Goal: Information Seeking & Learning: Check status

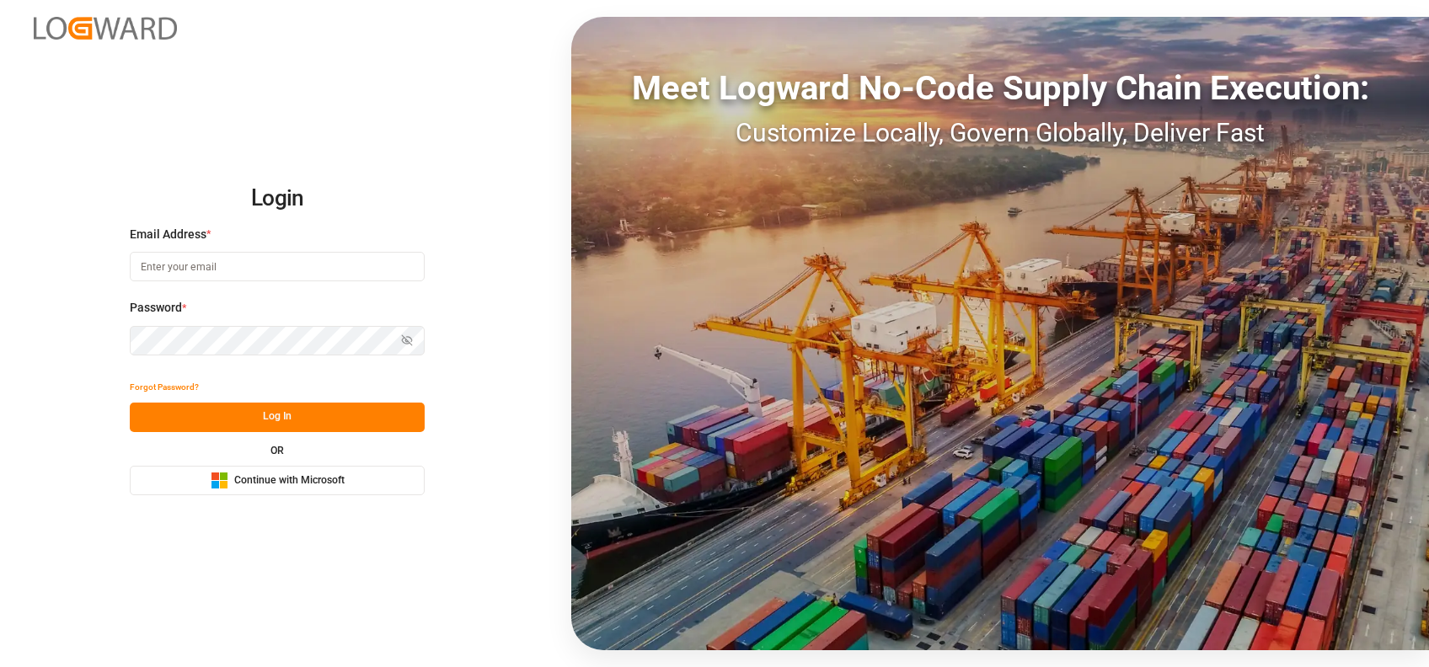
type input "shaini.ghorai@logward.com"
click at [318, 480] on span "Continue with Microsoft" at bounding box center [289, 480] width 110 height 15
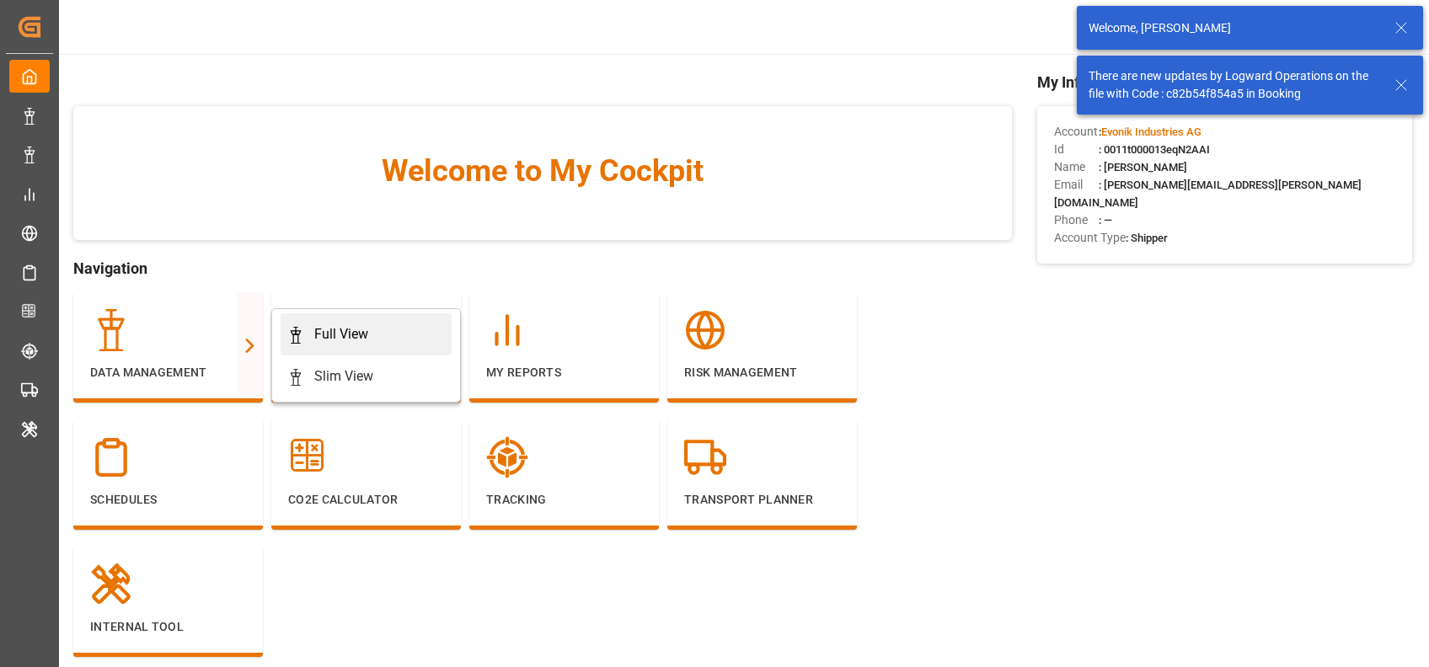
click at [358, 350] on link "Full View" at bounding box center [366, 334] width 171 height 42
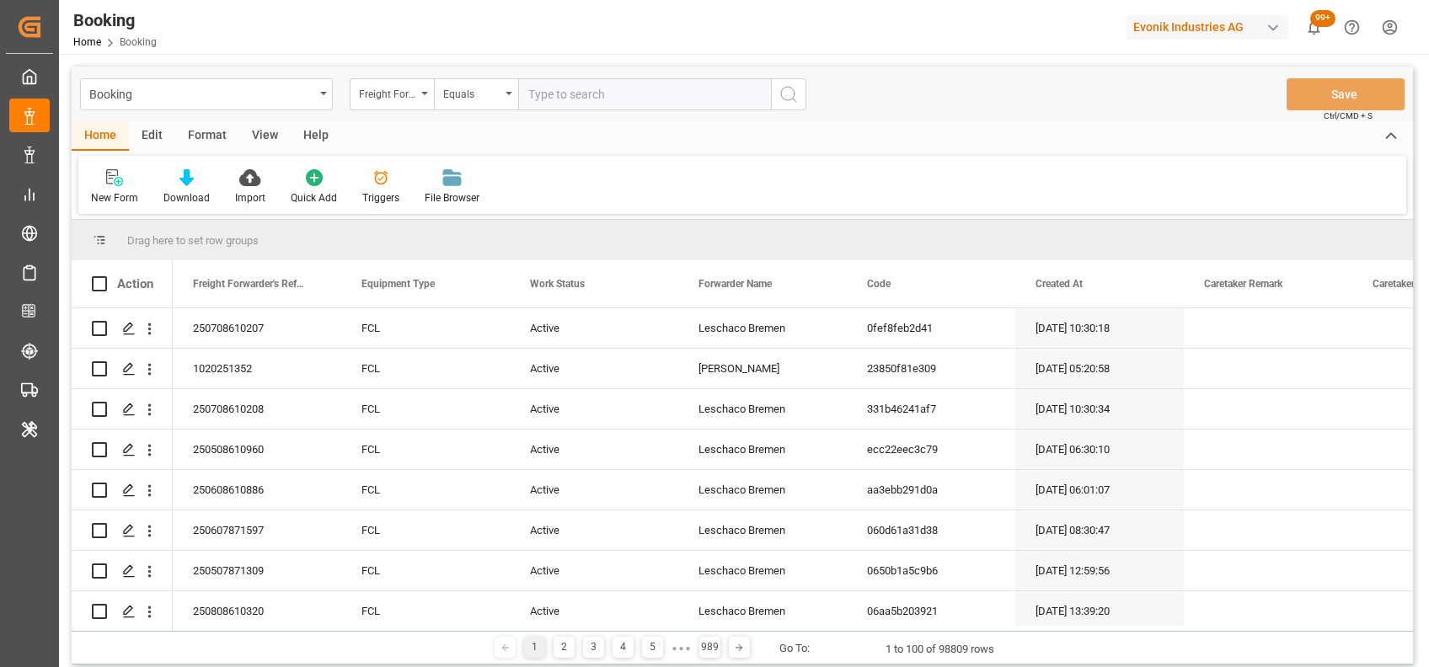
click at [209, 124] on div "Format" at bounding box center [207, 136] width 64 height 29
click at [118, 195] on div "Filter Rows" at bounding box center [116, 197] width 50 height 15
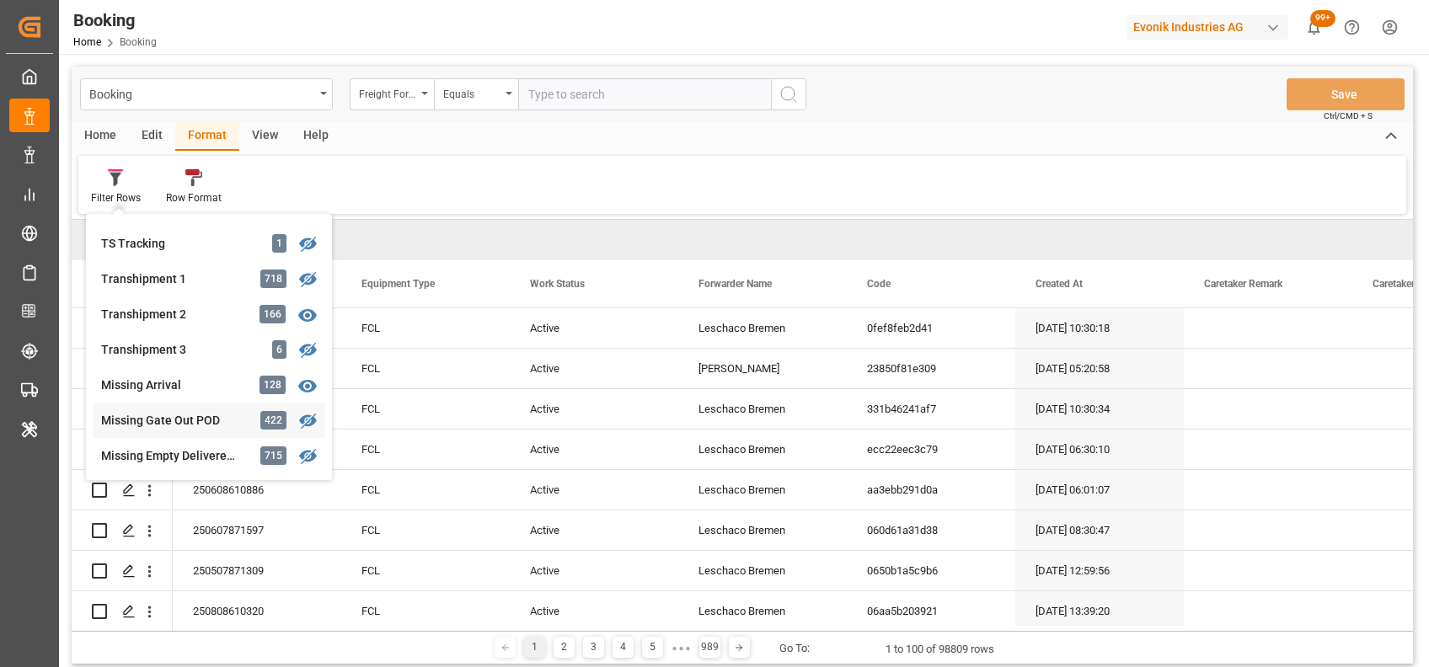
scroll to position [618, 0]
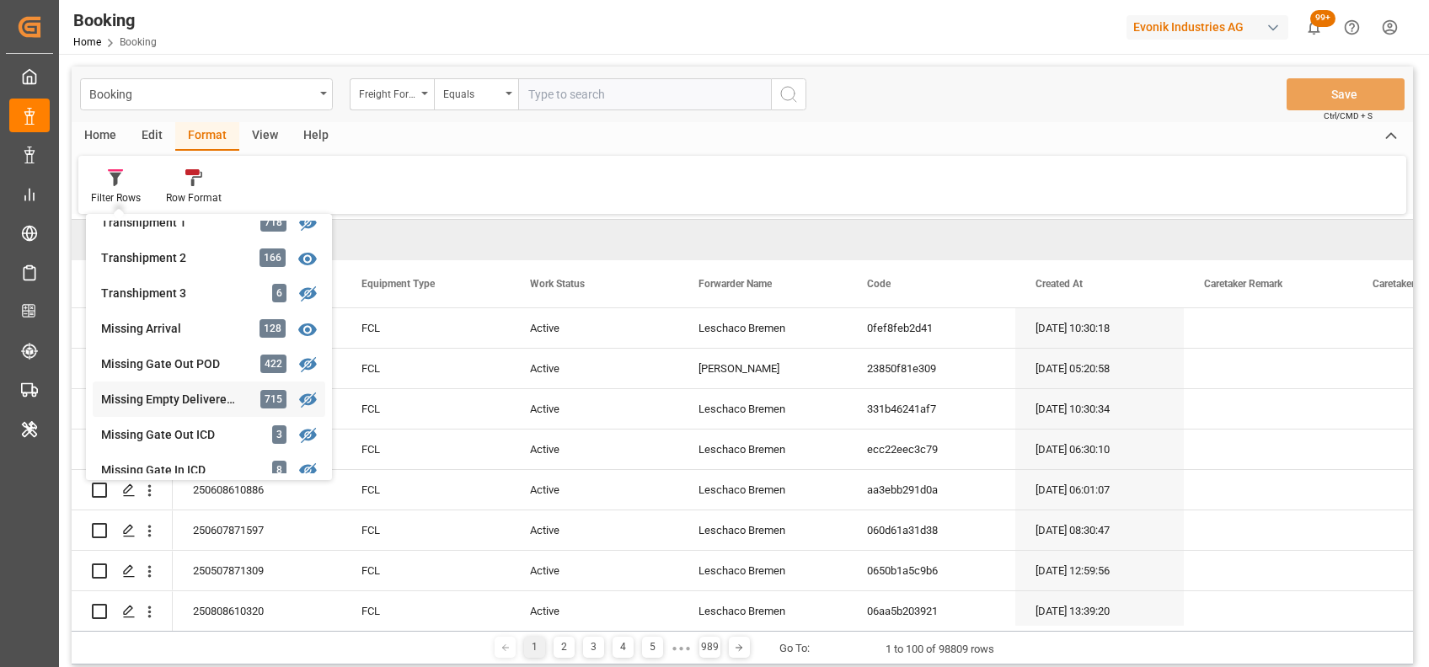
click at [161, 408] on div "Booking Freight Forwarder's Reference No. Equals Save Ctrl/CMD + S Home Edit Fo…" at bounding box center [742, 366] width 1341 height 598
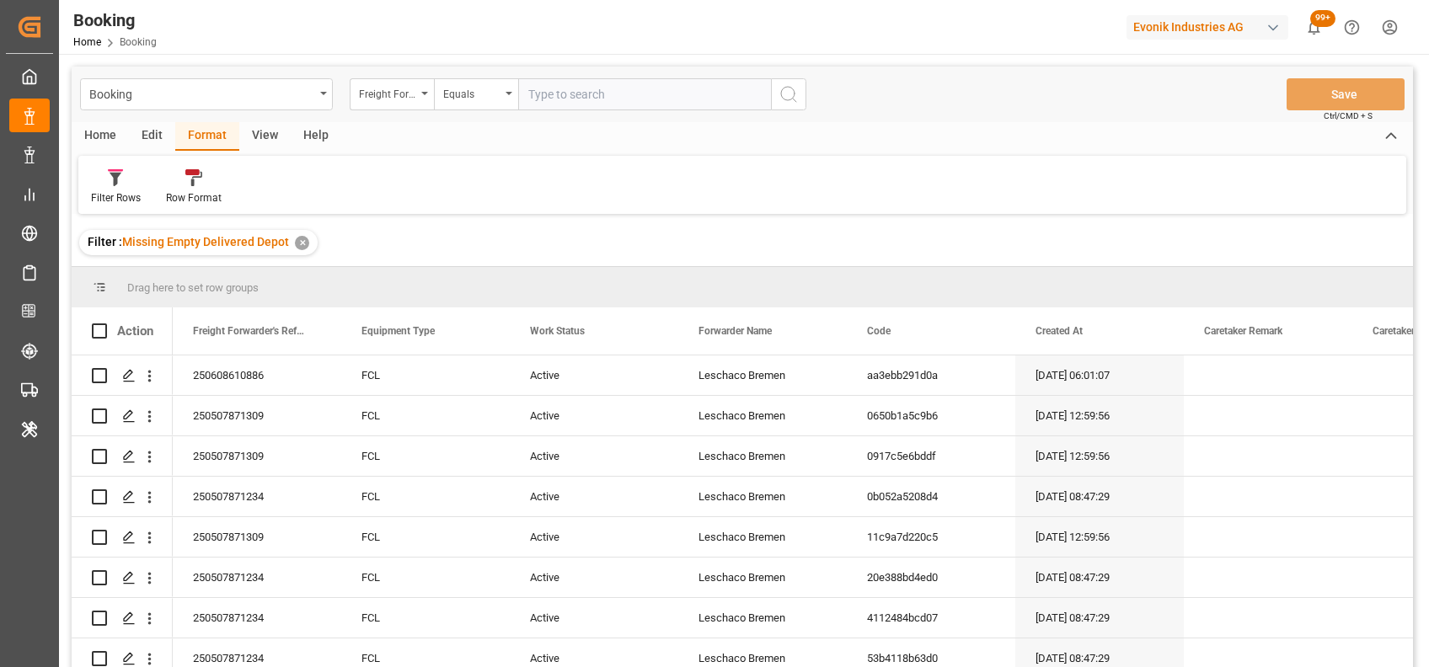
click at [269, 135] on div "View" at bounding box center [264, 136] width 51 height 29
click at [103, 195] on div "Default" at bounding box center [107, 197] width 33 height 15
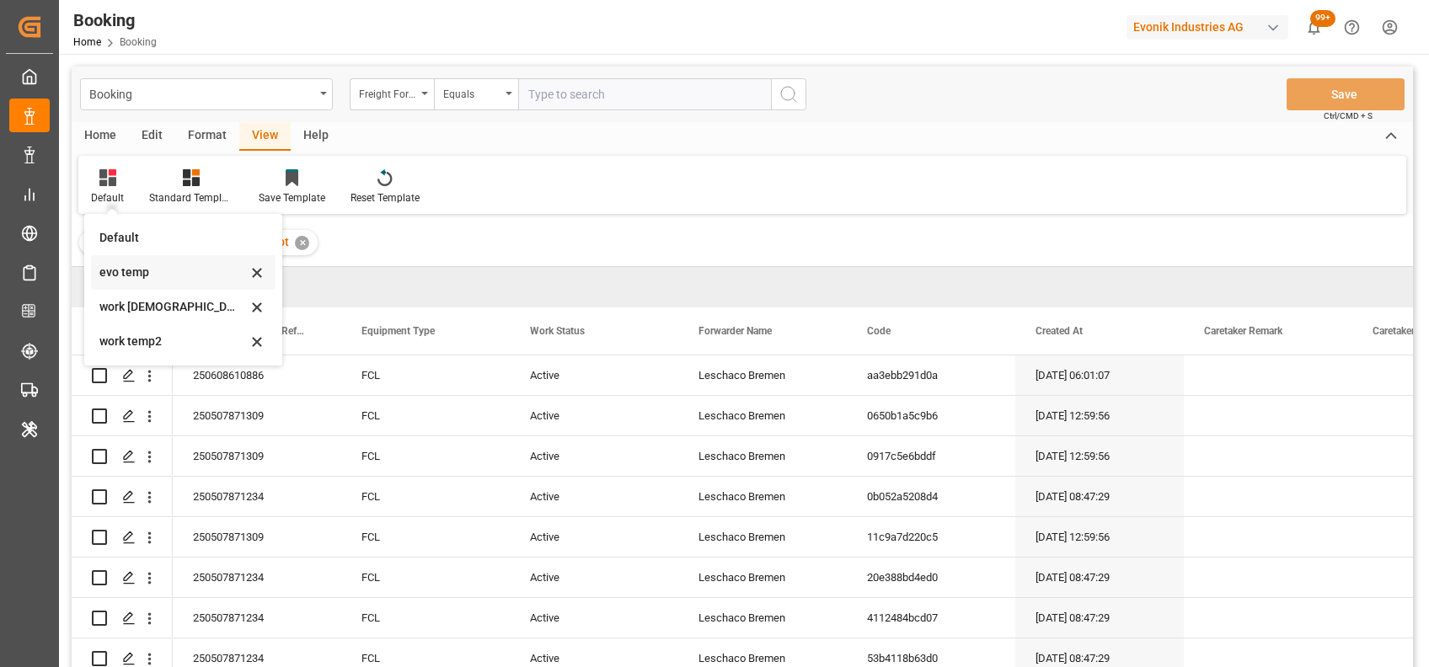
click at [109, 270] on div "evo temp" at bounding box center [172, 273] width 147 height 18
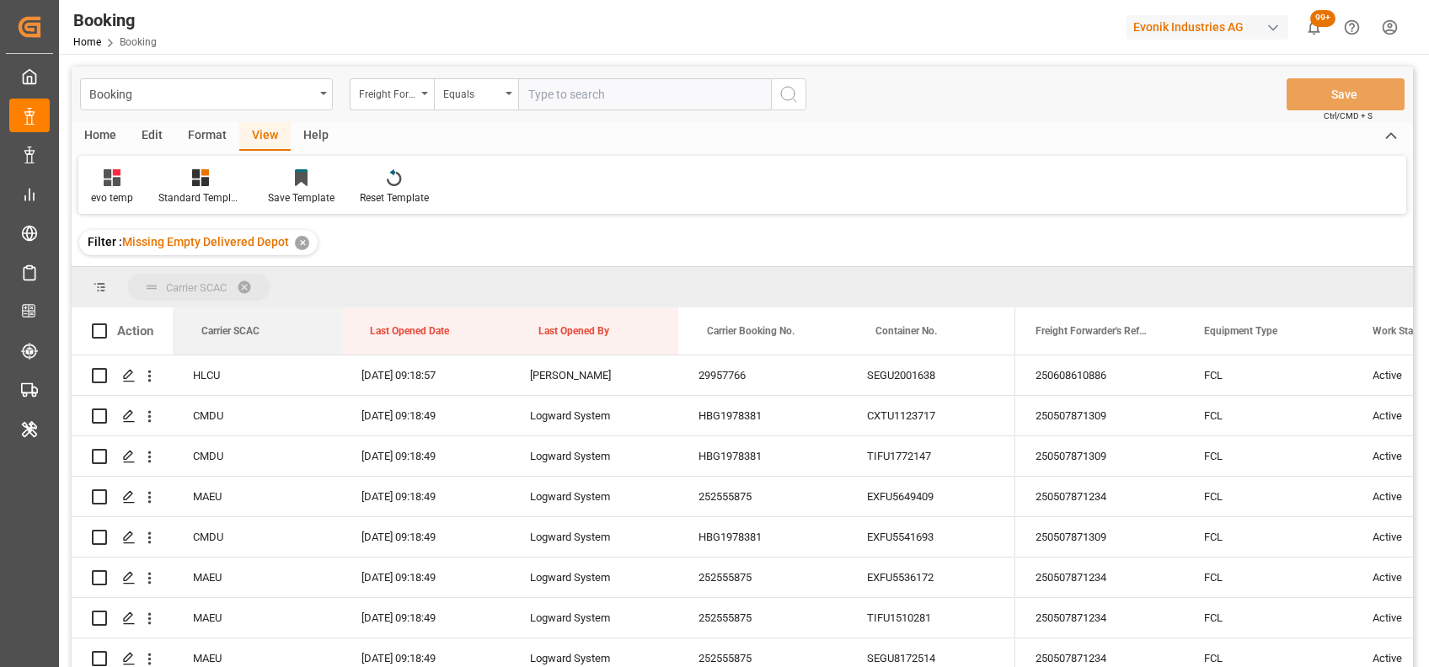
drag, startPoint x: 228, startPoint y: 318, endPoint x: 195, endPoint y: 285, distance: 46.5
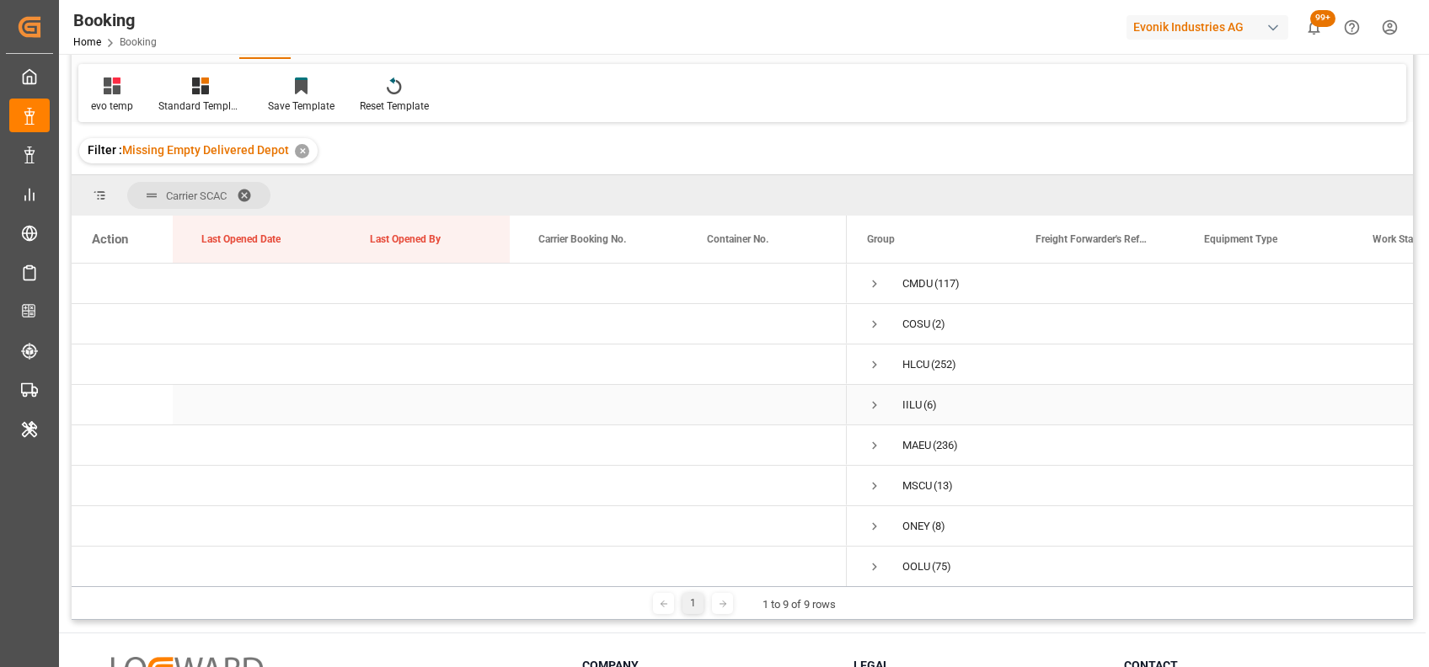
scroll to position [51, 0]
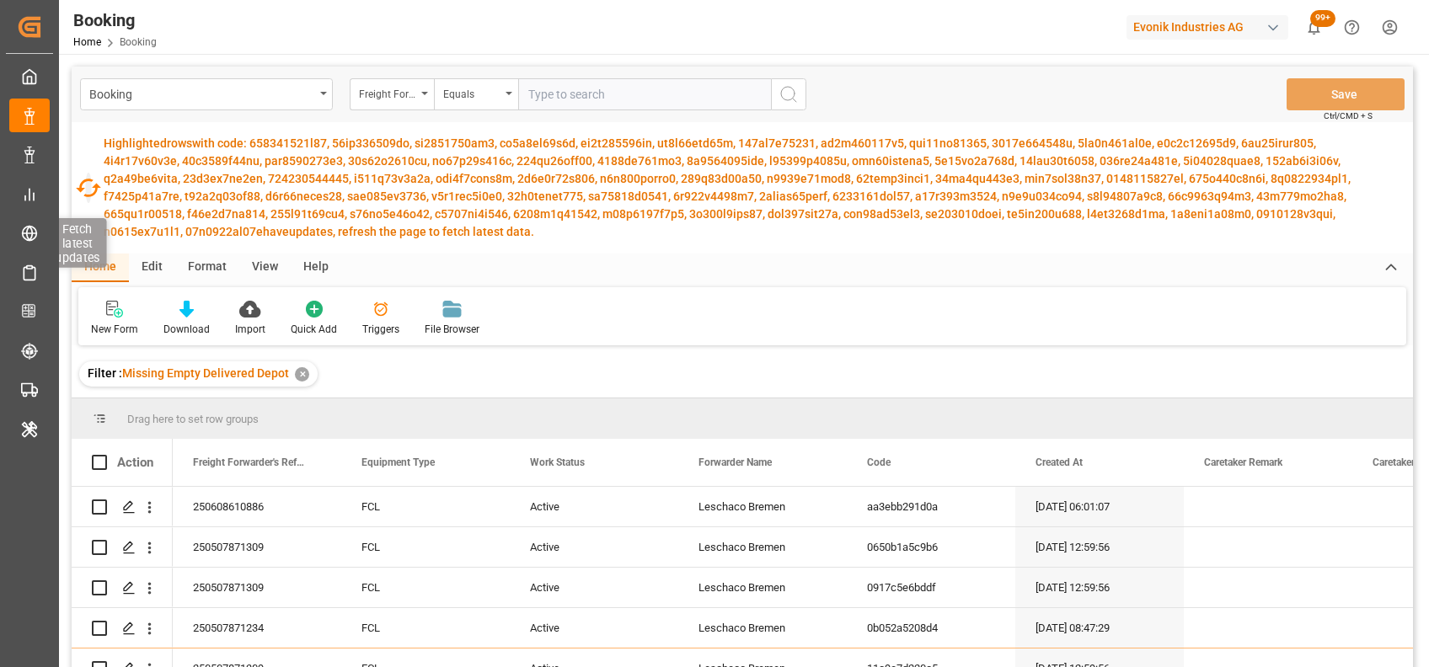
click at [85, 184] on icon "button" at bounding box center [88, 187] width 27 height 27
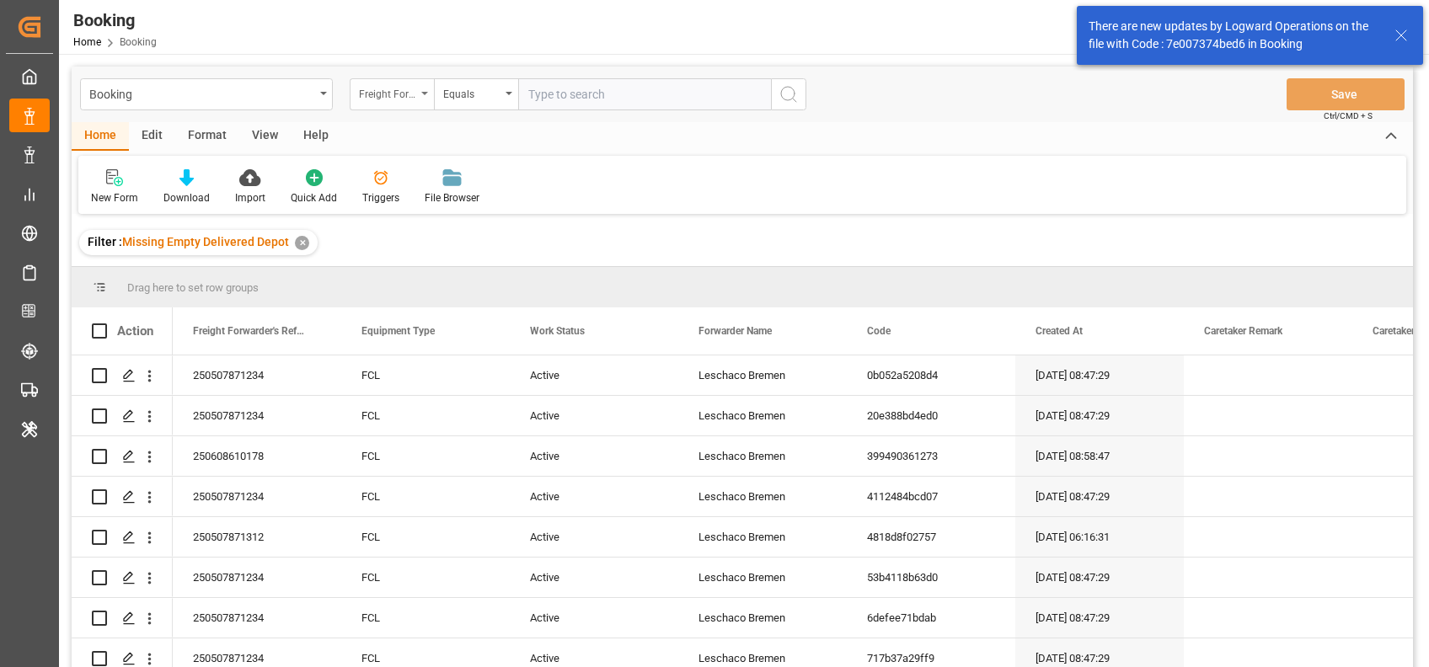
click at [414, 86] on div "Freight Forwarder's Reference No." at bounding box center [387, 92] width 57 height 19
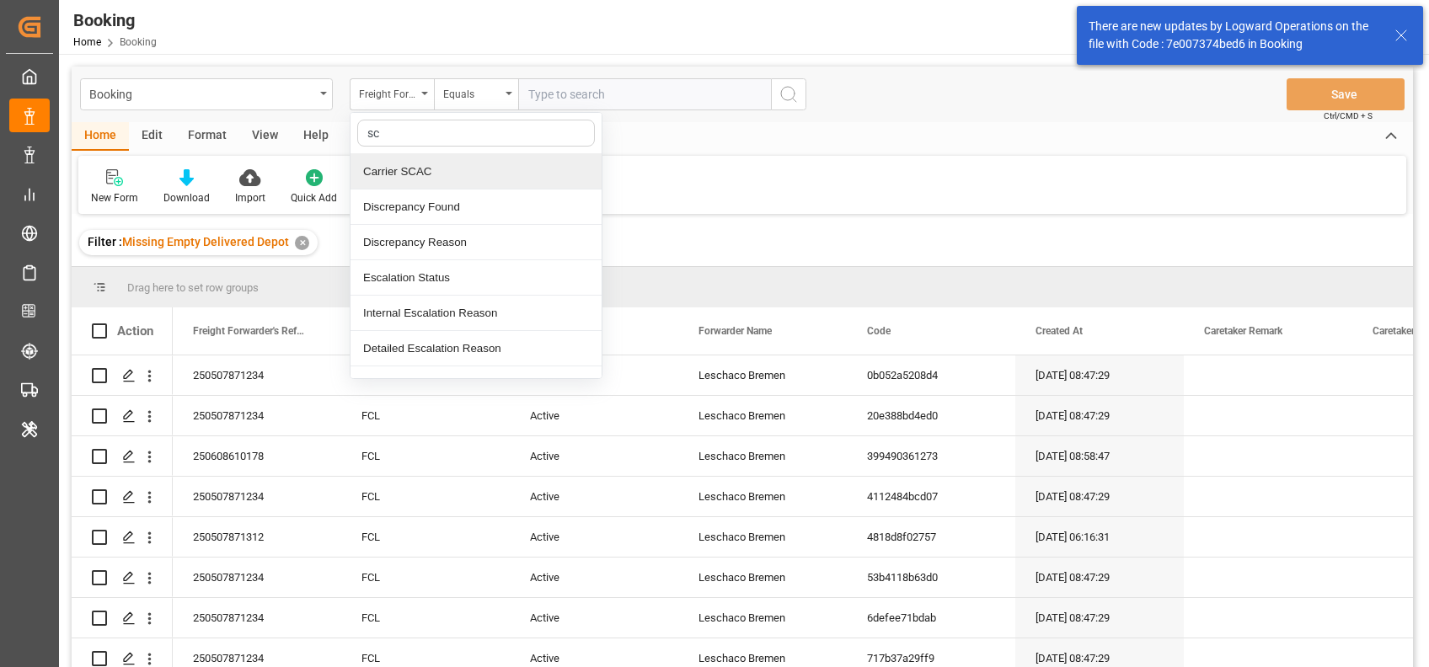
type input "sca"
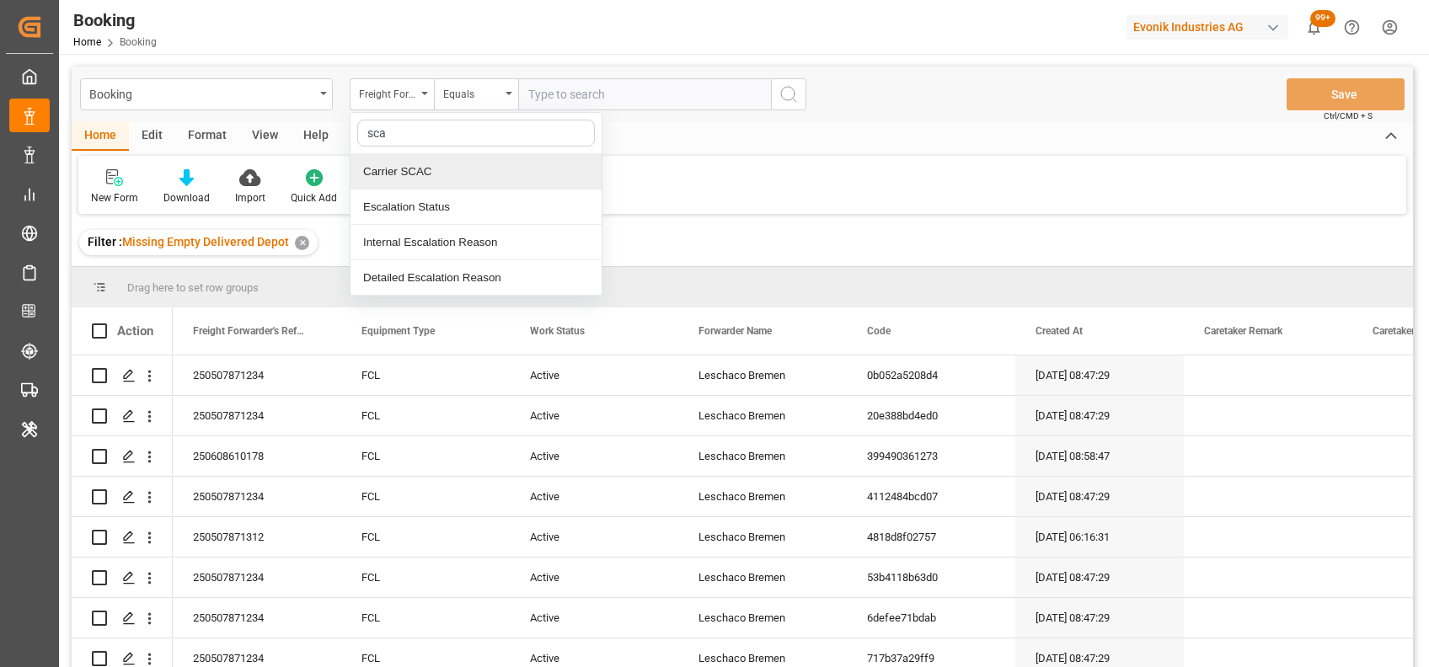
click at [388, 168] on div "Carrier SCAC" at bounding box center [475, 171] width 251 height 35
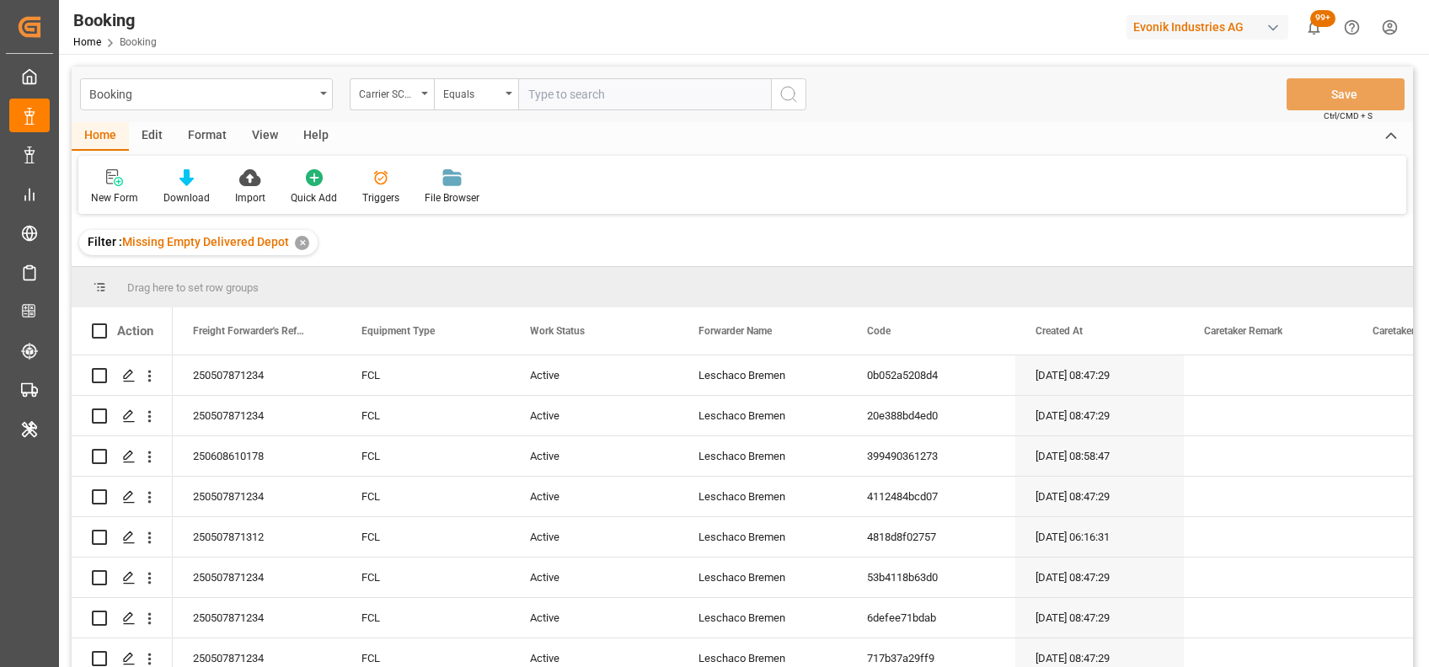
click at [580, 103] on input "text" at bounding box center [644, 94] width 253 height 32
type input "maeu"
click at [263, 142] on div "View" at bounding box center [264, 136] width 51 height 29
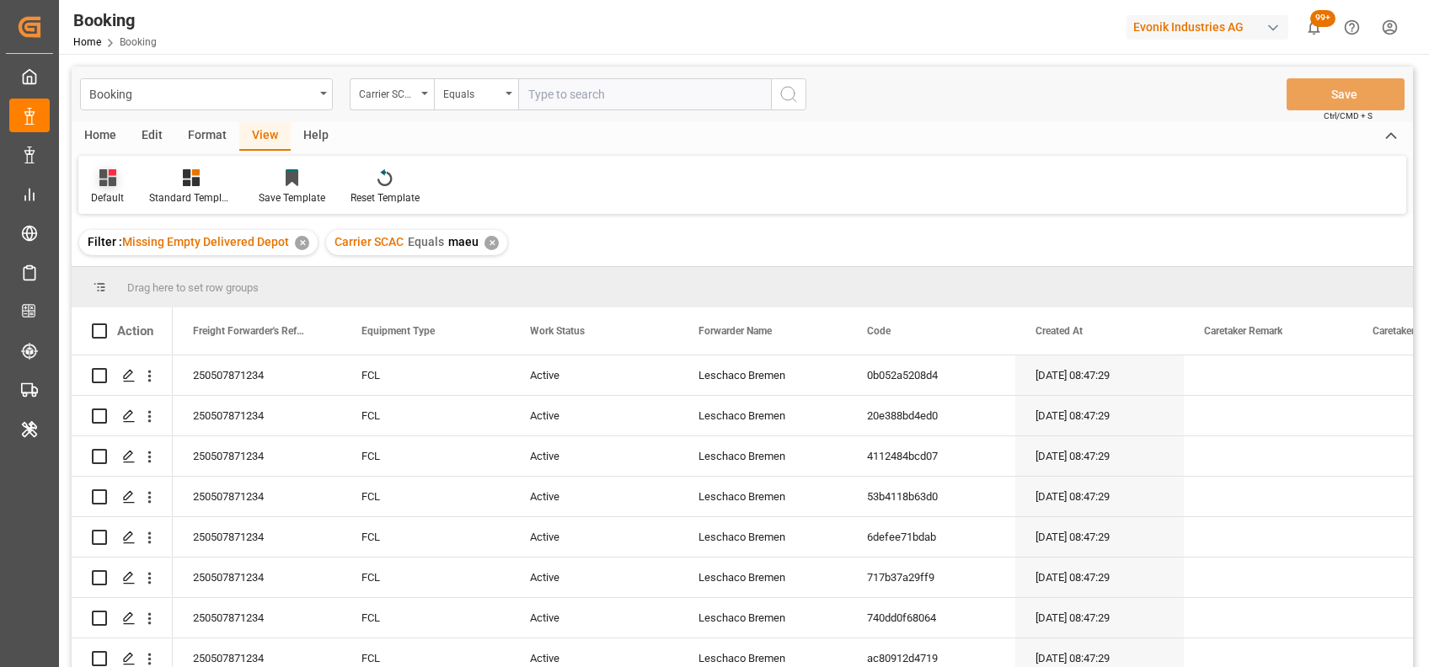
click at [104, 189] on div "Default" at bounding box center [107, 186] width 58 height 37
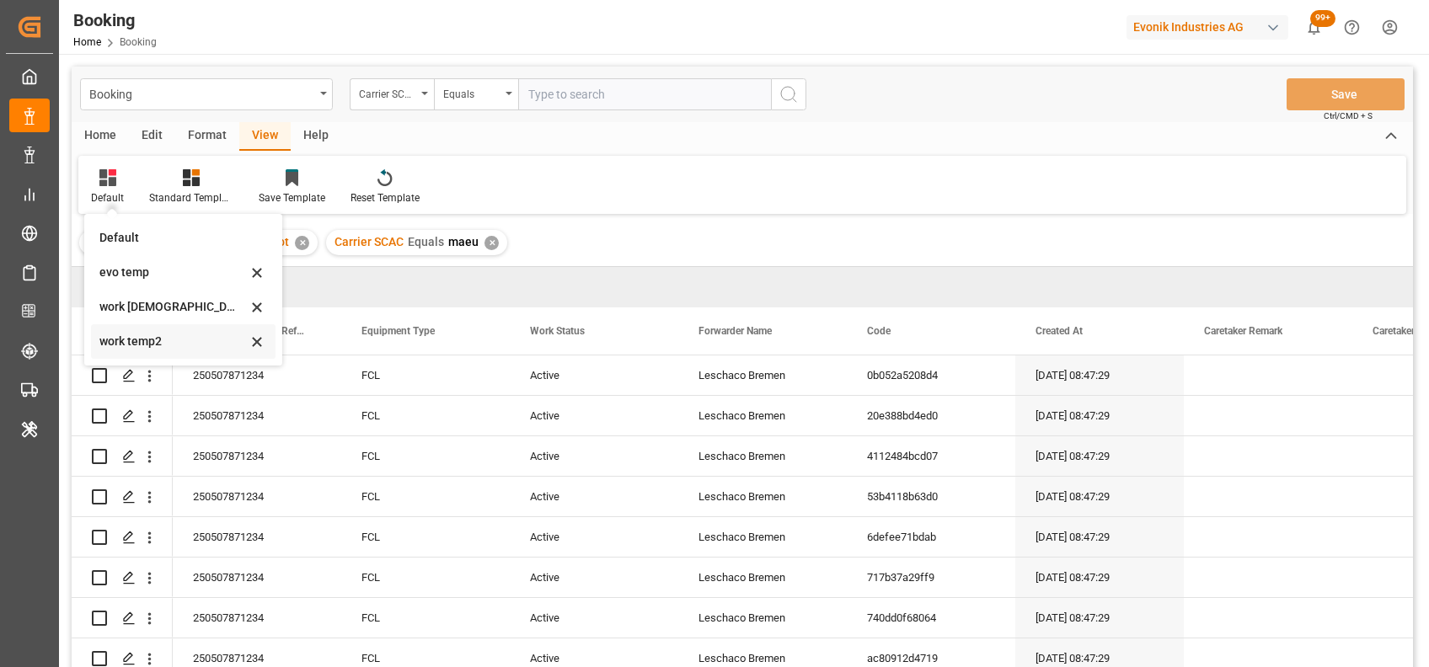
click at [130, 337] on div "work temp2" at bounding box center [172, 342] width 147 height 18
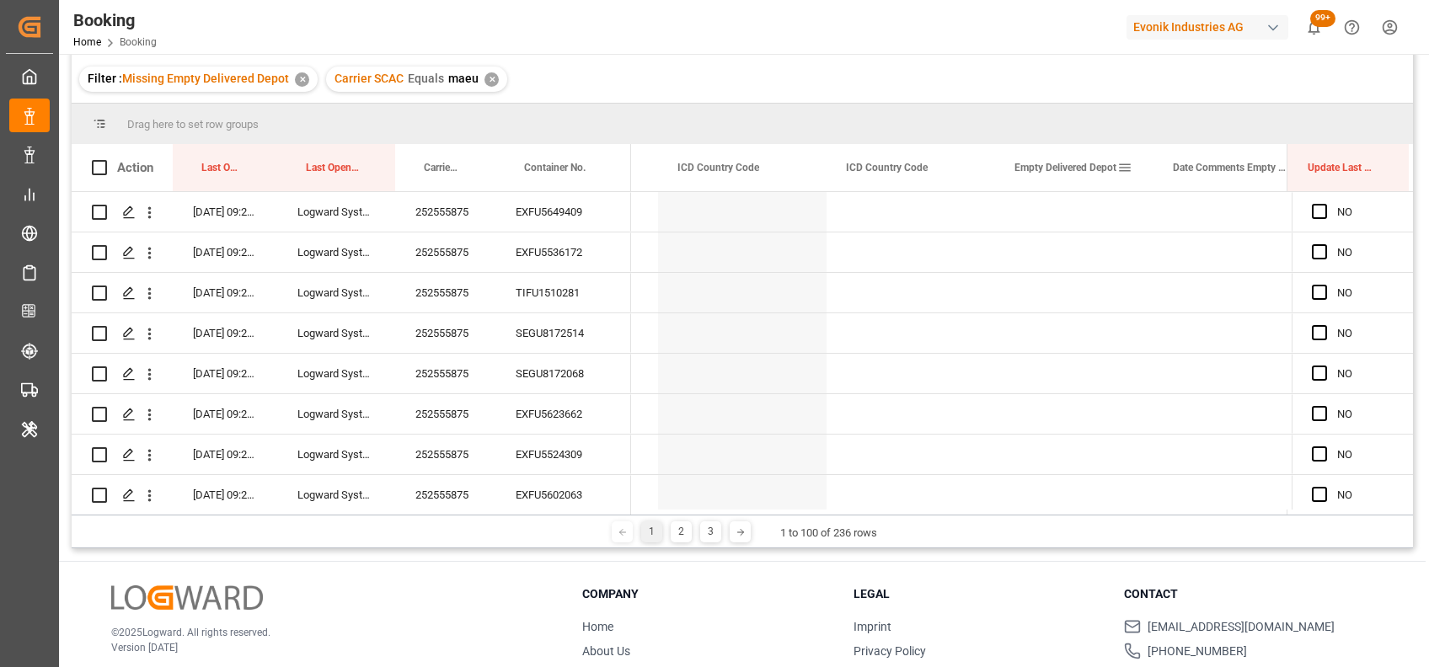
click at [1125, 169] on span at bounding box center [1124, 167] width 15 height 15
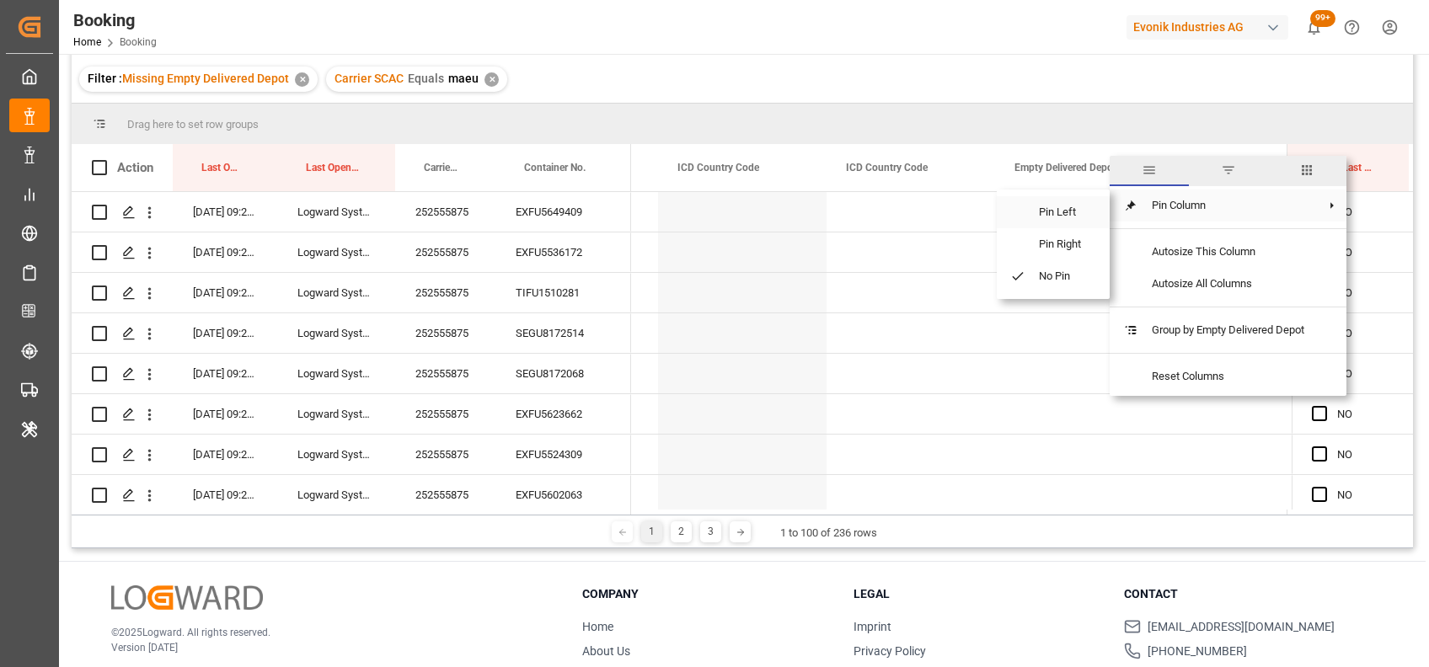
click at [1083, 211] on span "Pin Left" at bounding box center [1060, 212] width 71 height 32
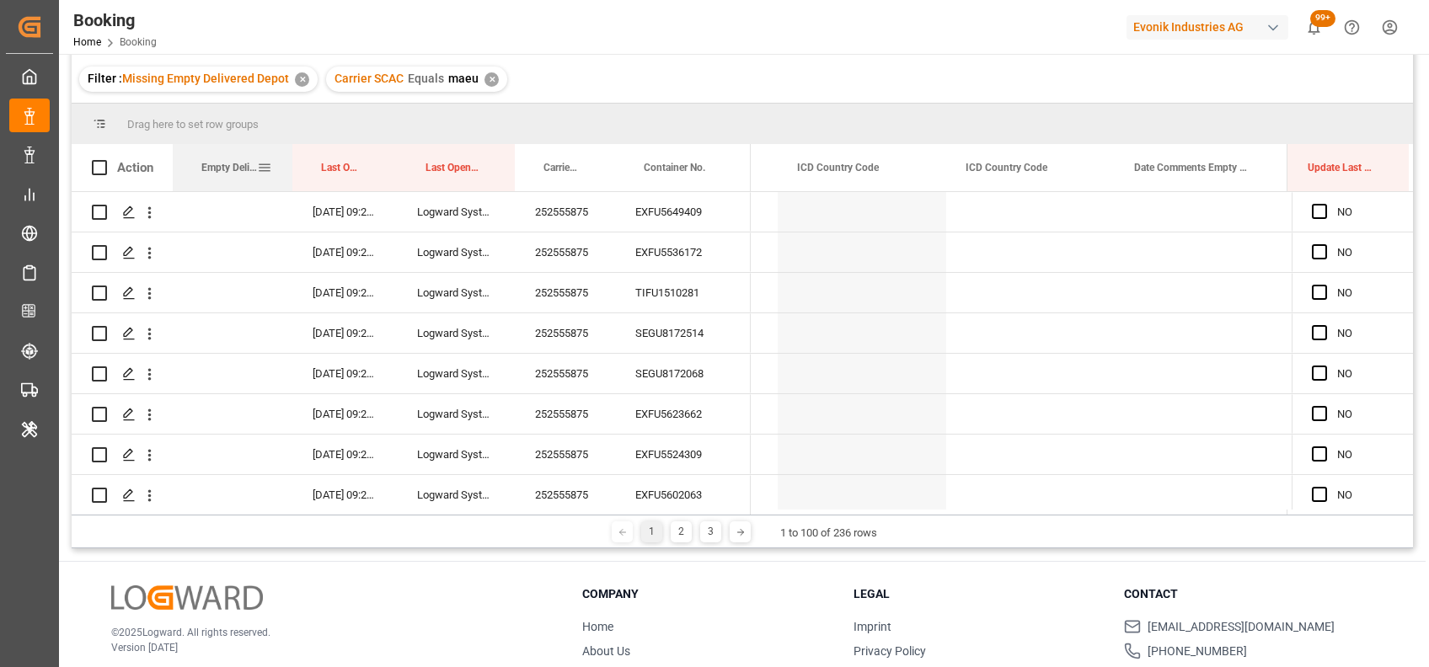
drag, startPoint x: 329, startPoint y: 168, endPoint x: 286, endPoint y: 168, distance: 43.0
click at [289, 168] on div at bounding box center [292, 167] width 7 height 47
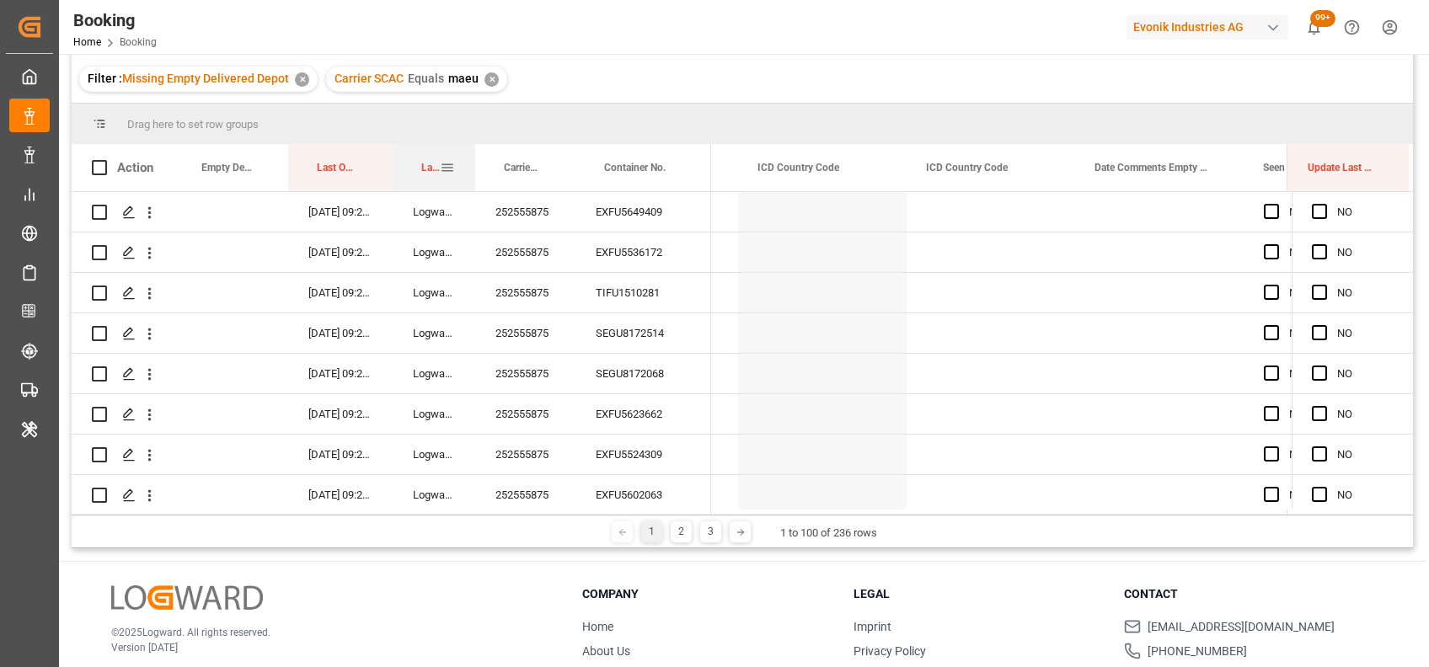
drag, startPoint x: 506, startPoint y: 165, endPoint x: 468, endPoint y: 169, distance: 38.1
click at [472, 169] on div at bounding box center [475, 167] width 7 height 47
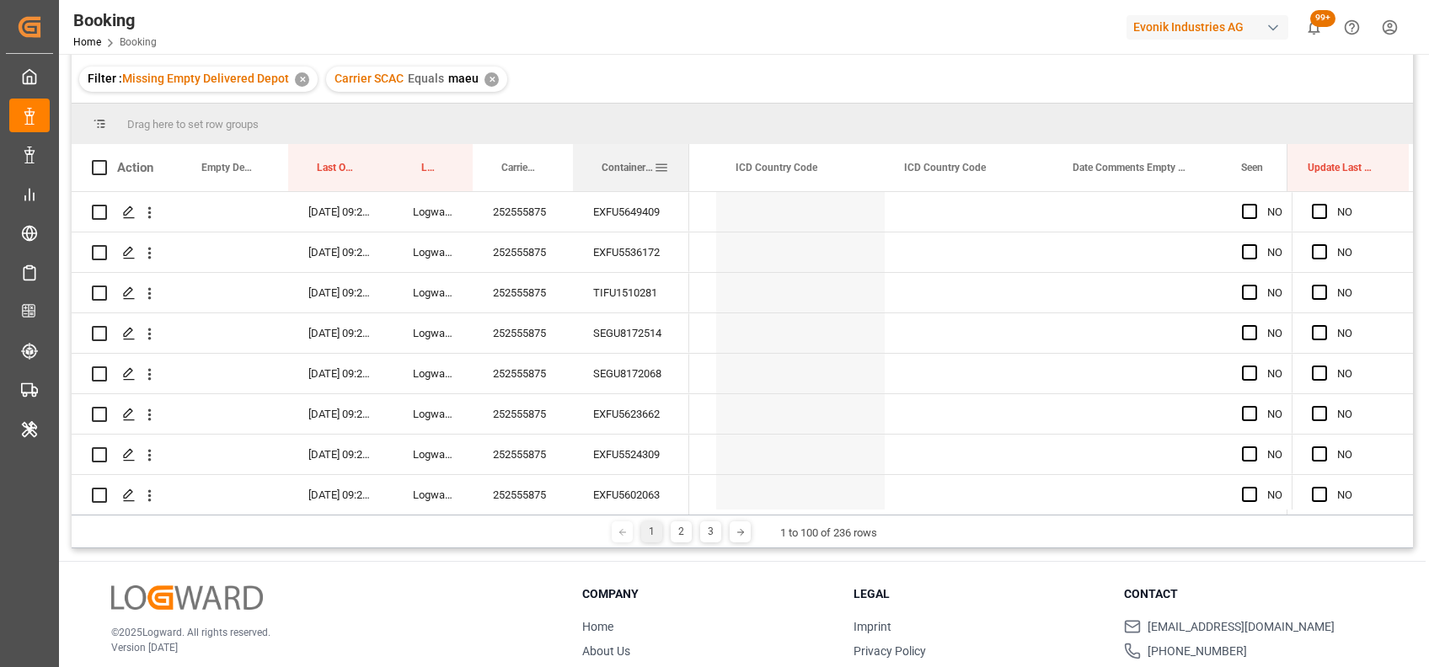
drag, startPoint x: 705, startPoint y: 179, endPoint x: 686, endPoint y: 182, distance: 19.7
click at [686, 182] on div at bounding box center [689, 167] width 7 height 47
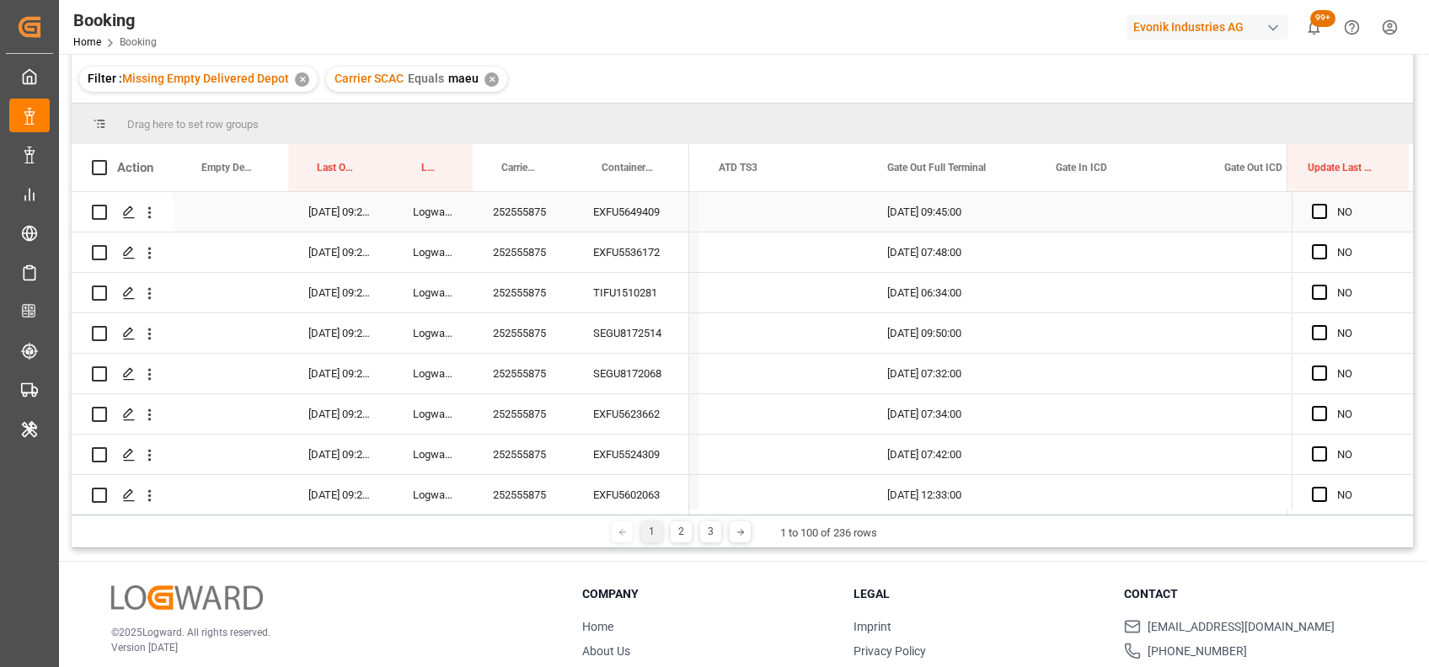
click at [529, 201] on div "252555875" at bounding box center [523, 212] width 100 height 40
click at [1312, 211] on span "Press SPACE to select this row." at bounding box center [1319, 211] width 15 height 15
click at [1324, 204] on input "Press SPACE to select this row." at bounding box center [1324, 204] width 0 height 0
click at [1312, 251] on span "Press SPACE to select this row." at bounding box center [1319, 251] width 15 height 15
click at [1324, 244] on input "Press SPACE to select this row." at bounding box center [1324, 244] width 0 height 0
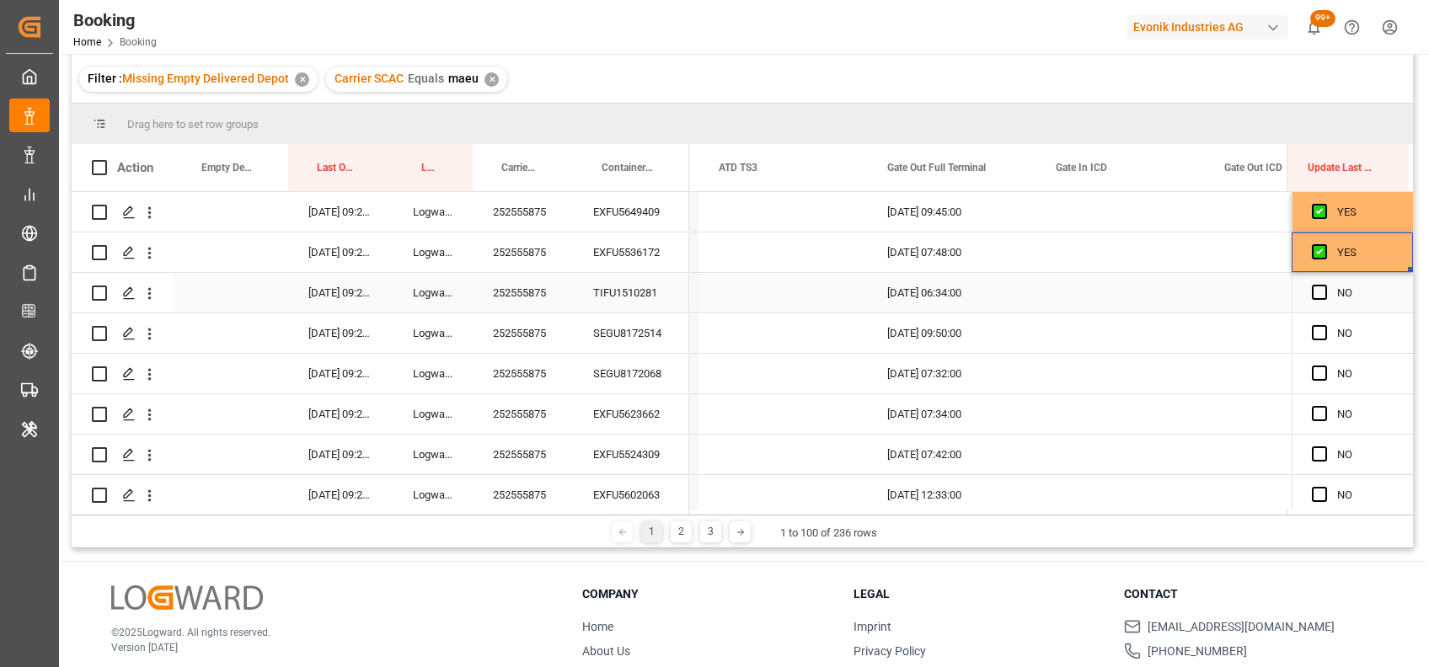
click at [1304, 290] on div "NO" at bounding box center [1351, 293] width 121 height 40
click at [1313, 292] on span "Press SPACE to select this row." at bounding box center [1319, 292] width 15 height 15
click at [1324, 285] on input "Press SPACE to select this row." at bounding box center [1324, 285] width 0 height 0
click at [1314, 334] on span "Press SPACE to select this row." at bounding box center [1319, 332] width 15 height 15
click at [1324, 325] on input "Press SPACE to select this row." at bounding box center [1324, 325] width 0 height 0
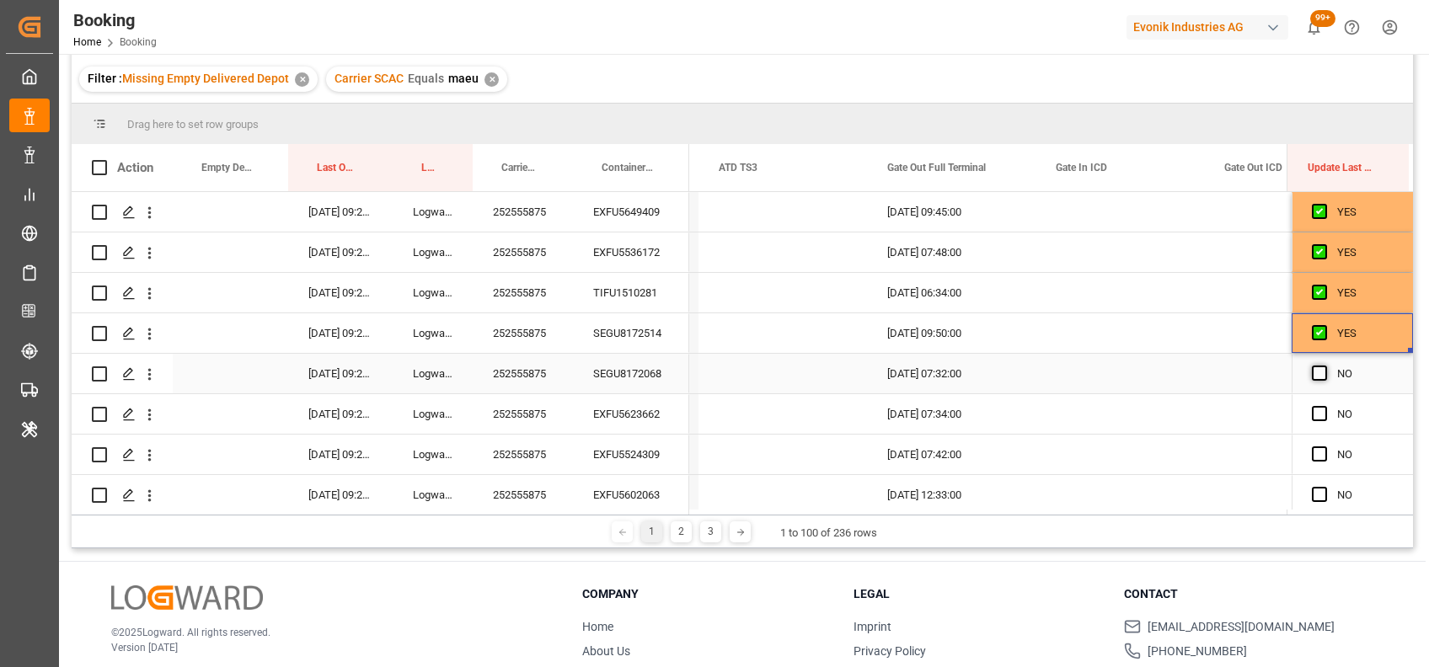
click at [1316, 370] on span "Press SPACE to select this row." at bounding box center [1319, 373] width 15 height 15
click at [1324, 366] on input "Press SPACE to select this row." at bounding box center [1324, 366] width 0 height 0
click at [1313, 411] on span "Press SPACE to select this row." at bounding box center [1319, 413] width 15 height 15
click at [1324, 406] on input "Press SPACE to select this row." at bounding box center [1324, 406] width 0 height 0
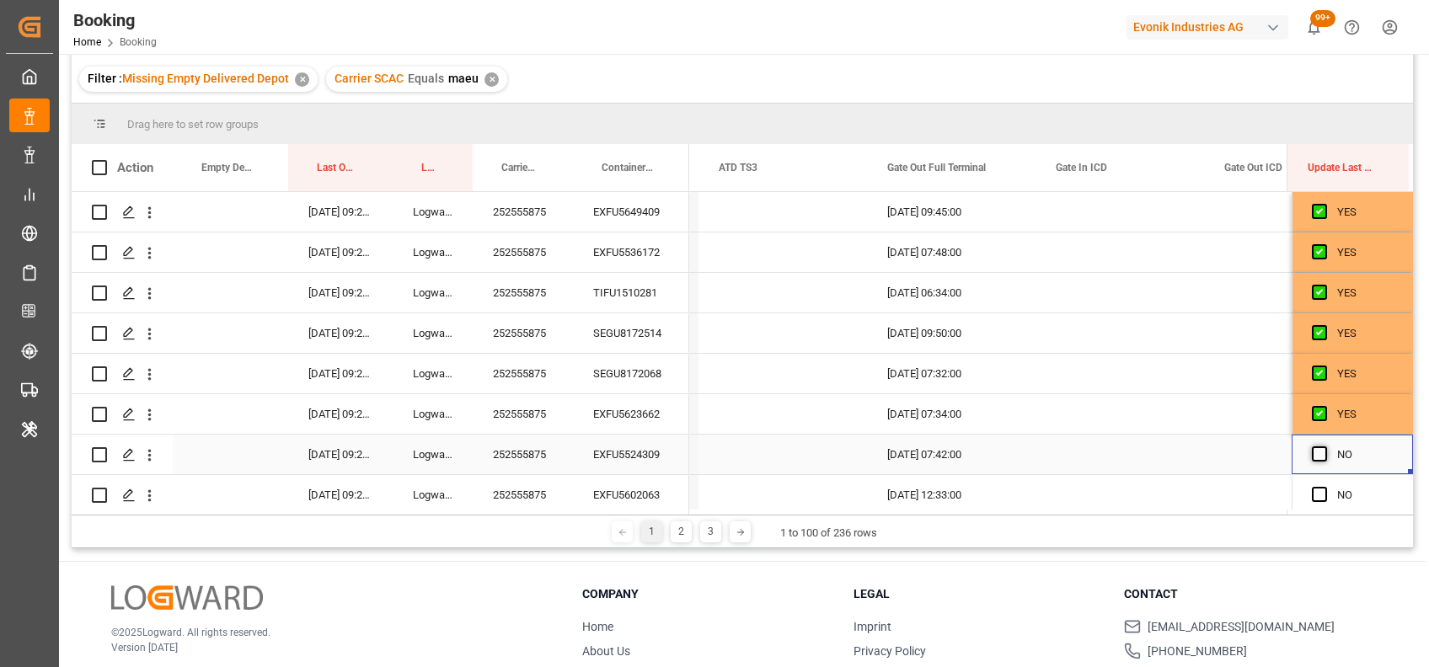
click at [1314, 453] on span "Press SPACE to select this row." at bounding box center [1319, 453] width 15 height 15
click at [1324, 446] on input "Press SPACE to select this row." at bounding box center [1324, 446] width 0 height 0
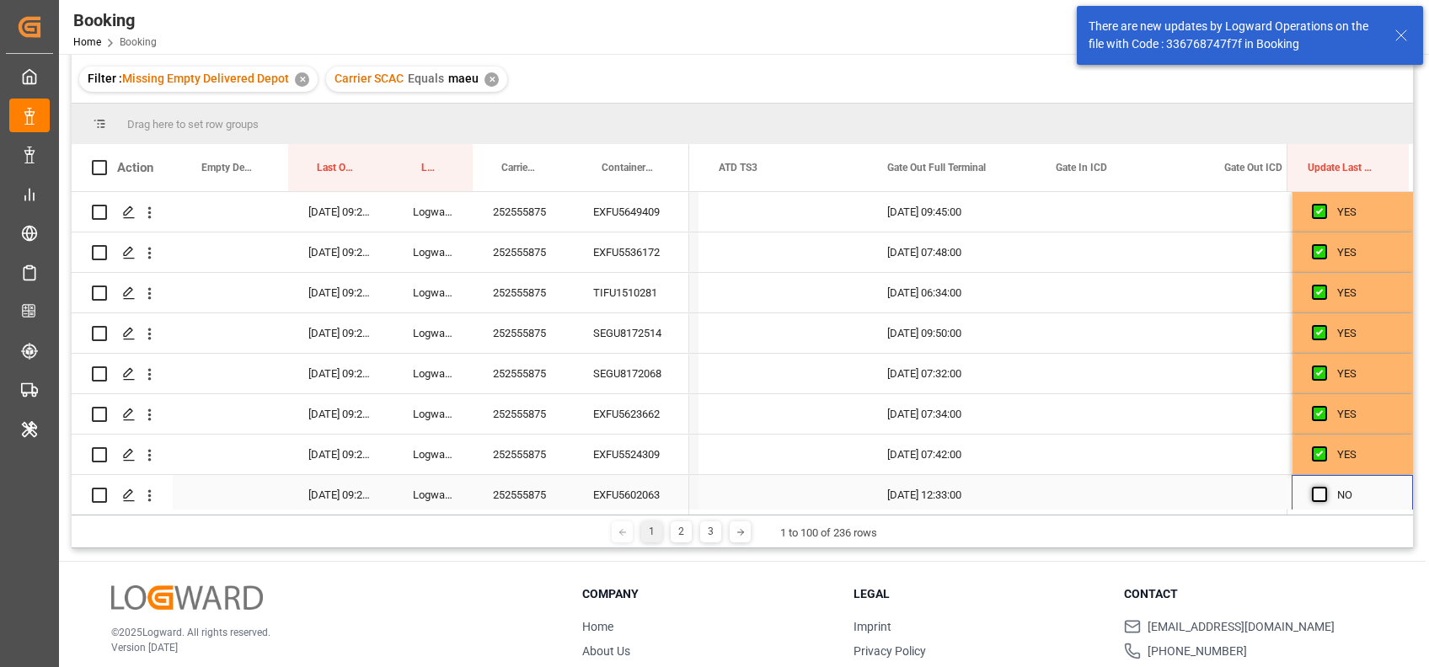
click at [1312, 493] on span "Press SPACE to select this row." at bounding box center [1319, 494] width 15 height 15
click at [1324, 487] on input "Press SPACE to select this row." at bounding box center [1324, 487] width 0 height 0
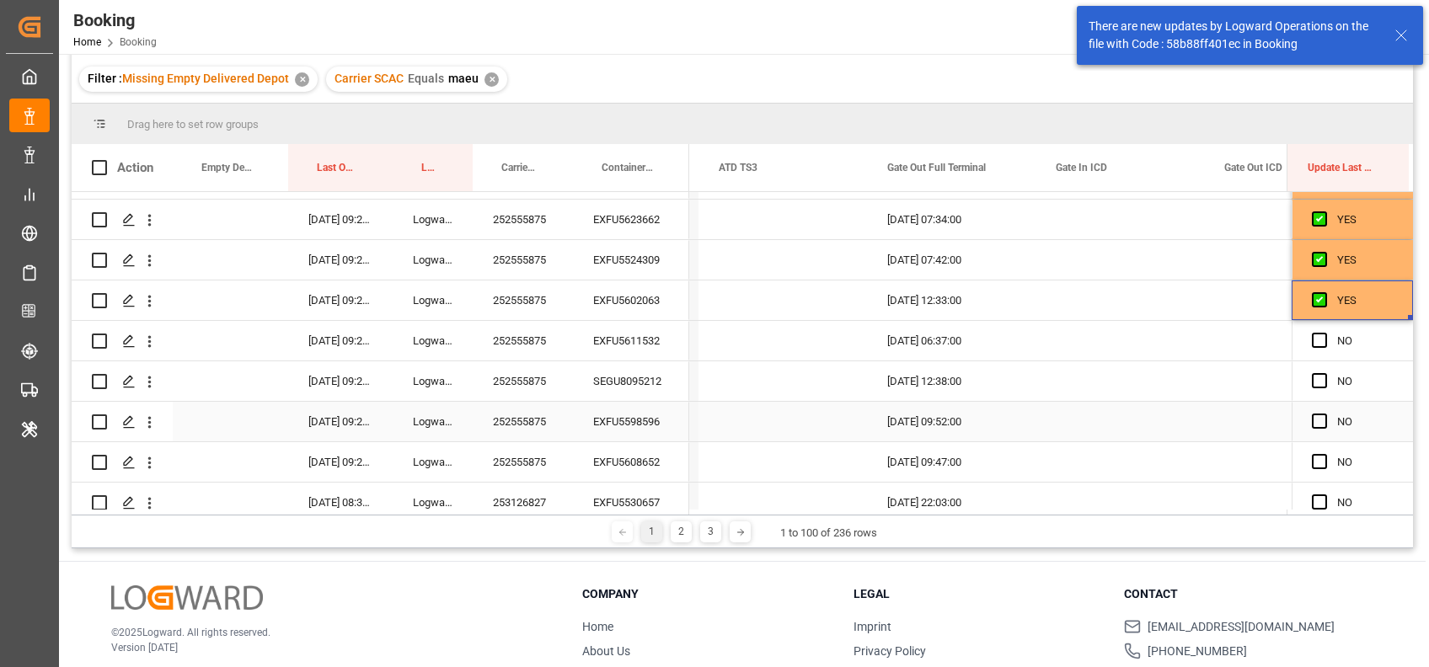
scroll to position [193, 0]
click at [1312, 339] on span "Press SPACE to select this row." at bounding box center [1319, 341] width 15 height 15
click at [1324, 334] on input "Press SPACE to select this row." at bounding box center [1324, 334] width 0 height 0
click at [1314, 382] on span "Press SPACE to select this row." at bounding box center [1319, 382] width 15 height 15
click at [1324, 375] on input "Press SPACE to select this row." at bounding box center [1324, 375] width 0 height 0
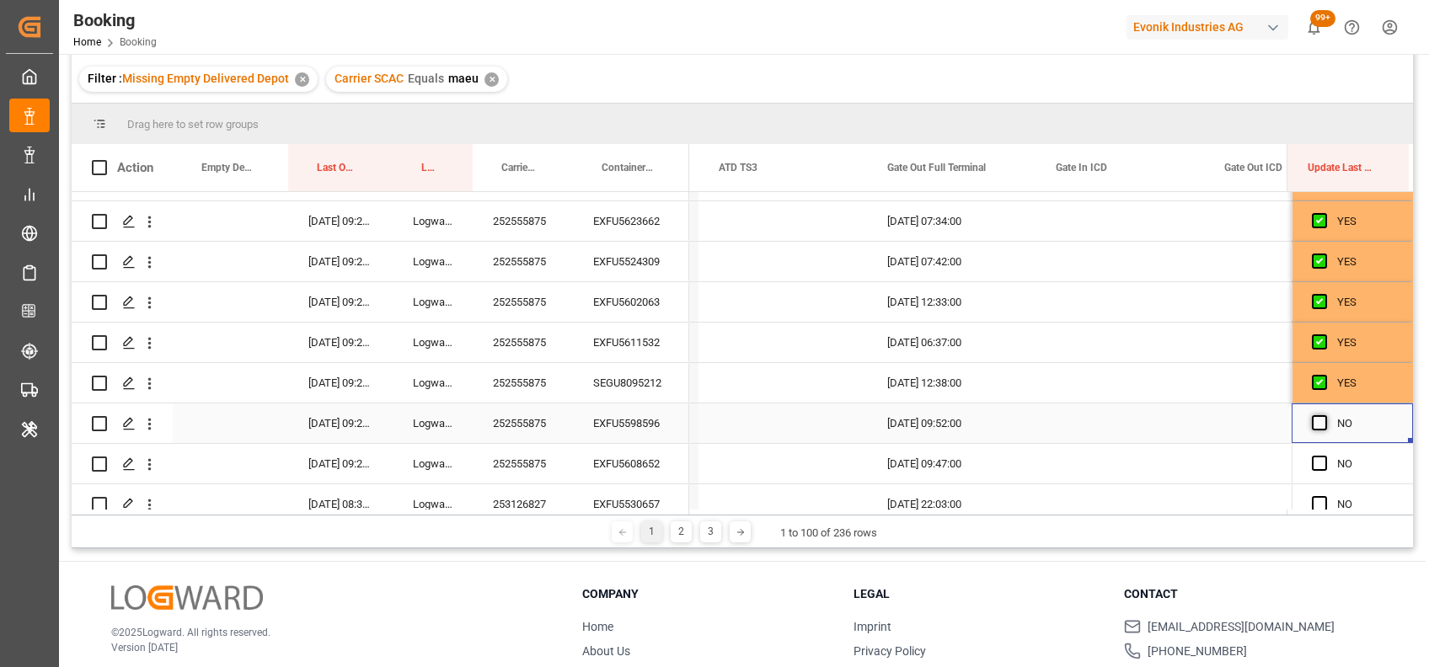
click at [1314, 420] on span "Press SPACE to select this row." at bounding box center [1319, 422] width 15 height 15
click at [1324, 415] on input "Press SPACE to select this row." at bounding box center [1324, 415] width 0 height 0
click at [1312, 462] on span "Press SPACE to select this row." at bounding box center [1319, 463] width 15 height 15
click at [1324, 456] on input "Press SPACE to select this row." at bounding box center [1324, 456] width 0 height 0
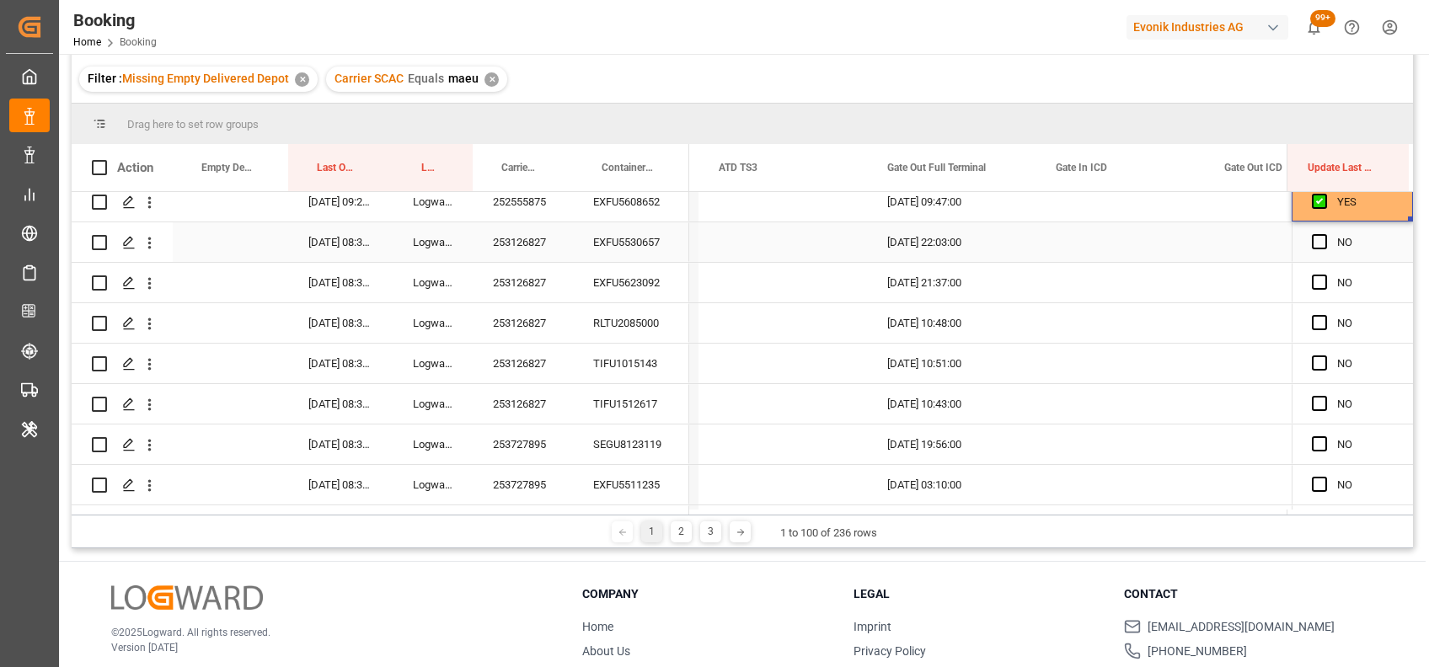
scroll to position [456, 0]
click at [529, 233] on div "253126827" at bounding box center [523, 242] width 100 height 40
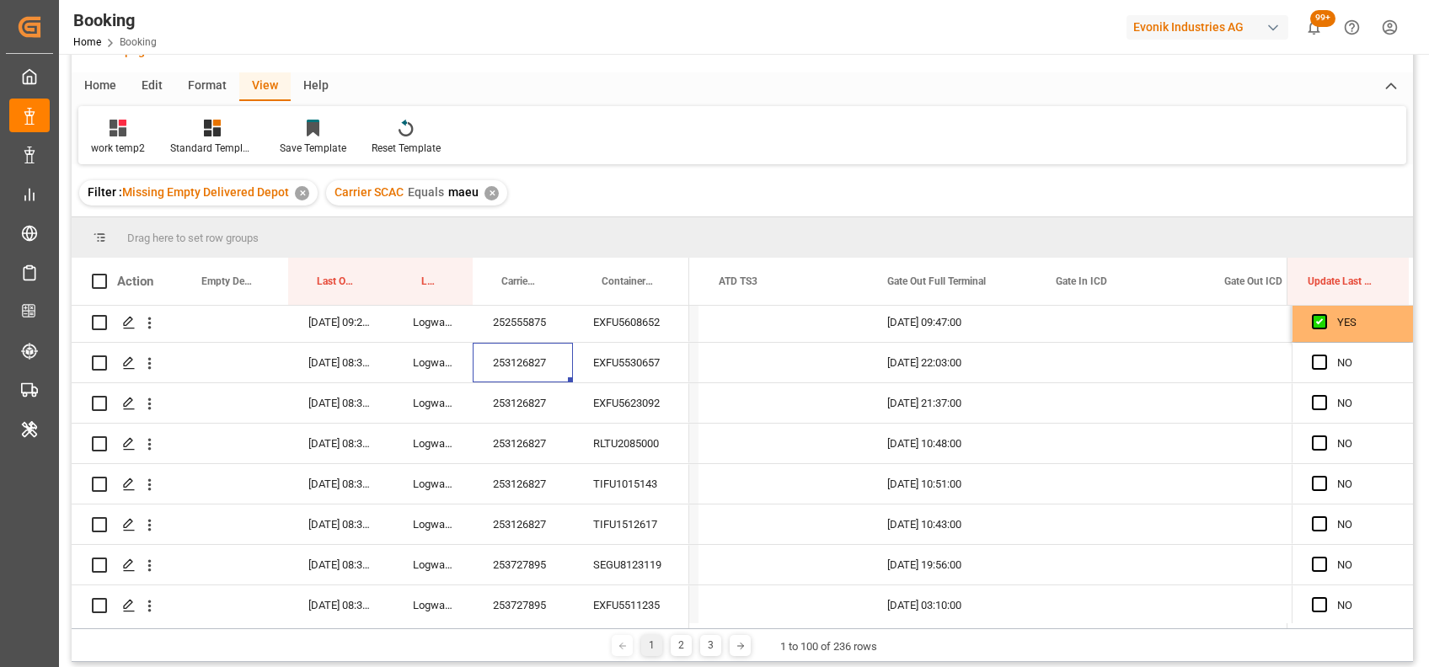
scroll to position [277, 0]
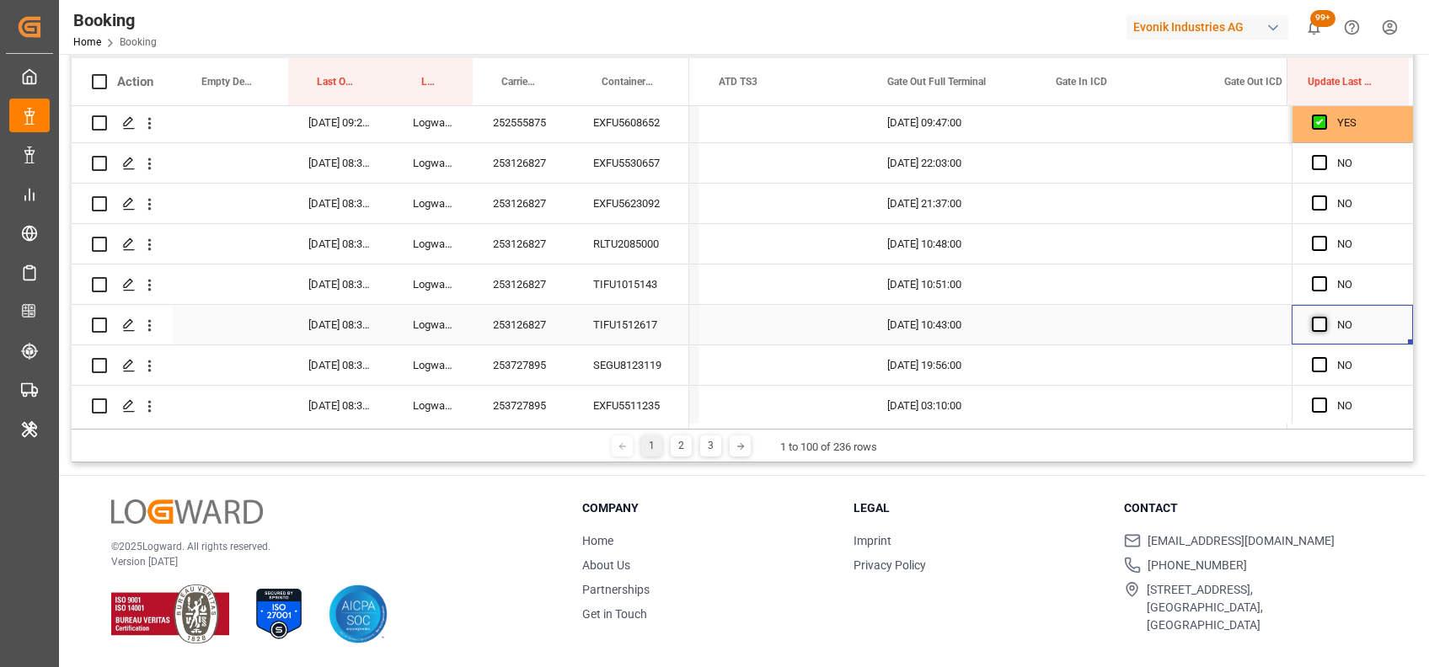
click at [1312, 332] on span "Press SPACE to select this row." at bounding box center [1319, 324] width 15 height 15
click at [1324, 317] on input "Press SPACE to select this row." at bounding box center [1324, 317] width 0 height 0
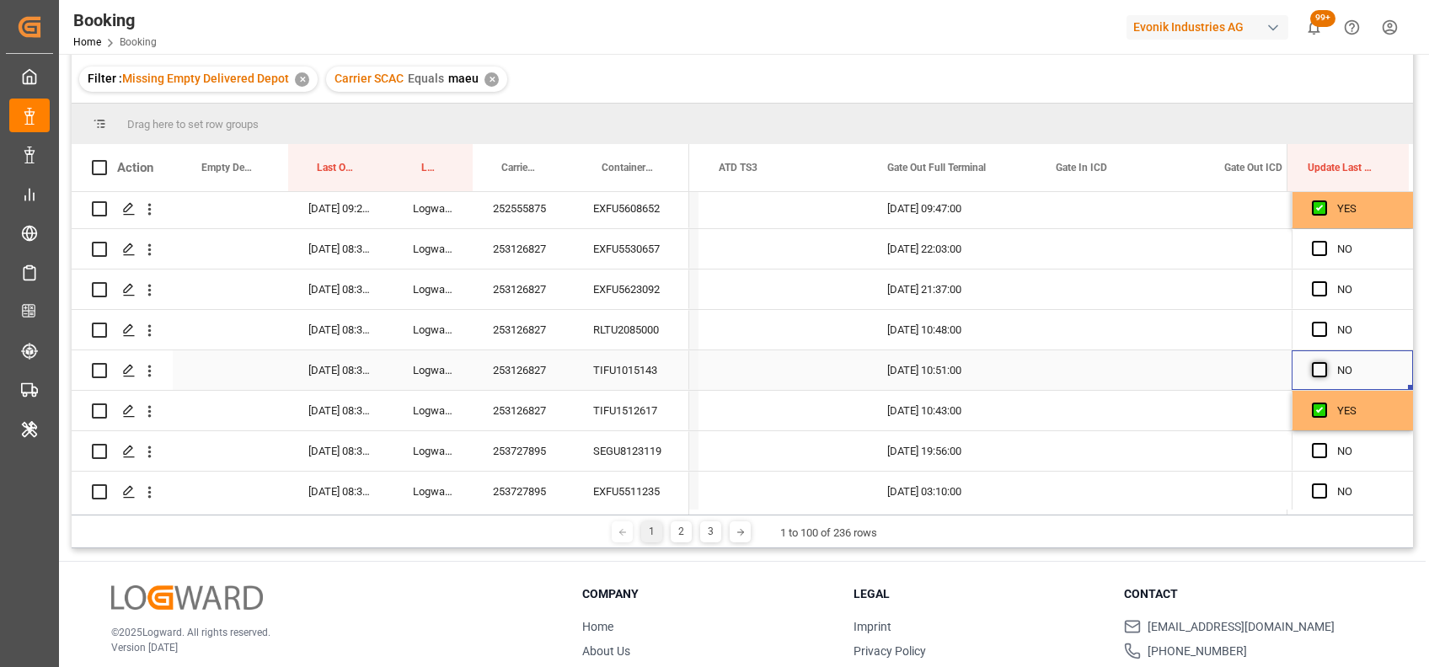
click at [1314, 374] on span "Press SPACE to select this row." at bounding box center [1319, 369] width 15 height 15
click at [1324, 362] on input "Press SPACE to select this row." at bounding box center [1324, 362] width 0 height 0
click at [1315, 329] on span "Press SPACE to select this row." at bounding box center [1319, 329] width 15 height 15
click at [1324, 322] on input "Press SPACE to select this row." at bounding box center [1324, 322] width 0 height 0
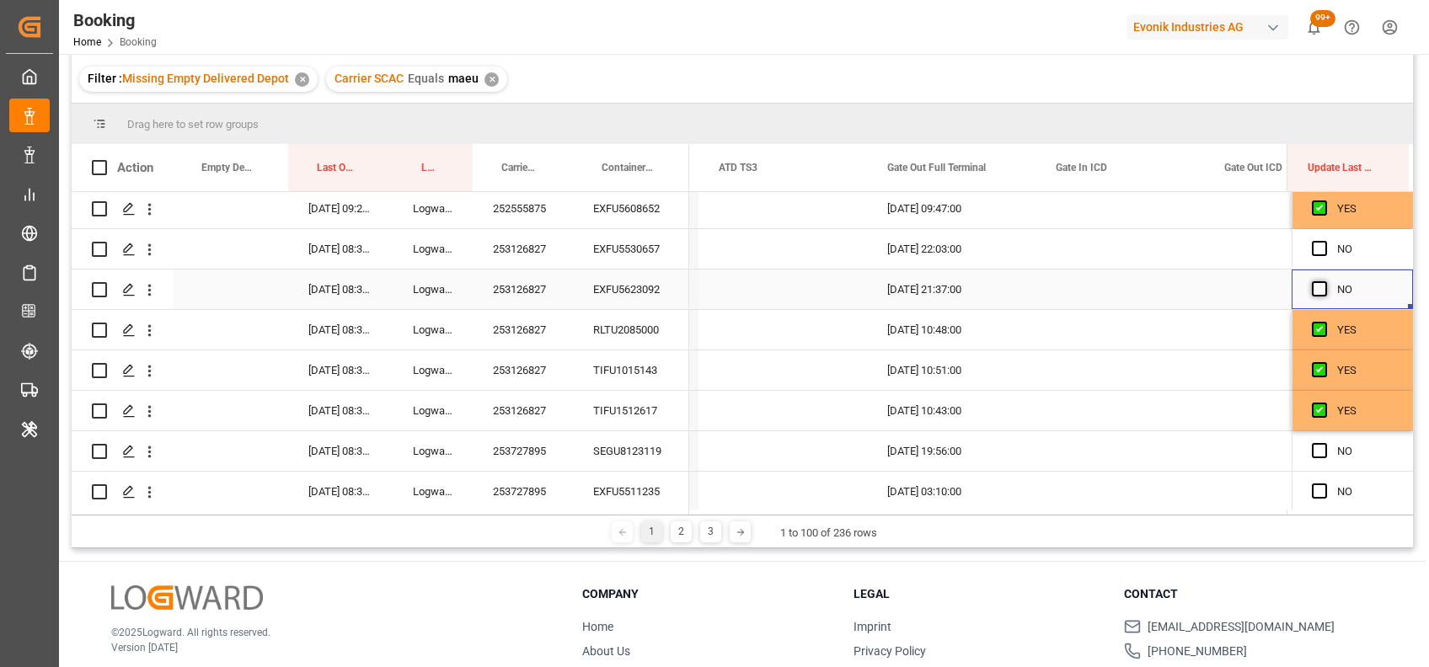
click at [1316, 281] on span "Press SPACE to select this row." at bounding box center [1319, 288] width 15 height 15
click at [1324, 281] on input "Press SPACE to select this row." at bounding box center [1324, 281] width 0 height 0
click at [1314, 238] on div "Press SPACE to select this row." at bounding box center [1324, 249] width 25 height 39
click at [1314, 243] on span "Press SPACE to select this row." at bounding box center [1319, 248] width 15 height 15
click at [1324, 241] on input "Press SPACE to select this row." at bounding box center [1324, 241] width 0 height 0
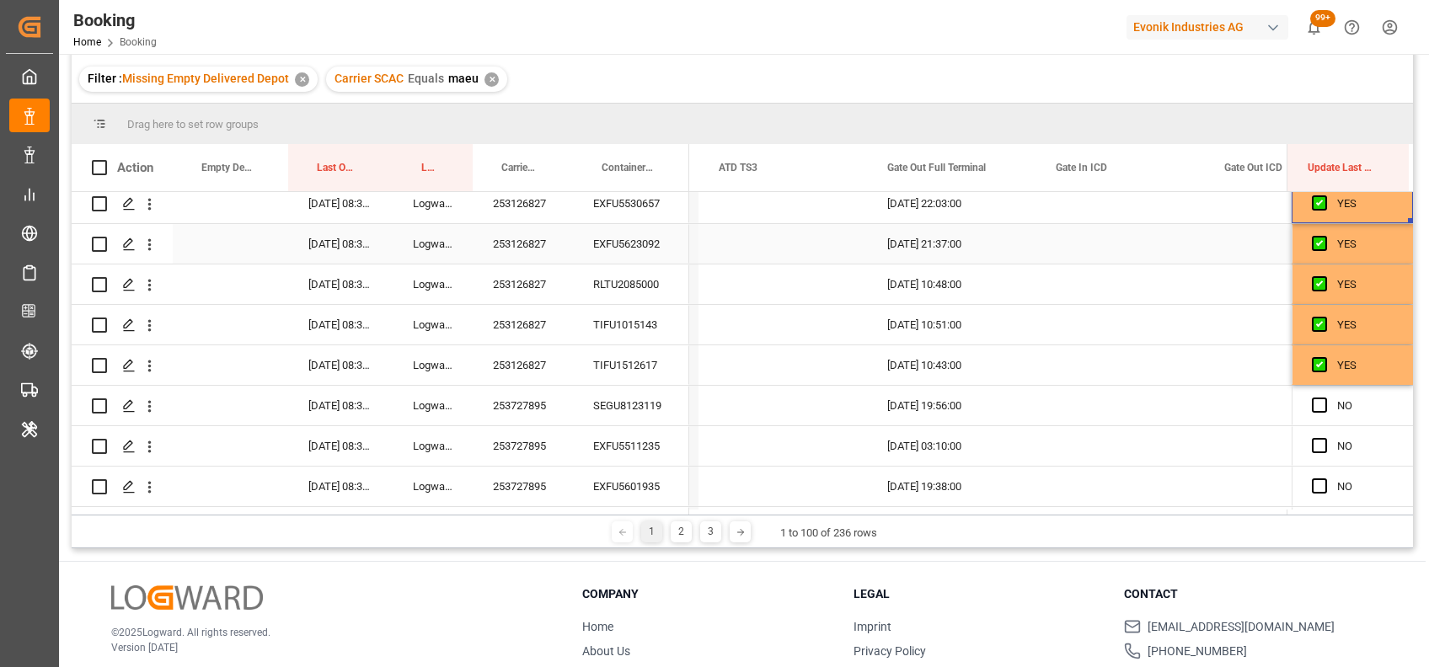
scroll to position [495, 0]
click at [607, 253] on div "EXFU5623092" at bounding box center [631, 242] width 116 height 40
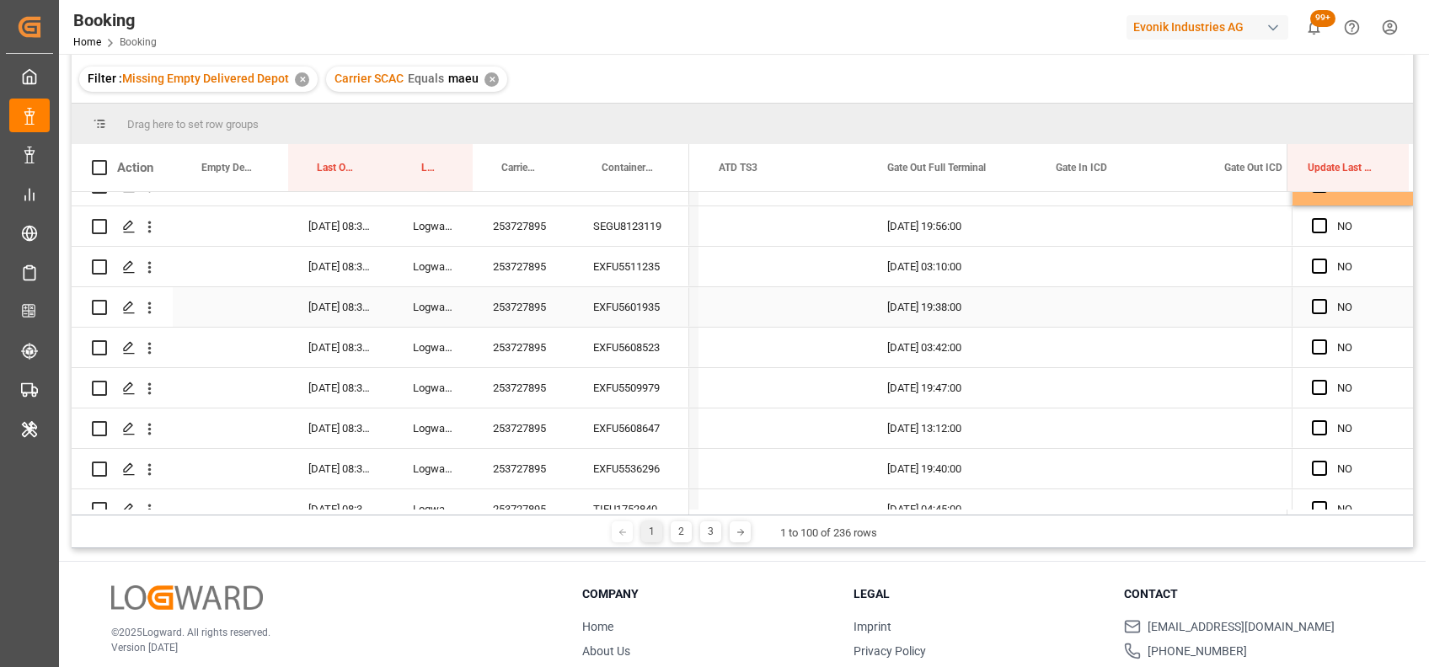
scroll to position [681, 0]
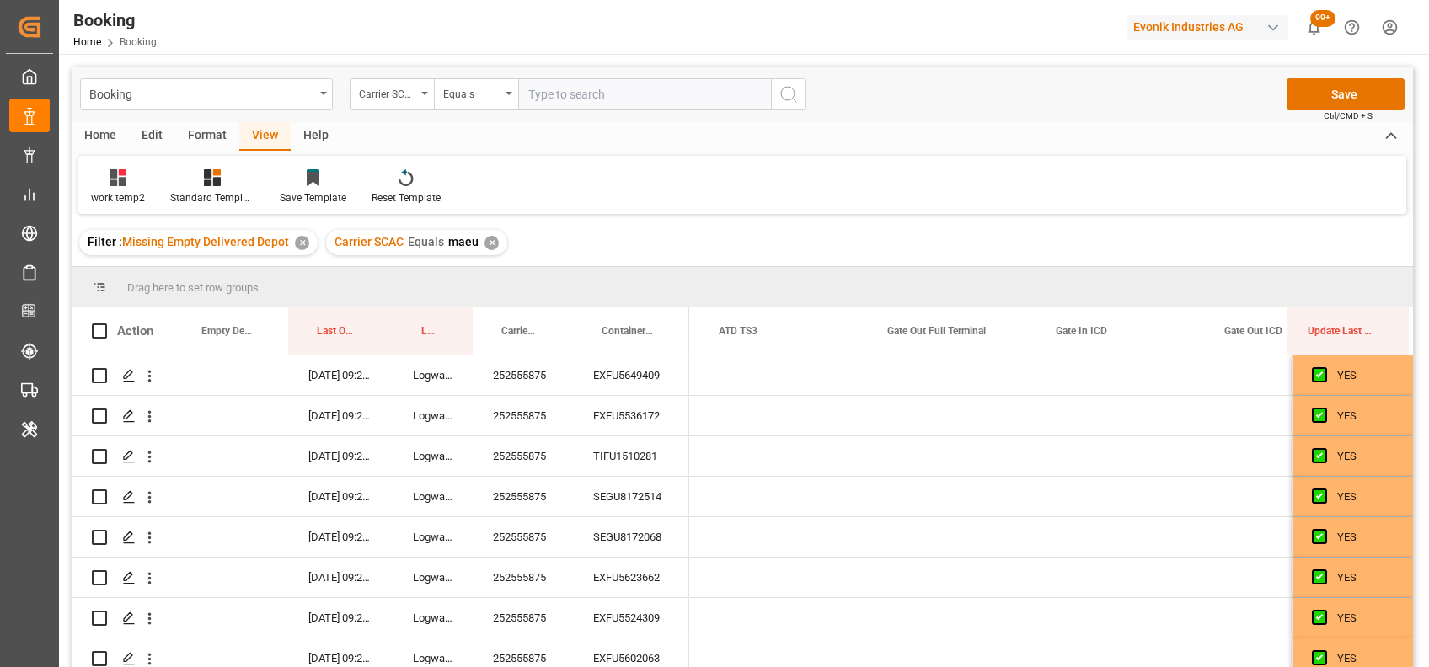
scroll to position [0, 21094]
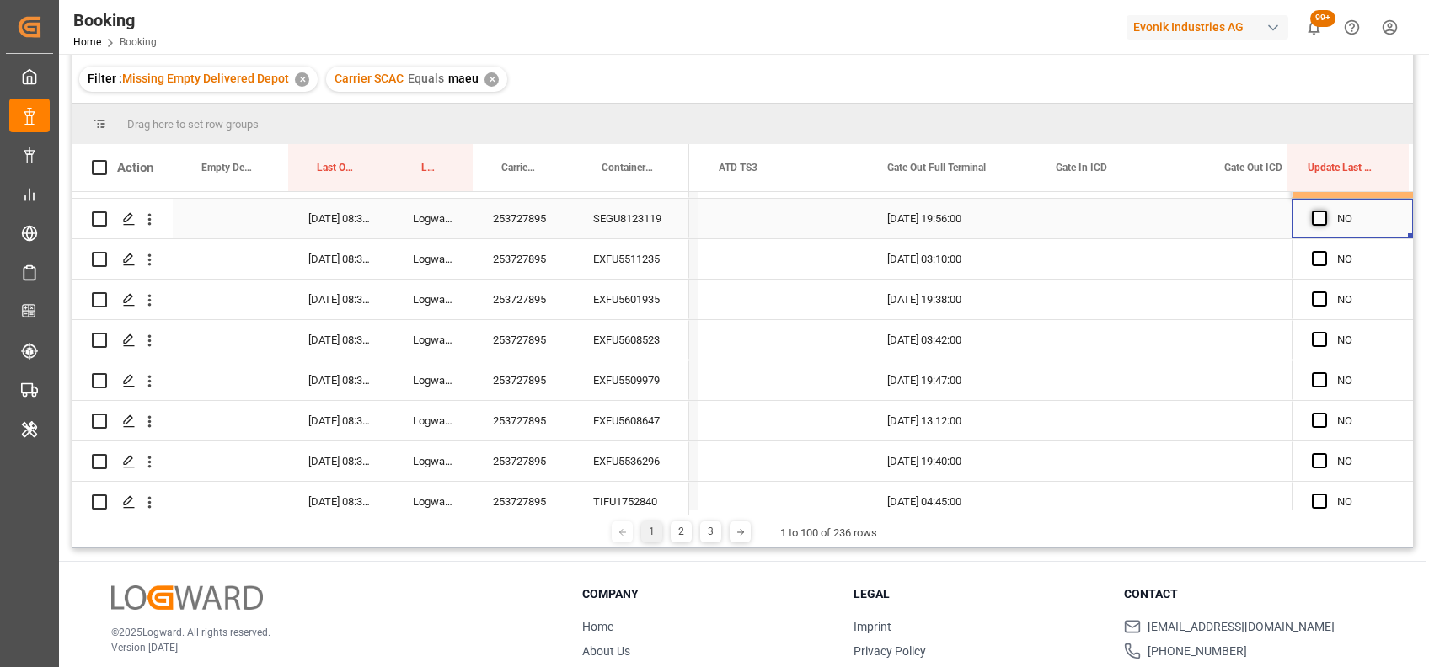
click at [1312, 217] on span "Press SPACE to select this row." at bounding box center [1319, 218] width 15 height 15
click at [1324, 211] on input "Press SPACE to select this row." at bounding box center [1324, 211] width 0 height 0
click at [1312, 251] on span "Press SPACE to select this row." at bounding box center [1319, 258] width 15 height 15
click at [1324, 251] on input "Press SPACE to select this row." at bounding box center [1324, 251] width 0 height 0
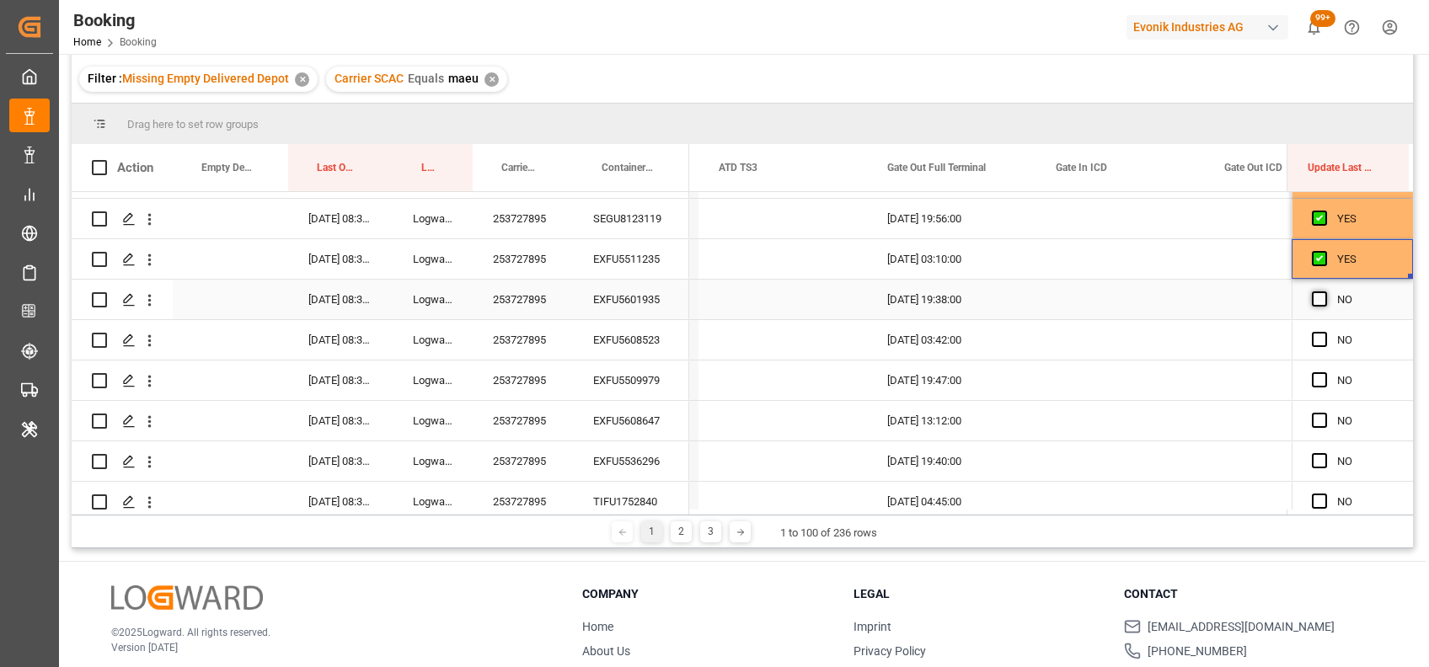
click at [1316, 298] on span "Press SPACE to select this row." at bounding box center [1319, 298] width 15 height 15
click at [1324, 291] on input "Press SPACE to select this row." at bounding box center [1324, 291] width 0 height 0
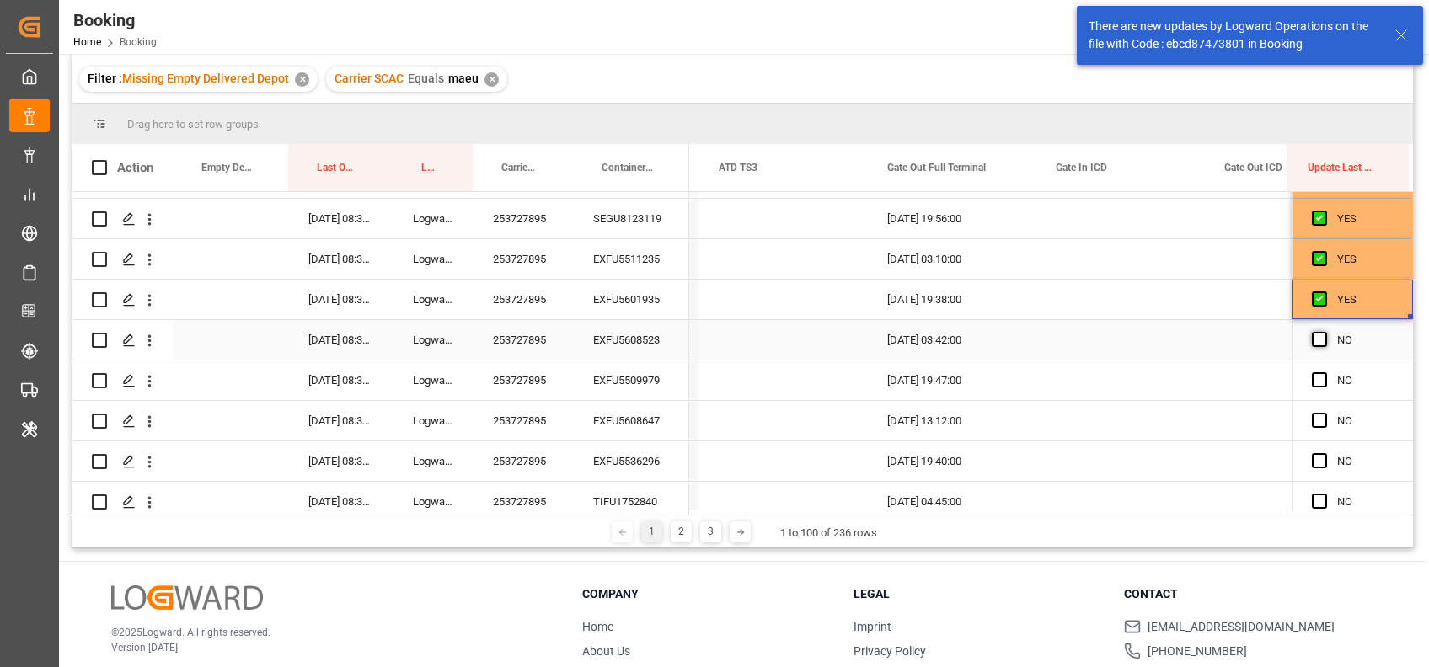
click at [1316, 337] on span "Press SPACE to select this row." at bounding box center [1319, 339] width 15 height 15
click at [1324, 332] on input "Press SPACE to select this row." at bounding box center [1324, 332] width 0 height 0
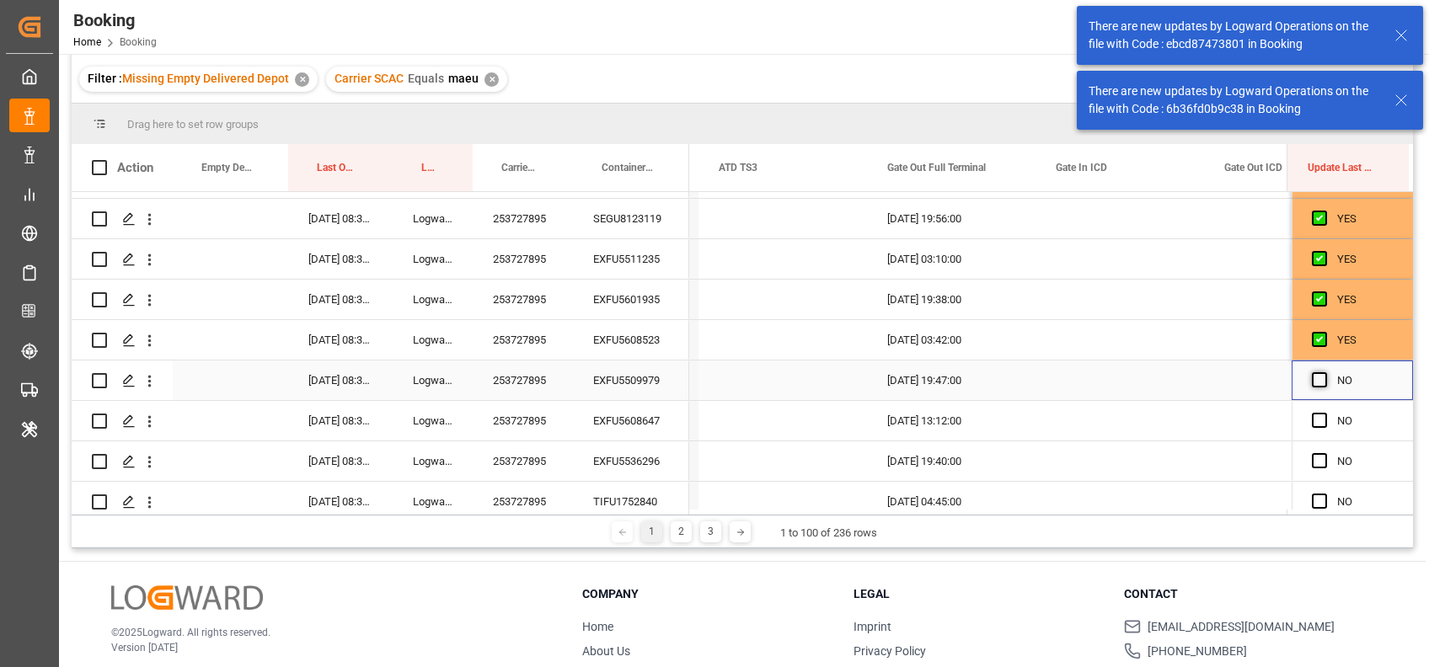
click at [1318, 383] on span "Press SPACE to select this row." at bounding box center [1319, 379] width 15 height 15
click at [1324, 372] on input "Press SPACE to select this row." at bounding box center [1324, 372] width 0 height 0
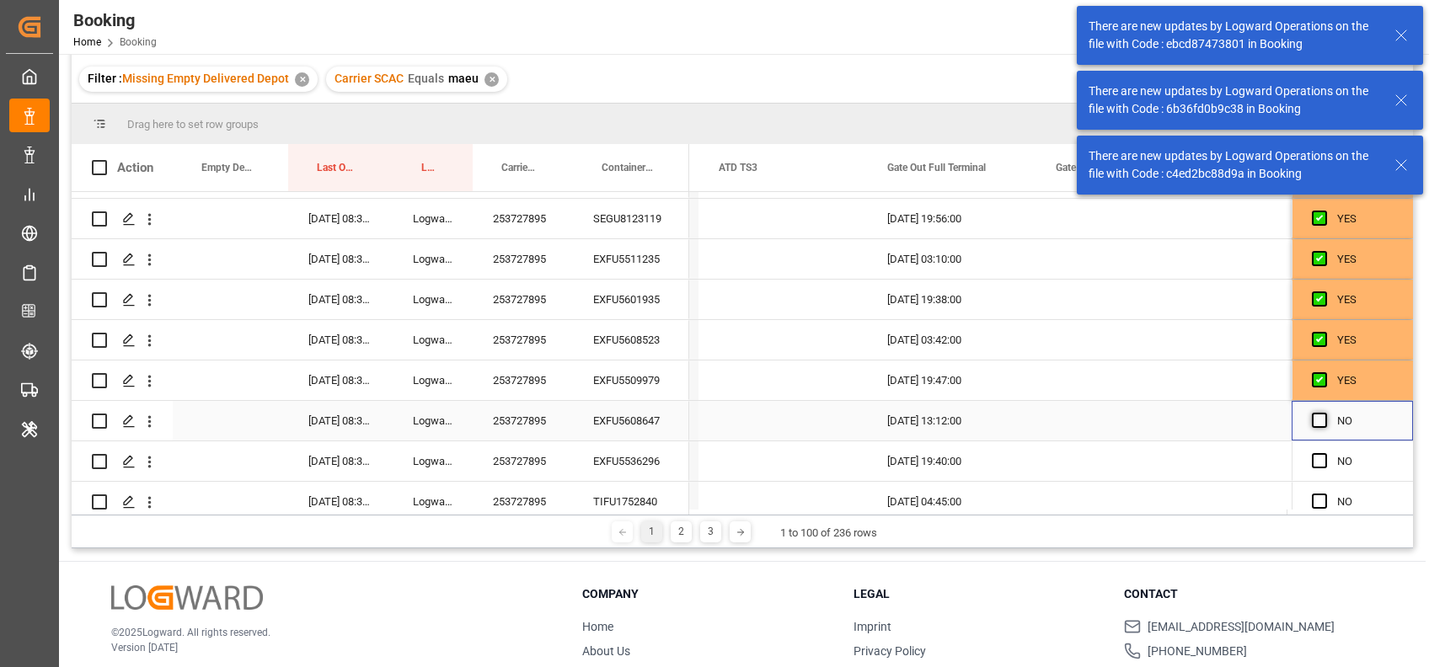
click at [1318, 417] on span "Press SPACE to select this row." at bounding box center [1319, 420] width 15 height 15
click at [1324, 413] on input "Press SPACE to select this row." at bounding box center [1324, 413] width 0 height 0
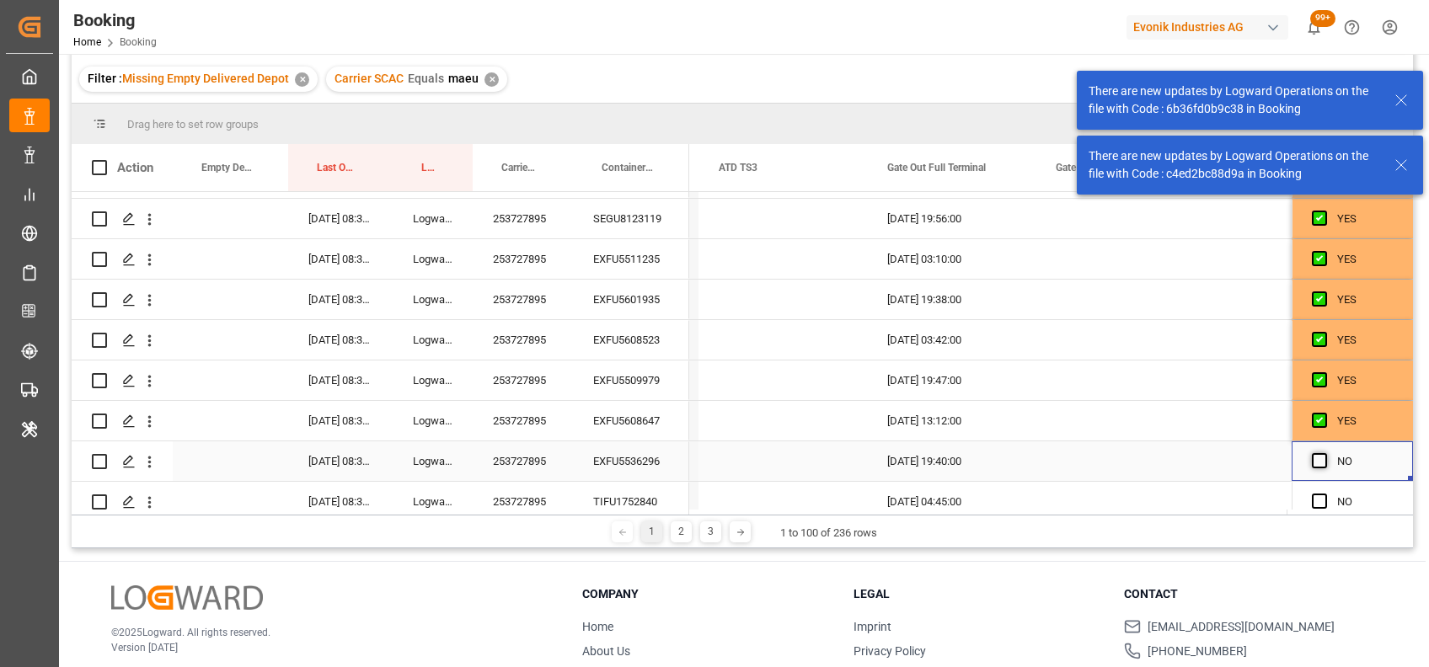
click at [1315, 464] on span "Press SPACE to select this row." at bounding box center [1319, 460] width 15 height 15
click at [1324, 453] on input "Press SPACE to select this row." at bounding box center [1324, 453] width 0 height 0
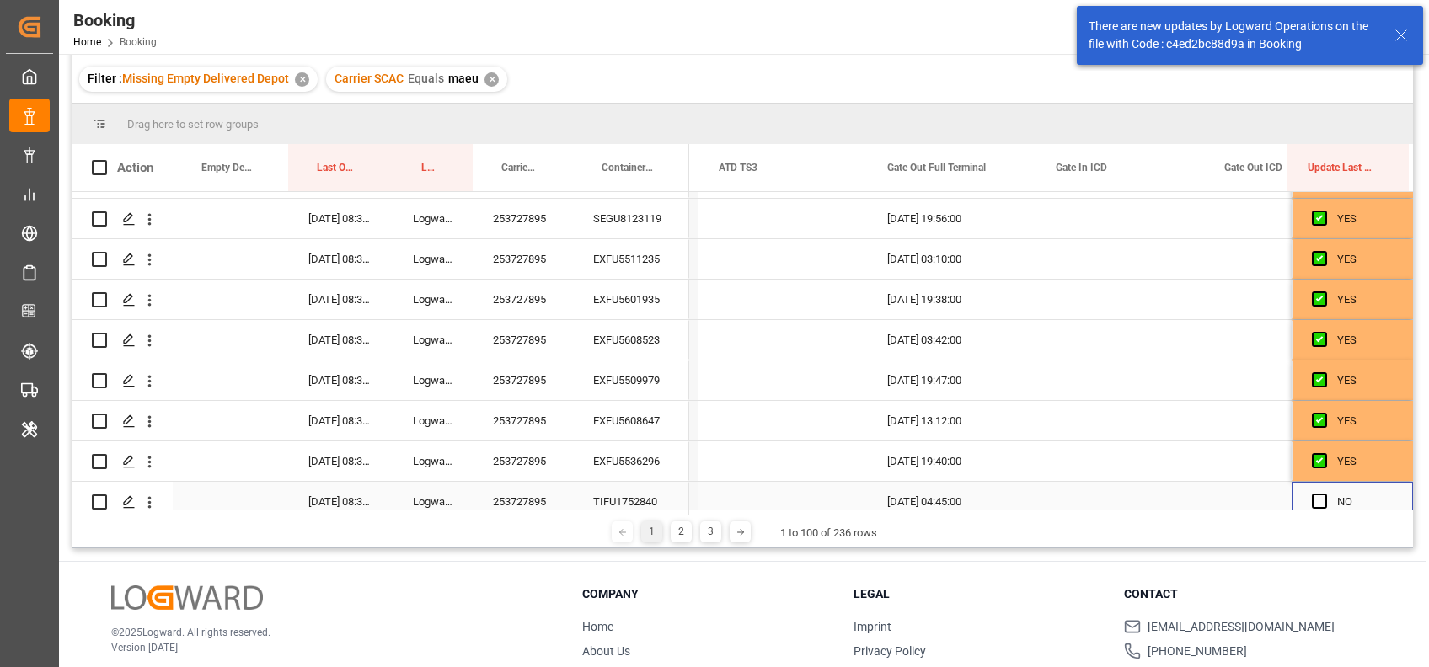
click at [1317, 490] on div "Press SPACE to select this row." at bounding box center [1324, 502] width 25 height 39
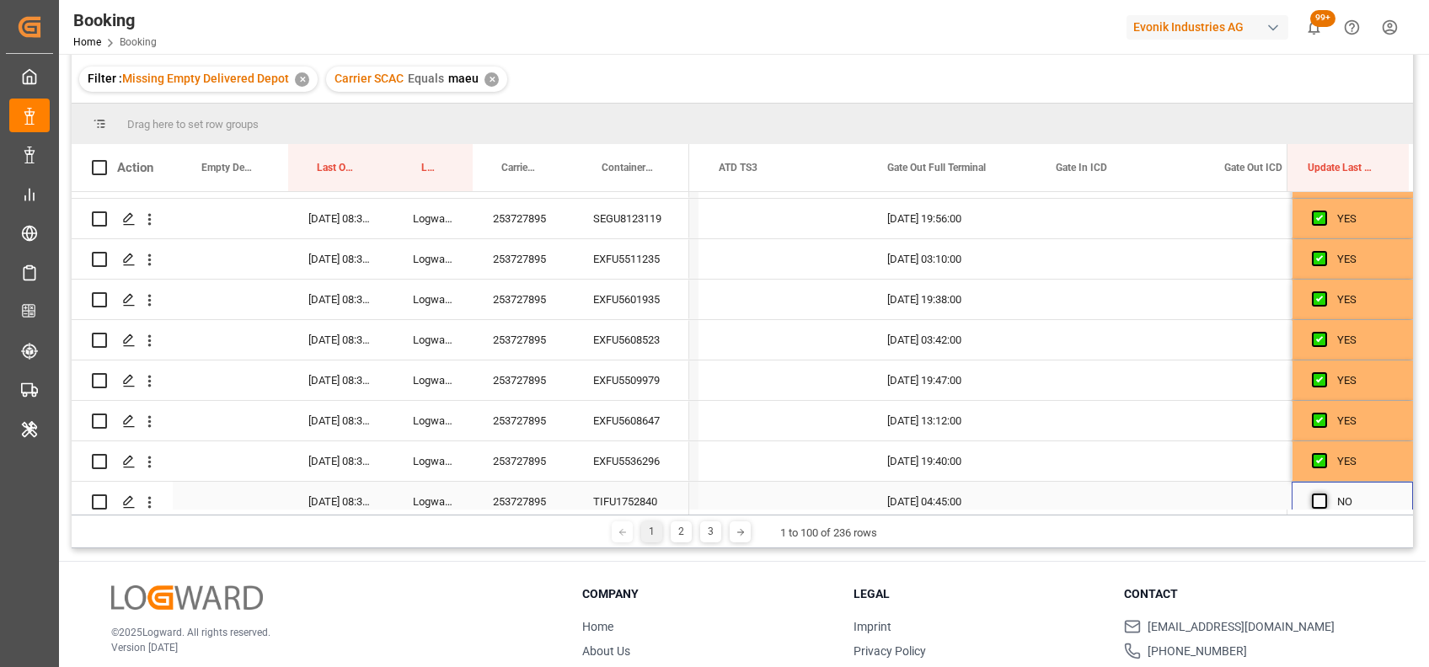
click at [1317, 498] on span "Press SPACE to select this row." at bounding box center [1319, 501] width 15 height 15
click at [1324, 494] on input "Press SPACE to select this row." at bounding box center [1324, 494] width 0 height 0
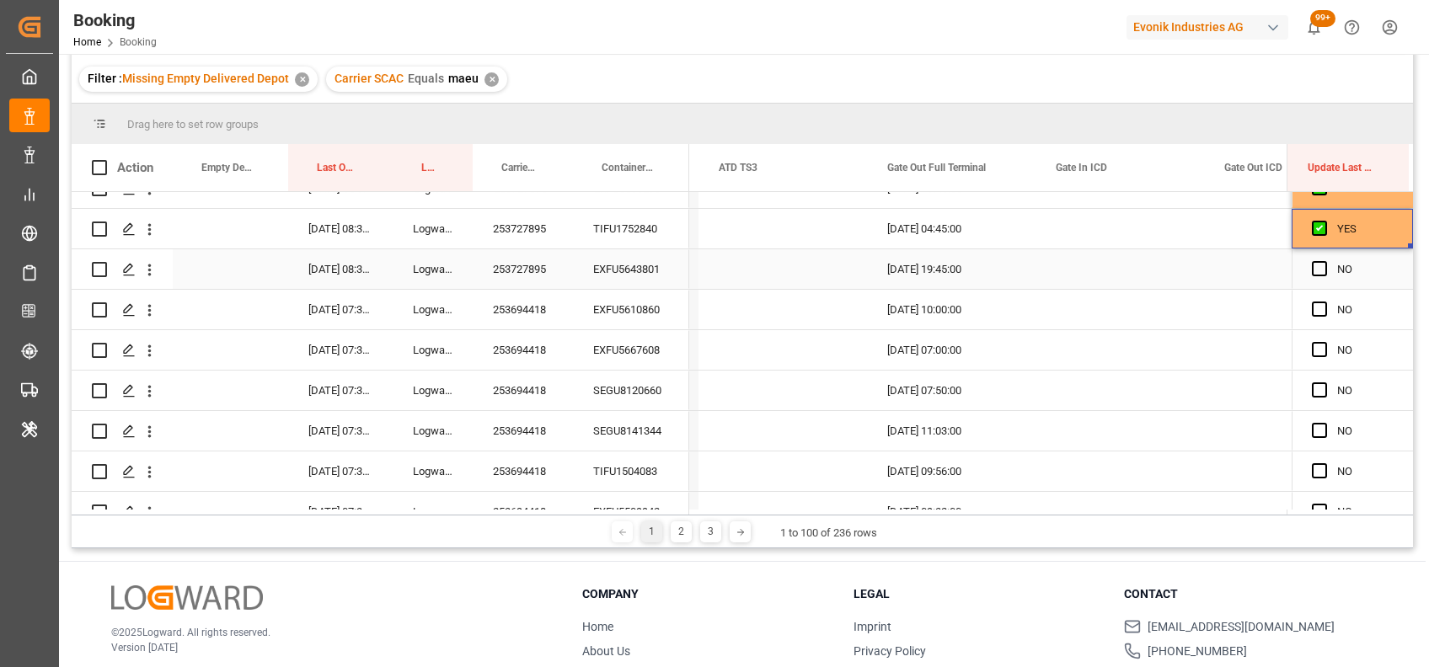
scroll to position [957, 0]
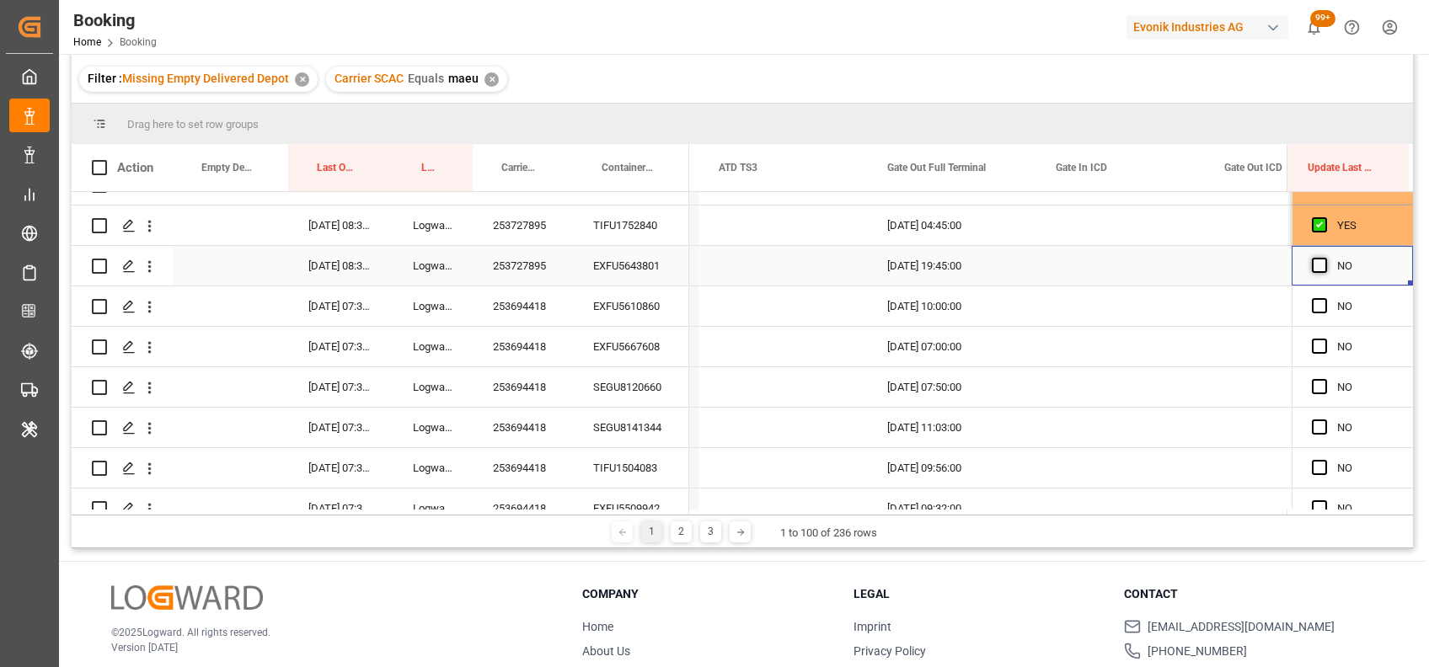
click at [1312, 259] on span "Press SPACE to select this row." at bounding box center [1319, 265] width 15 height 15
click at [1324, 258] on input "Press SPACE to select this row." at bounding box center [1324, 258] width 0 height 0
click at [548, 320] on div "253694418" at bounding box center [523, 306] width 100 height 40
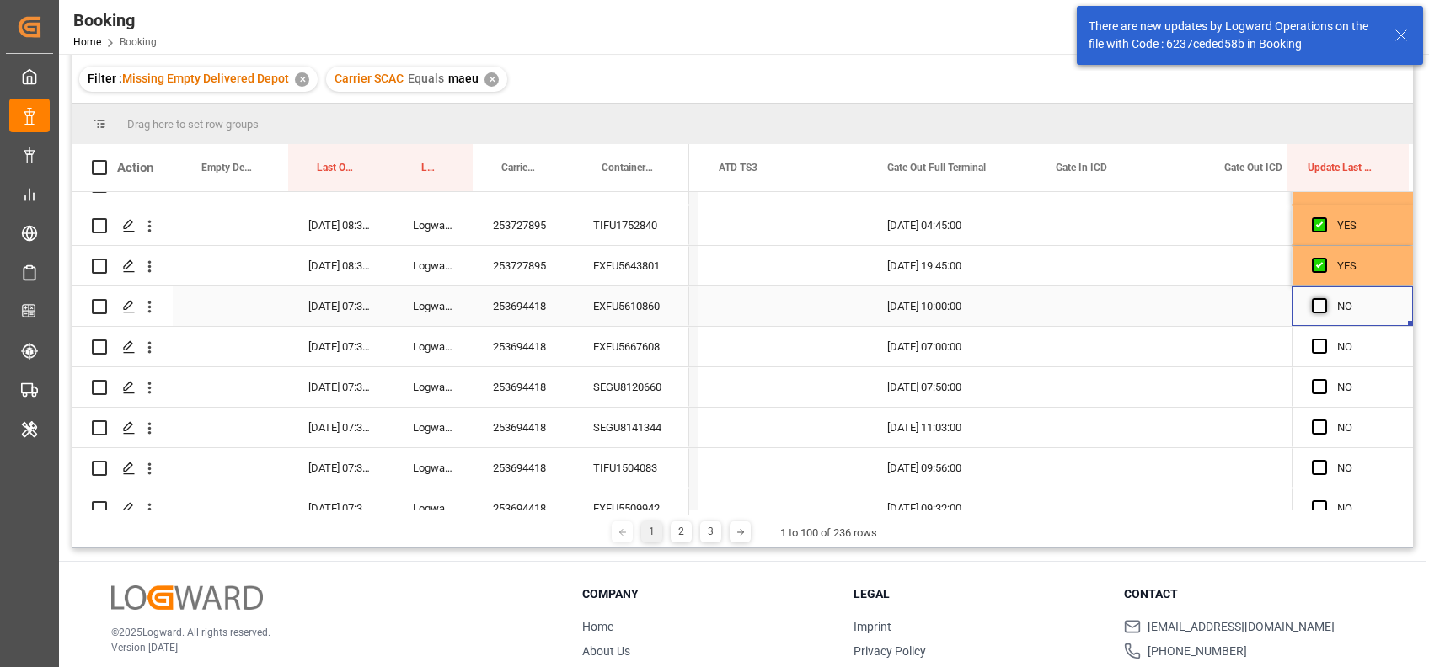
click at [1312, 305] on span "Press SPACE to select this row." at bounding box center [1319, 305] width 15 height 15
click at [1324, 298] on input "Press SPACE to select this row." at bounding box center [1324, 298] width 0 height 0
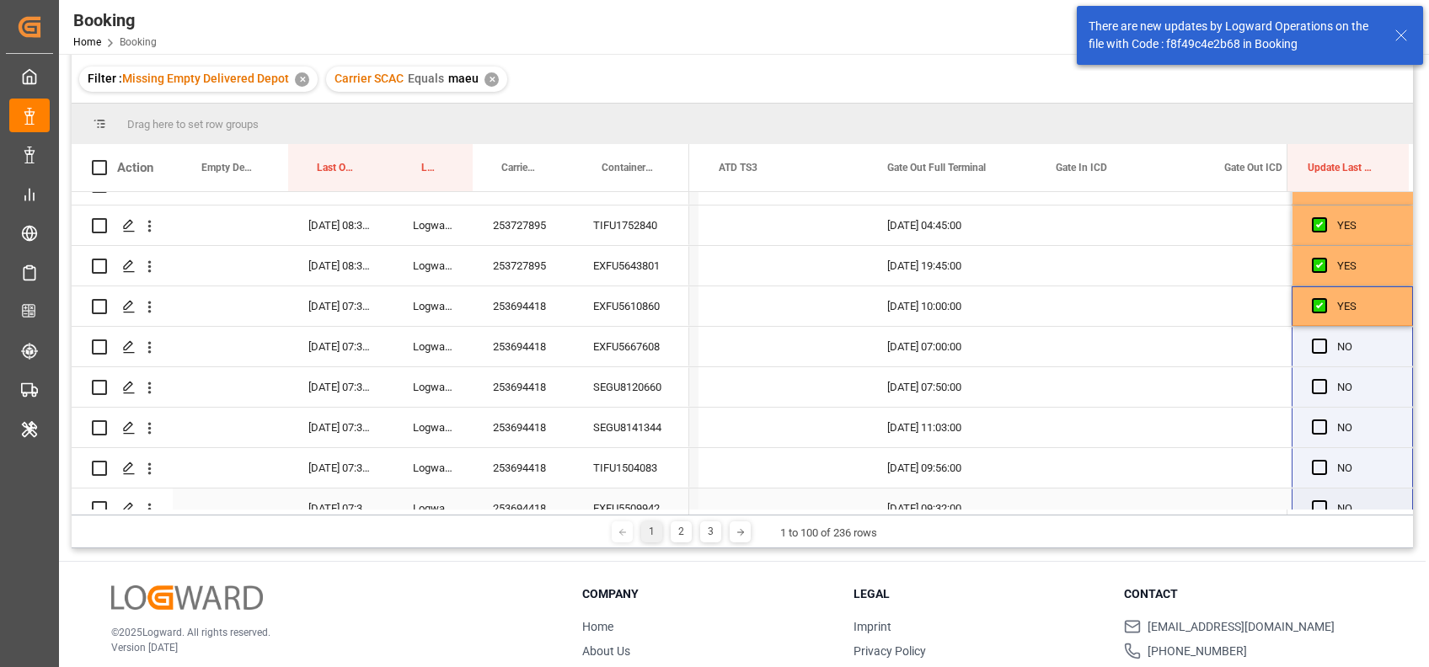
drag, startPoint x: 1402, startPoint y: 320, endPoint x: 1388, endPoint y: 528, distance: 208.6
click at [1388, 528] on div "Drag here to set row groups Drag here to set column labels Action Last Opened D…" at bounding box center [742, 326] width 1341 height 445
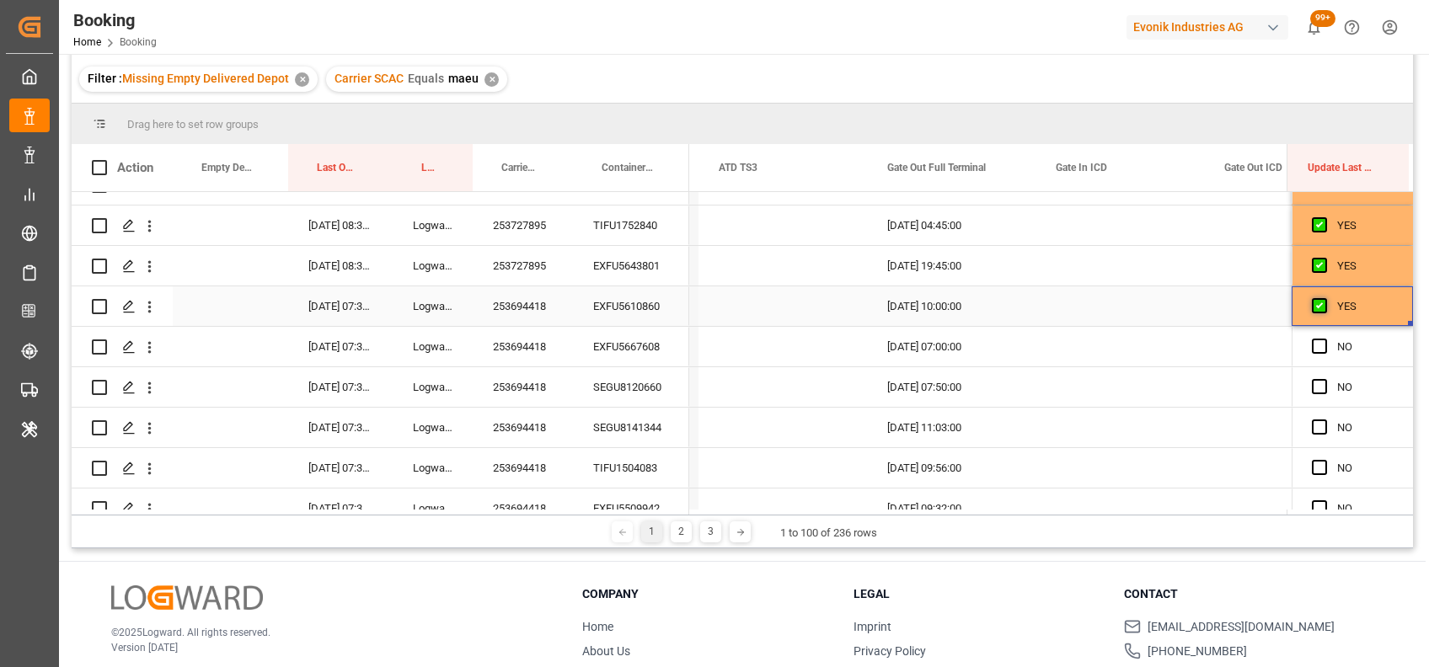
click at [1312, 300] on span "Press SPACE to select this row." at bounding box center [1319, 305] width 15 height 15
click at [1324, 298] on input "Press SPACE to select this row." at bounding box center [1324, 298] width 0 height 0
click at [1326, 304] on div "Press SPACE to select this row." at bounding box center [1324, 306] width 25 height 39
click at [1313, 304] on span "Press SPACE to select this row." at bounding box center [1319, 305] width 15 height 15
click at [1324, 298] on input "Press SPACE to select this row." at bounding box center [1324, 298] width 0 height 0
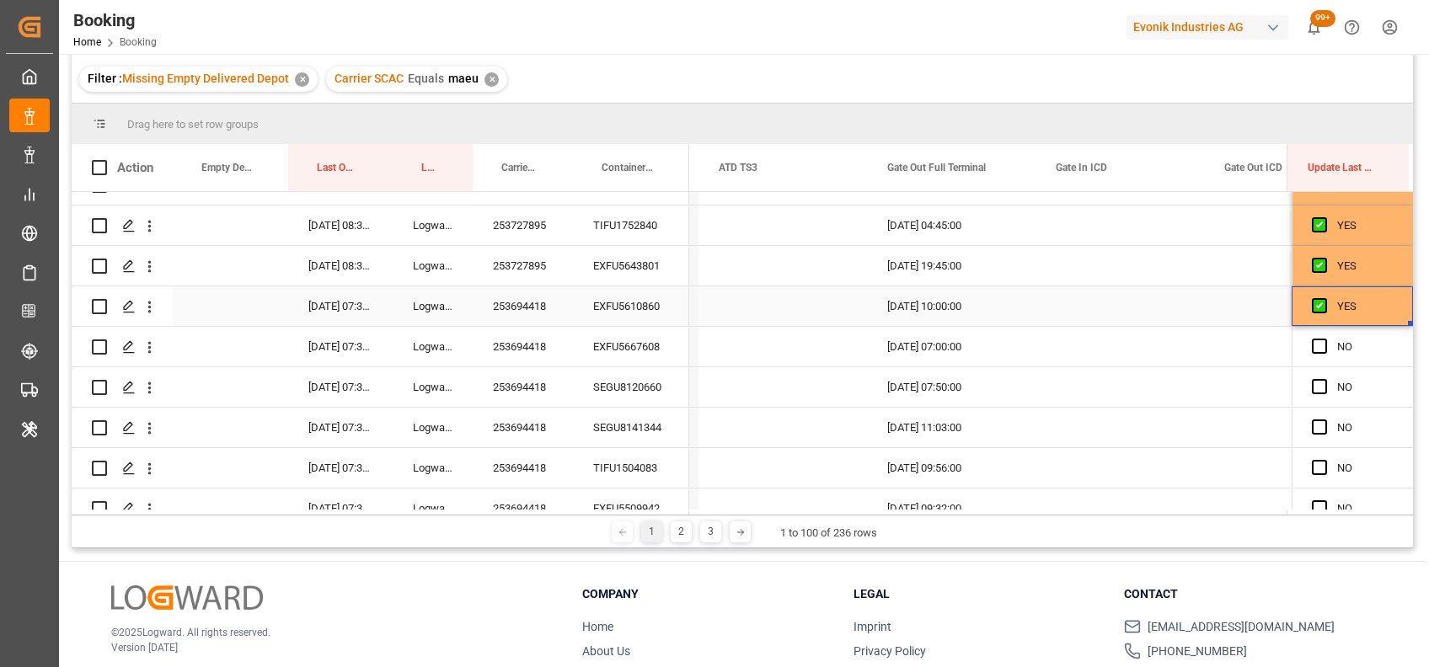
drag, startPoint x: 1402, startPoint y: 320, endPoint x: 1390, endPoint y: 503, distance: 183.2
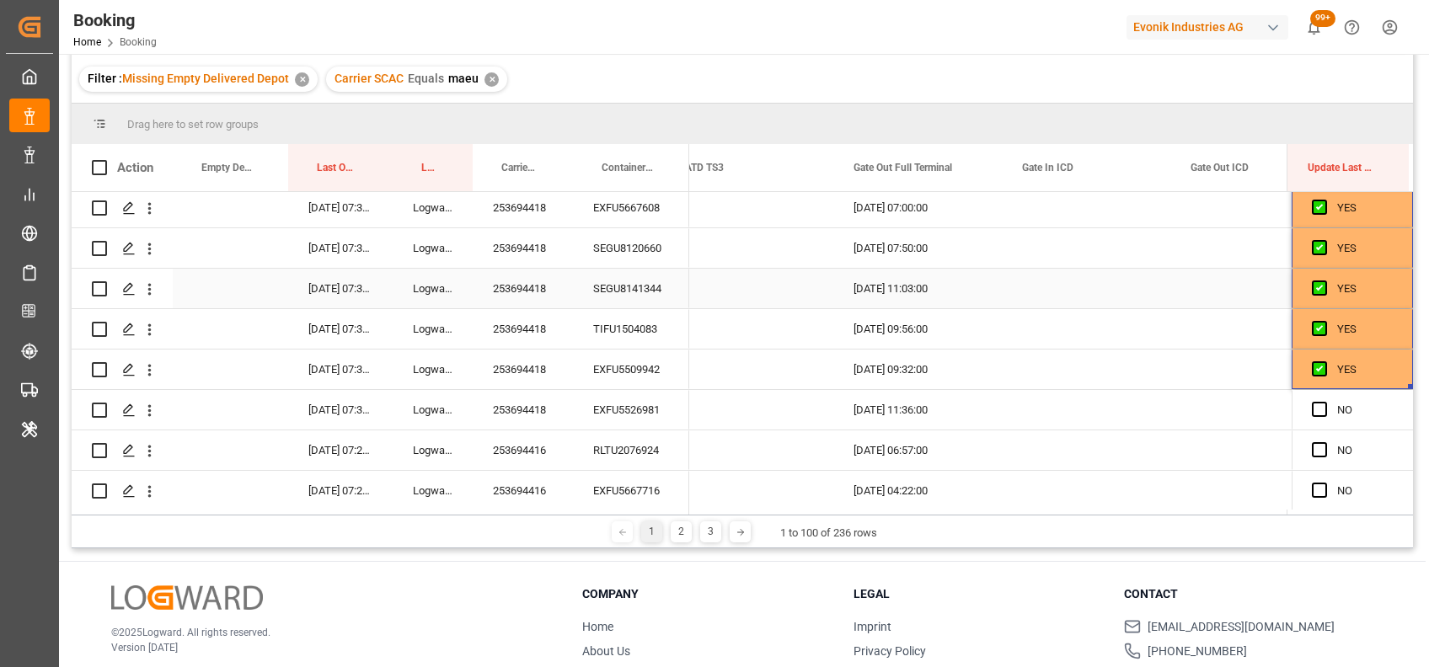
scroll to position [1098, 0]
click at [1313, 406] on span "Press SPACE to select this row." at bounding box center [1319, 407] width 15 height 15
click at [1324, 400] on input "Press SPACE to select this row." at bounding box center [1324, 400] width 0 height 0
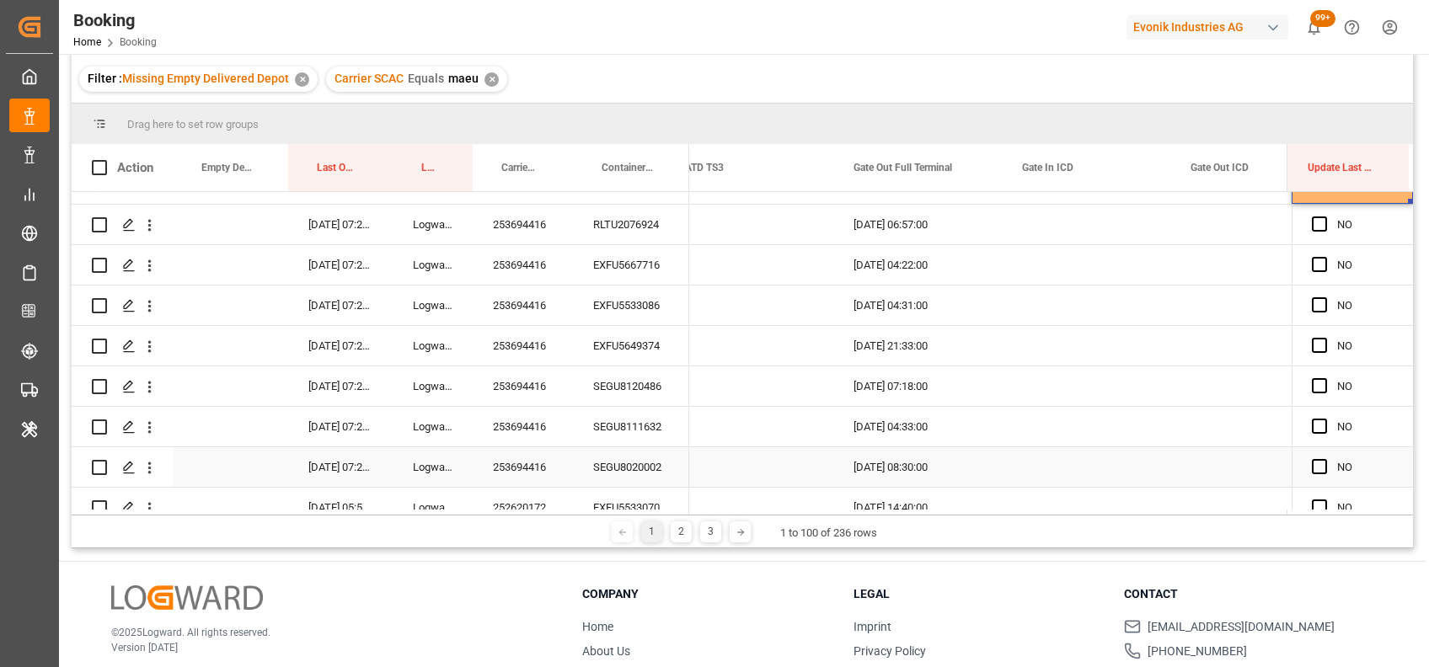
scroll to position [1323, 0]
click at [539, 223] on div "253694416" at bounding box center [523, 224] width 100 height 40
click at [1312, 221] on span "Press SPACE to select this row." at bounding box center [1319, 223] width 15 height 15
click at [1324, 216] on input "Press SPACE to select this row." at bounding box center [1324, 216] width 0 height 0
click at [1404, 236] on div "YES" at bounding box center [1351, 224] width 121 height 40
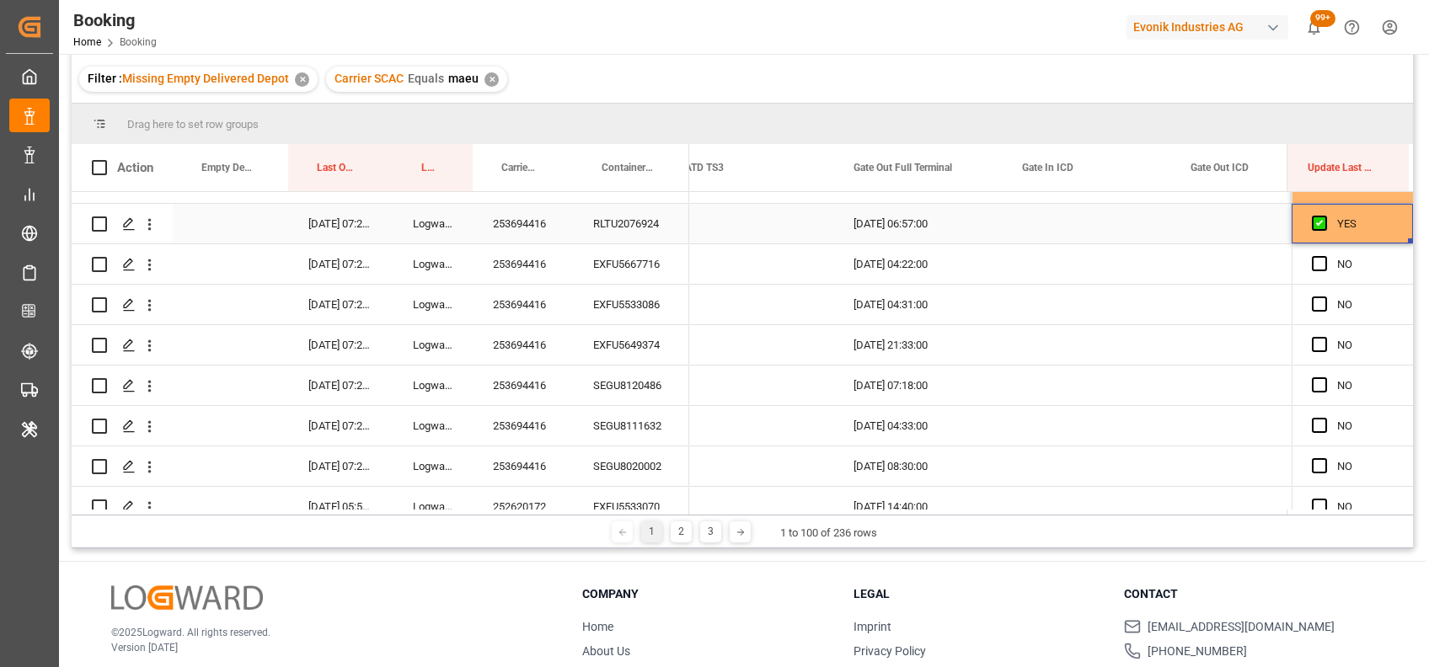
drag, startPoint x: 1404, startPoint y: 241, endPoint x: 1408, endPoint y: 405, distance: 164.3
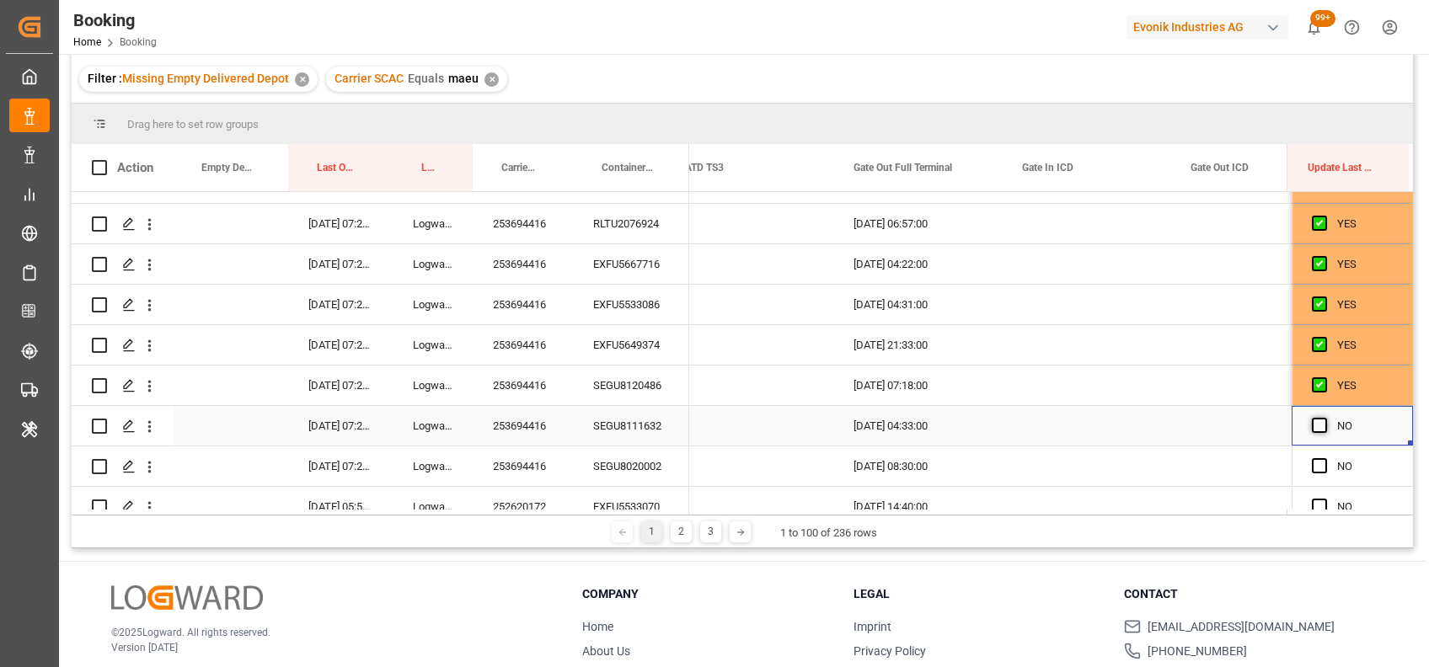
click at [1316, 420] on span "Press SPACE to select this row." at bounding box center [1319, 425] width 15 height 15
click at [1324, 418] on input "Press SPACE to select this row." at bounding box center [1324, 418] width 0 height 0
click at [1312, 463] on span "Press SPACE to select this row." at bounding box center [1319, 465] width 15 height 15
click at [1324, 458] on input "Press SPACE to select this row." at bounding box center [1324, 458] width 0 height 0
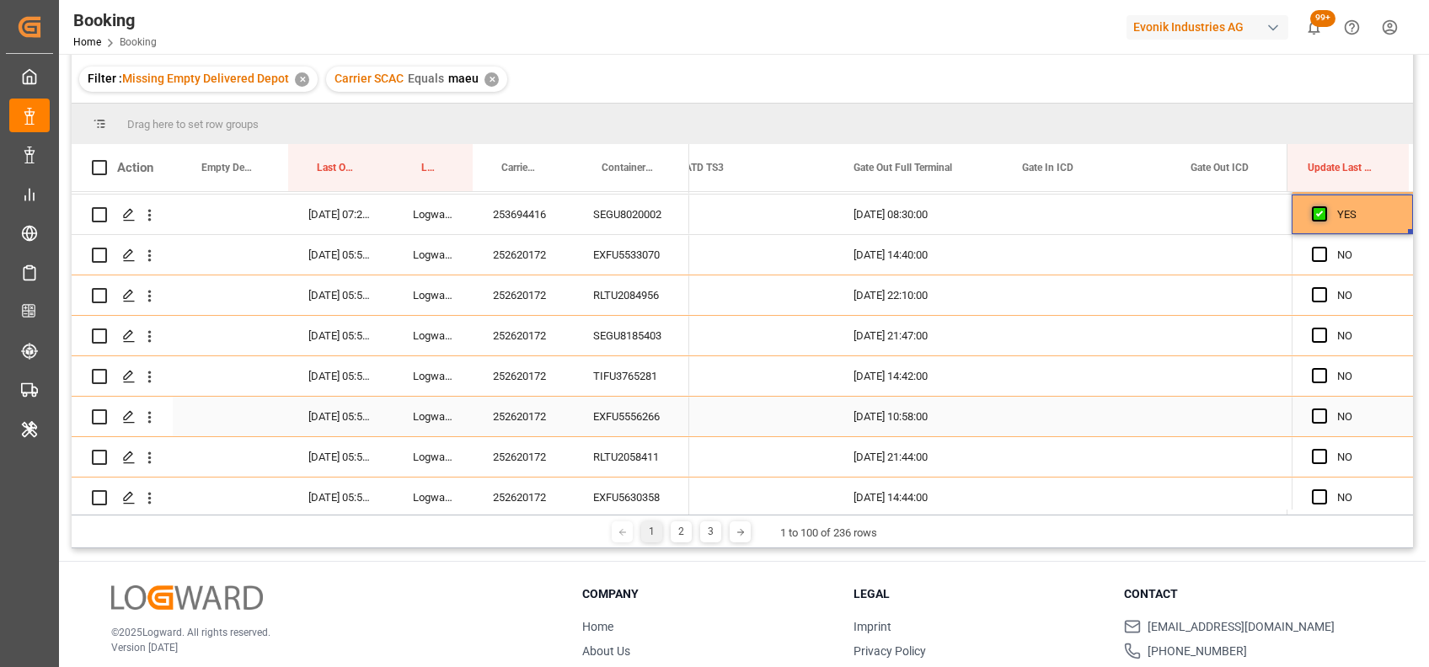
scroll to position [1577, 0]
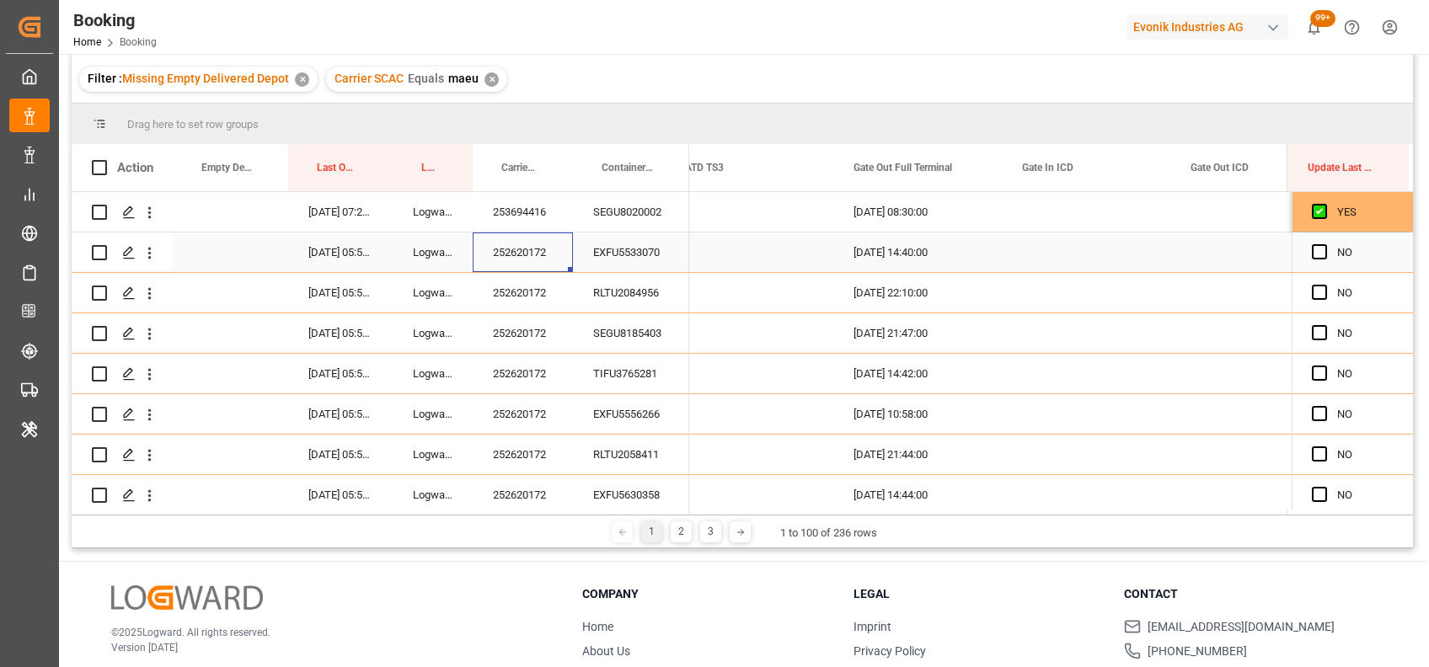
click at [534, 259] on div "252620172" at bounding box center [523, 253] width 100 height 40
click at [1304, 256] on div "NO" at bounding box center [1351, 253] width 121 height 40
click at [1313, 251] on span "Press SPACE to select this row." at bounding box center [1319, 251] width 15 height 15
click at [1324, 244] on input "Press SPACE to select this row." at bounding box center [1324, 244] width 0 height 0
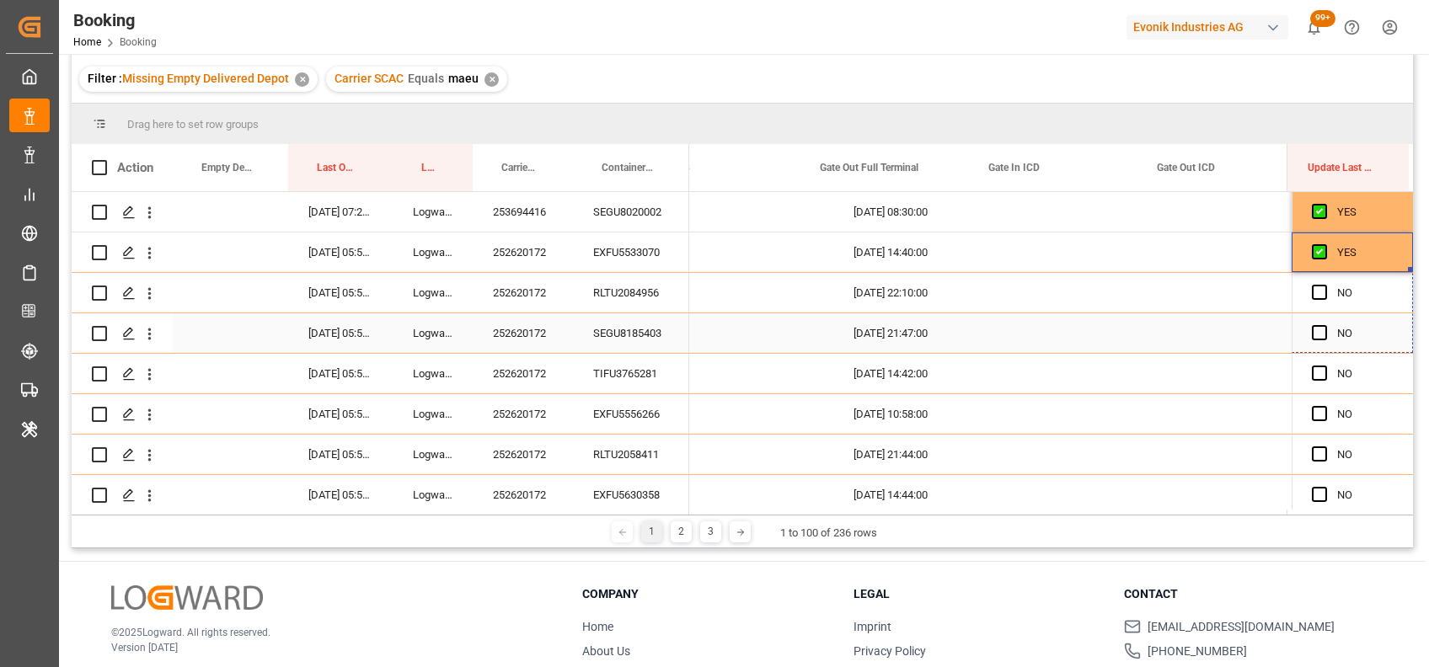
scroll to position [0, 21195]
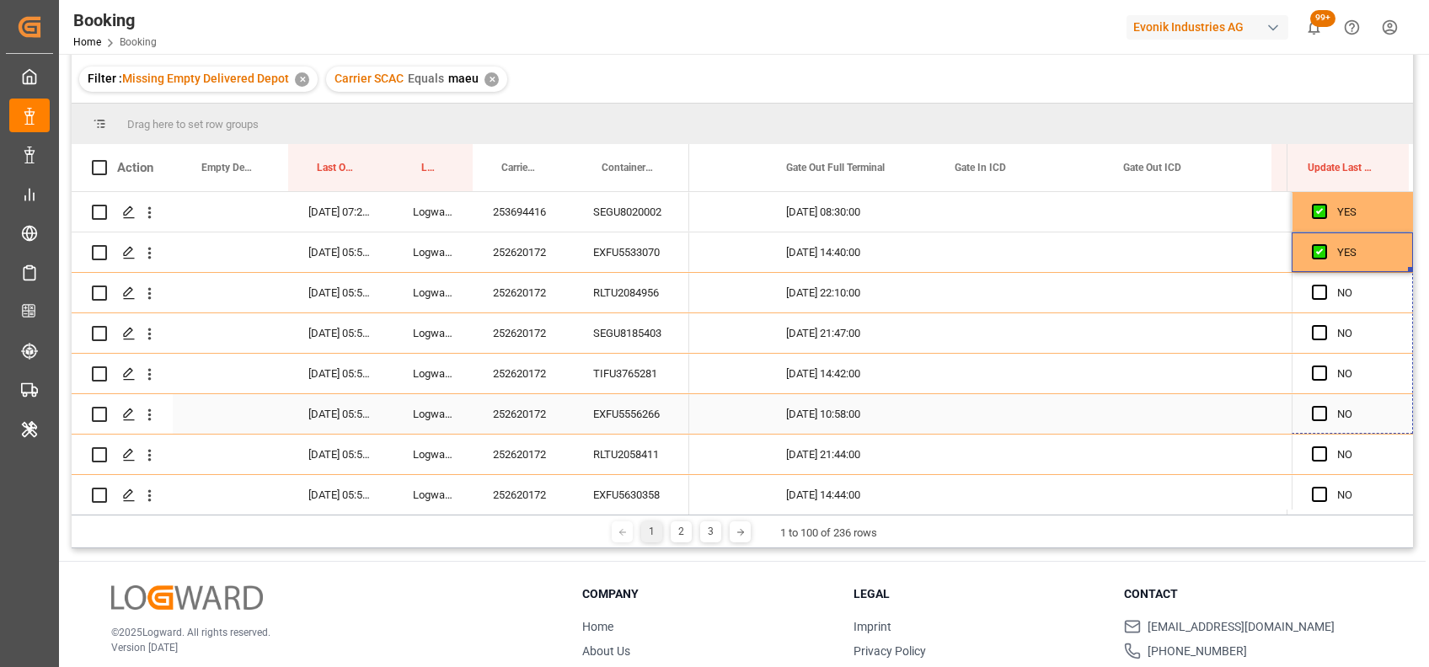
drag, startPoint x: 1404, startPoint y: 270, endPoint x: 1393, endPoint y: 450, distance: 180.6
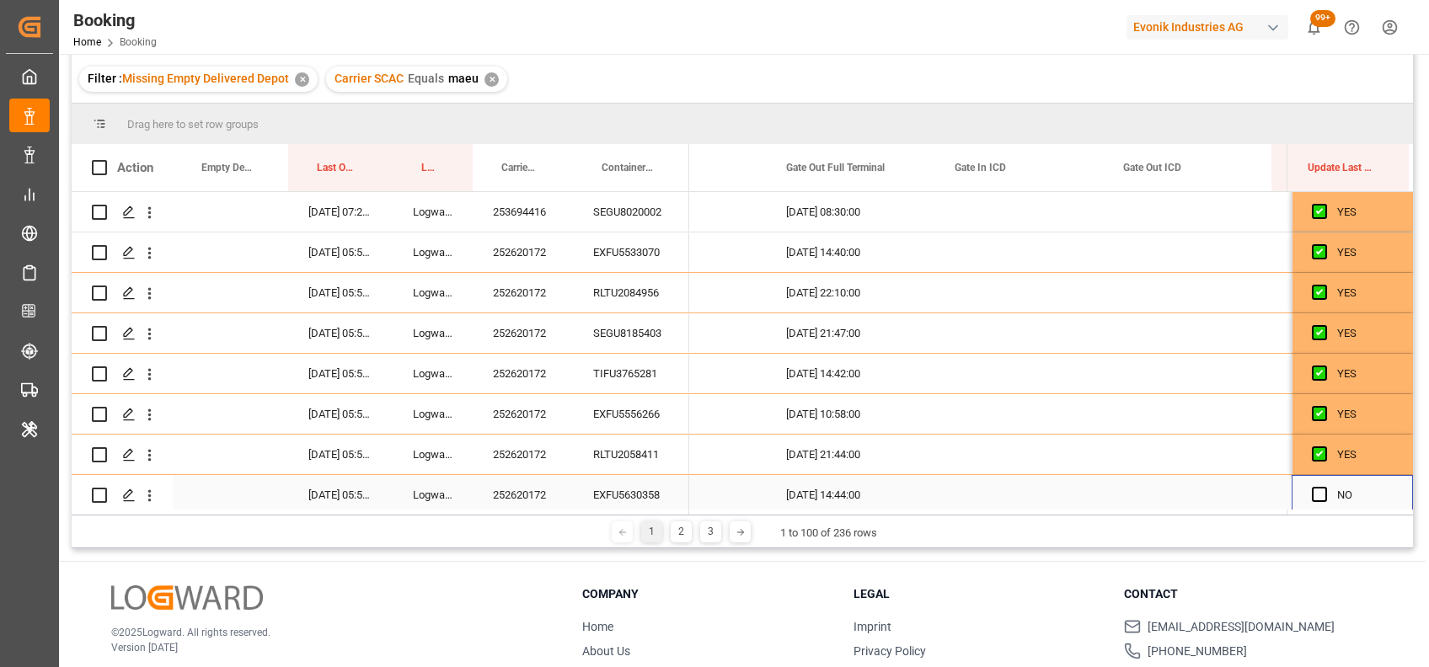
click at [1312, 483] on div "Press SPACE to select this row." at bounding box center [1324, 495] width 25 height 39
click at [1318, 496] on span "Press SPACE to select this row." at bounding box center [1319, 494] width 15 height 15
click at [1324, 487] on input "Press SPACE to select this row." at bounding box center [1324, 487] width 0 height 0
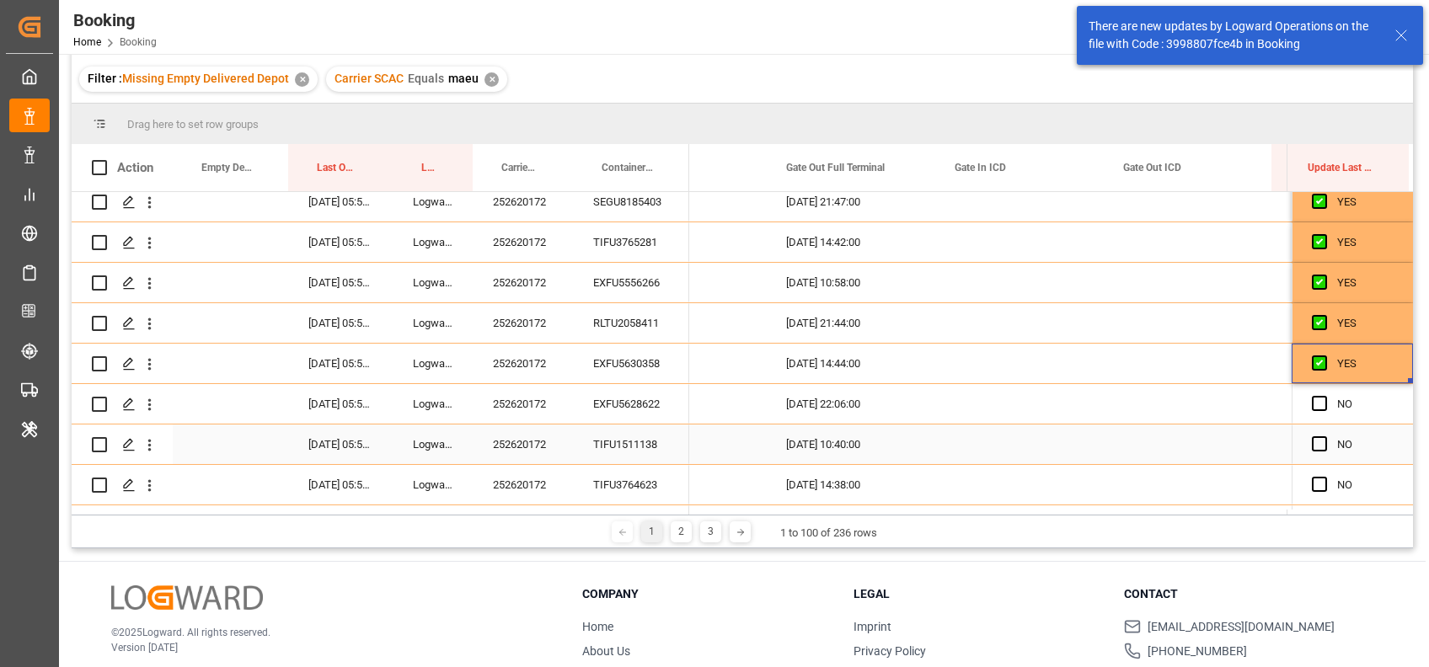
scroll to position [1712, 0]
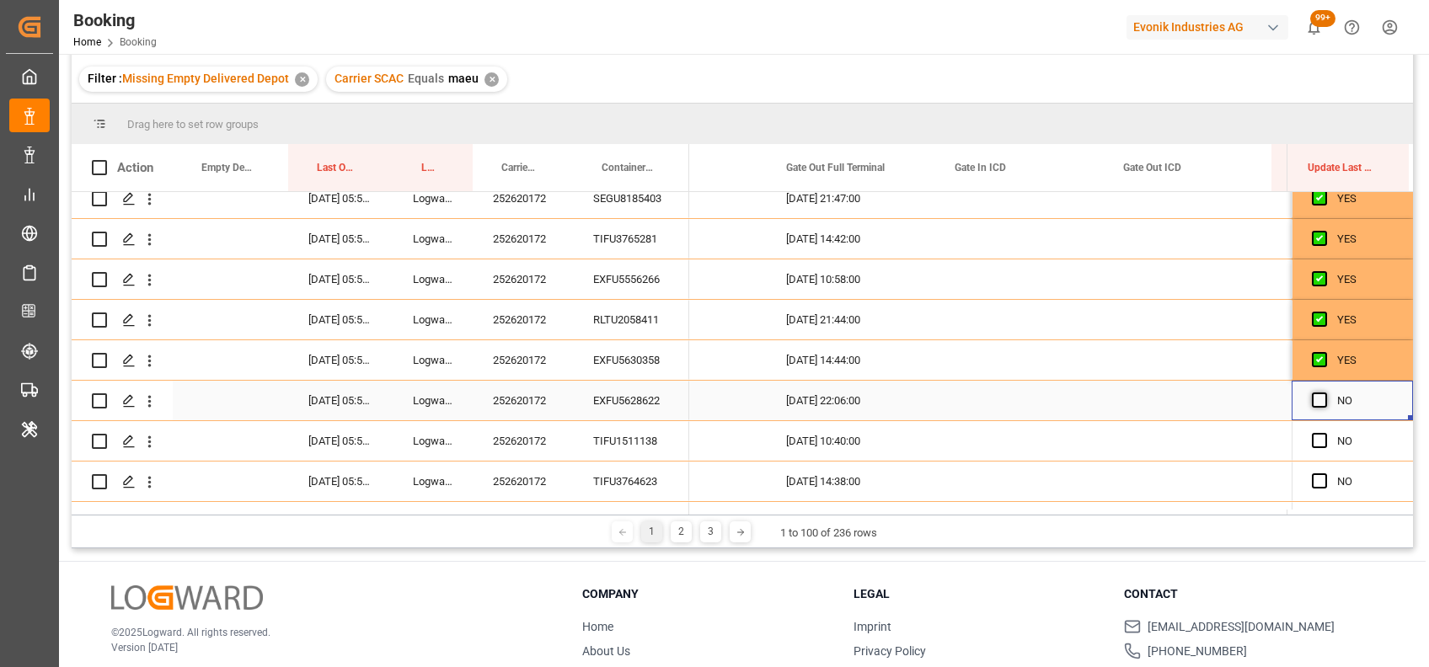
click at [1312, 404] on span "Press SPACE to select this row." at bounding box center [1319, 400] width 15 height 15
click at [1324, 393] on input "Press SPACE to select this row." at bounding box center [1324, 393] width 0 height 0
click at [1318, 441] on span "Press SPACE to select this row." at bounding box center [1319, 440] width 15 height 15
click at [1324, 433] on input "Press SPACE to select this row." at bounding box center [1324, 433] width 0 height 0
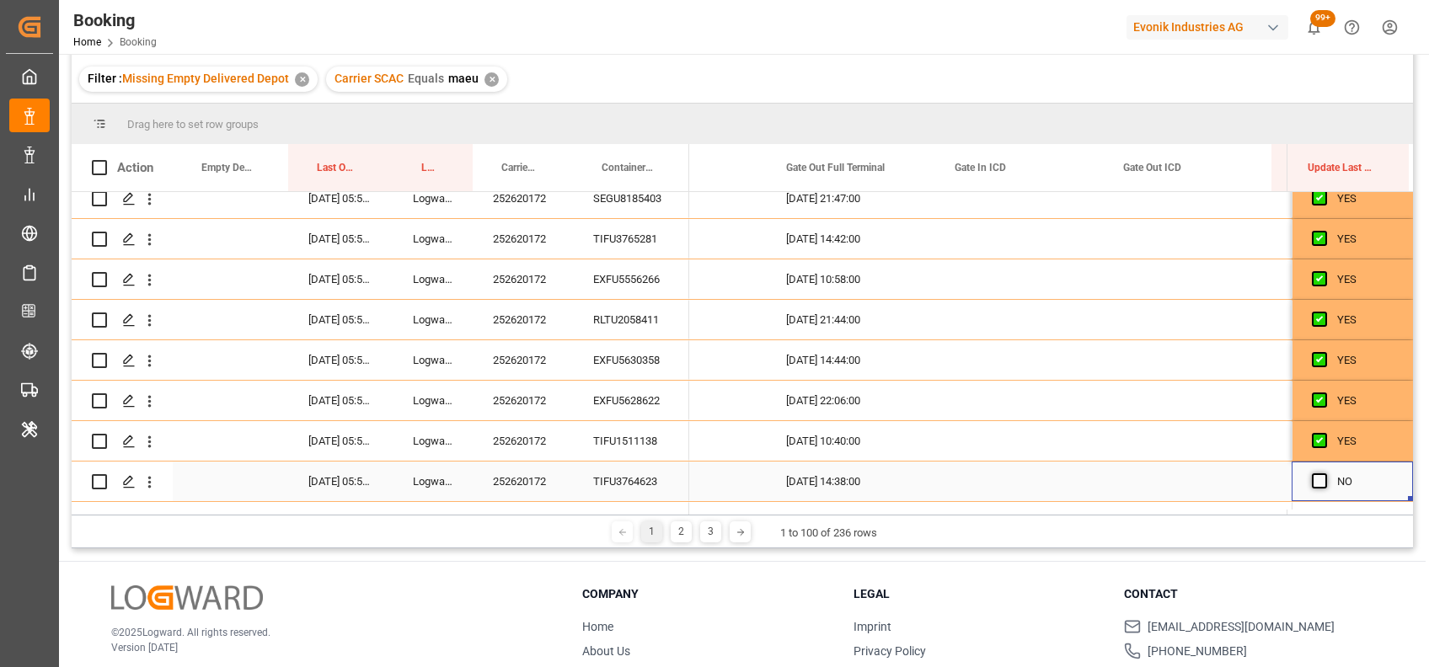
click at [1312, 479] on span "Press SPACE to select this row." at bounding box center [1319, 480] width 15 height 15
click at [1324, 473] on input "Press SPACE to select this row." at bounding box center [1324, 473] width 0 height 0
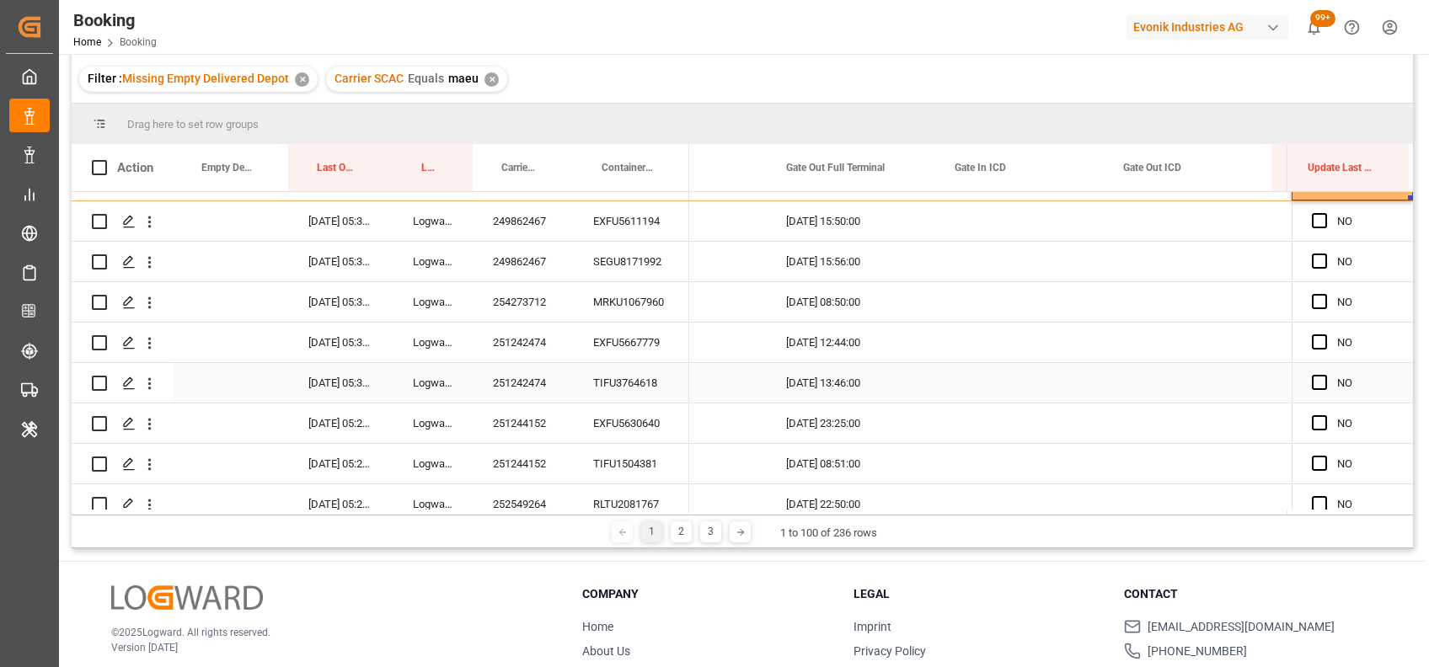
scroll to position [2014, 0]
click at [528, 226] on div "249862467" at bounding box center [523, 220] width 100 height 40
click at [1312, 216] on span "Press SPACE to select this row." at bounding box center [1319, 218] width 15 height 15
click at [1324, 211] on input "Press SPACE to select this row." at bounding box center [1324, 211] width 0 height 0
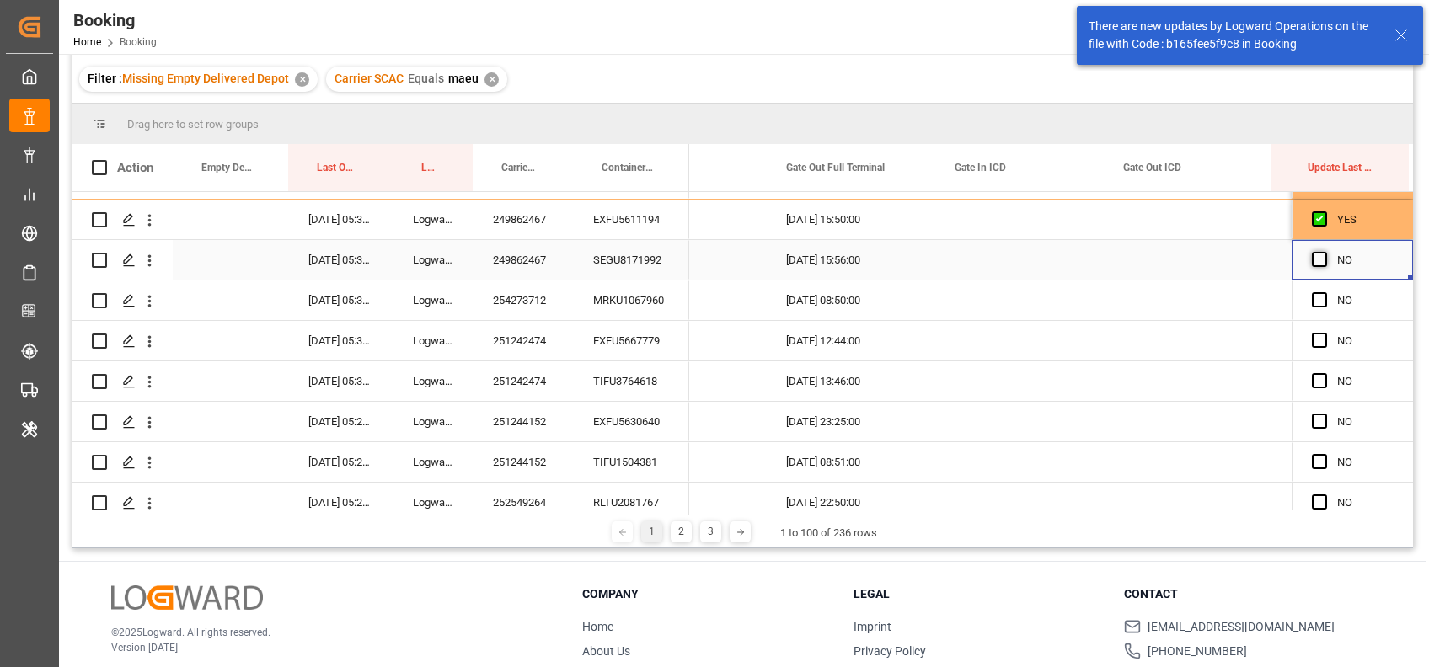
click at [1313, 262] on span "Press SPACE to select this row." at bounding box center [1319, 259] width 15 height 15
click at [1324, 252] on input "Press SPACE to select this row." at bounding box center [1324, 252] width 0 height 0
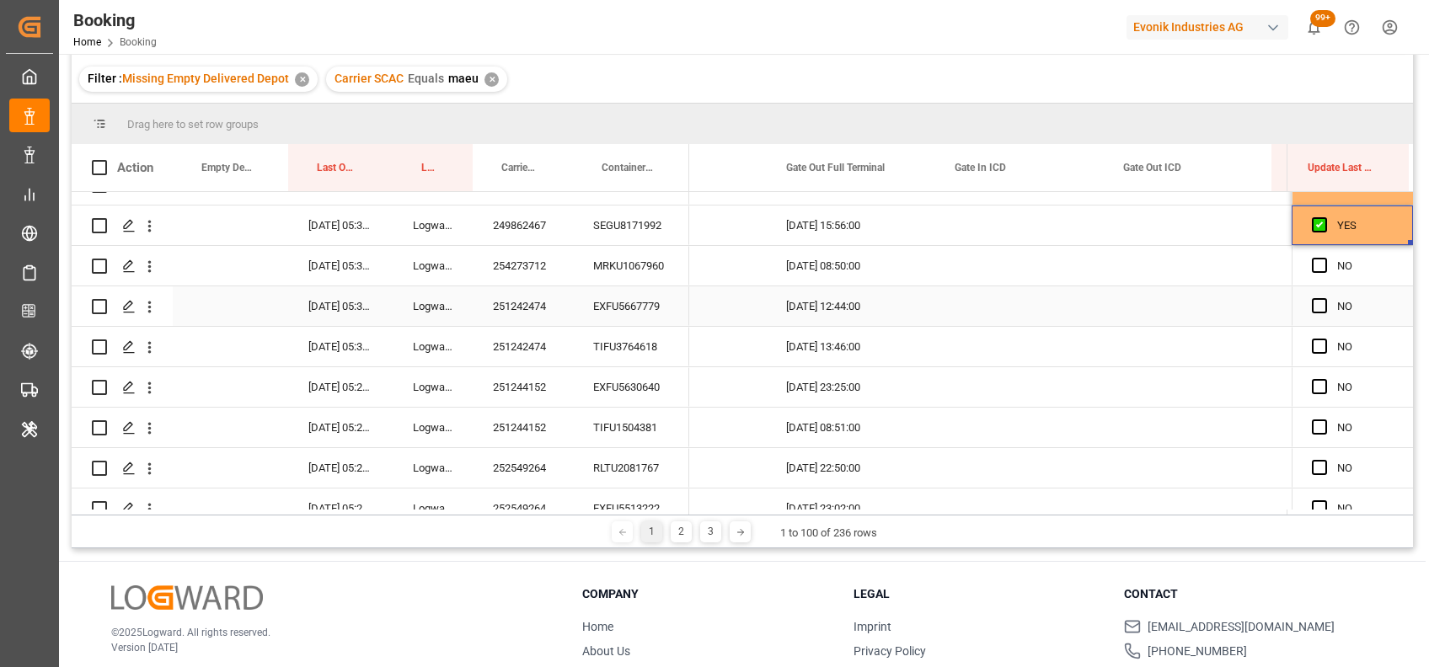
scroll to position [2050, 0]
click at [533, 274] on div "254273712" at bounding box center [523, 265] width 100 height 40
click at [1314, 263] on span "Press SPACE to select this row." at bounding box center [1319, 264] width 15 height 15
click at [1324, 257] on input "Press SPACE to select this row." at bounding box center [1324, 257] width 0 height 0
click at [521, 307] on div "251242474" at bounding box center [523, 306] width 100 height 40
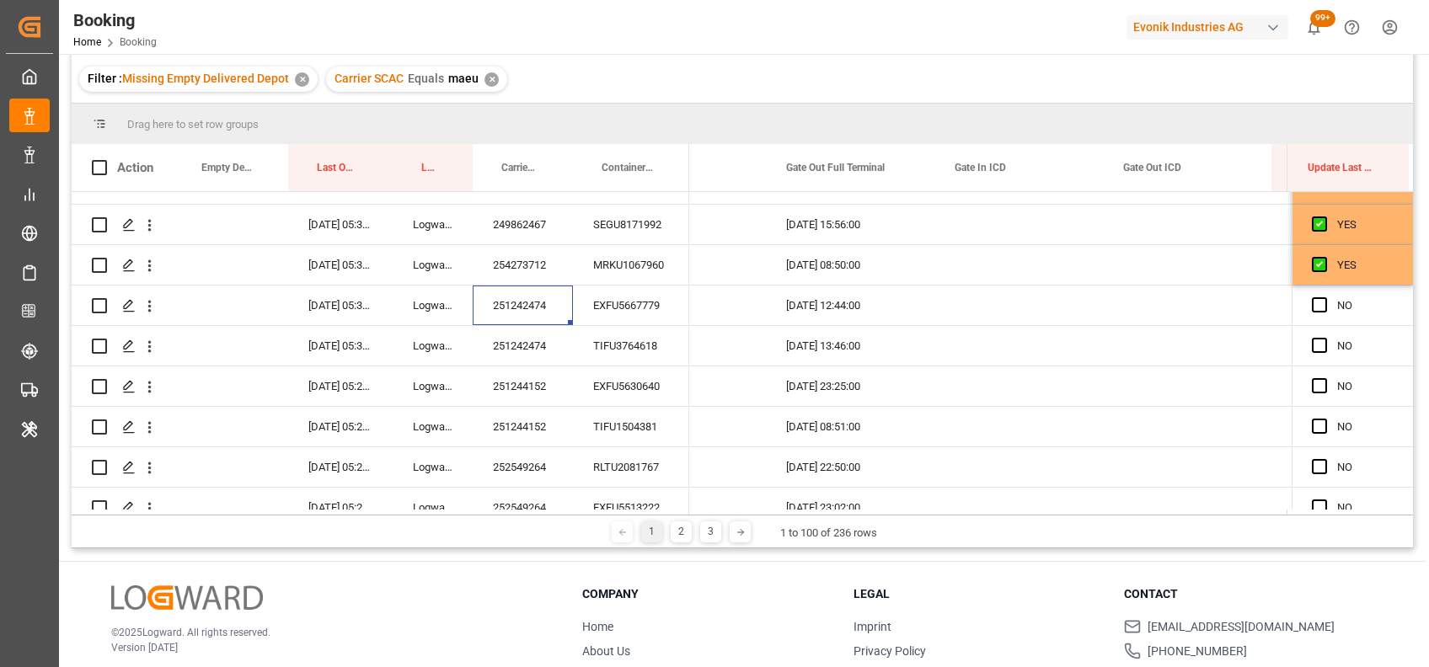
scroll to position [0, 21195]
click at [1312, 302] on span "Press SPACE to select this row." at bounding box center [1319, 304] width 15 height 15
click at [1324, 297] on input "Press SPACE to select this row." at bounding box center [1324, 297] width 0 height 0
click at [1318, 345] on span "Press SPACE to select this row." at bounding box center [1319, 345] width 15 height 15
click at [1324, 338] on input "Press SPACE to select this row." at bounding box center [1324, 338] width 0 height 0
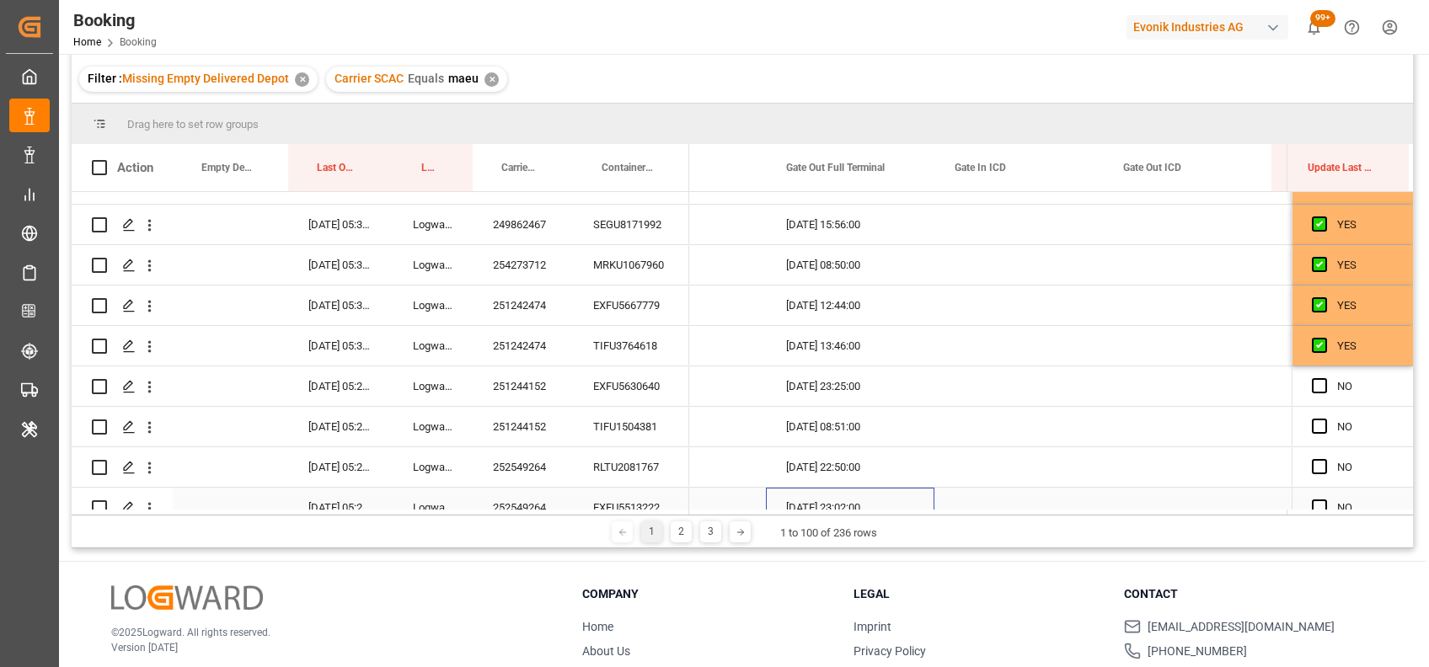
click at [905, 496] on div "[DATE] 23:02:00" at bounding box center [850, 508] width 168 height 40
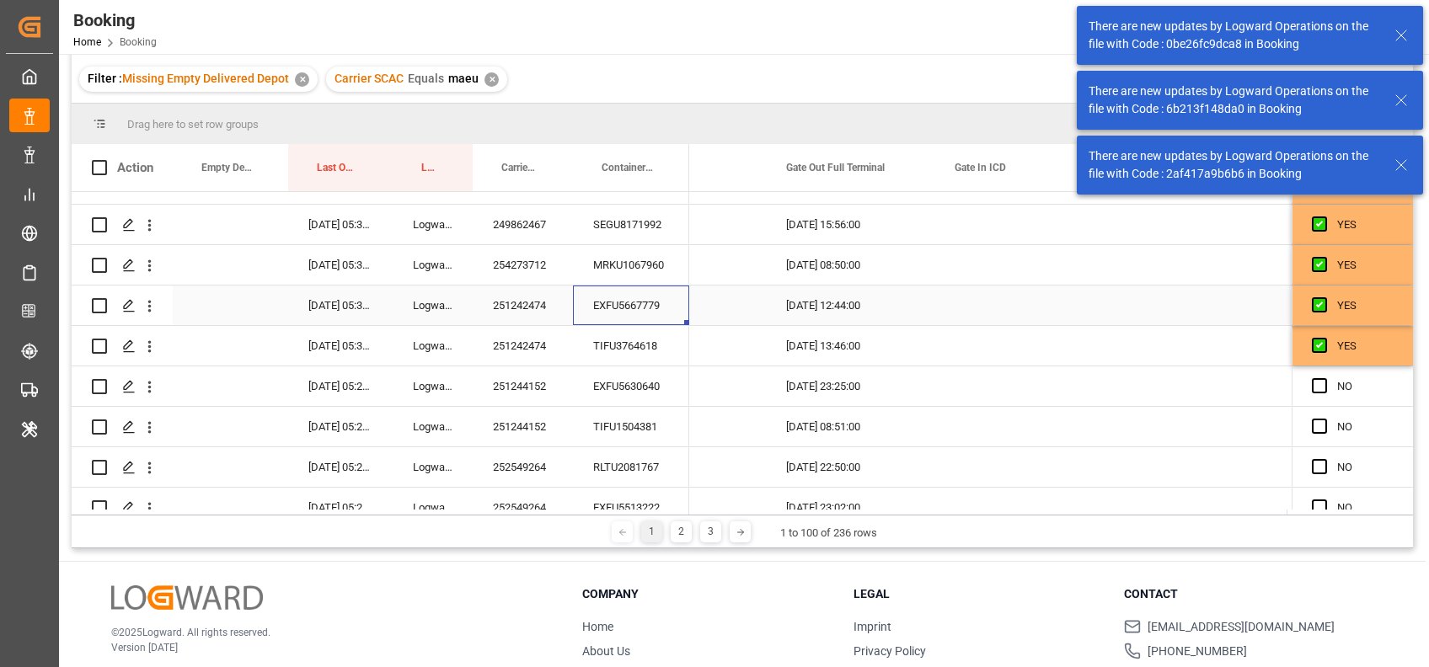
click at [674, 307] on div "EXFU5667779" at bounding box center [631, 306] width 116 height 40
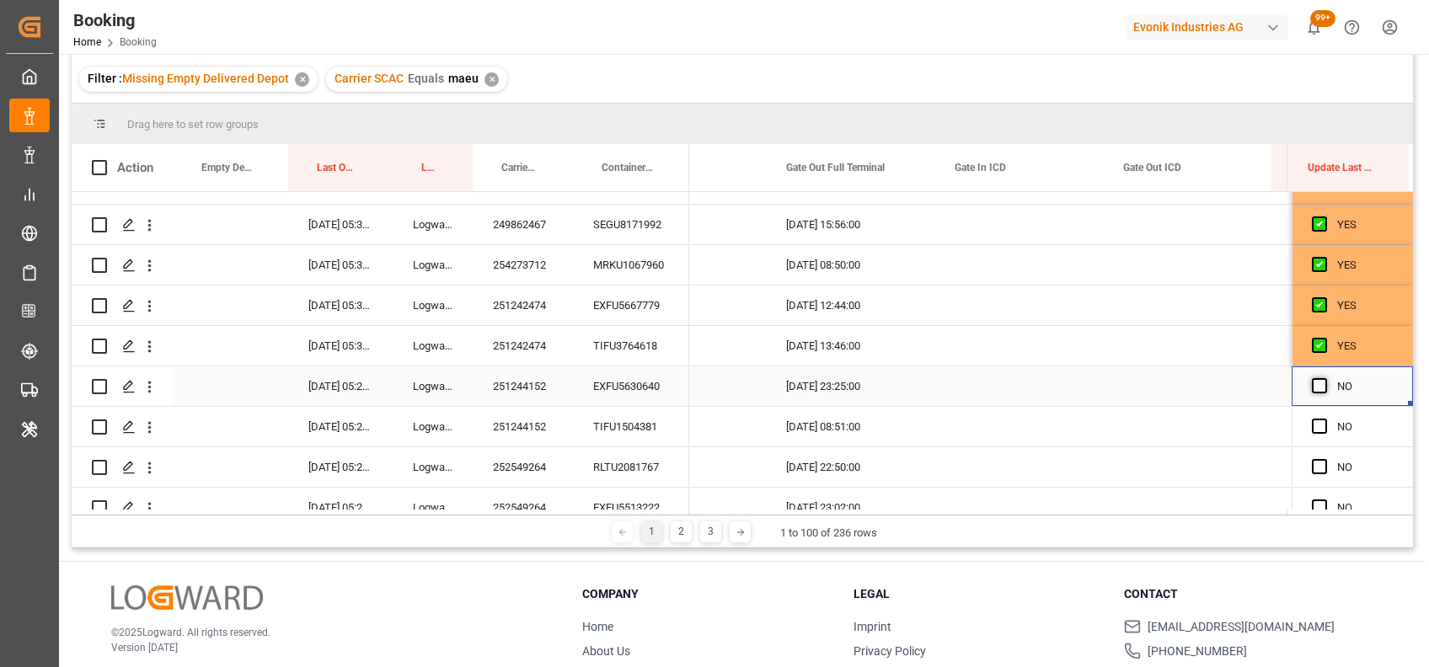
click at [1315, 381] on span "Press SPACE to select this row." at bounding box center [1319, 385] width 15 height 15
click at [1324, 378] on input "Press SPACE to select this row." at bounding box center [1324, 378] width 0 height 0
click at [1314, 427] on span "Press SPACE to select this row." at bounding box center [1319, 426] width 15 height 15
click at [1324, 419] on input "Press SPACE to select this row." at bounding box center [1324, 419] width 0 height 0
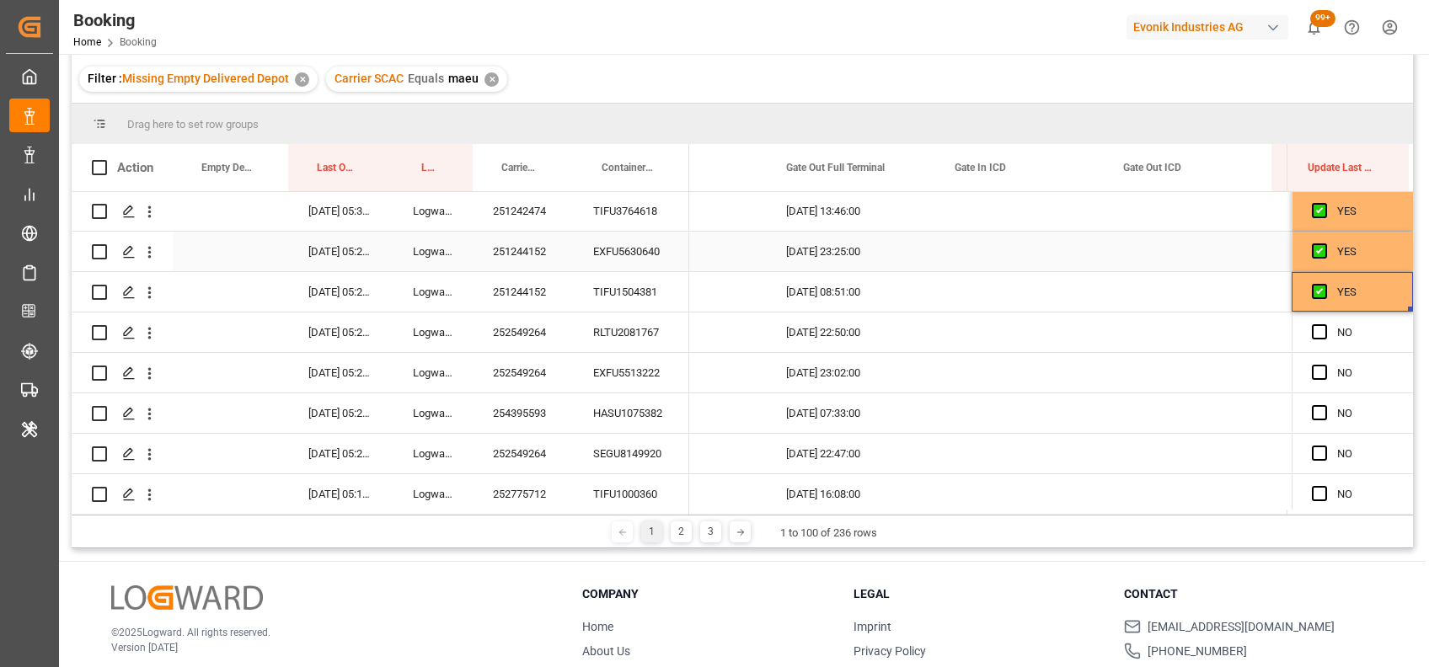
scroll to position [2190, 0]
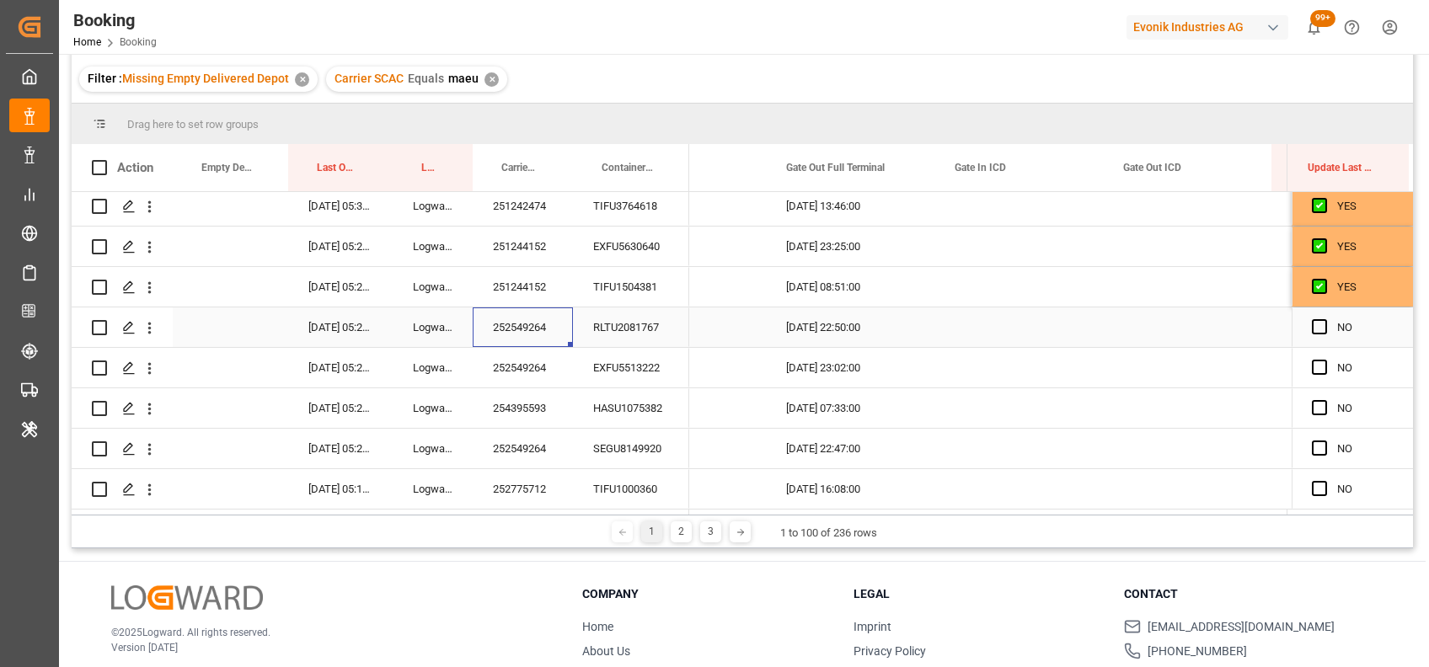
click at [513, 329] on div "252549264" at bounding box center [523, 327] width 100 height 40
click at [1316, 319] on span "Press SPACE to select this row." at bounding box center [1319, 326] width 15 height 15
click at [1324, 319] on input "Press SPACE to select this row." at bounding box center [1324, 319] width 0 height 0
click at [1316, 371] on span "Press SPACE to select this row." at bounding box center [1319, 367] width 15 height 15
click at [1324, 360] on input "Press SPACE to select this row." at bounding box center [1324, 360] width 0 height 0
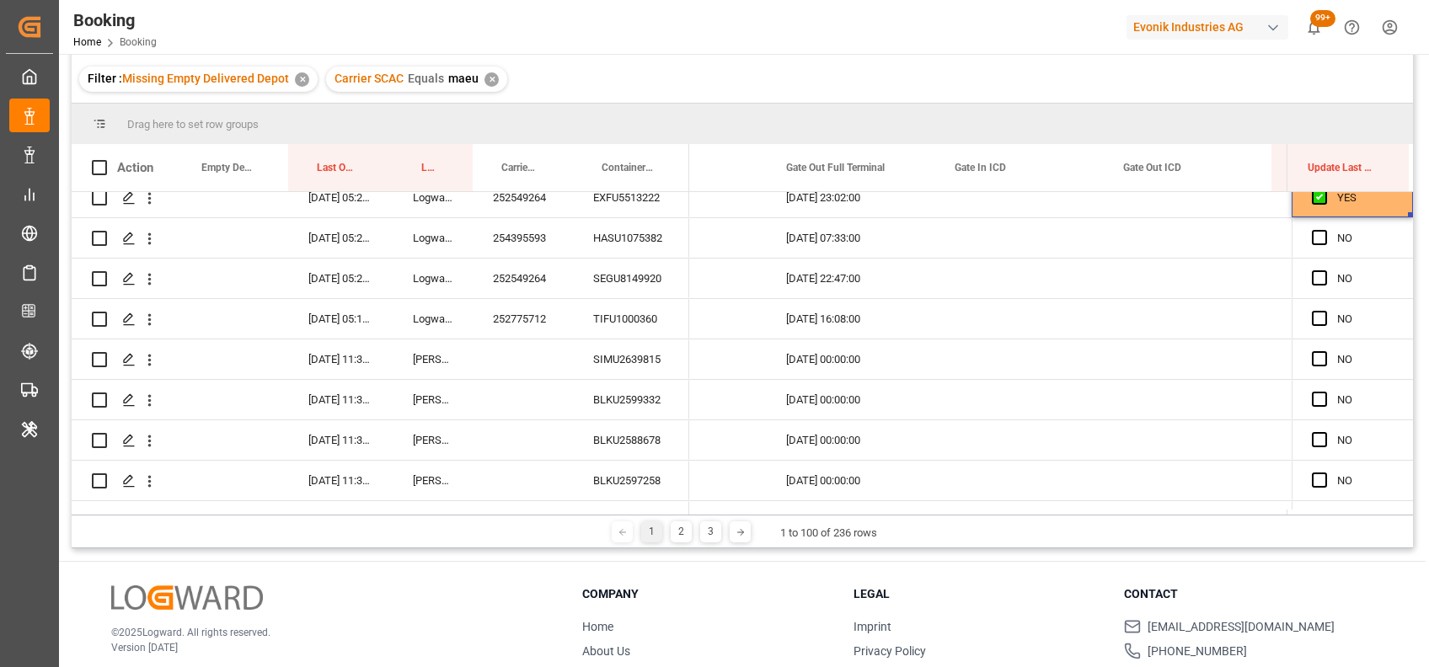
scroll to position [2377, 0]
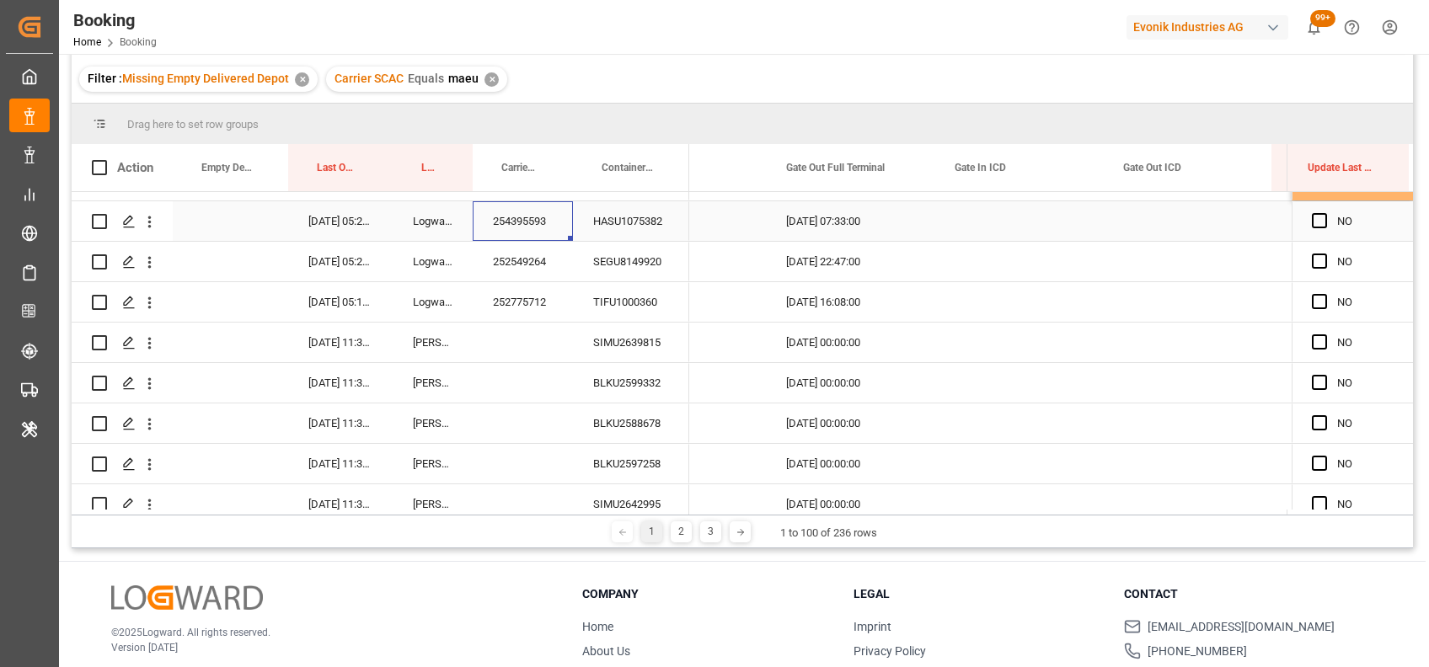
click at [521, 212] on div "254395593" at bounding box center [523, 221] width 100 height 40
click at [1318, 265] on span "Press SPACE to select this row." at bounding box center [1319, 261] width 15 height 15
click at [1324, 254] on input "Press SPACE to select this row." at bounding box center [1324, 254] width 0 height 0
click at [525, 222] on div "254395593" at bounding box center [523, 221] width 100 height 40
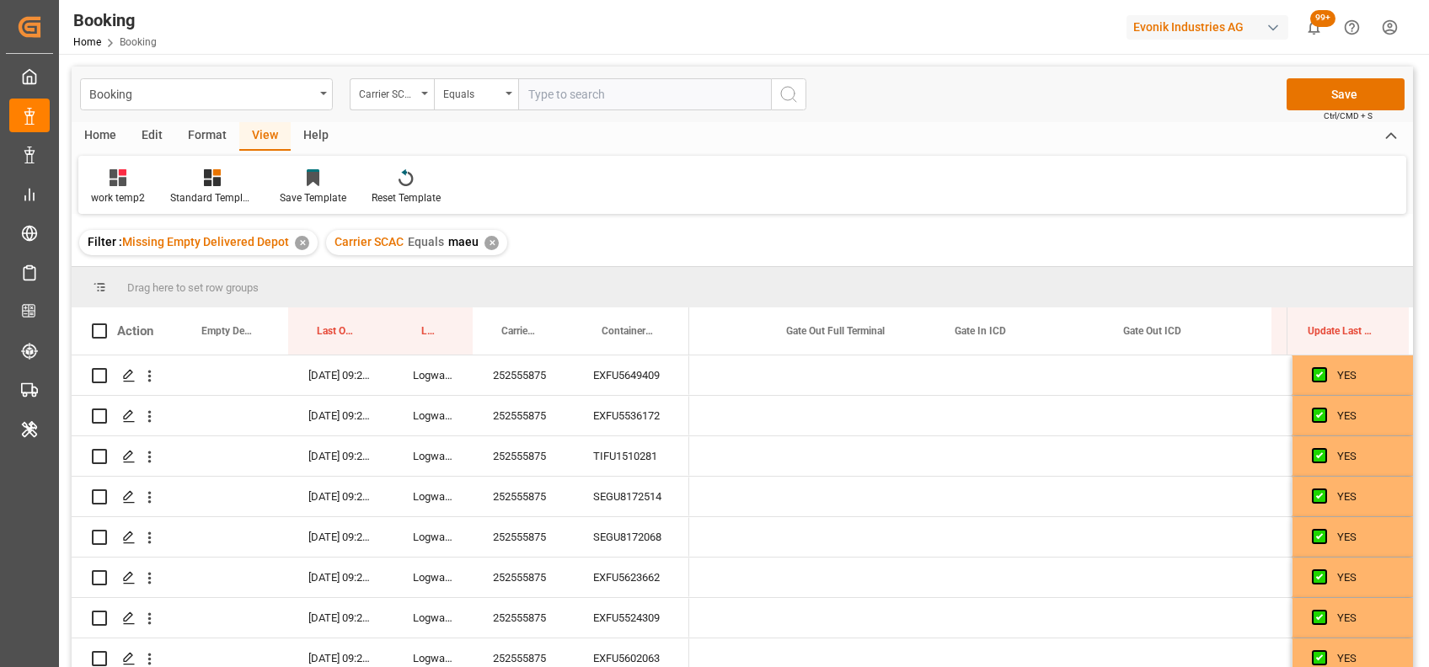
scroll to position [0, 21195]
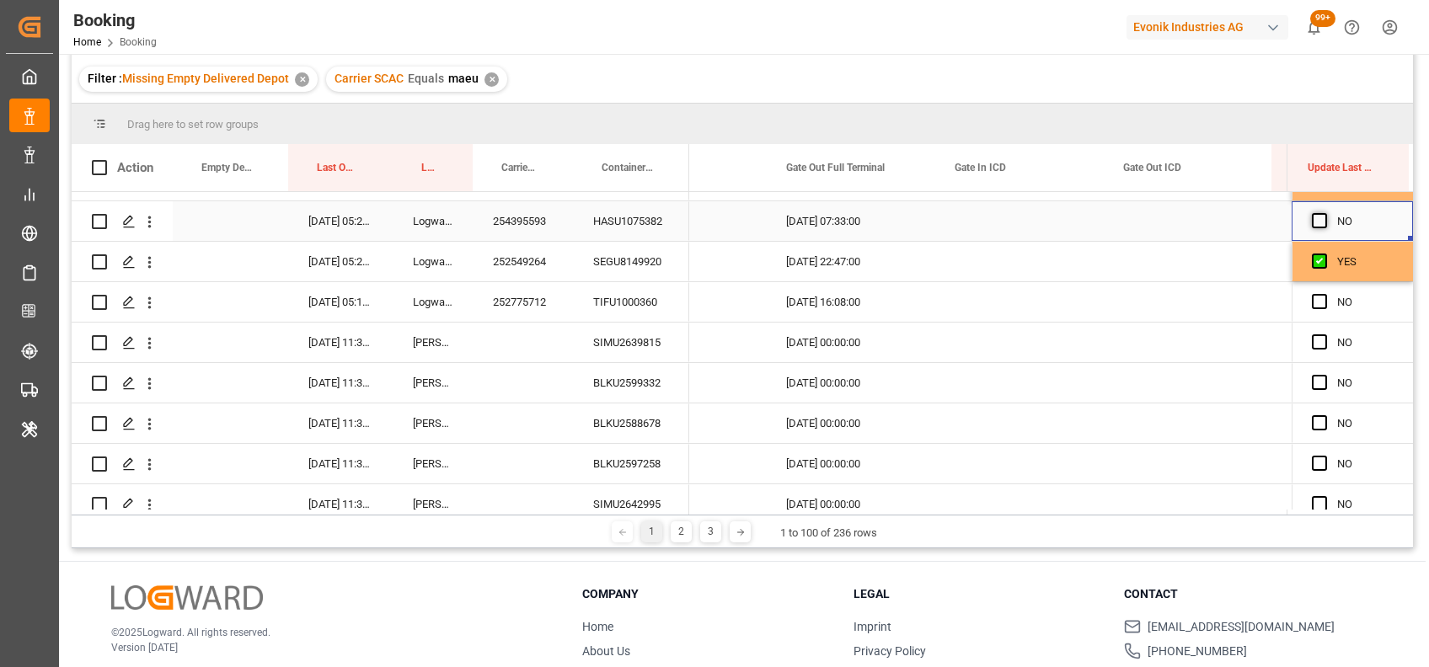
click at [1313, 216] on span "Press SPACE to select this row." at bounding box center [1319, 220] width 15 height 15
click at [1324, 213] on input "Press SPACE to select this row." at bounding box center [1324, 213] width 0 height 0
click at [633, 343] on div "SIMU2639815" at bounding box center [631, 343] width 116 height 40
click at [1313, 340] on span "Press SPACE to select this row." at bounding box center [1319, 341] width 15 height 15
click at [1324, 334] on input "Press SPACE to select this row." at bounding box center [1324, 334] width 0 height 0
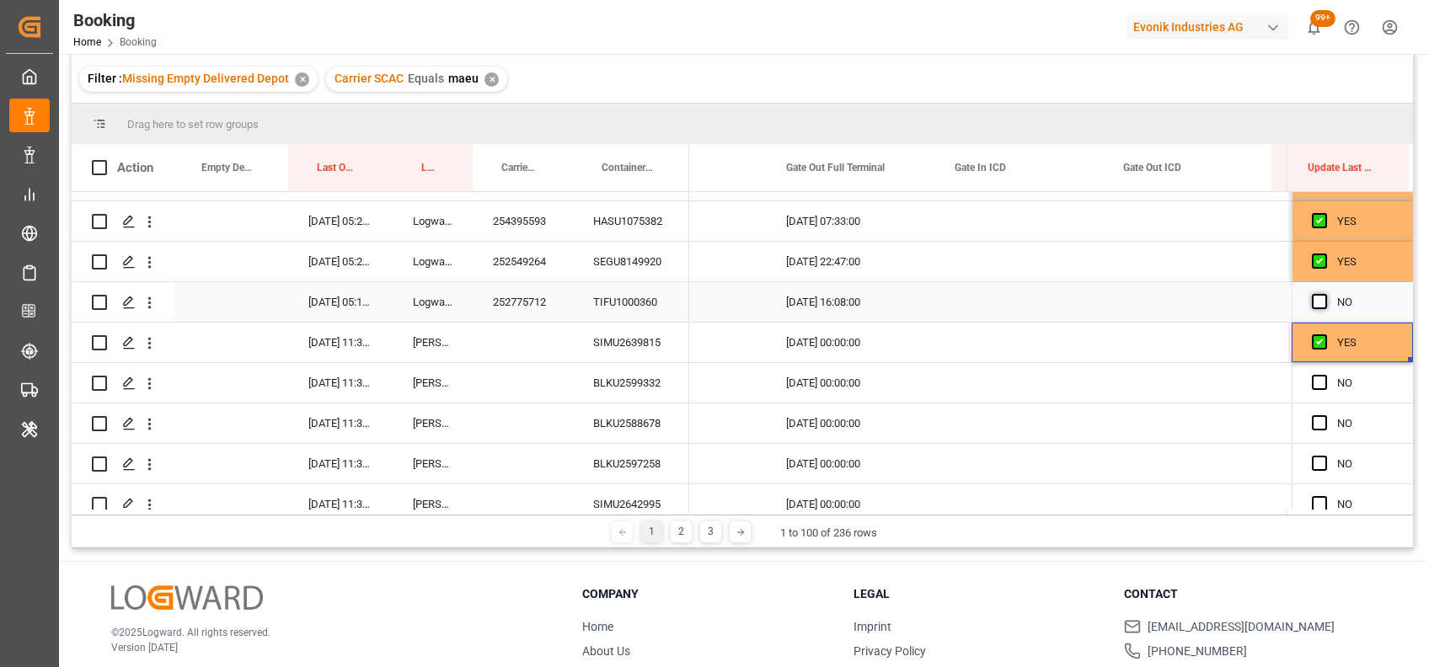
click at [1312, 300] on span "Press SPACE to select this row." at bounding box center [1319, 301] width 15 height 15
click at [1324, 294] on input "Press SPACE to select this row." at bounding box center [1324, 294] width 0 height 0
click at [543, 307] on div "252775712" at bounding box center [523, 302] width 100 height 40
click at [607, 298] on div "TIFU1000360" at bounding box center [631, 302] width 116 height 40
click at [645, 340] on div "SIMU2639815" at bounding box center [631, 343] width 116 height 40
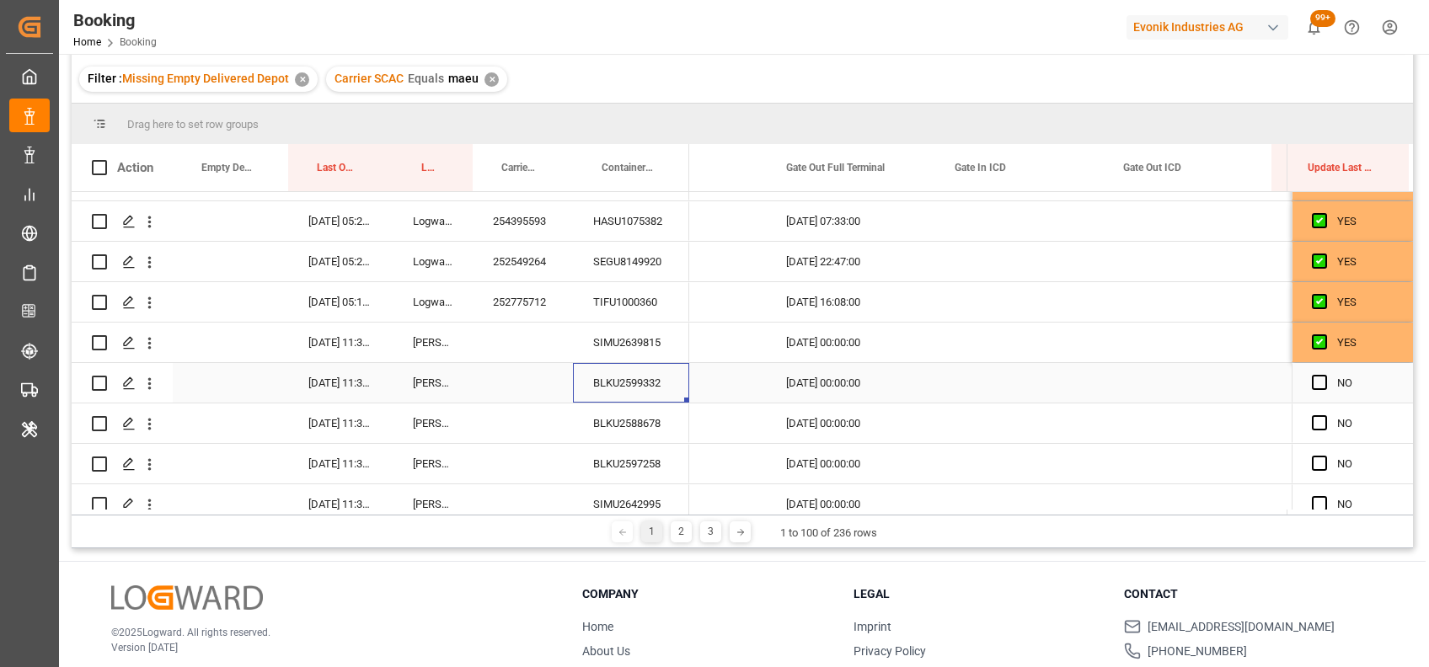
click at [624, 370] on div "BLKU2599332" at bounding box center [631, 383] width 116 height 40
click at [1314, 377] on span "Press SPACE to select this row." at bounding box center [1319, 382] width 15 height 15
click at [1324, 375] on input "Press SPACE to select this row." at bounding box center [1324, 375] width 0 height 0
click at [1312, 424] on span "Press SPACE to select this row." at bounding box center [1319, 422] width 15 height 15
click at [1324, 415] on input "Press SPACE to select this row." at bounding box center [1324, 415] width 0 height 0
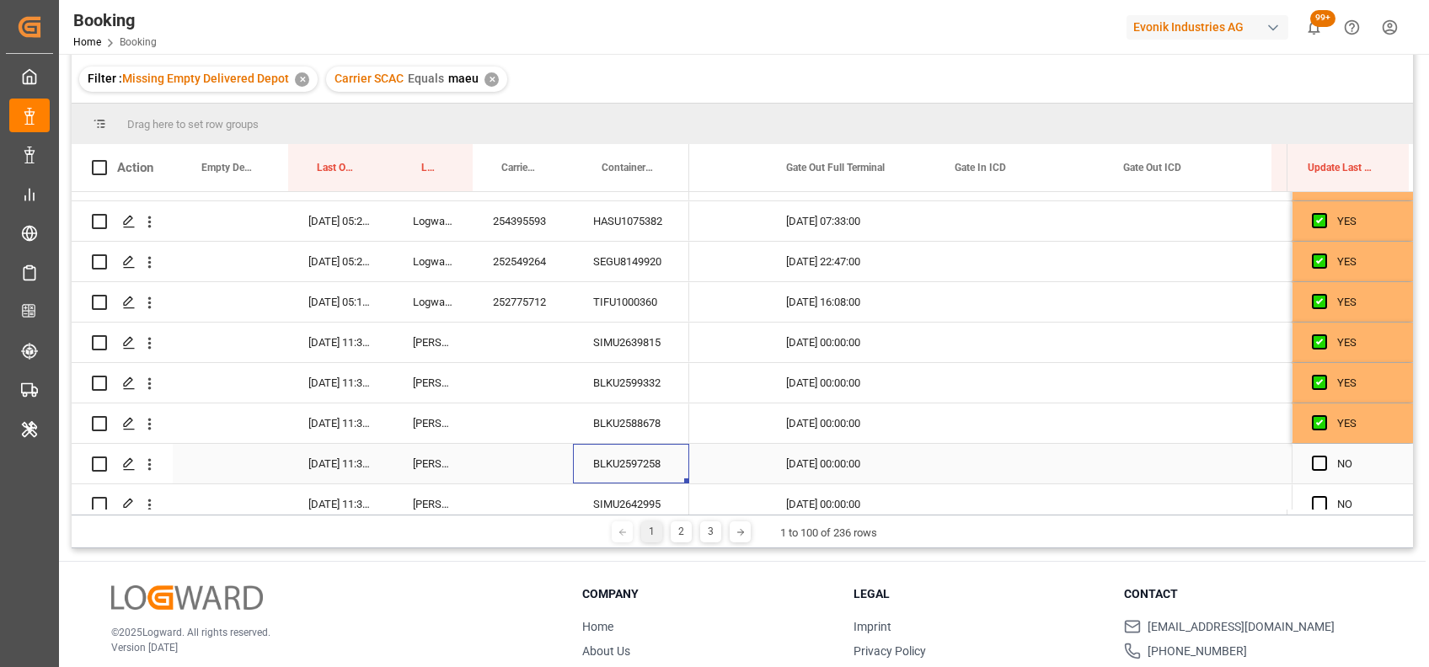
click at [636, 452] on div "BLKU2597258" at bounding box center [631, 464] width 116 height 40
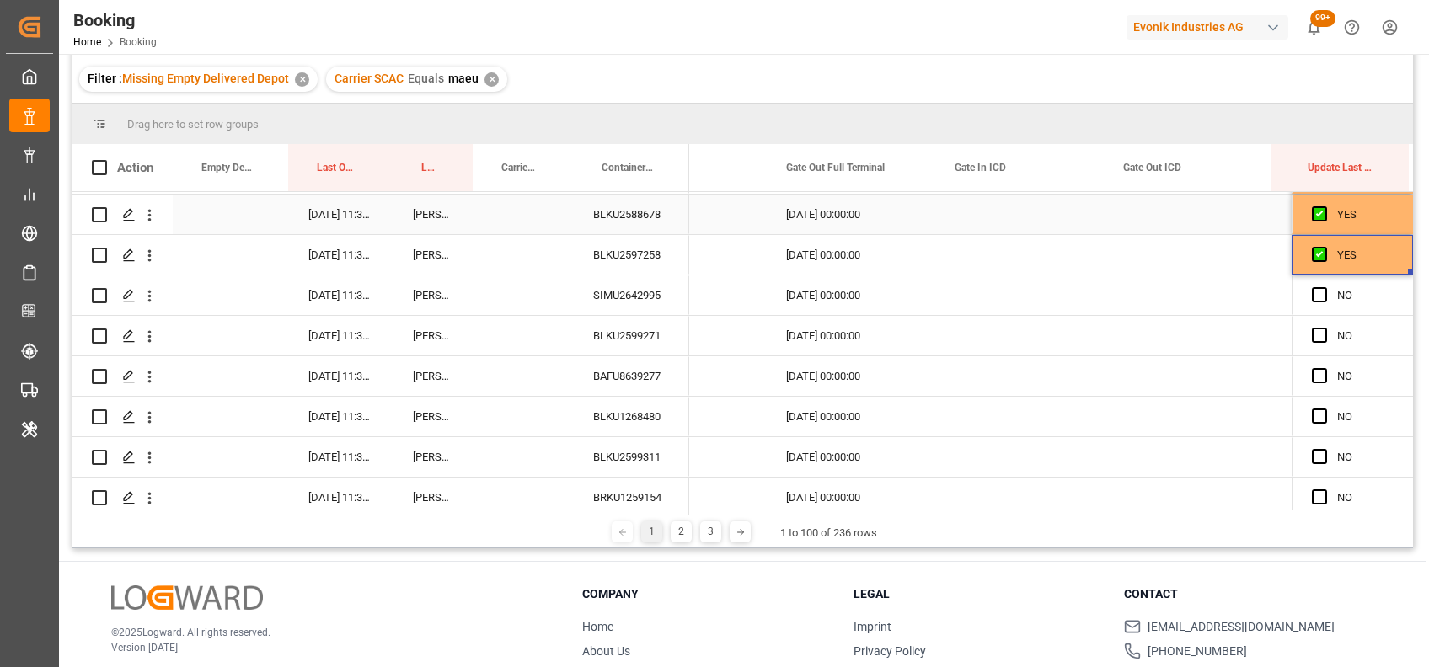
scroll to position [2588, 0]
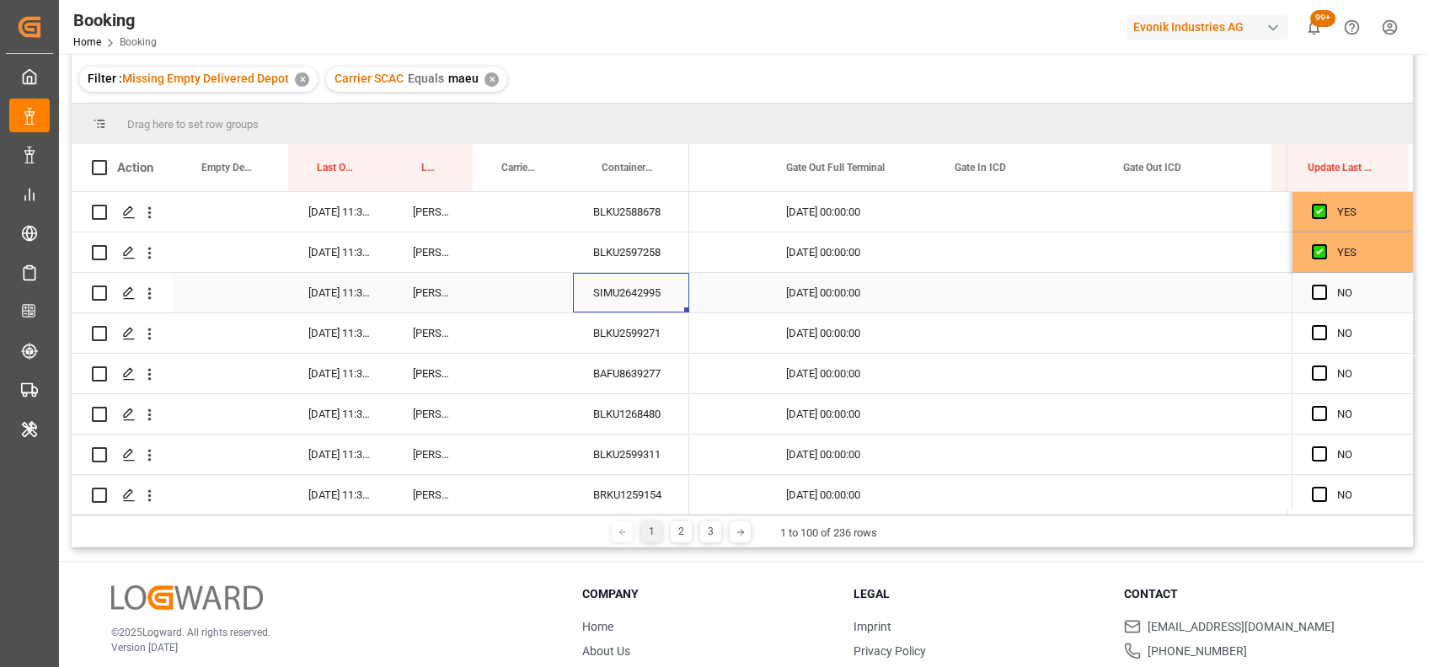
click at [629, 290] on div "SIMU2642995" at bounding box center [631, 293] width 116 height 40
click at [1312, 287] on span "Press SPACE to select this row." at bounding box center [1319, 292] width 15 height 15
click at [1324, 285] on input "Press SPACE to select this row." at bounding box center [1324, 285] width 0 height 0
click at [611, 330] on div "BLKU2599271" at bounding box center [631, 333] width 116 height 40
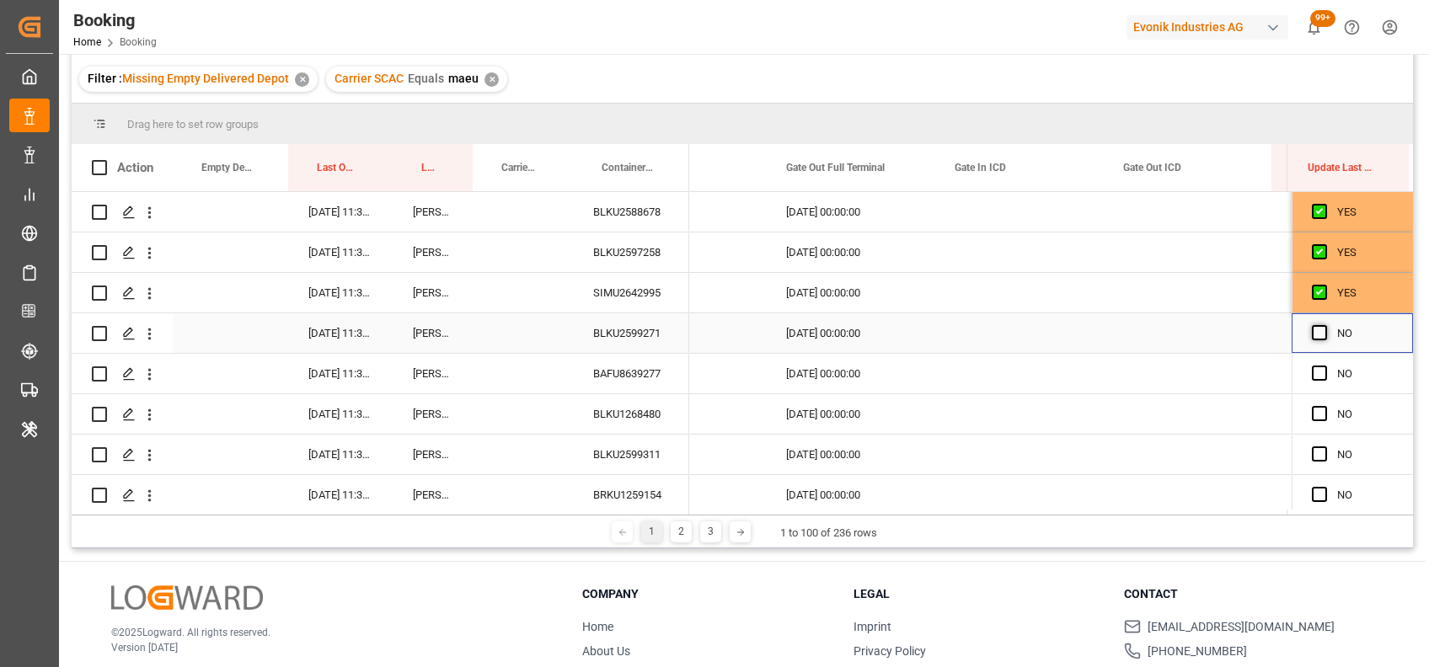
click at [1314, 334] on span "Press SPACE to select this row." at bounding box center [1319, 332] width 15 height 15
click at [1324, 325] on input "Press SPACE to select this row." at bounding box center [1324, 325] width 0 height 0
click at [1312, 377] on span "Press SPACE to select this row." at bounding box center [1319, 373] width 15 height 15
click at [1324, 366] on input "Press SPACE to select this row." at bounding box center [1324, 366] width 0 height 0
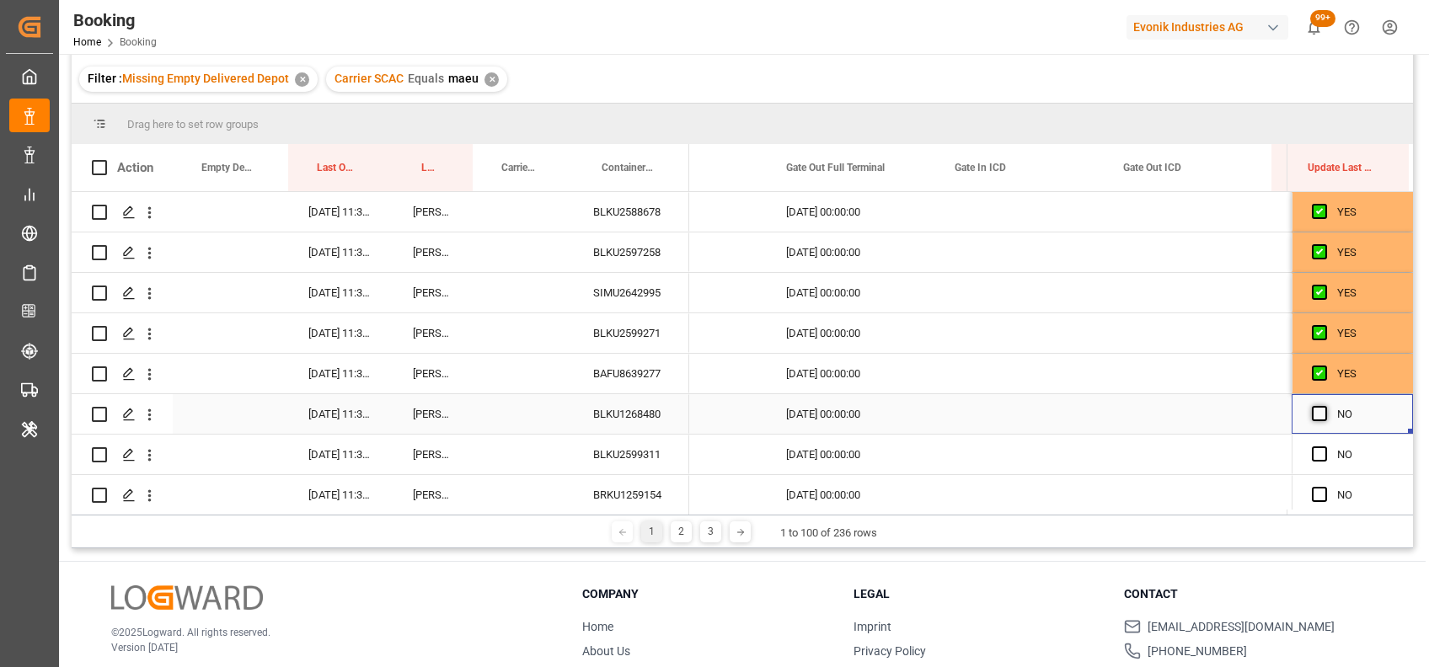
click at [1313, 417] on span "Press SPACE to select this row." at bounding box center [1319, 413] width 15 height 15
click at [1324, 406] on input "Press SPACE to select this row." at bounding box center [1324, 406] width 0 height 0
click at [620, 414] on div "BLKU1268480" at bounding box center [631, 414] width 116 height 40
click at [1312, 448] on span "Press SPACE to select this row." at bounding box center [1319, 453] width 15 height 15
click at [1324, 446] on input "Press SPACE to select this row." at bounding box center [1324, 446] width 0 height 0
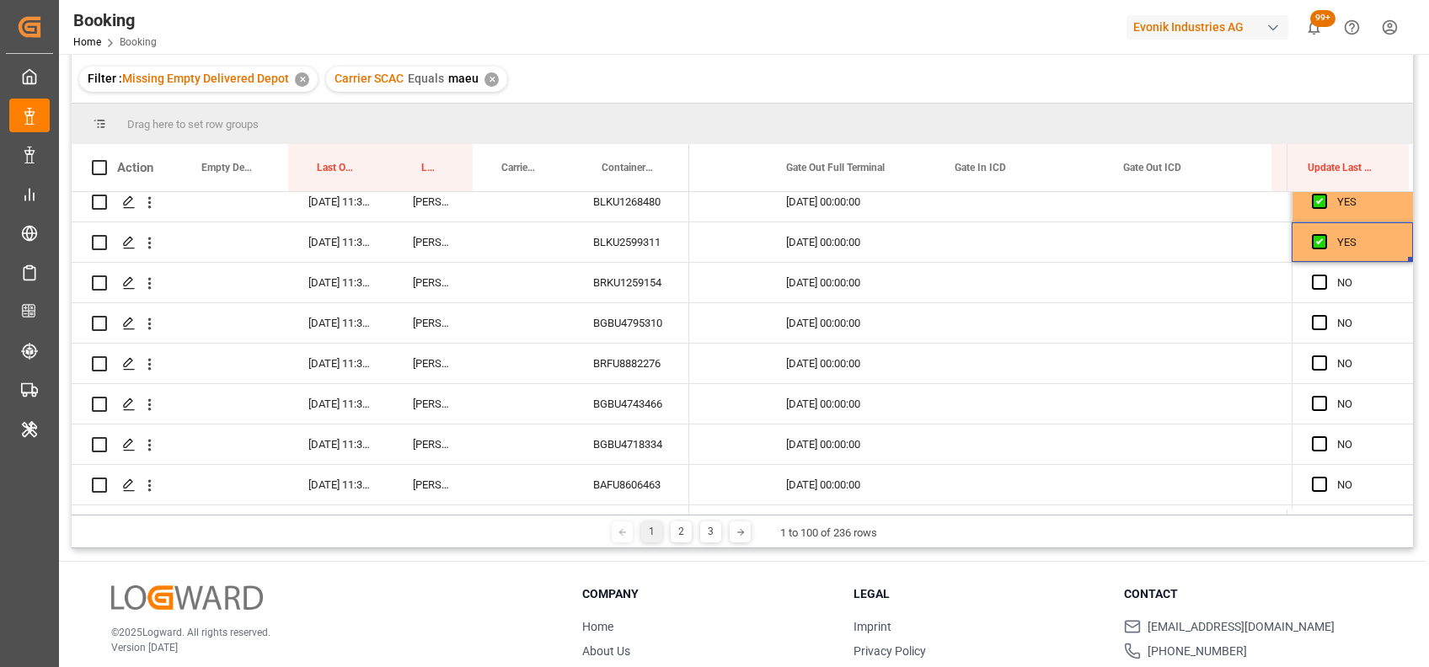
scroll to position [2803, 0]
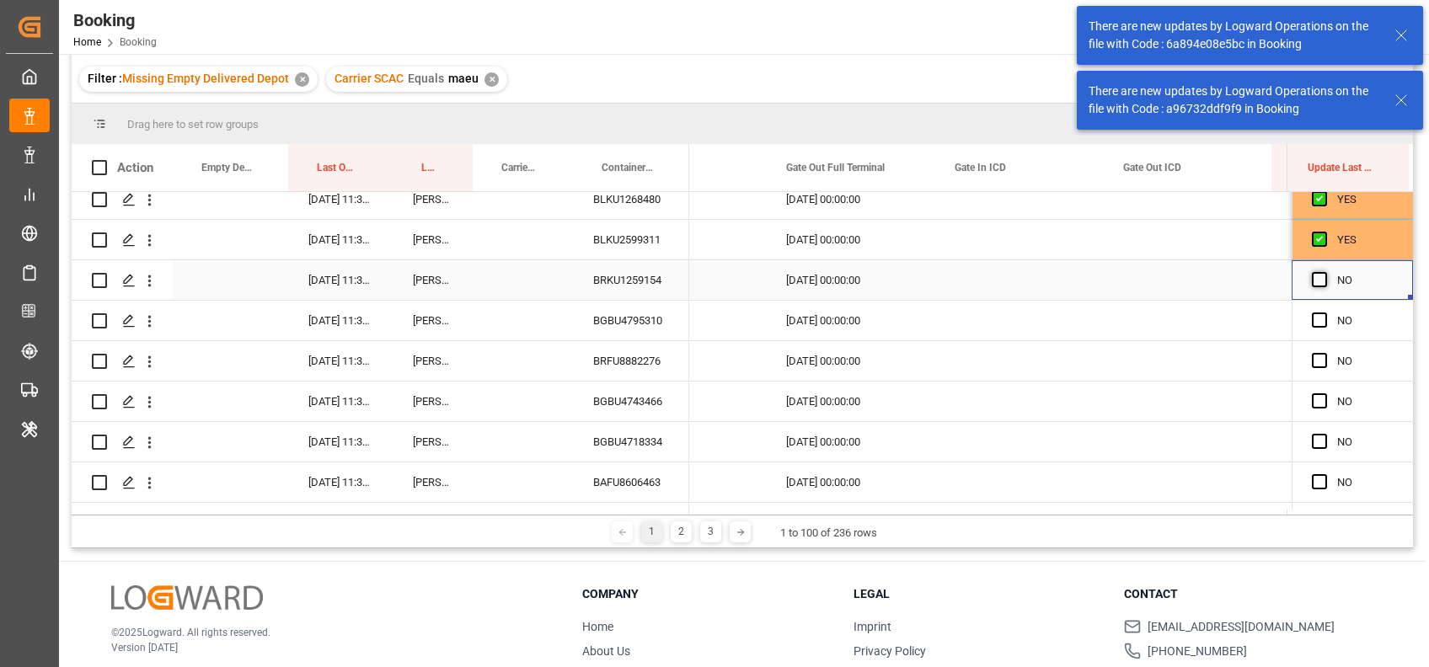
click at [1314, 278] on span "Press SPACE to select this row." at bounding box center [1319, 279] width 15 height 15
click at [1324, 272] on input "Press SPACE to select this row." at bounding box center [1324, 272] width 0 height 0
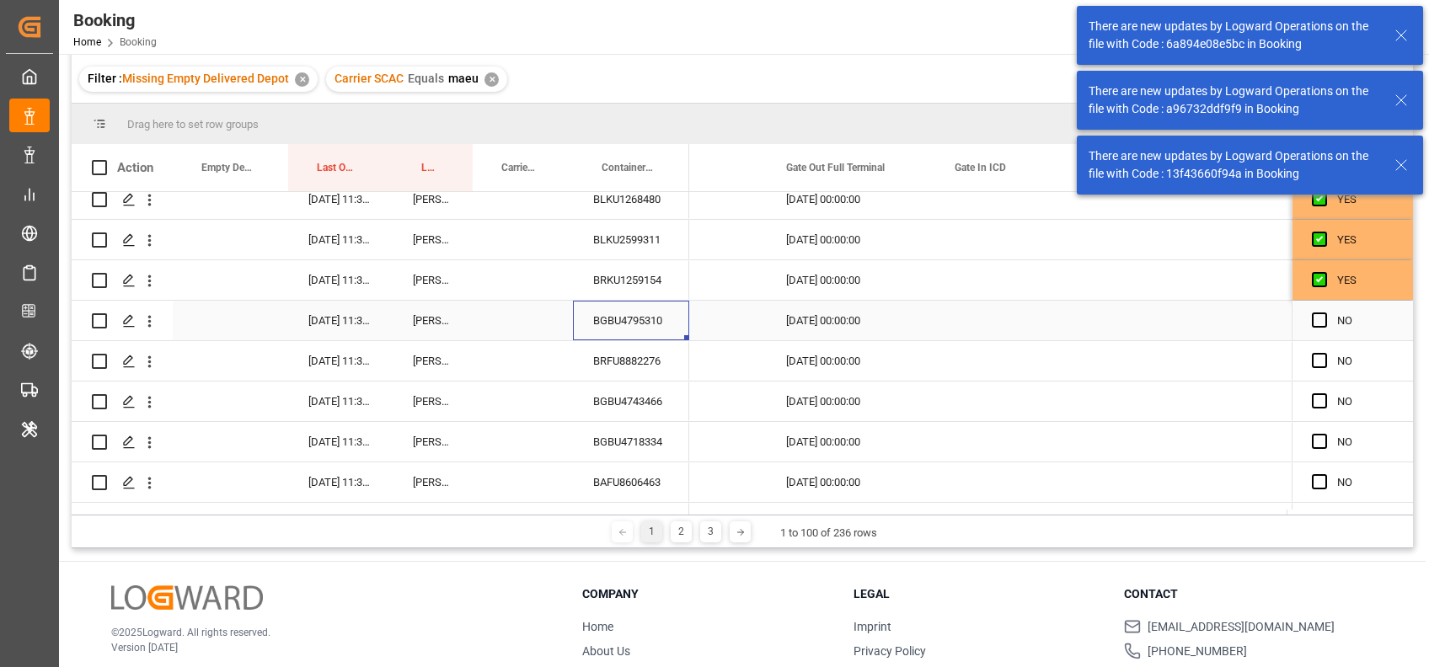
click at [650, 329] on div "BGBU4795310" at bounding box center [631, 321] width 116 height 40
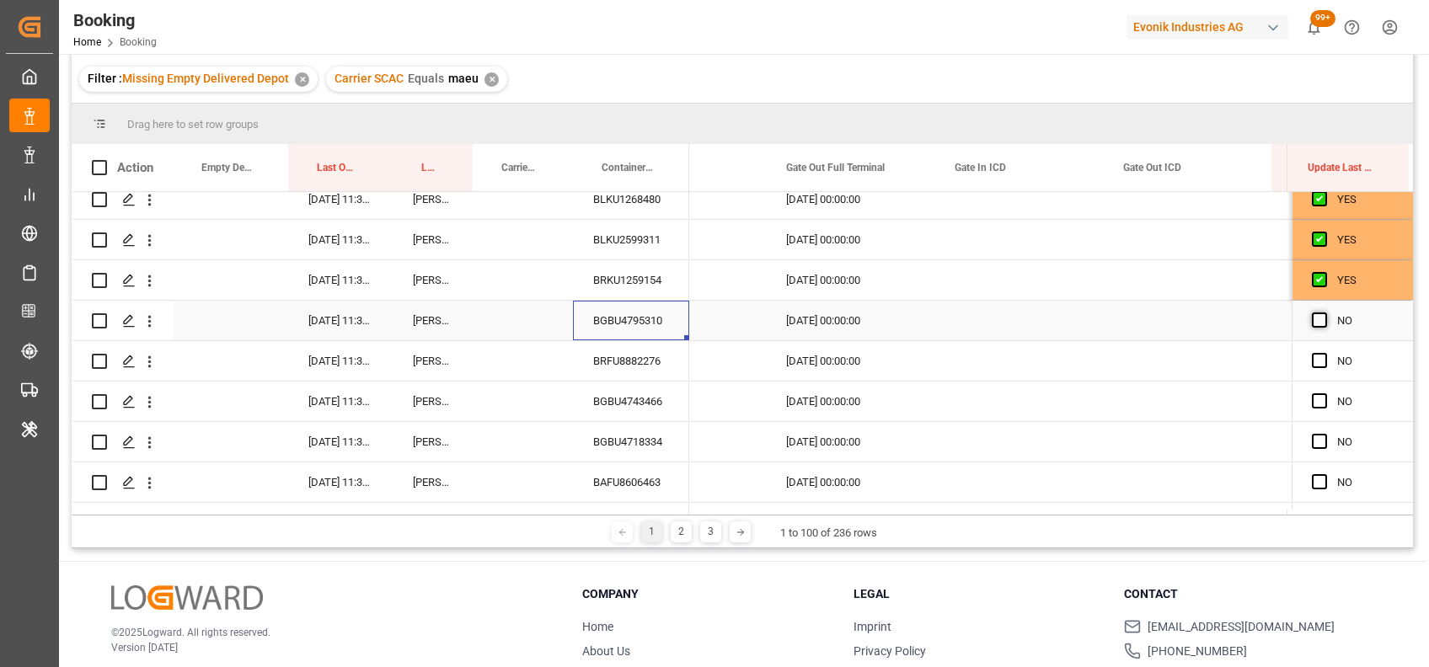
click at [1312, 321] on span "Press SPACE to select this row." at bounding box center [1319, 320] width 15 height 15
click at [1324, 313] on input "Press SPACE to select this row." at bounding box center [1324, 313] width 0 height 0
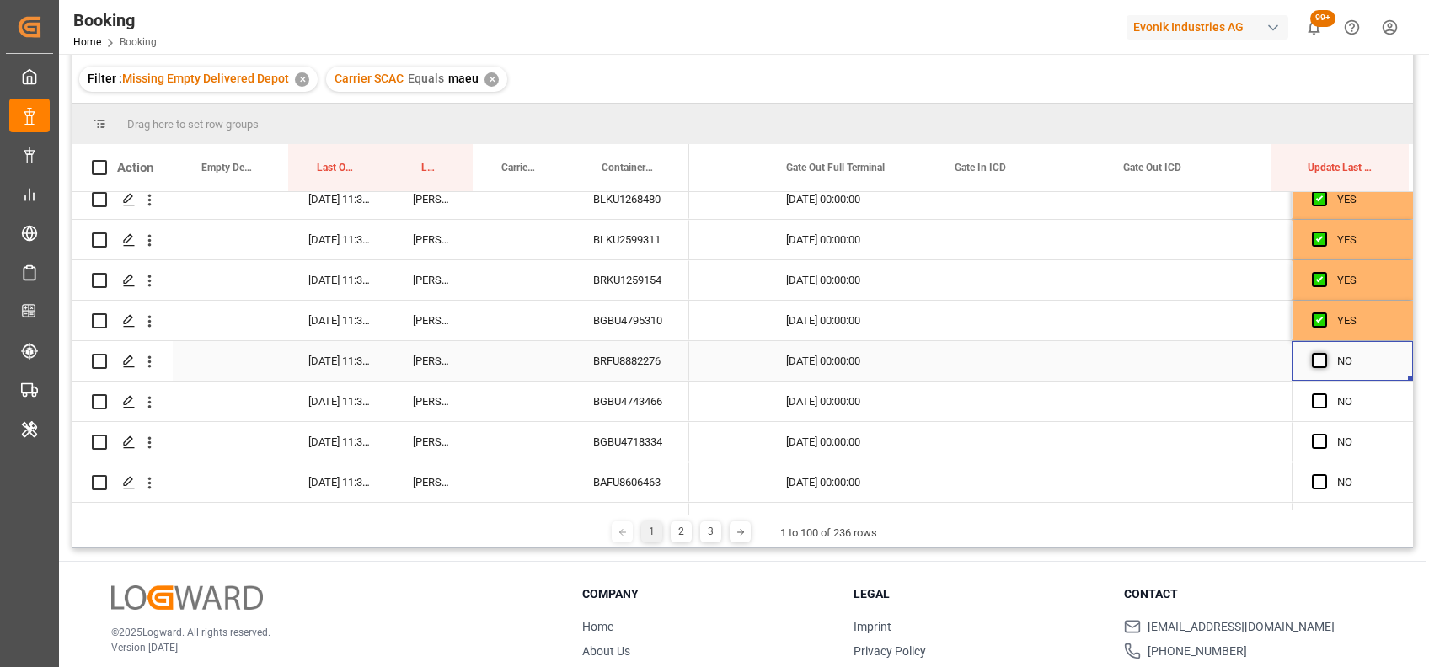
click at [1315, 357] on span "Press SPACE to select this row." at bounding box center [1319, 360] width 15 height 15
click at [1324, 353] on input "Press SPACE to select this row." at bounding box center [1324, 353] width 0 height 0
click at [623, 400] on div "BGBU4743466" at bounding box center [631, 402] width 116 height 40
click at [1314, 402] on span "Press SPACE to select this row." at bounding box center [1319, 400] width 15 height 15
click at [1324, 393] on input "Press SPACE to select this row." at bounding box center [1324, 393] width 0 height 0
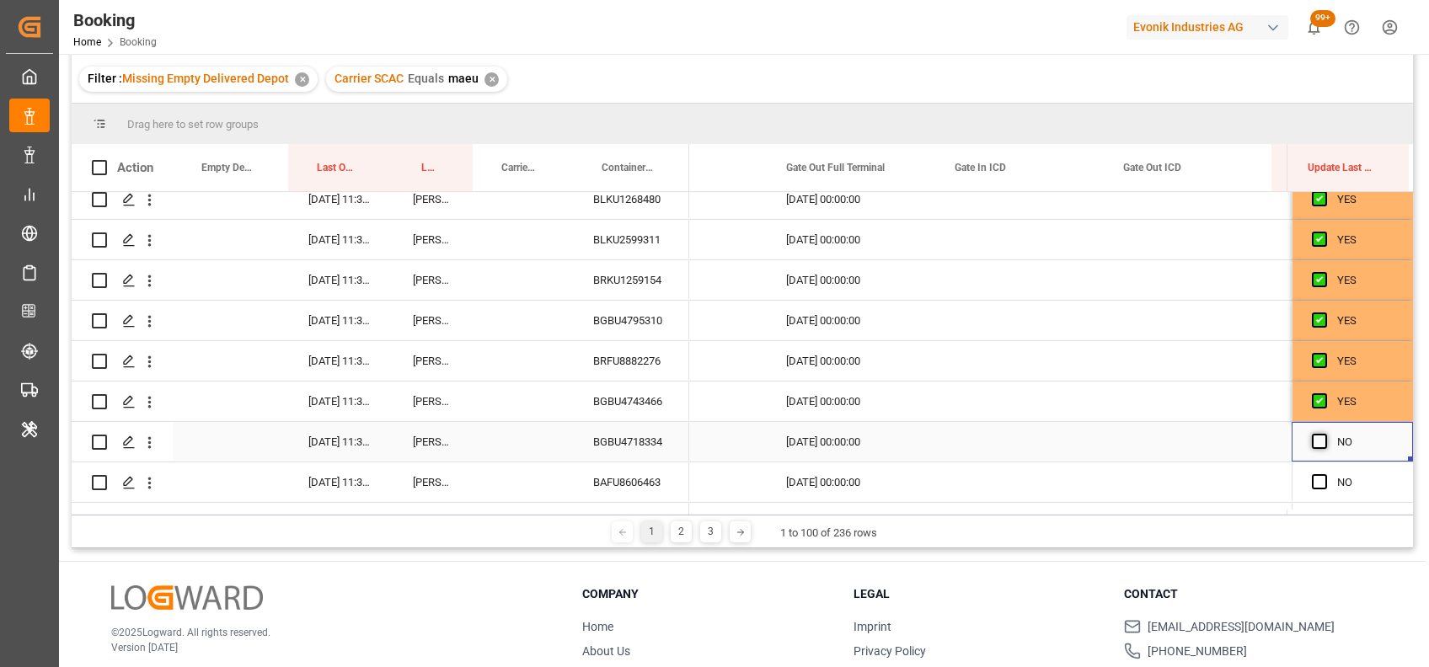
click at [1312, 434] on span "Press SPACE to select this row." at bounding box center [1319, 441] width 15 height 15
click at [1324, 434] on input "Press SPACE to select this row." at bounding box center [1324, 434] width 0 height 0
click at [613, 432] on div "BGBU4718334" at bounding box center [631, 442] width 116 height 40
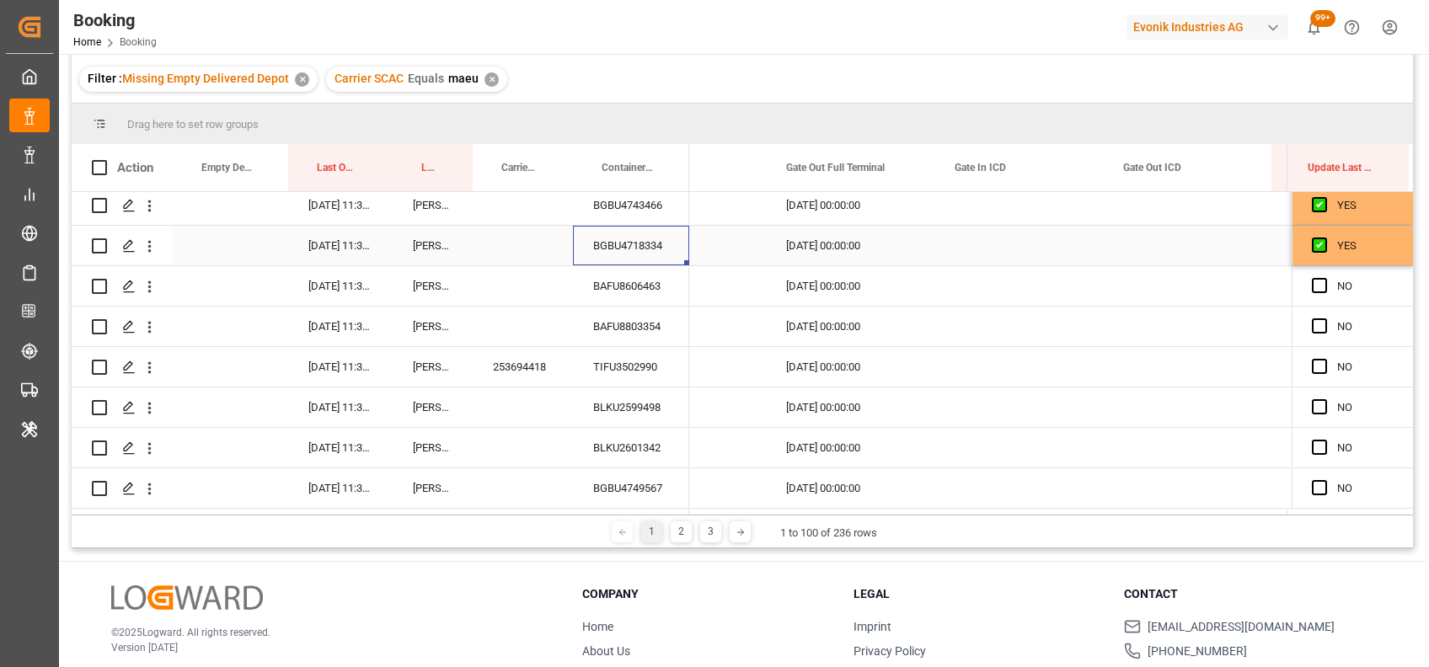
scroll to position [3000, 0]
click at [1313, 282] on span "Press SPACE to select this row." at bounding box center [1319, 284] width 15 height 15
click at [1324, 277] on input "Press SPACE to select this row." at bounding box center [1324, 277] width 0 height 0
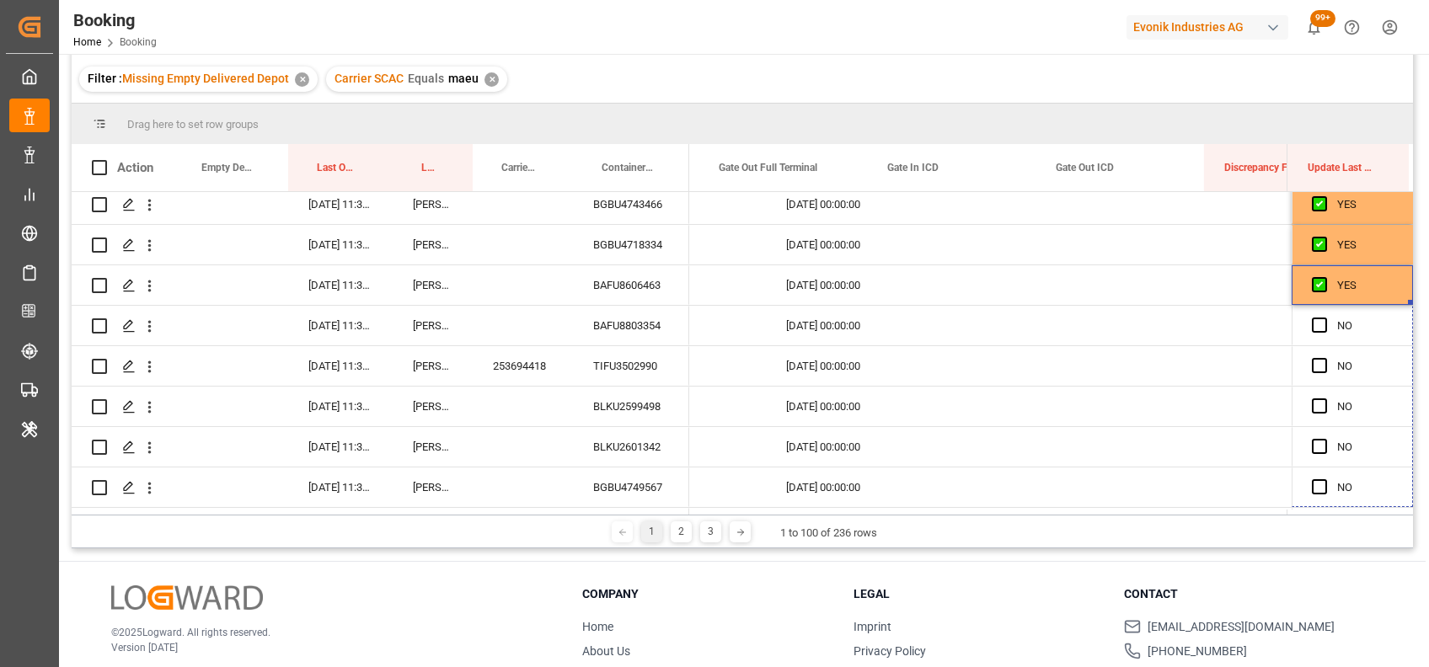
drag, startPoint x: 1404, startPoint y: 298, endPoint x: 1400, endPoint y: 532, distance: 234.2
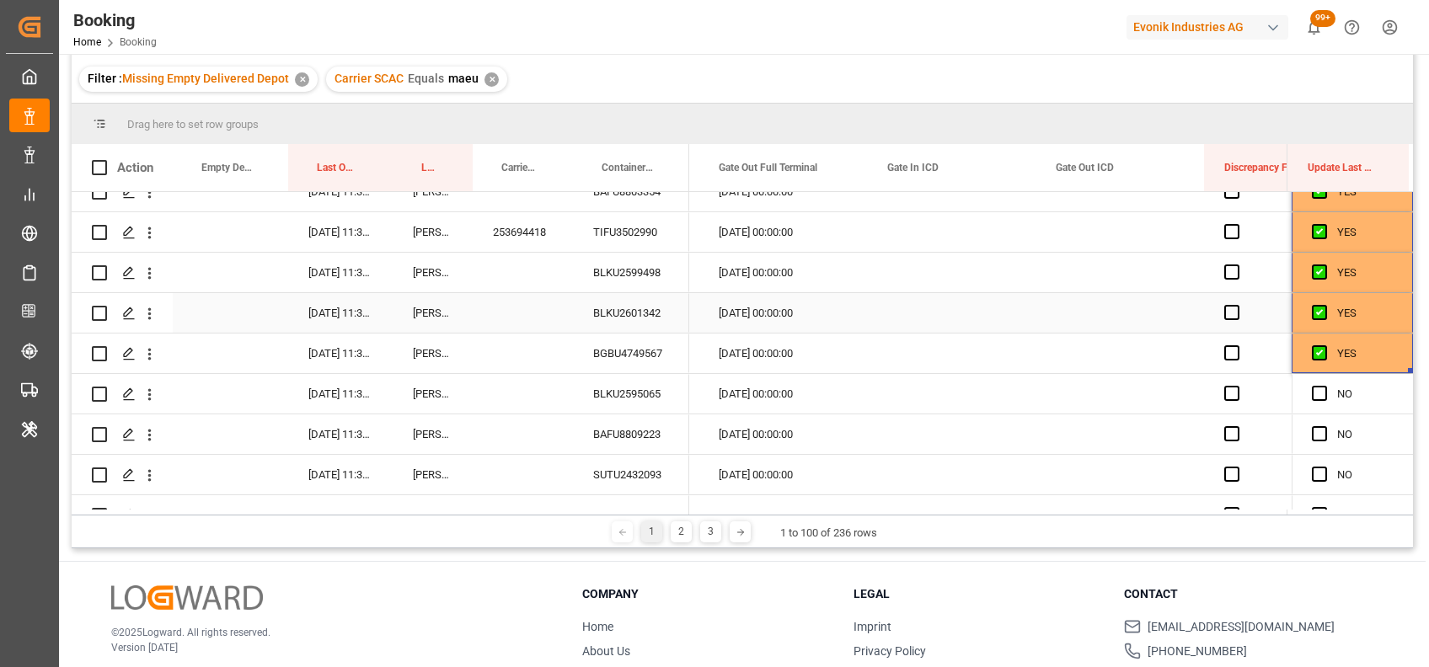
scroll to position [3135, 0]
drag, startPoint x: 1405, startPoint y: 369, endPoint x: 1399, endPoint y: 492, distance: 123.1
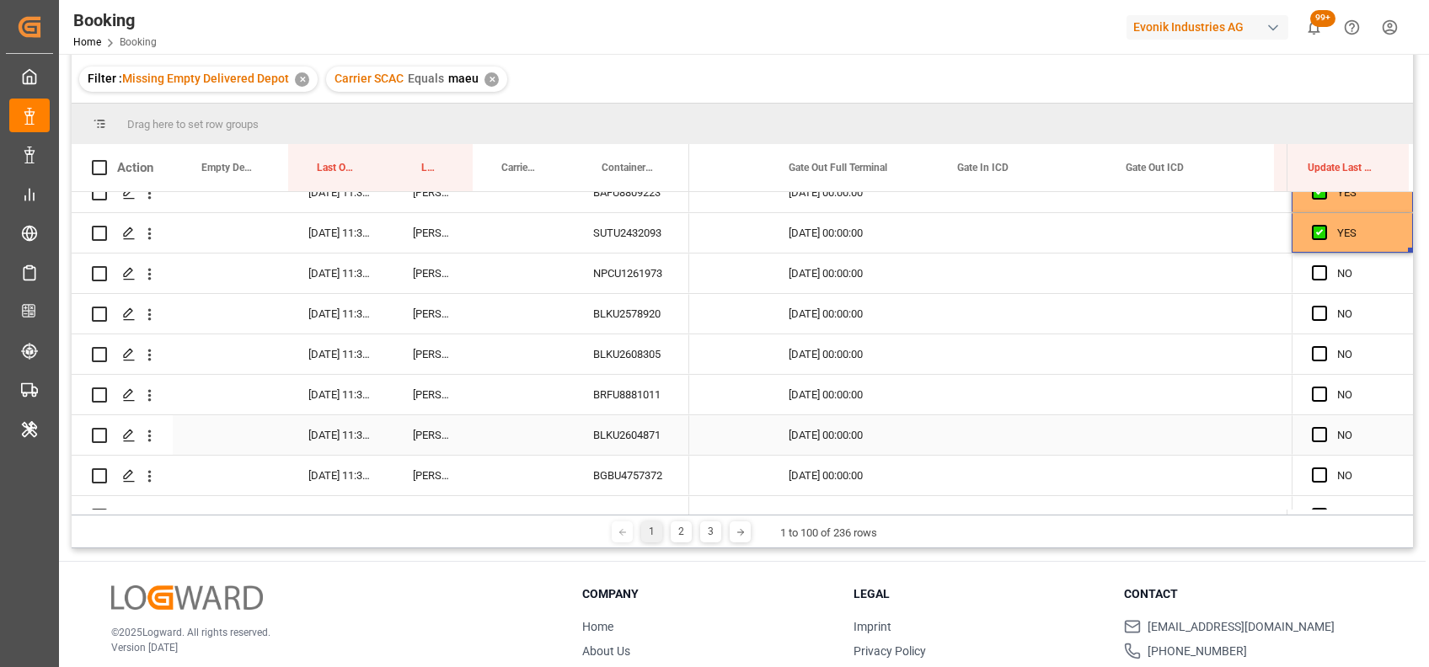
scroll to position [3377, 0]
click at [631, 276] on div "NPCU1261973" at bounding box center [631, 273] width 116 height 40
click at [1314, 273] on span "Press SPACE to select this row." at bounding box center [1319, 272] width 15 height 15
click at [1324, 265] on input "Press SPACE to select this row." at bounding box center [1324, 265] width 0 height 0
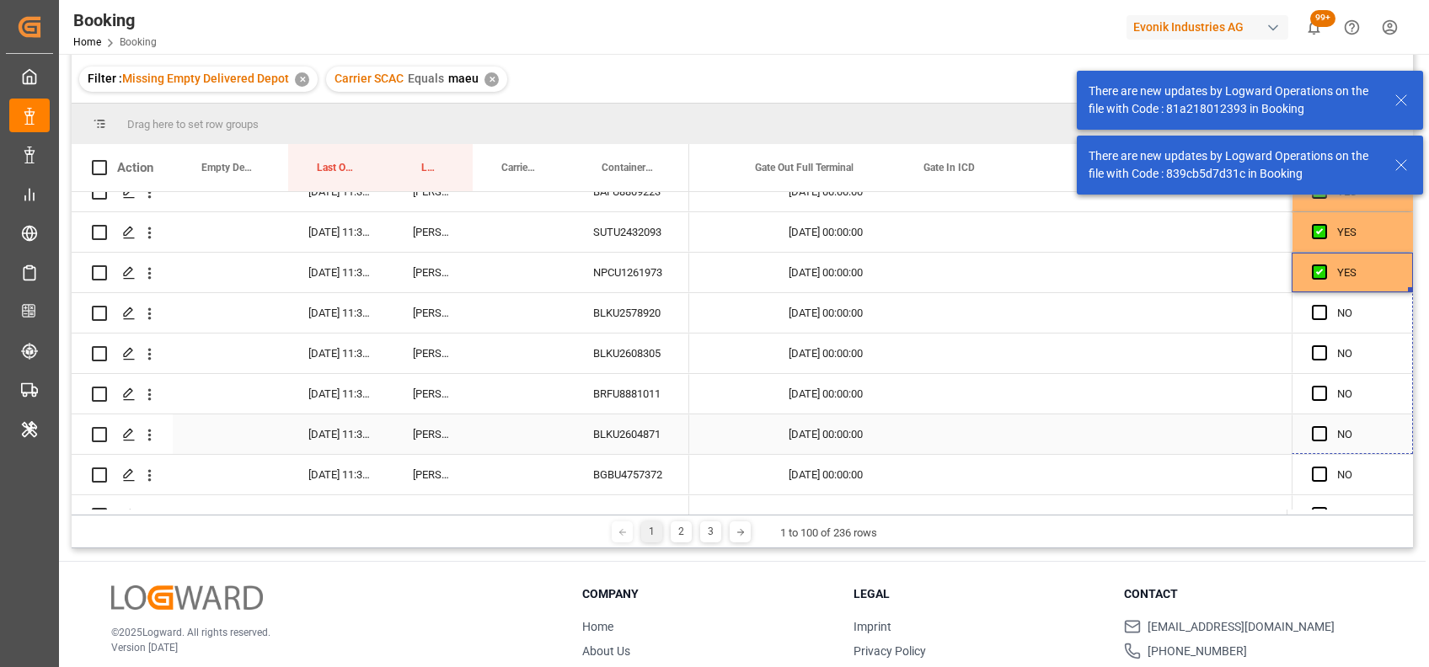
drag, startPoint x: 1402, startPoint y: 291, endPoint x: 1405, endPoint y: 533, distance: 242.6
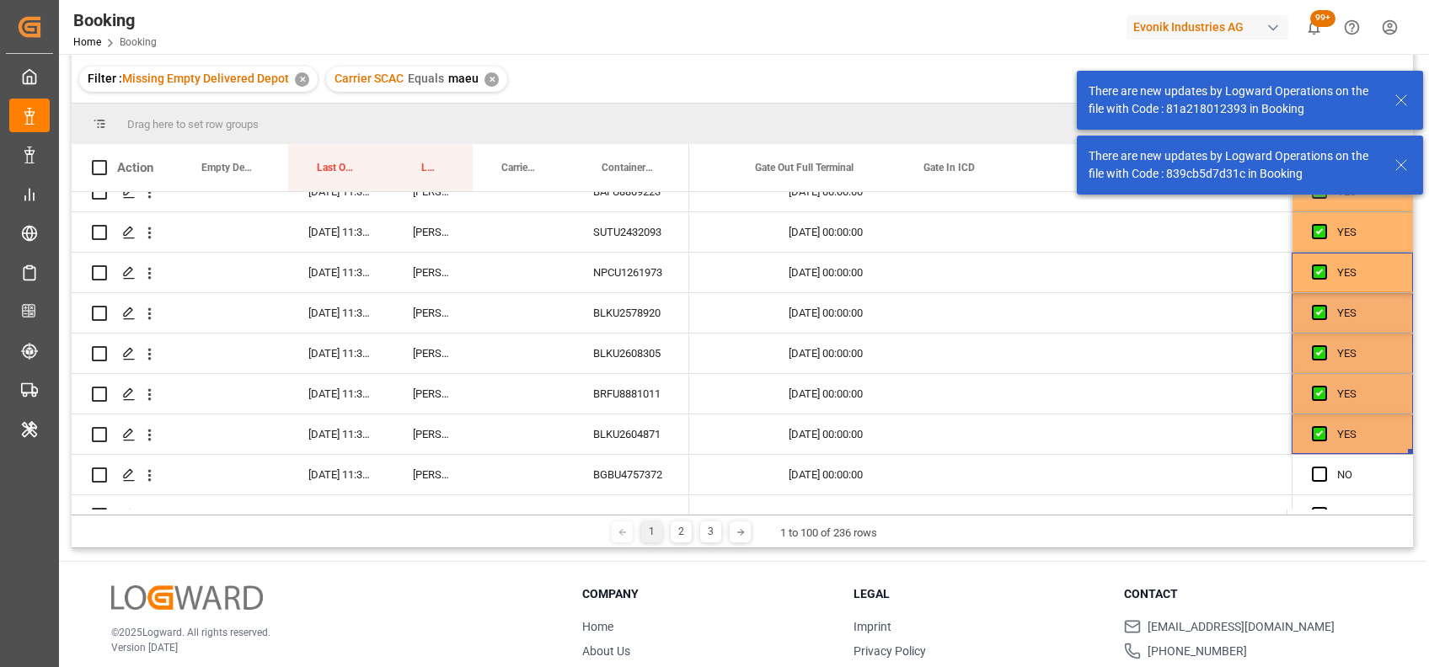
scroll to position [0, 21226]
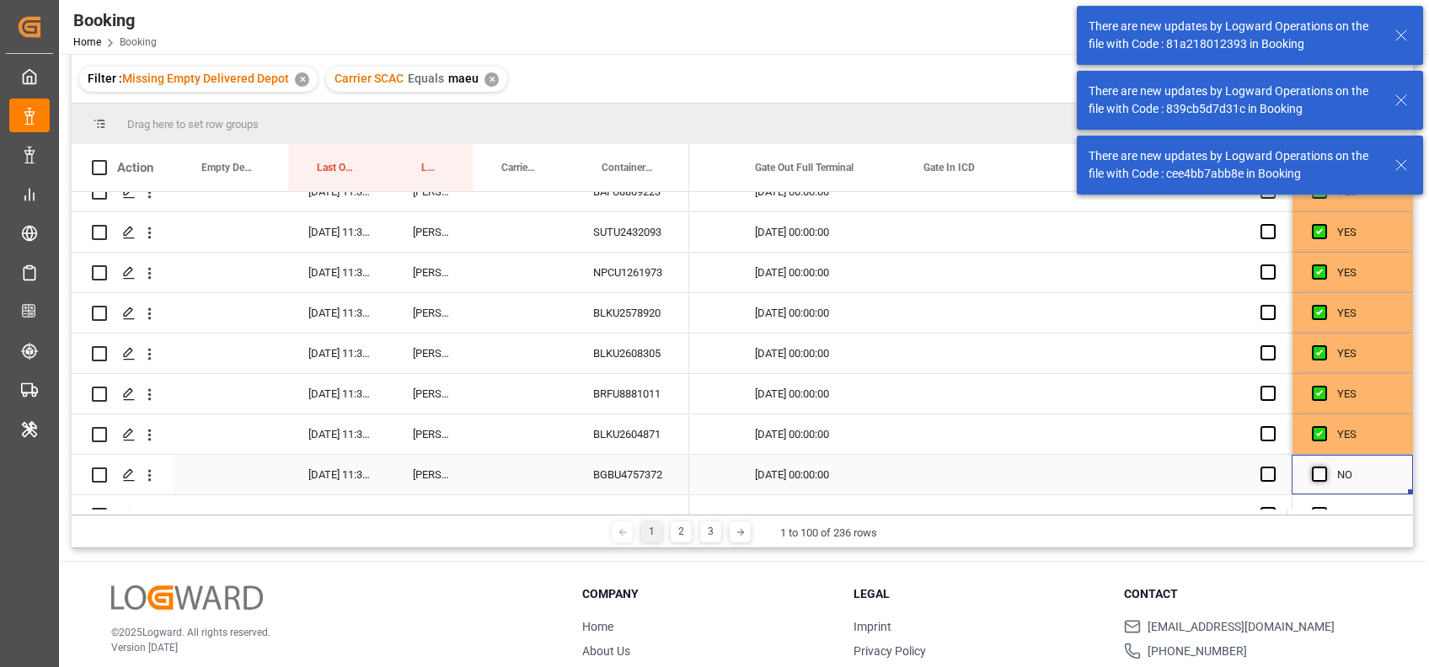
click at [1312, 472] on span "Press SPACE to select this row." at bounding box center [1319, 474] width 15 height 15
click at [1324, 467] on input "Press SPACE to select this row." at bounding box center [1324, 467] width 0 height 0
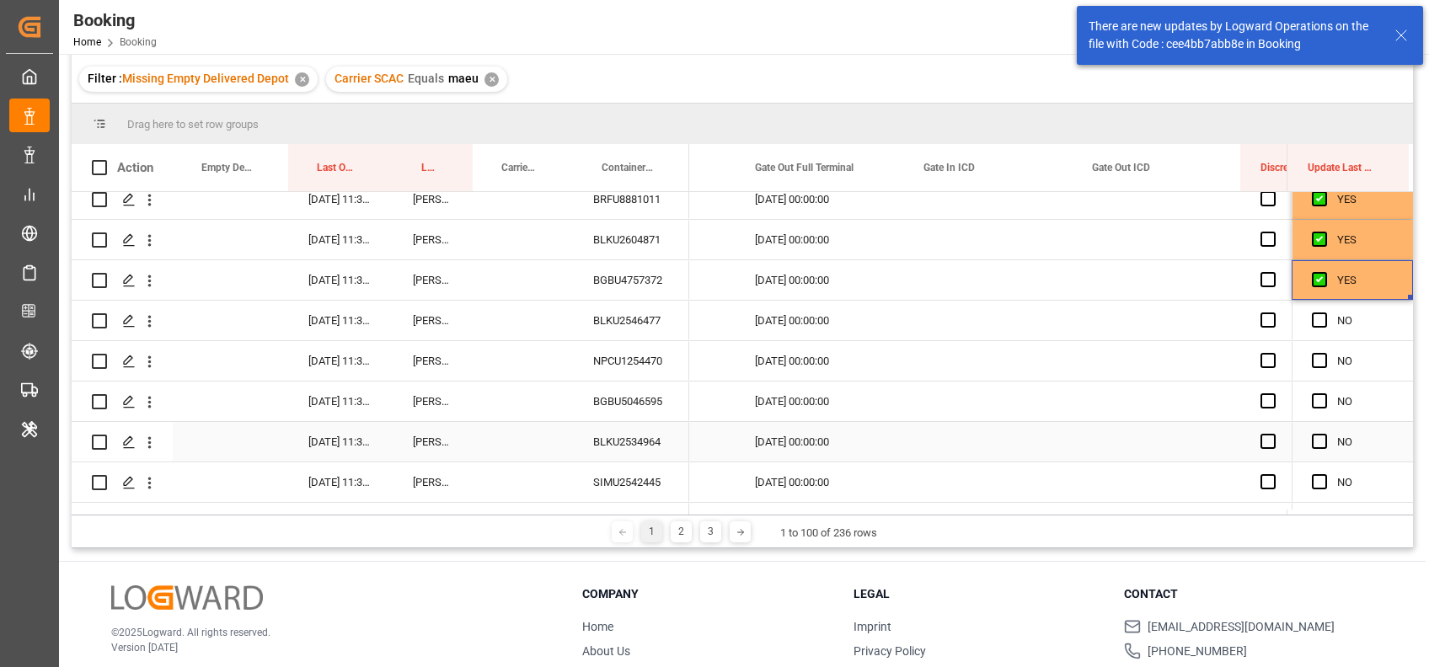
scroll to position [3583, 0]
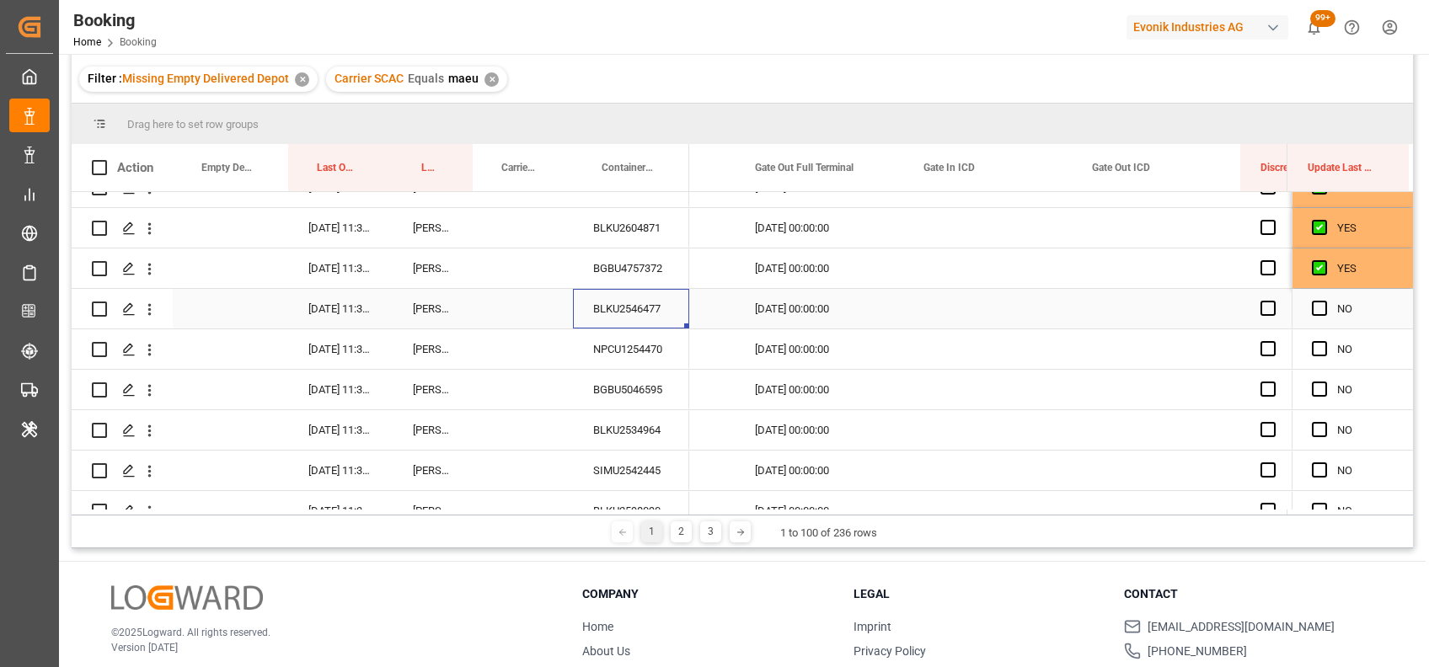
click at [630, 314] on div "BLKU2546477" at bounding box center [631, 309] width 116 height 40
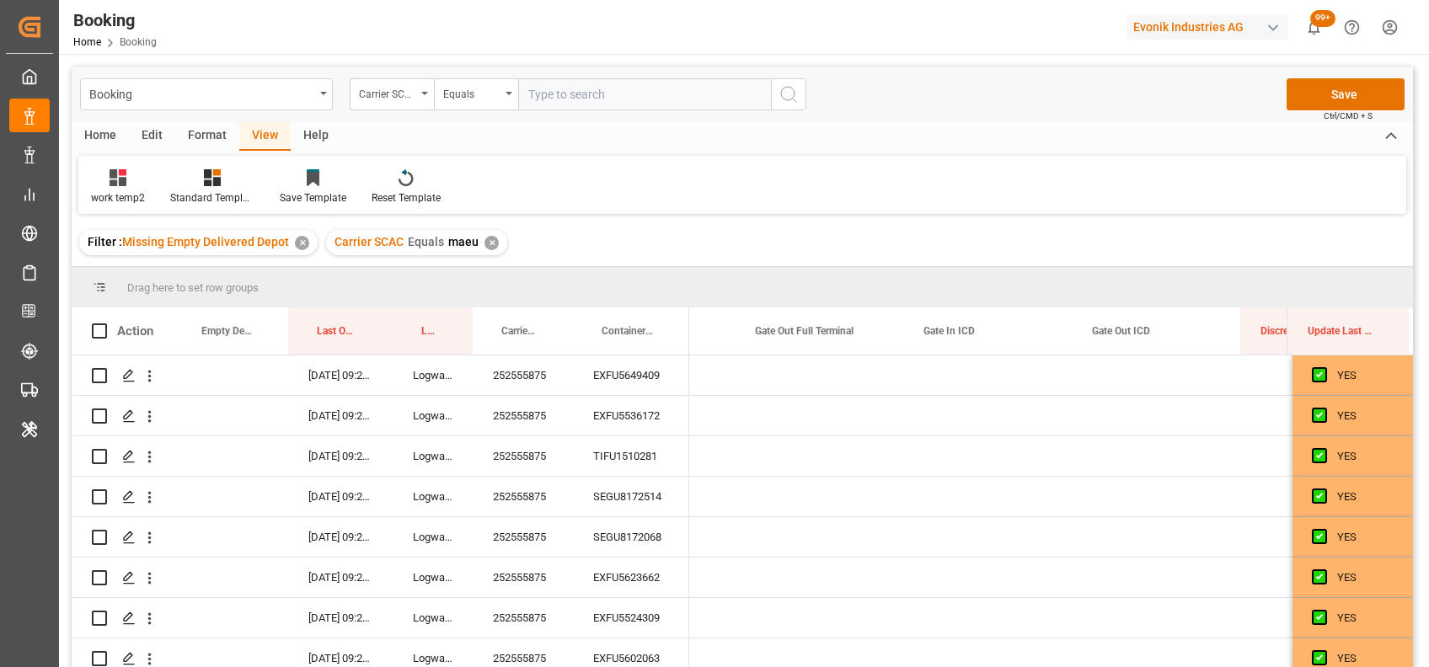
scroll to position [0, 21226]
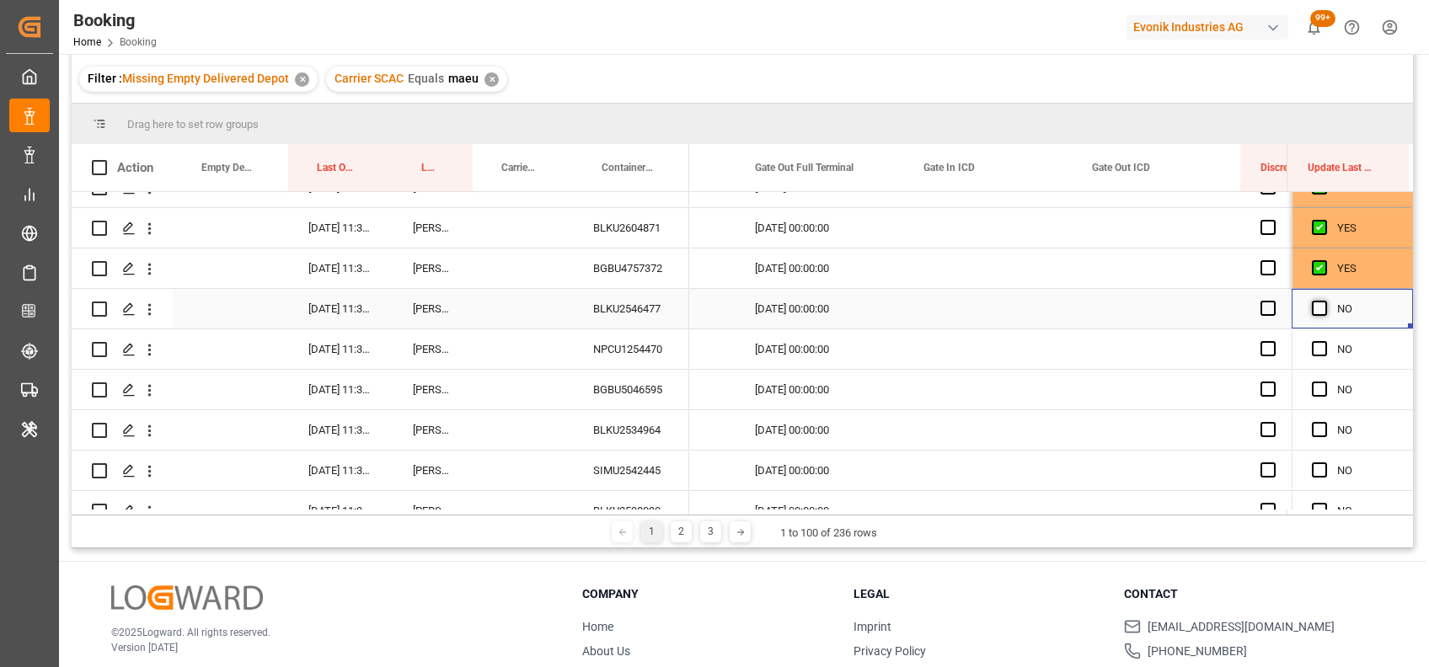
click at [1314, 303] on span "Press SPACE to select this row." at bounding box center [1319, 308] width 15 height 15
click at [1324, 301] on input "Press SPACE to select this row." at bounding box center [1324, 301] width 0 height 0
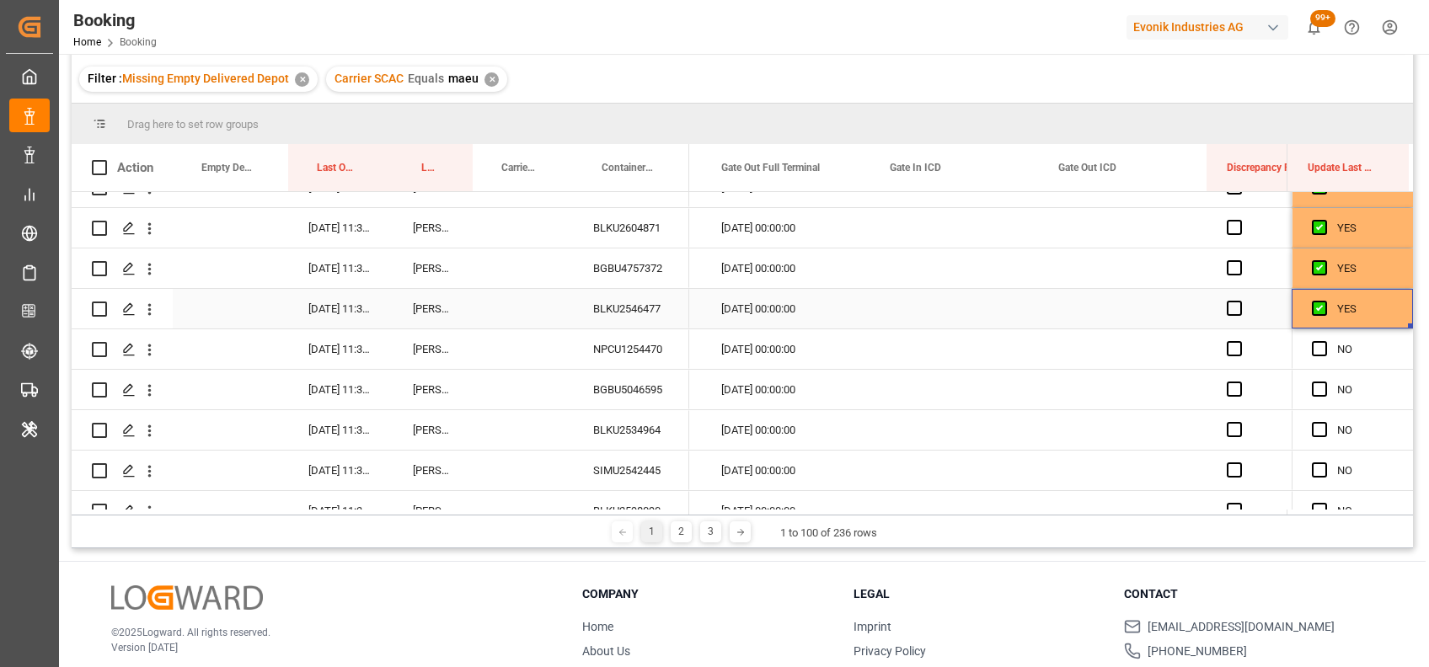
scroll to position [0, 21294]
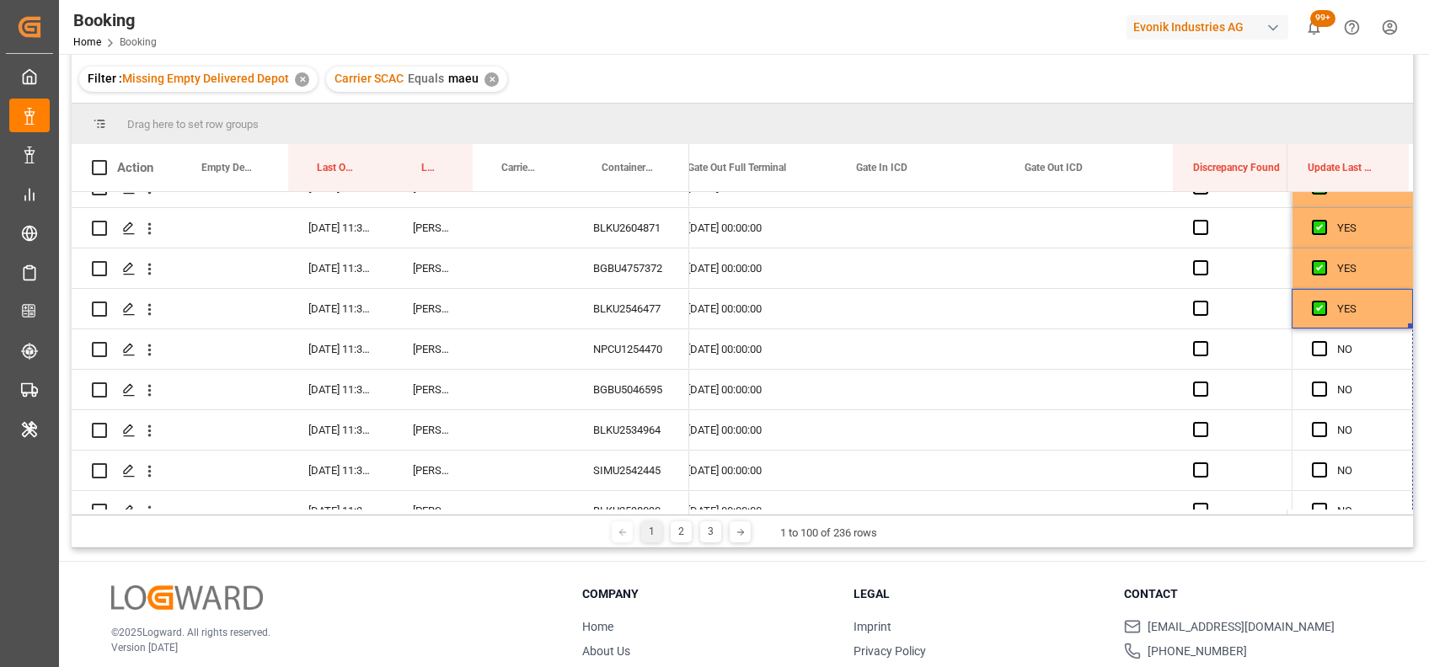
drag, startPoint x: 1405, startPoint y: 324, endPoint x: 1398, endPoint y: 537, distance: 212.4
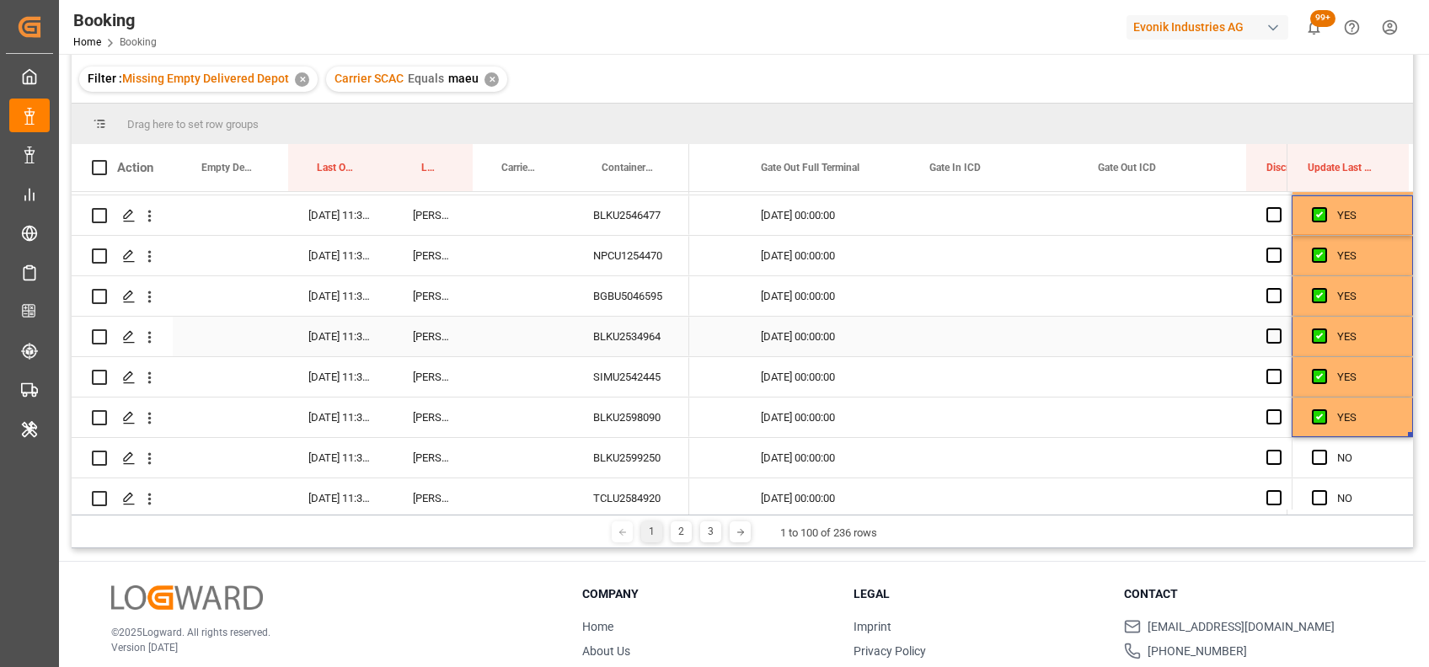
scroll to position [3731, 0]
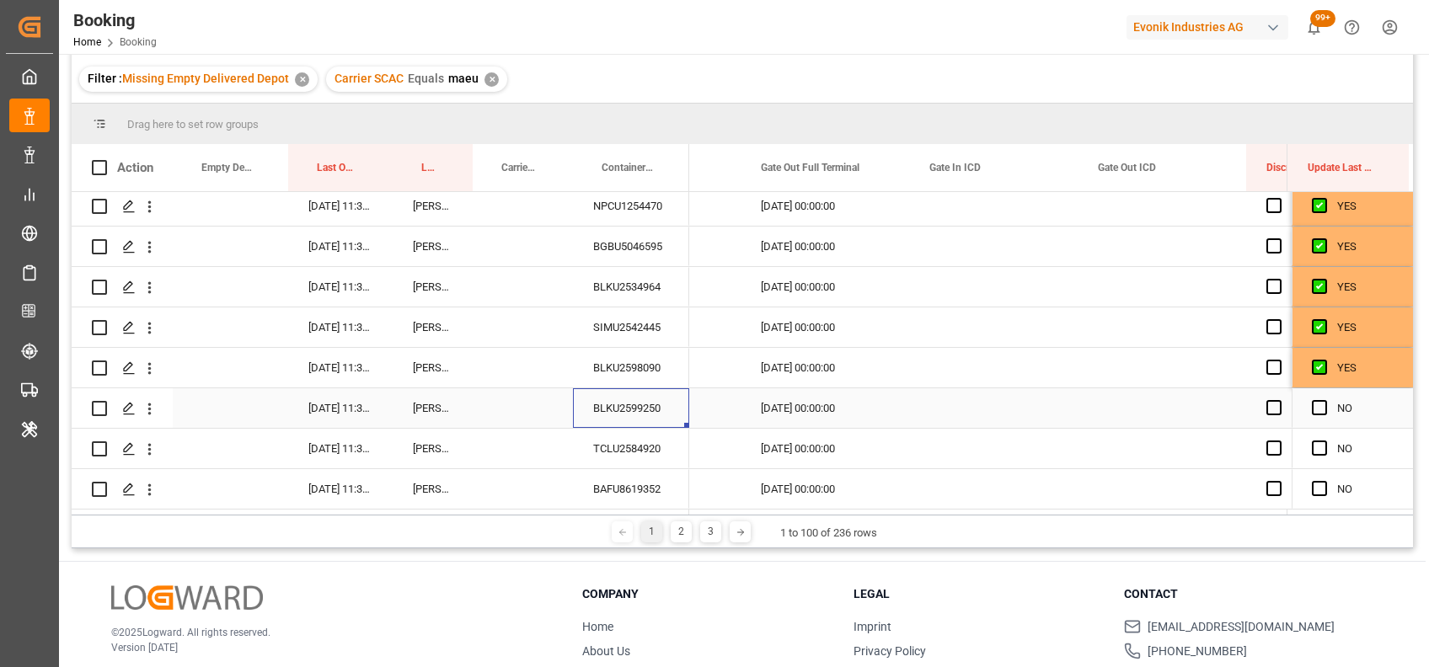
click at [598, 405] on div "BLKU2599250" at bounding box center [631, 408] width 116 height 40
click at [1314, 410] on div "Press SPACE to select this row." at bounding box center [1324, 408] width 25 height 39
click at [1313, 401] on span "Press SPACE to select this row." at bounding box center [1319, 407] width 15 height 15
click at [1324, 400] on input "Press SPACE to select this row." at bounding box center [1324, 400] width 0 height 0
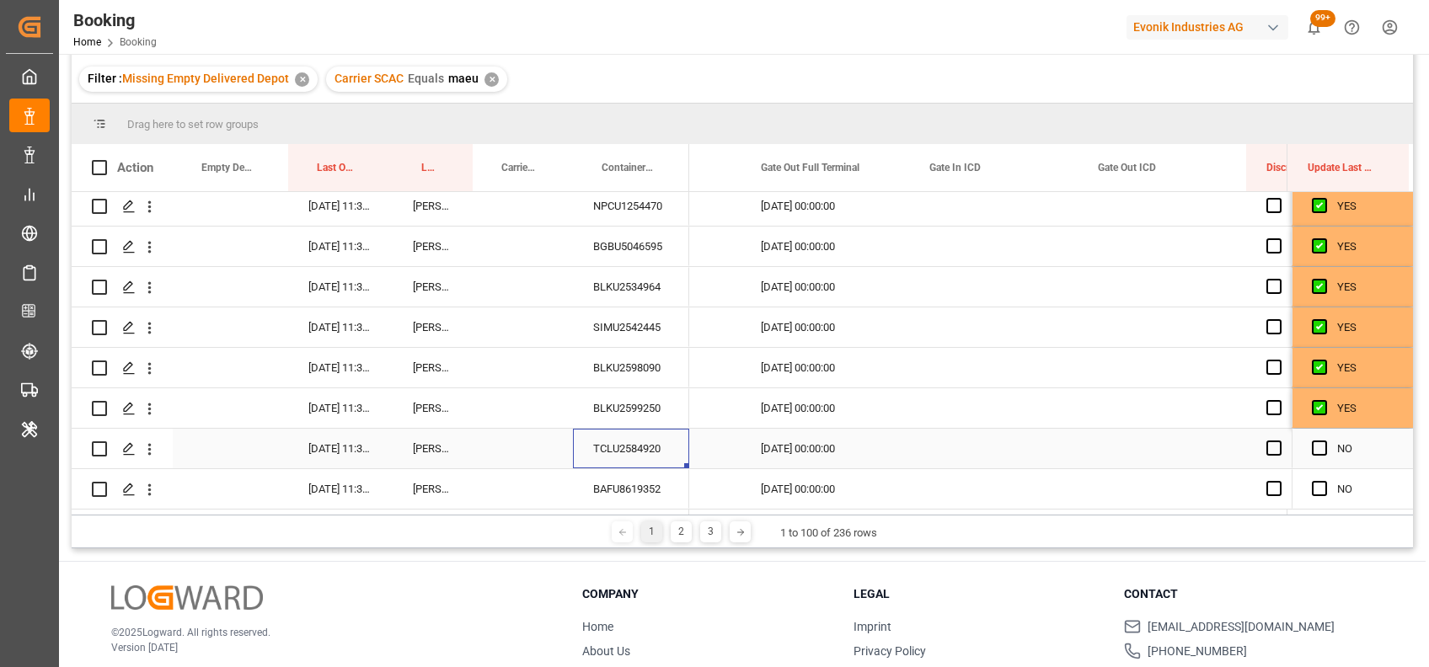
click at [630, 452] on div "TCLU2584920" at bounding box center [631, 449] width 116 height 40
click at [1313, 443] on span "Press SPACE to select this row." at bounding box center [1319, 448] width 15 height 15
click at [1324, 441] on input "Press SPACE to select this row." at bounding box center [1324, 441] width 0 height 0
click at [643, 482] on div "BAFU8619352" at bounding box center [631, 489] width 116 height 40
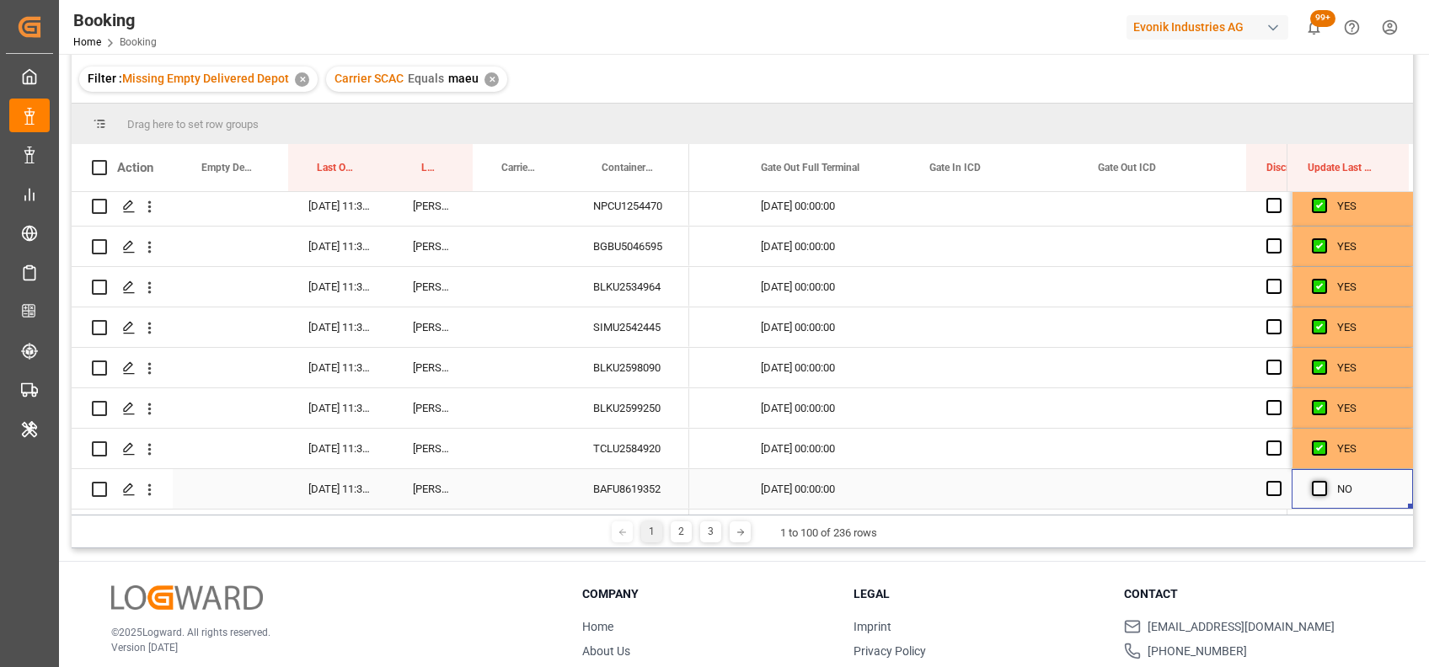
click at [1312, 484] on span "Press SPACE to select this row." at bounding box center [1319, 488] width 15 height 15
click at [1324, 481] on input "Press SPACE to select this row." at bounding box center [1324, 481] width 0 height 0
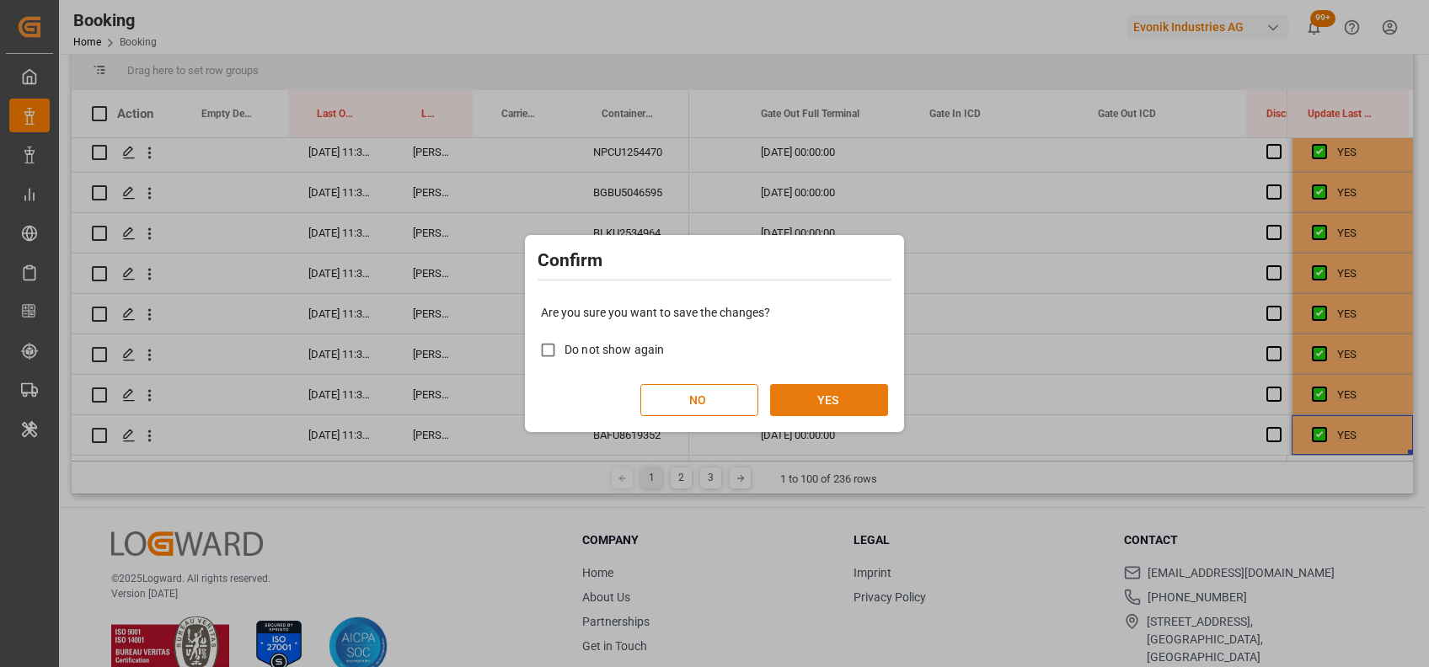
click at [851, 397] on button "YES" at bounding box center [829, 400] width 118 height 32
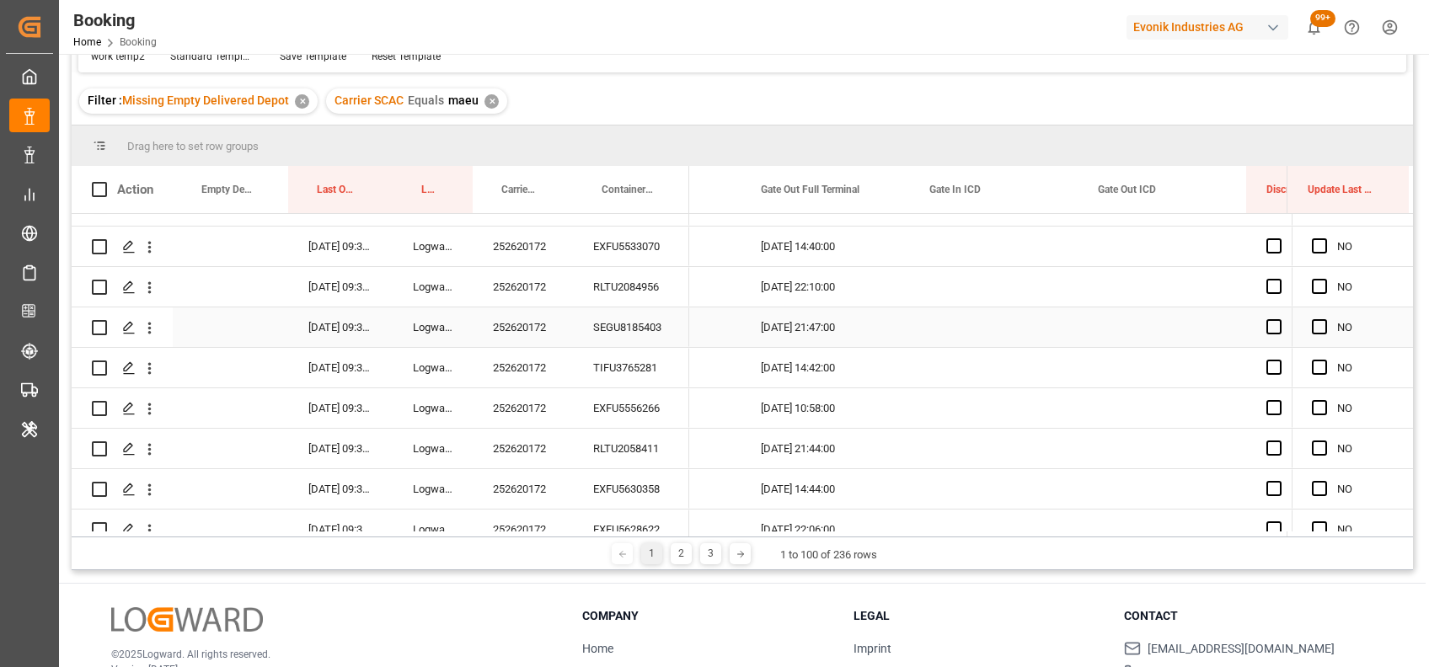
scroll to position [3629, 0]
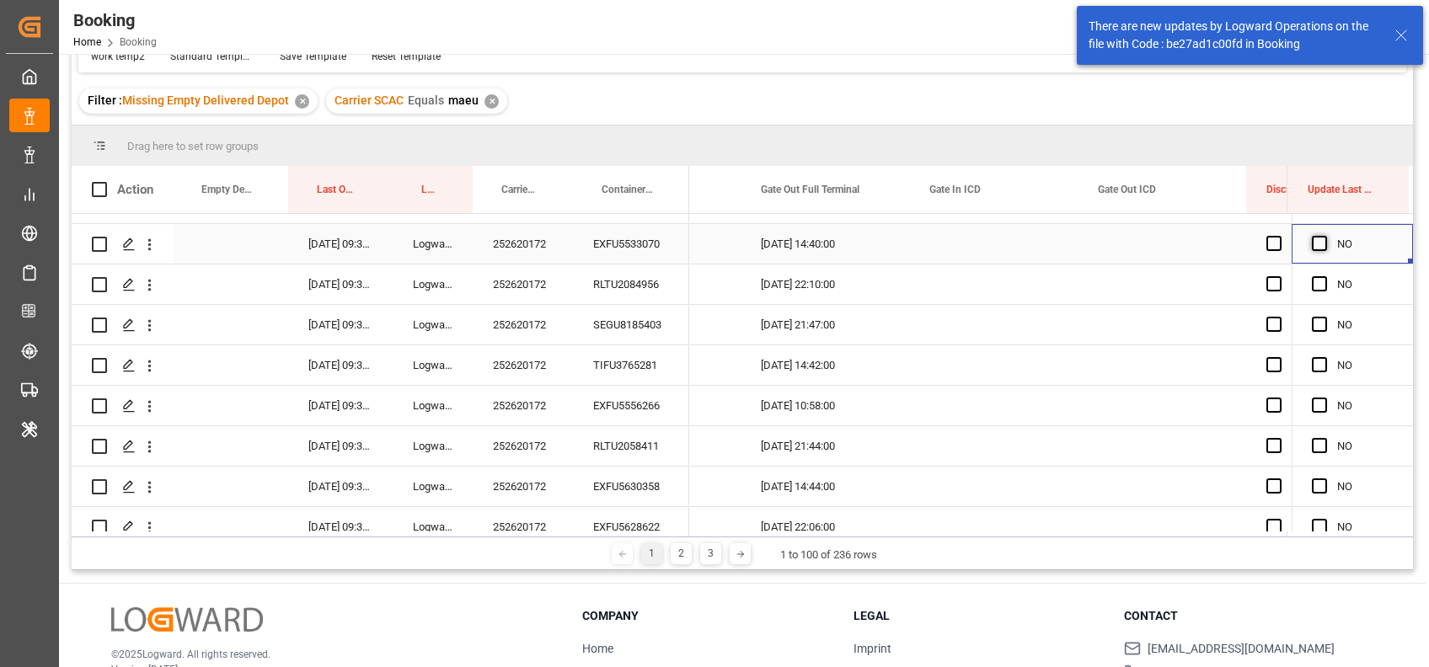
click at [1312, 238] on span "Press SPACE to select this row." at bounding box center [1319, 243] width 15 height 15
click at [1324, 236] on input "Press SPACE to select this row." at bounding box center [1324, 236] width 0 height 0
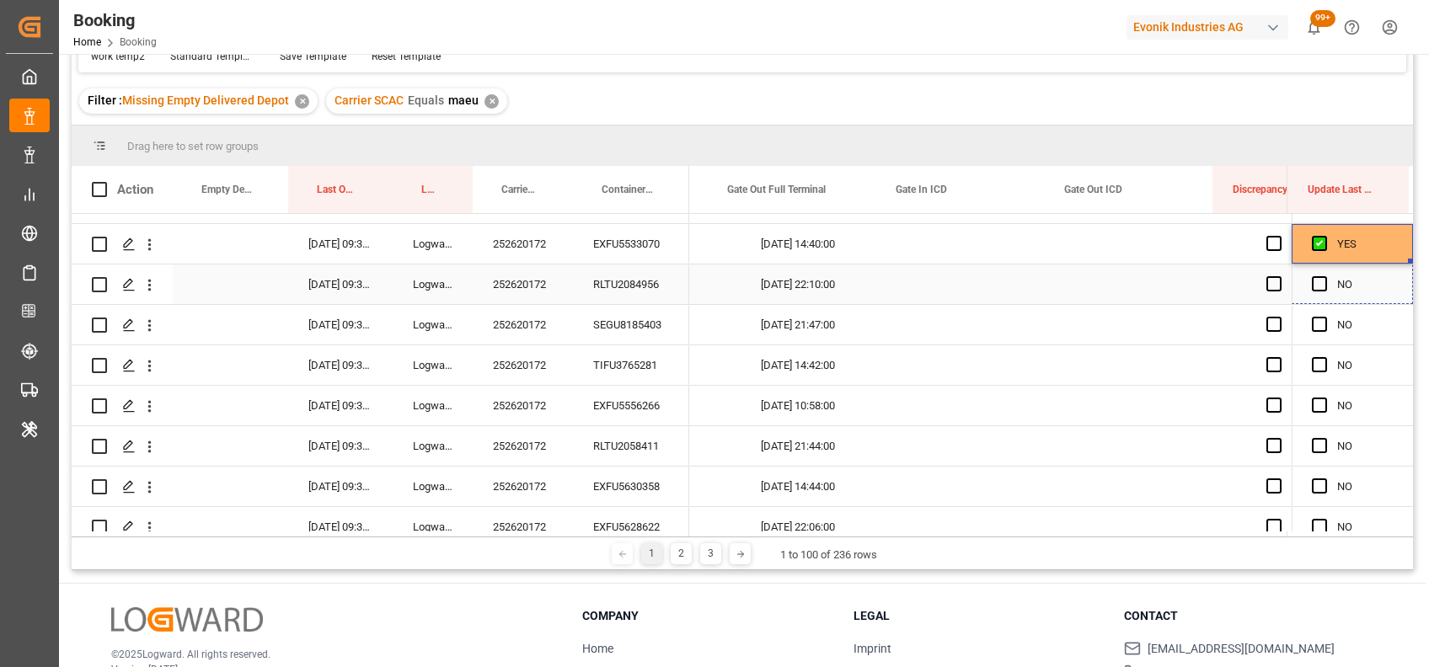
drag, startPoint x: 1404, startPoint y: 261, endPoint x: 1404, endPoint y: 515, distance: 253.6
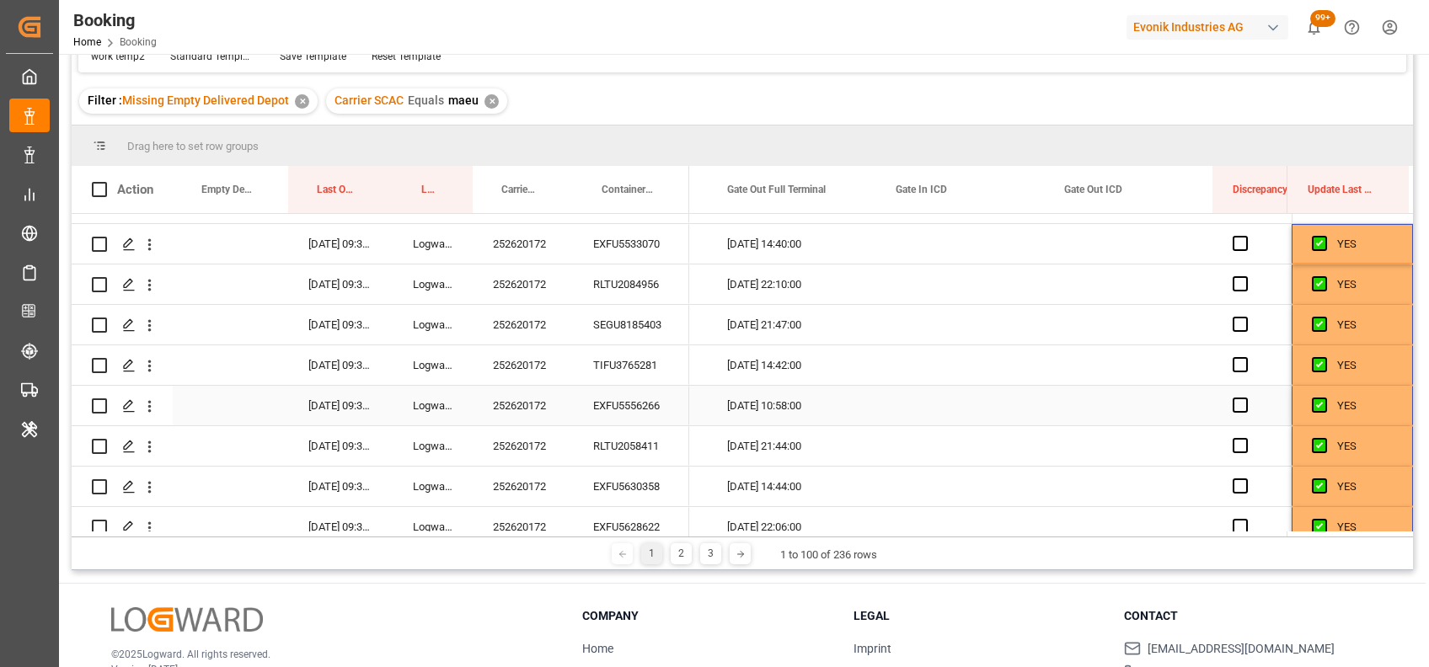
scroll to position [3731, 0]
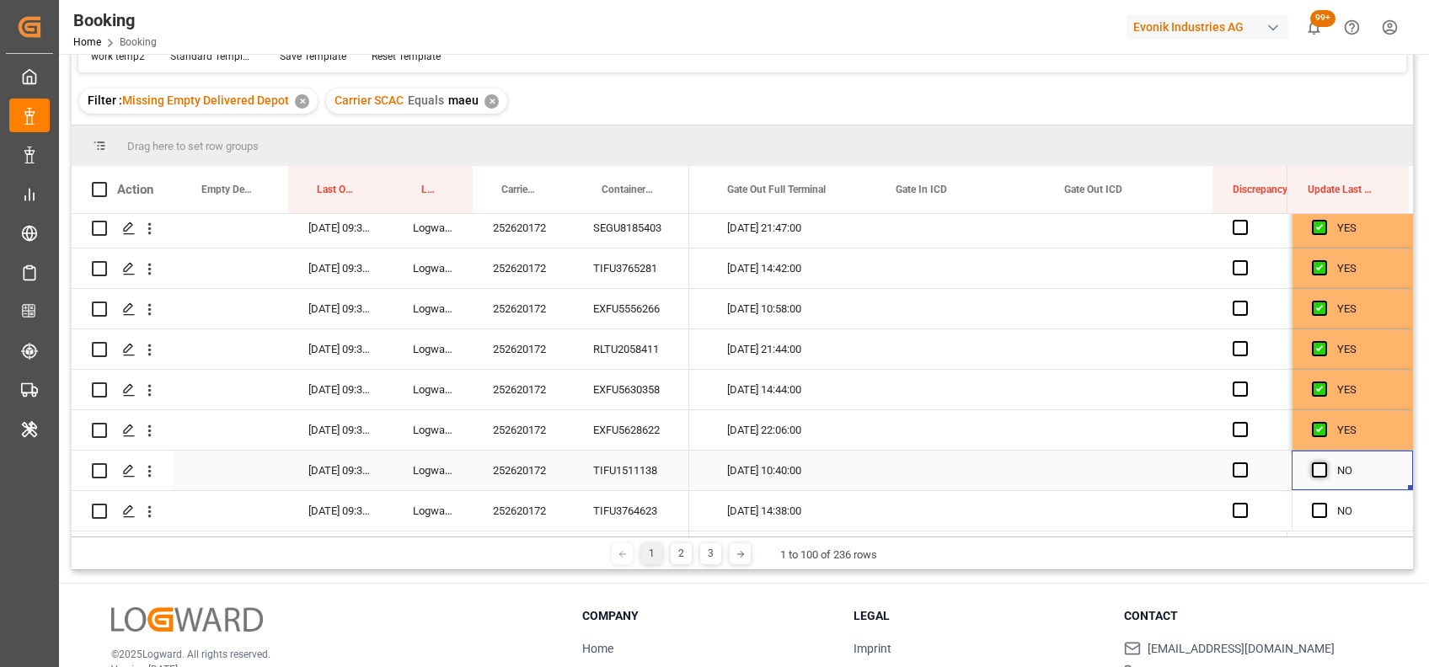
click at [1314, 464] on span "Press SPACE to select this row." at bounding box center [1319, 470] width 15 height 15
click at [1324, 463] on input "Press SPACE to select this row." at bounding box center [1324, 463] width 0 height 0
click at [1312, 509] on span "Press SPACE to select this row." at bounding box center [1319, 510] width 15 height 15
click at [1324, 503] on input "Press SPACE to select this row." at bounding box center [1324, 503] width 0 height 0
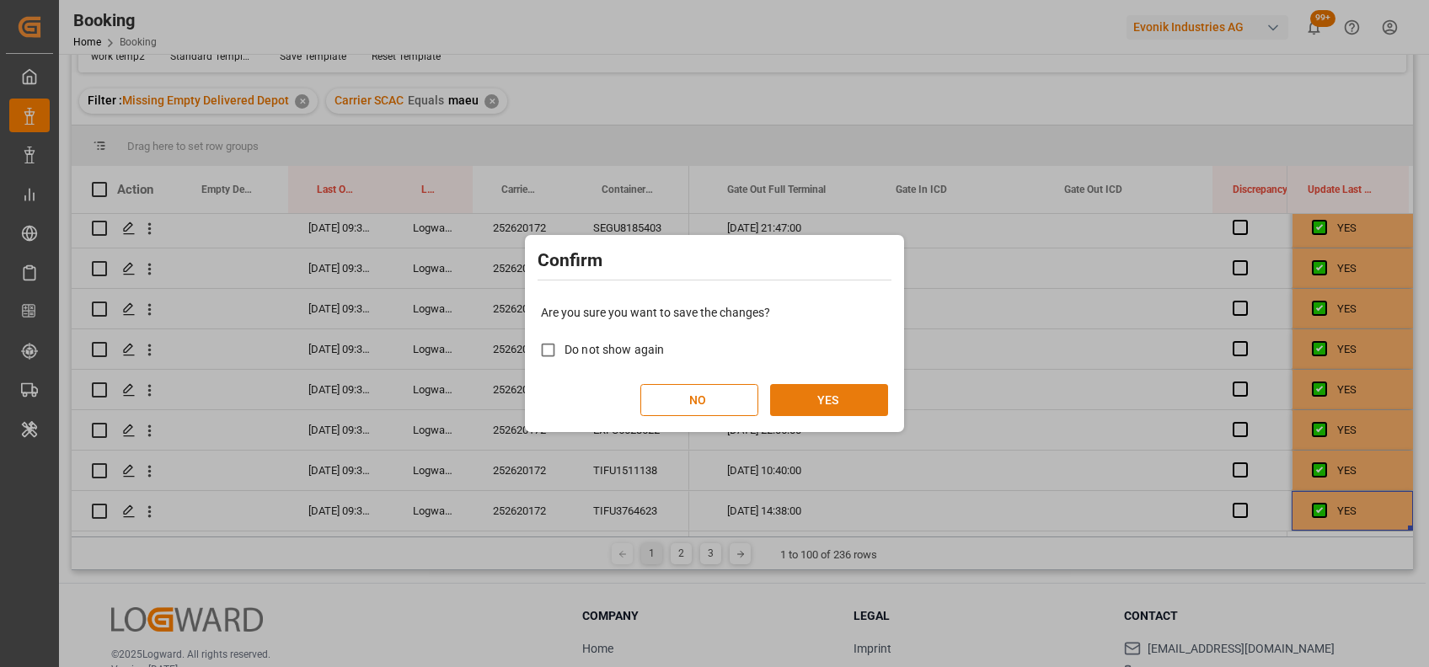
click at [858, 395] on button "YES" at bounding box center [829, 400] width 118 height 32
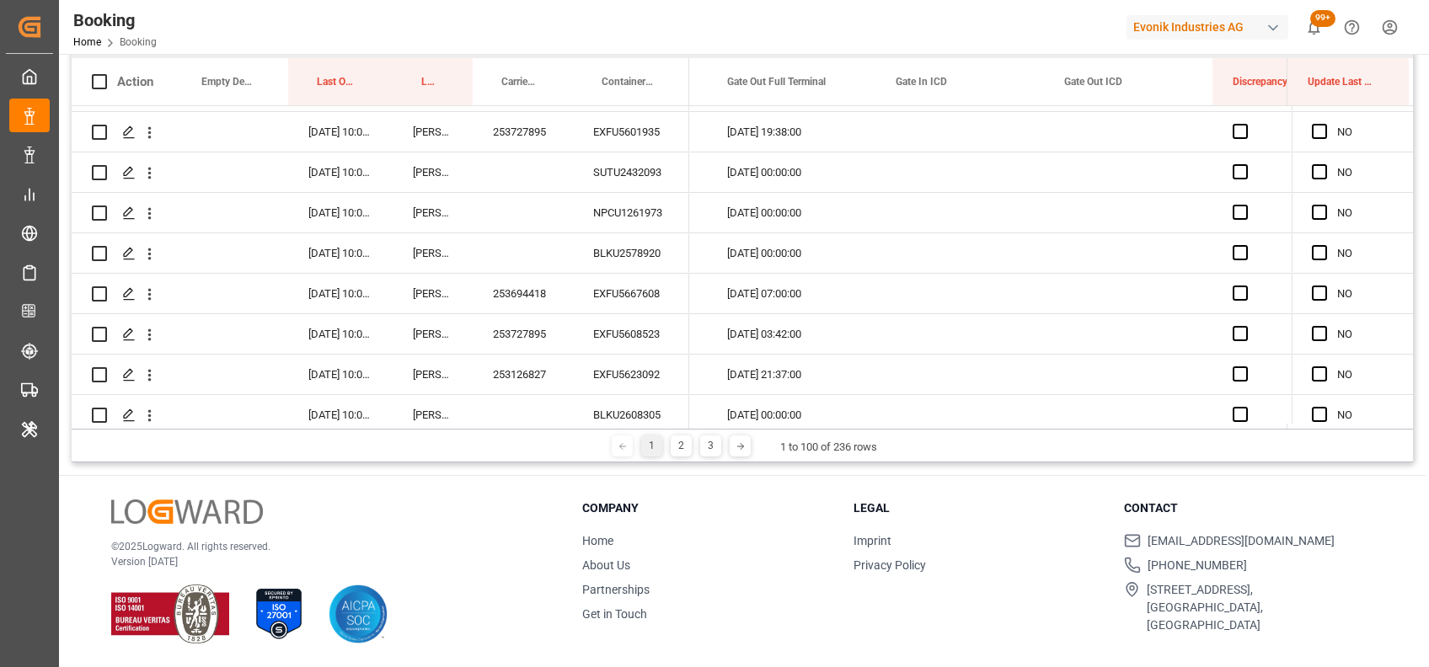
scroll to position [1877, 0]
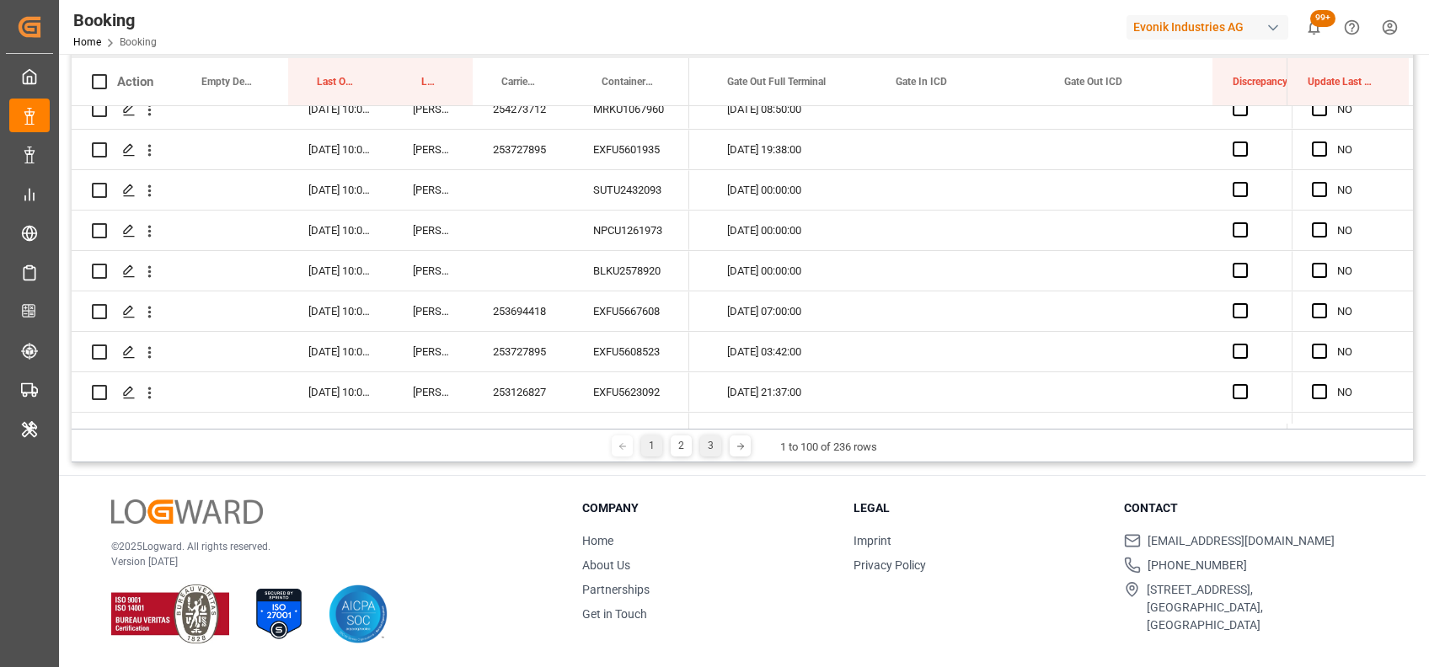
click at [707, 447] on div "3" at bounding box center [710, 446] width 21 height 21
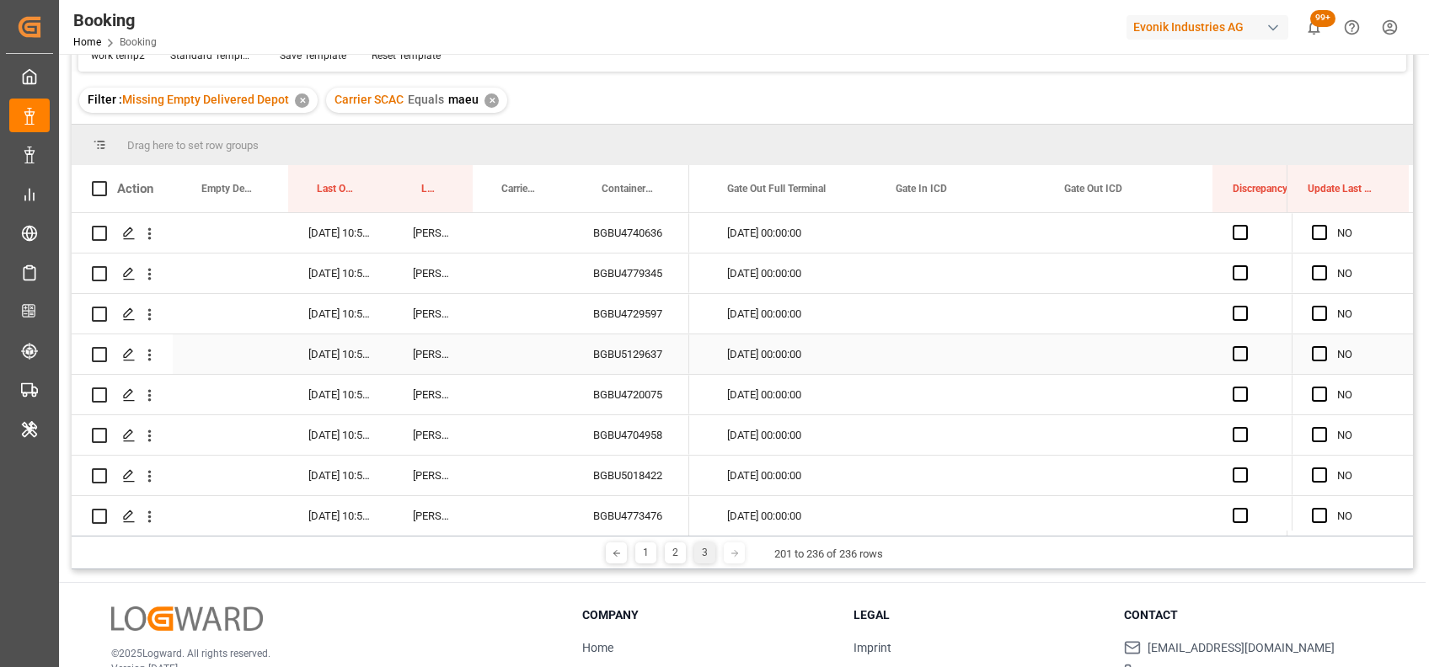
scroll to position [0, 0]
click at [635, 231] on div "BGBU4740636" at bounding box center [631, 233] width 116 height 40
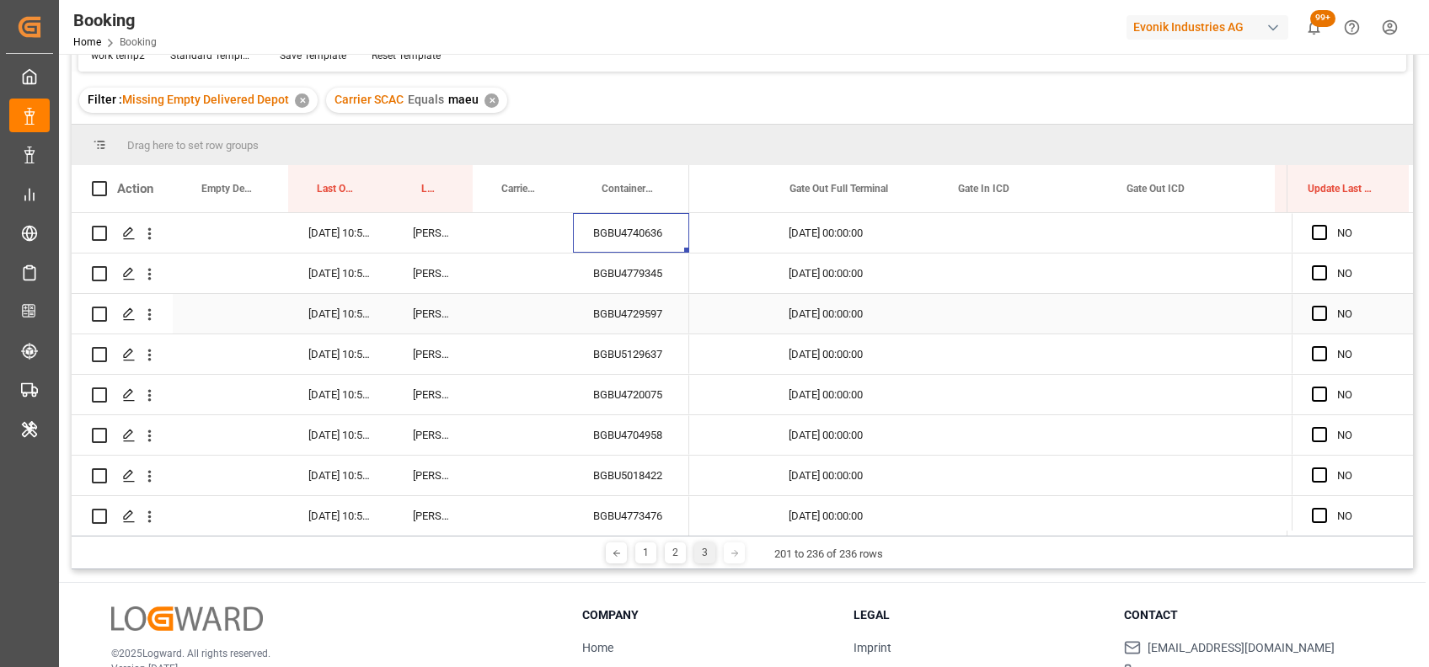
scroll to position [0, 21191]
click at [1312, 233] on span "Press SPACE to select this row." at bounding box center [1319, 232] width 15 height 15
click at [1324, 225] on input "Press SPACE to select this row." at bounding box center [1324, 225] width 0 height 0
click at [643, 273] on div "BGBU4779345" at bounding box center [631, 274] width 116 height 40
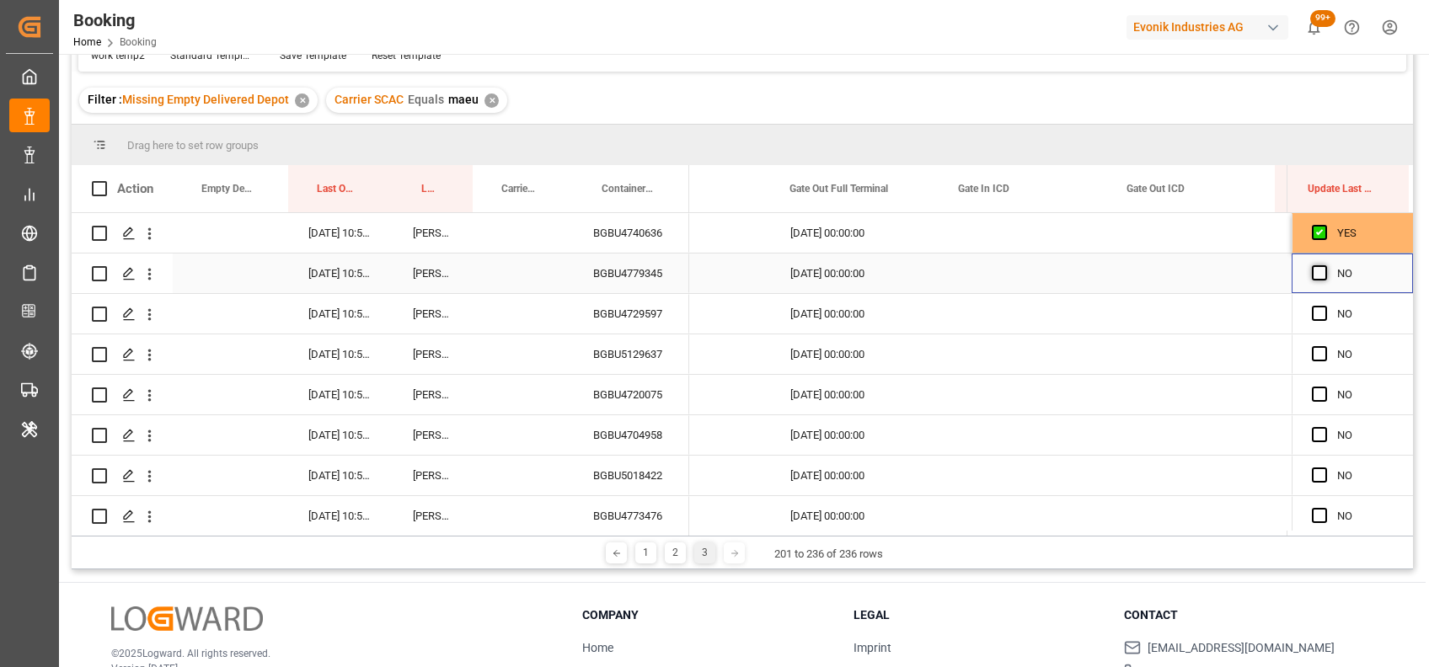
click at [1314, 271] on span "Press SPACE to select this row." at bounding box center [1319, 272] width 15 height 15
click at [1324, 265] on input "Press SPACE to select this row." at bounding box center [1324, 265] width 0 height 0
click at [626, 303] on div "BGBU4729597" at bounding box center [631, 314] width 116 height 40
click at [1314, 318] on span "Press SPACE to select this row." at bounding box center [1319, 313] width 15 height 15
click at [1324, 306] on input "Press SPACE to select this row." at bounding box center [1324, 306] width 0 height 0
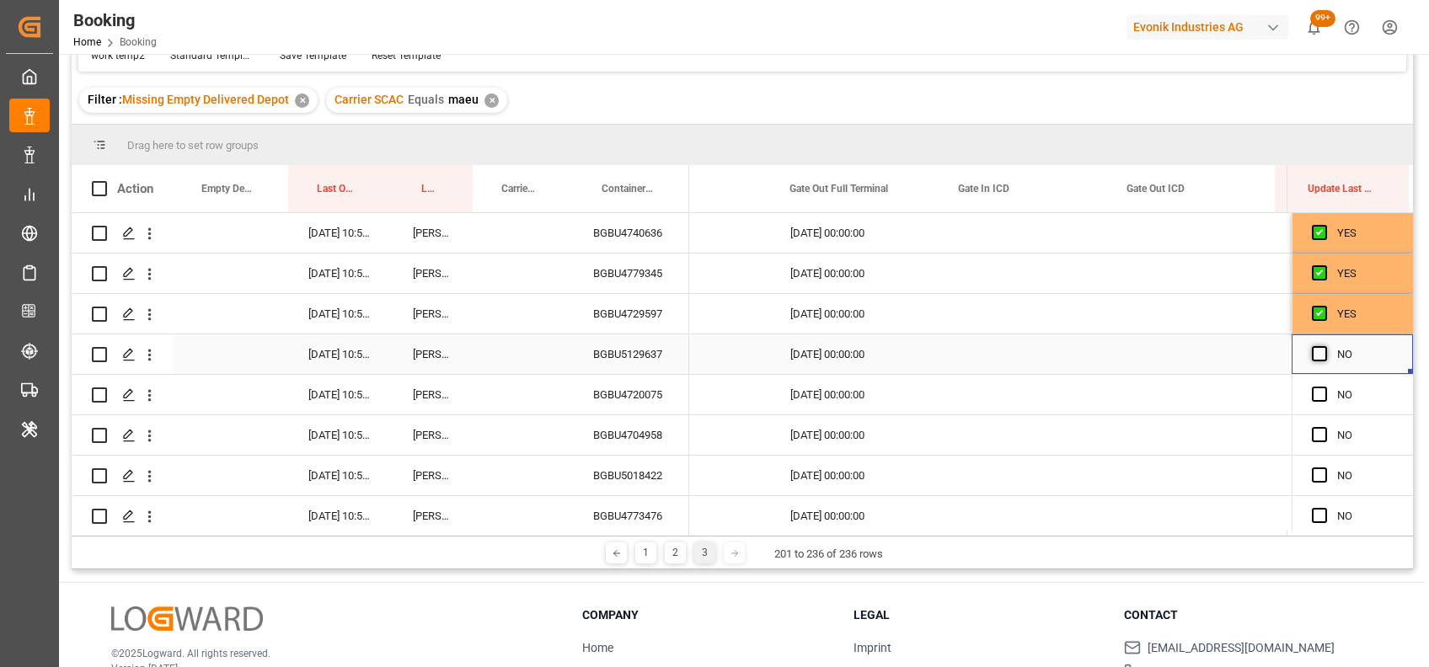
click at [1317, 349] on span "Press SPACE to select this row." at bounding box center [1319, 353] width 15 height 15
click at [1324, 346] on input "Press SPACE to select this row." at bounding box center [1324, 346] width 0 height 0
click at [654, 398] on div "BGBU4720075" at bounding box center [631, 395] width 116 height 40
click at [1312, 394] on span "Press SPACE to select this row." at bounding box center [1319, 394] width 15 height 15
click at [1324, 387] on input "Press SPACE to select this row." at bounding box center [1324, 387] width 0 height 0
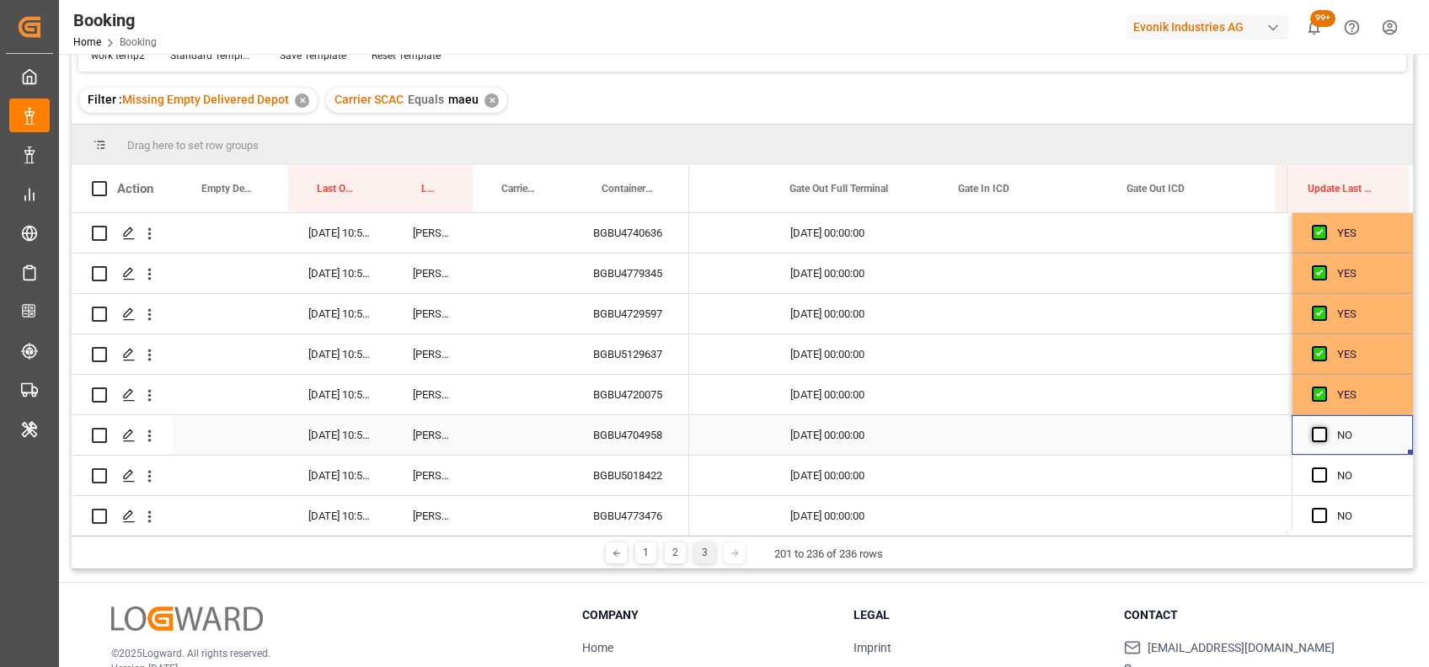
click at [1314, 439] on span "Press SPACE to select this row." at bounding box center [1319, 434] width 15 height 15
click at [1324, 427] on input "Press SPACE to select this row." at bounding box center [1324, 427] width 0 height 0
click at [653, 436] on div "BGBU4704958" at bounding box center [631, 435] width 116 height 40
click at [1314, 477] on span "Press SPACE to select this row." at bounding box center [1319, 475] width 15 height 15
click at [1324, 468] on input "Press SPACE to select this row." at bounding box center [1324, 468] width 0 height 0
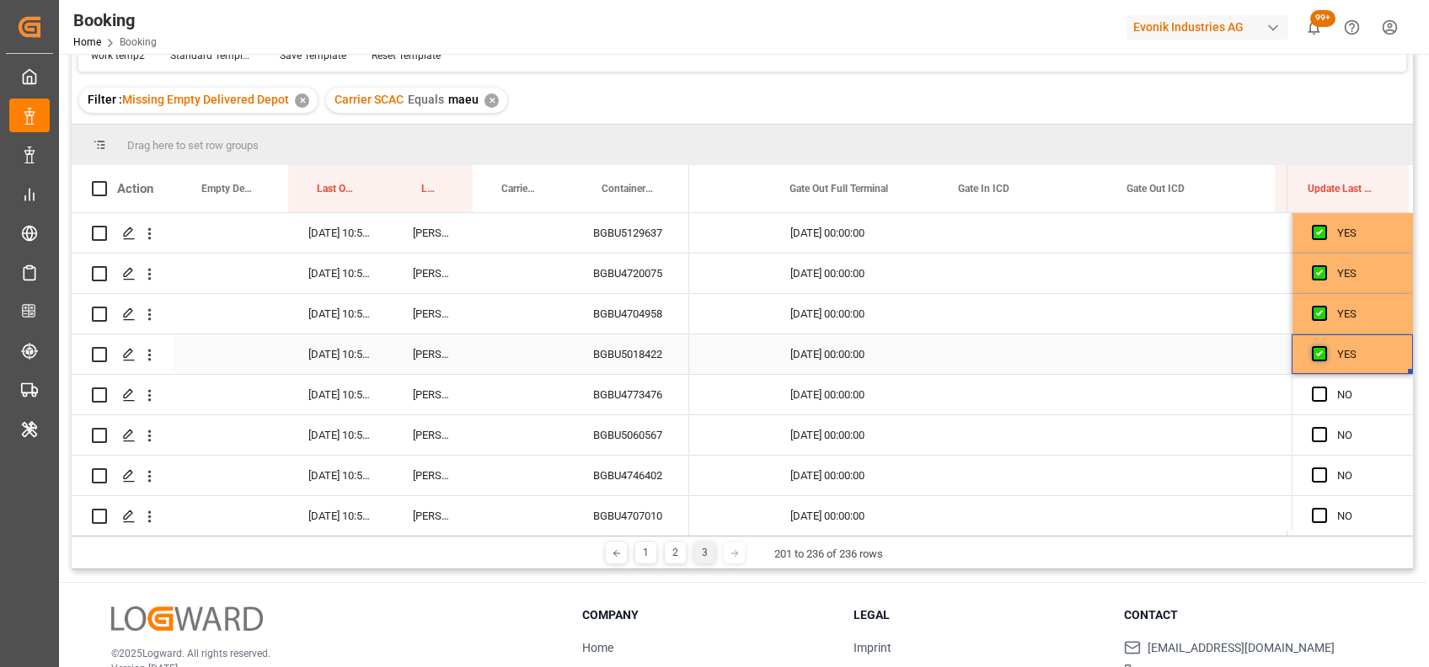
scroll to position [127, 0]
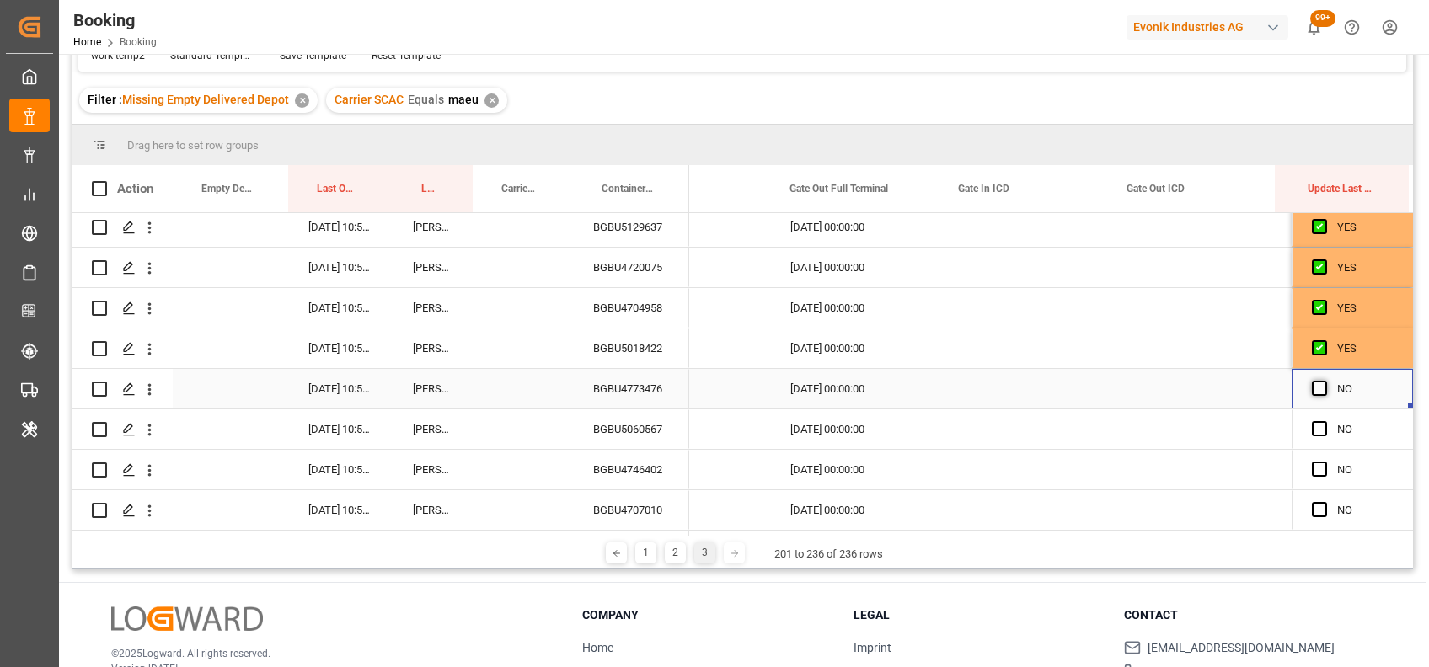
click at [1313, 386] on span "Press SPACE to select this row." at bounding box center [1319, 388] width 15 height 15
click at [1324, 381] on input "Press SPACE to select this row." at bounding box center [1324, 381] width 0 height 0
click at [1314, 425] on span "Press SPACE to select this row." at bounding box center [1319, 428] width 15 height 15
click at [1324, 421] on input "Press SPACE to select this row." at bounding box center [1324, 421] width 0 height 0
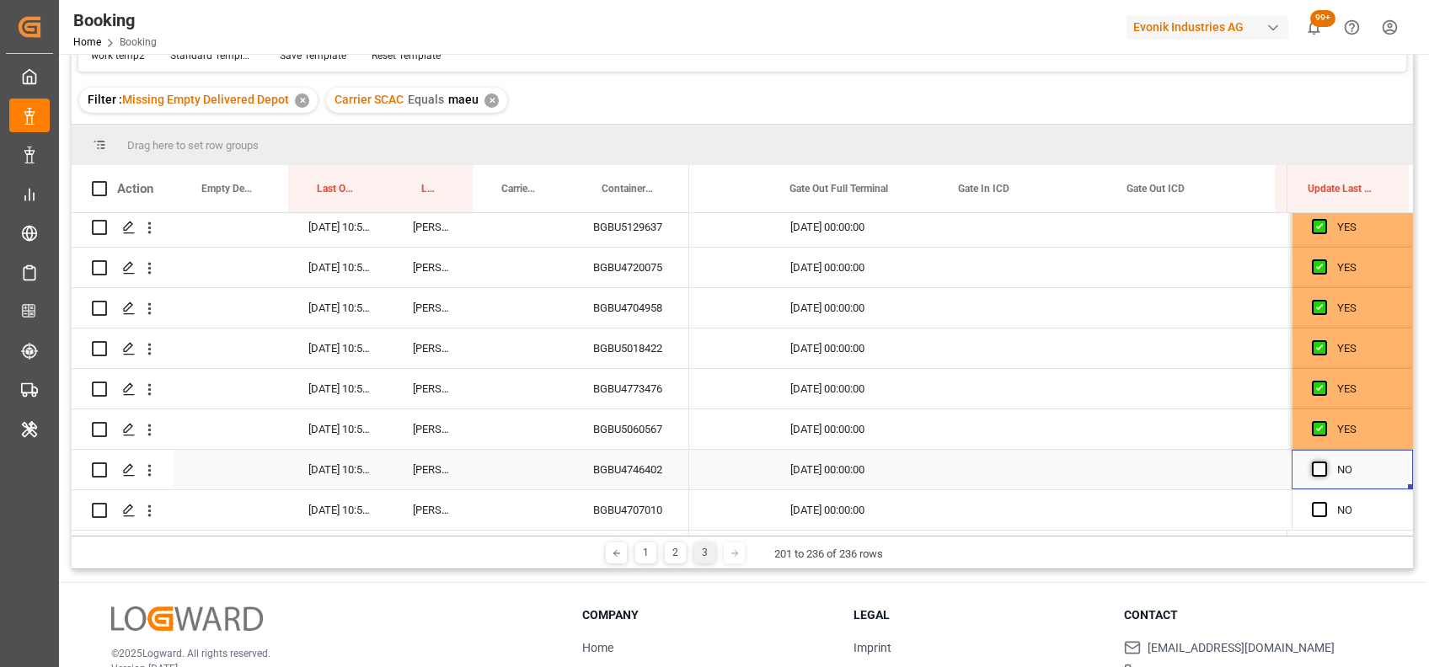
click at [1313, 465] on span "Press SPACE to select this row." at bounding box center [1319, 469] width 15 height 15
click at [1324, 462] on input "Press SPACE to select this row." at bounding box center [1324, 462] width 0 height 0
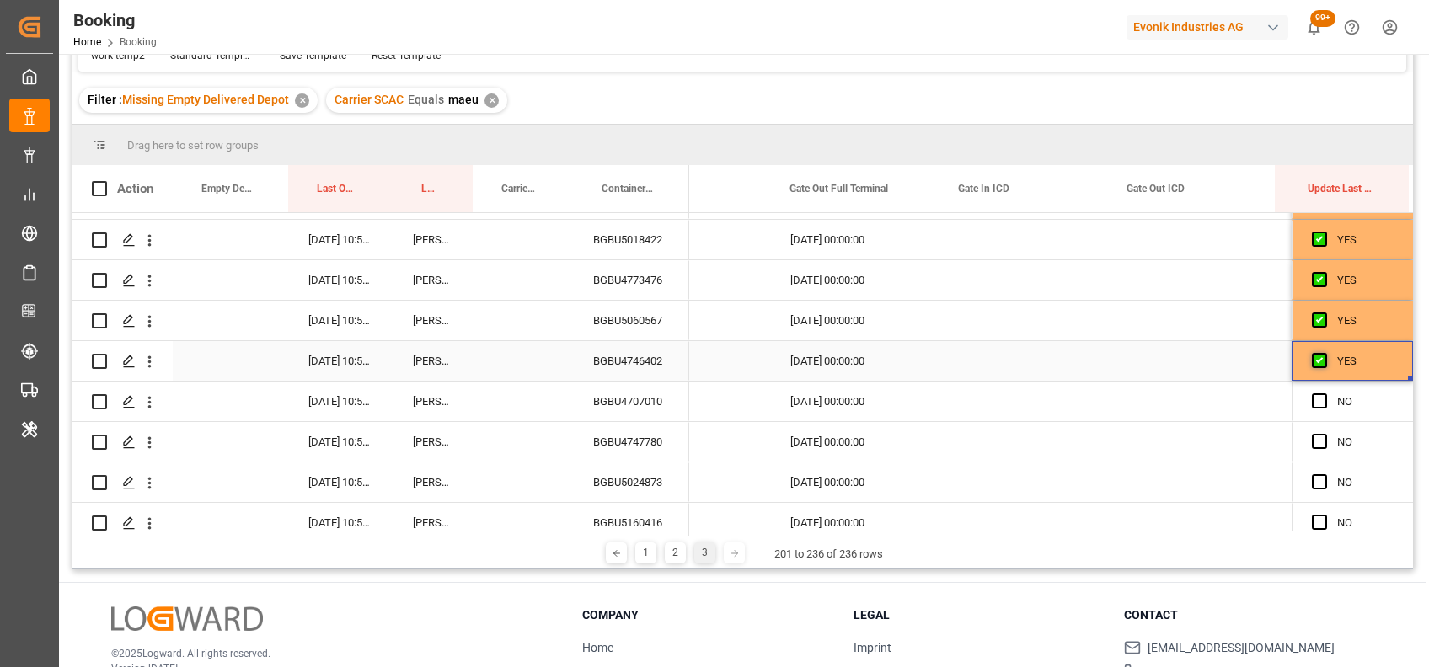
scroll to position [237, 0]
click at [1316, 398] on span "Press SPACE to select this row." at bounding box center [1319, 400] width 15 height 15
click at [1324, 393] on input "Press SPACE to select this row." at bounding box center [1324, 393] width 0 height 0
click at [1314, 436] on span "Press SPACE to select this row." at bounding box center [1319, 440] width 15 height 15
click at [1324, 433] on input "Press SPACE to select this row." at bounding box center [1324, 433] width 0 height 0
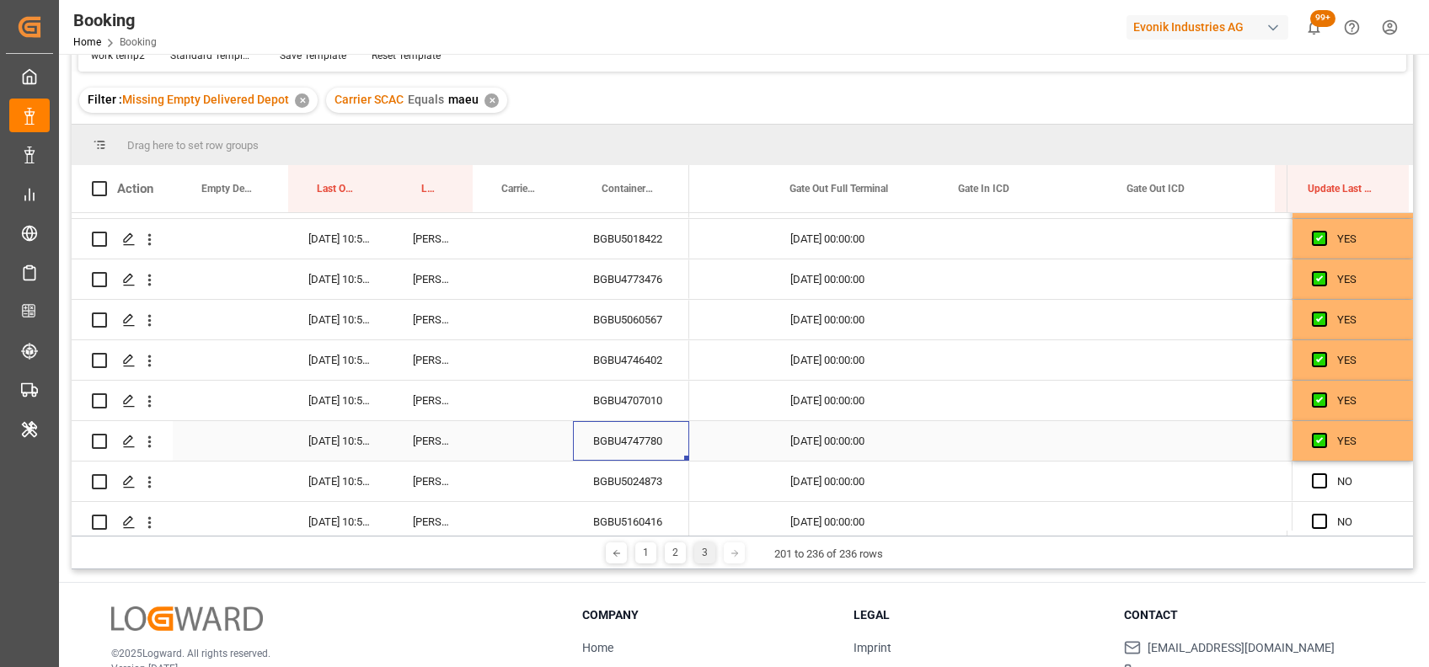
click at [634, 437] on div "BGBU4747780" at bounding box center [631, 441] width 116 height 40
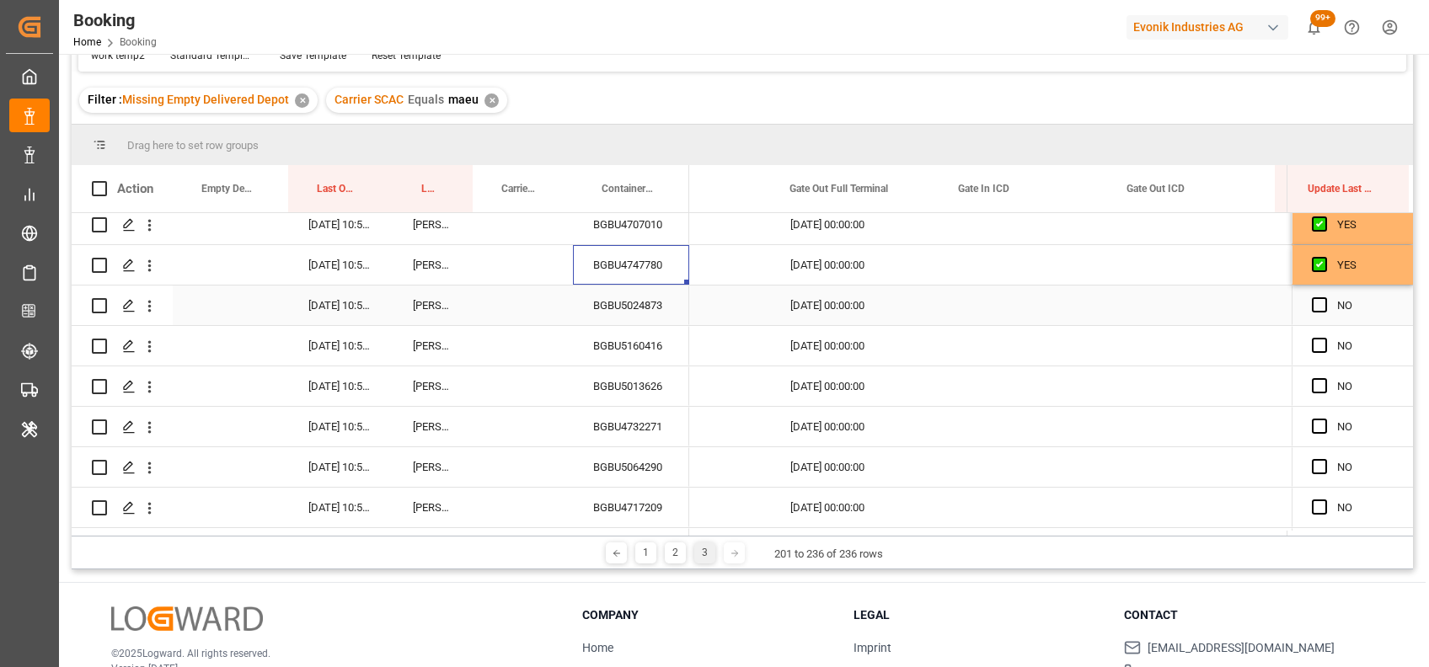
scroll to position [415, 0]
click at [1315, 301] on span "Press SPACE to select this row." at bounding box center [1319, 302] width 15 height 15
click at [1324, 295] on input "Press SPACE to select this row." at bounding box center [1324, 295] width 0 height 0
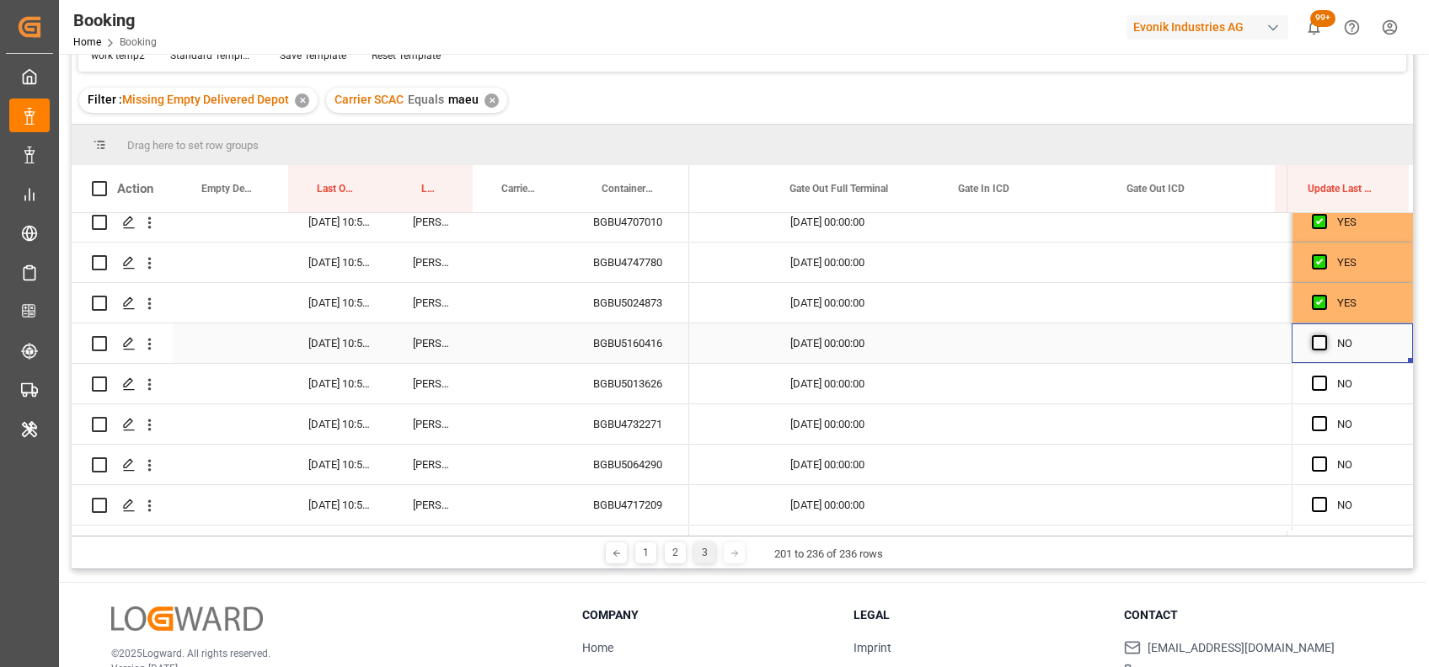
click at [1316, 340] on span "Press SPACE to select this row." at bounding box center [1319, 342] width 15 height 15
click at [1324, 335] on input "Press SPACE to select this row." at bounding box center [1324, 335] width 0 height 0
click at [1312, 380] on span "Press SPACE to select this row." at bounding box center [1319, 383] width 15 height 15
click at [1324, 376] on input "Press SPACE to select this row." at bounding box center [1324, 376] width 0 height 0
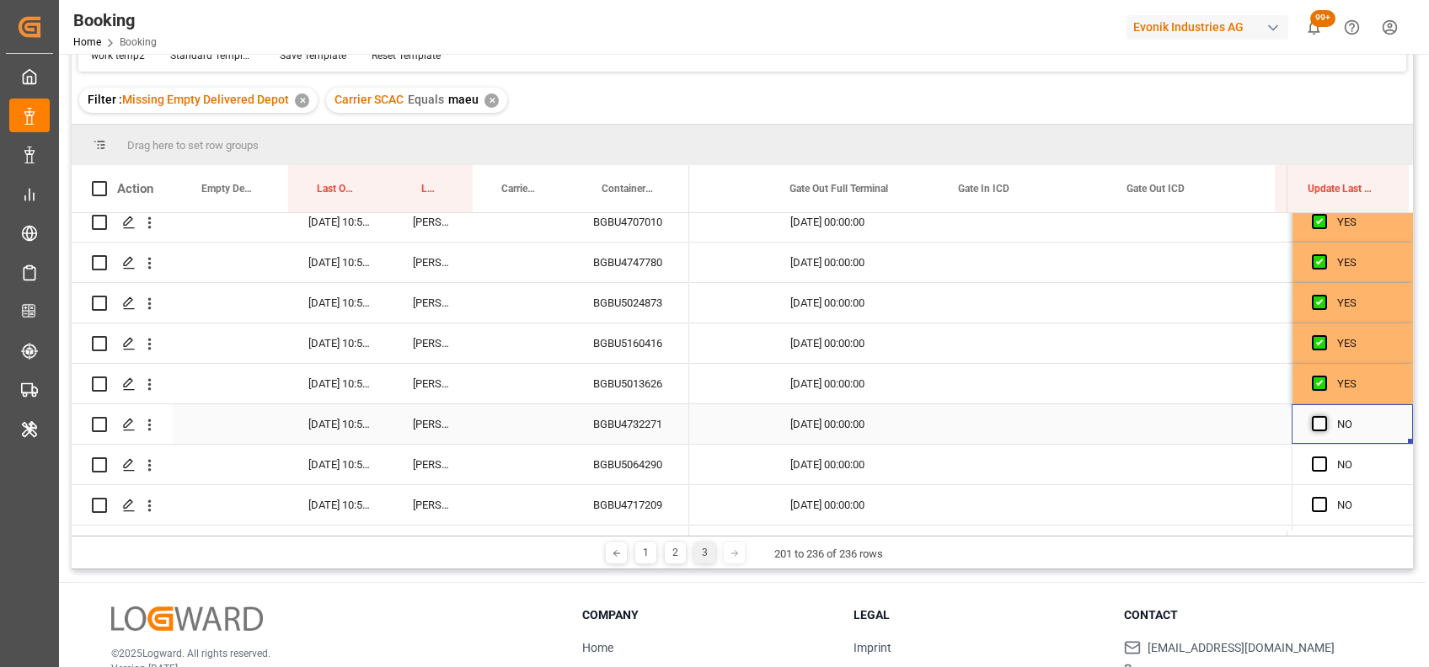
click at [1318, 428] on span "Press SPACE to select this row." at bounding box center [1319, 423] width 15 height 15
click at [1324, 416] on input "Press SPACE to select this row." at bounding box center [1324, 416] width 0 height 0
click at [1312, 464] on span "Press SPACE to select this row." at bounding box center [1319, 464] width 15 height 15
click at [1324, 457] on input "Press SPACE to select this row." at bounding box center [1324, 457] width 0 height 0
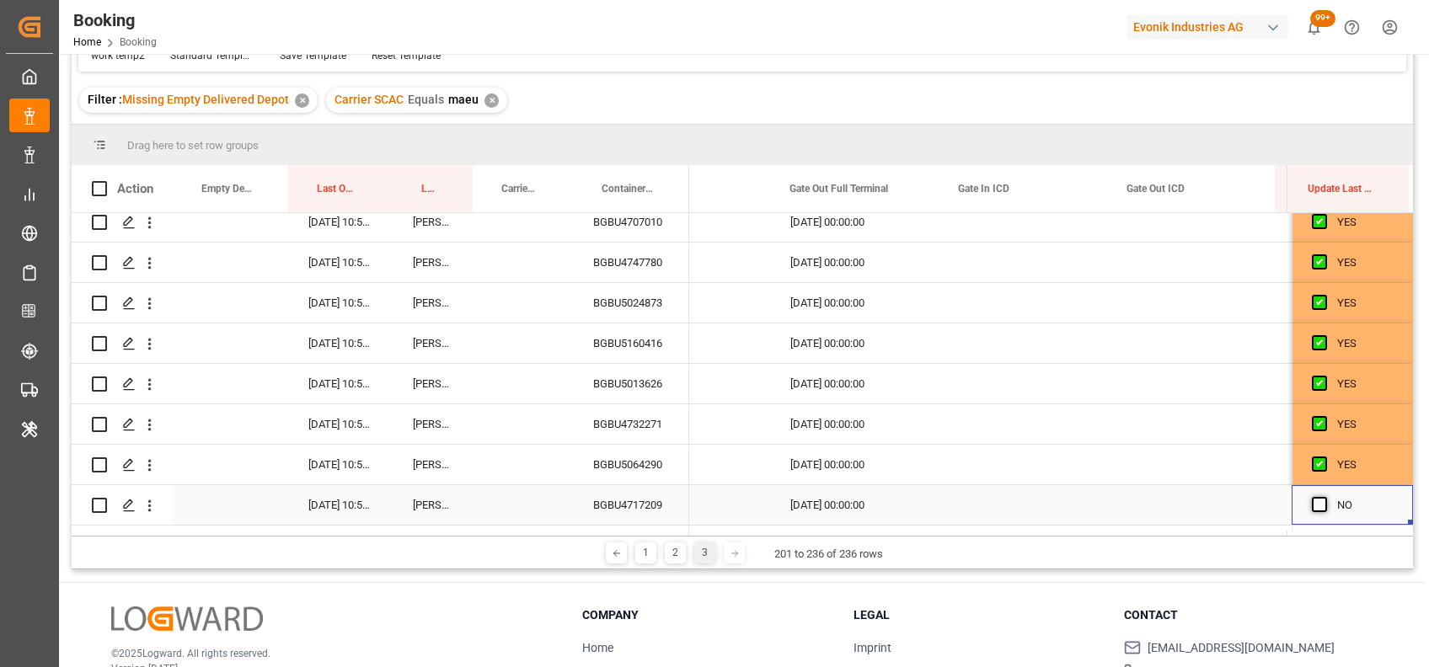
click at [1312, 504] on span "Press SPACE to select this row." at bounding box center [1319, 504] width 15 height 15
click at [1324, 497] on input "Press SPACE to select this row." at bounding box center [1324, 497] width 0 height 0
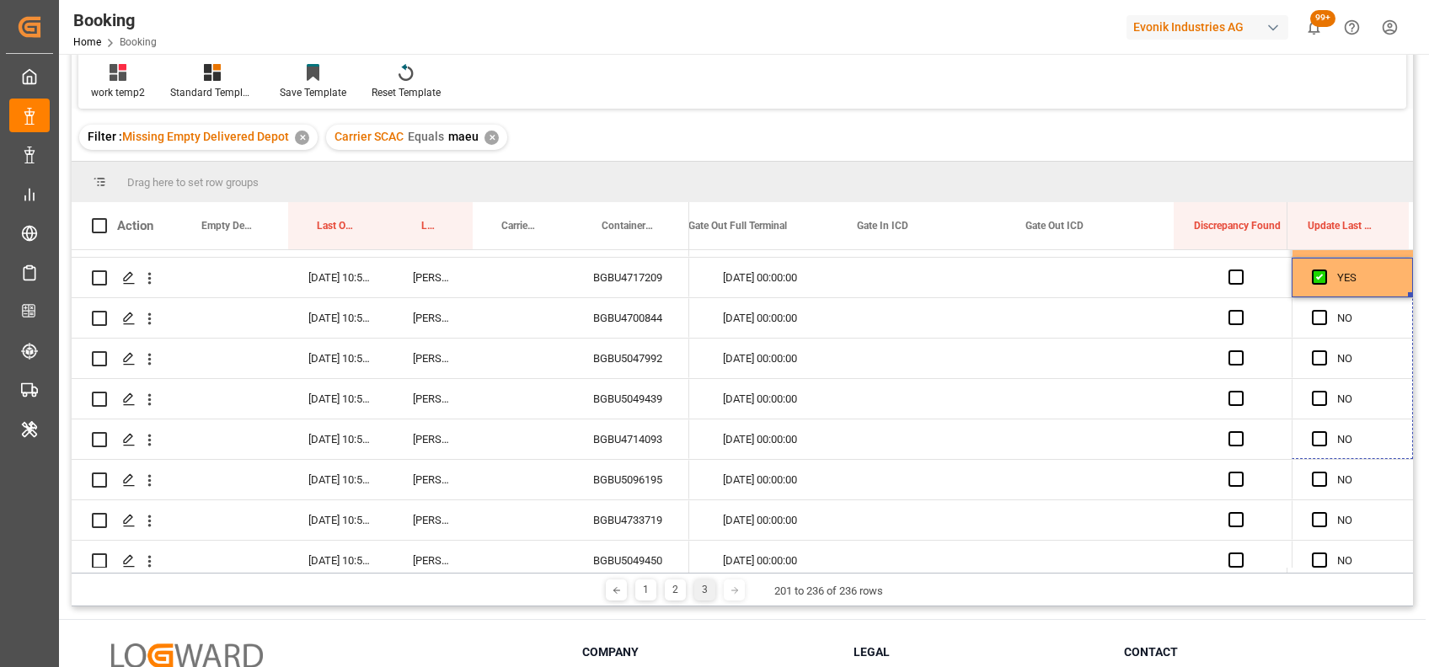
scroll to position [0, 21326]
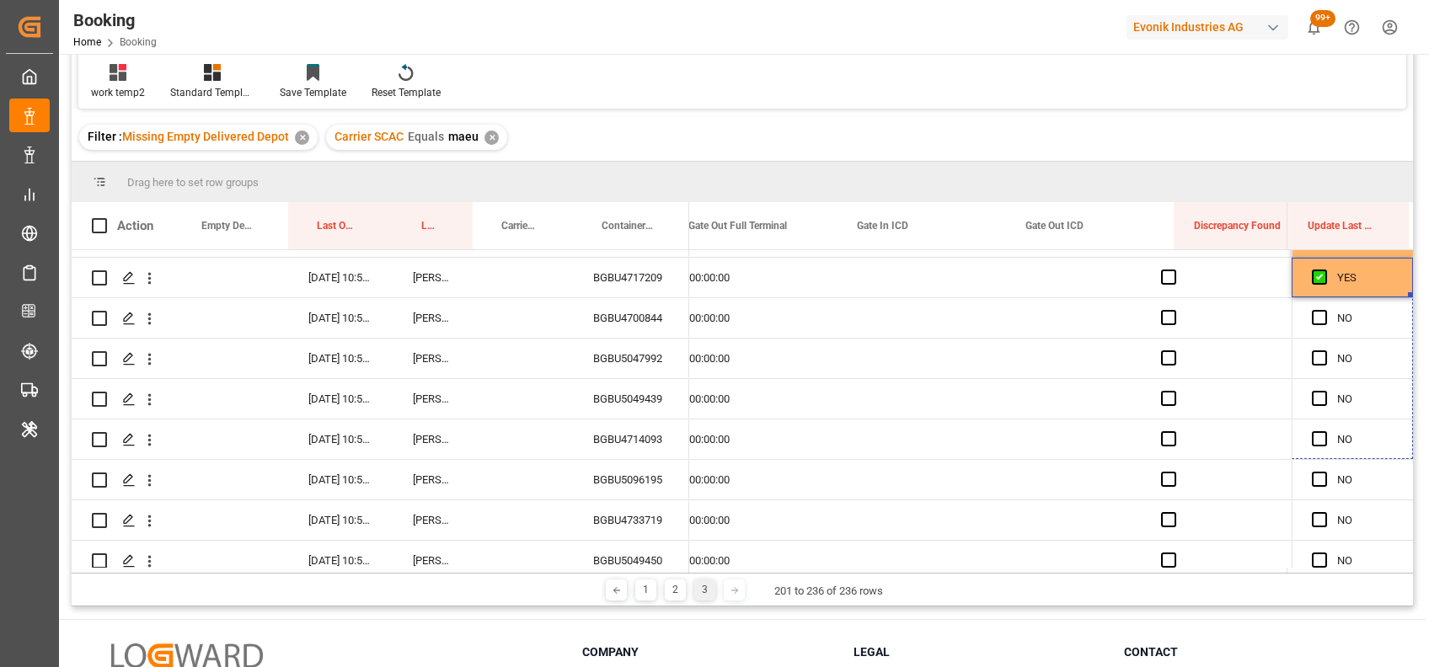
drag, startPoint x: 1404, startPoint y: 295, endPoint x: 1411, endPoint y: 493, distance: 198.1
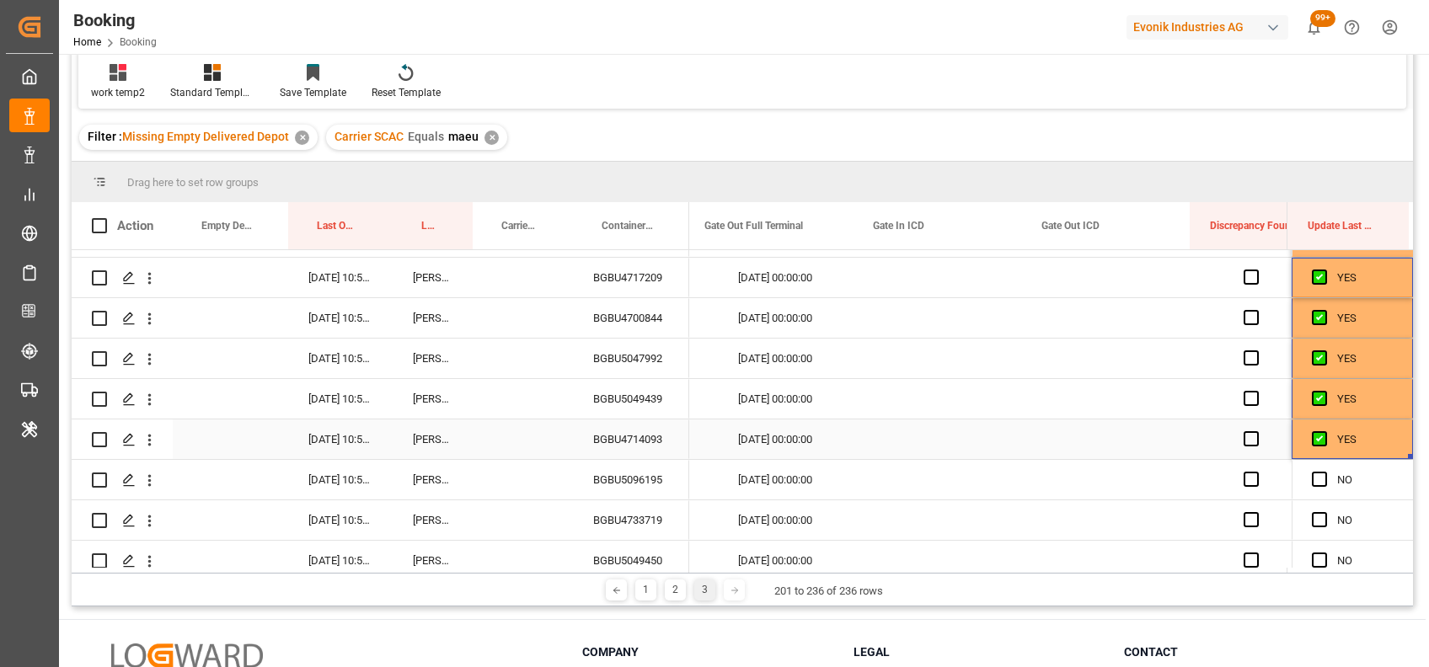
scroll to position [0, 21310]
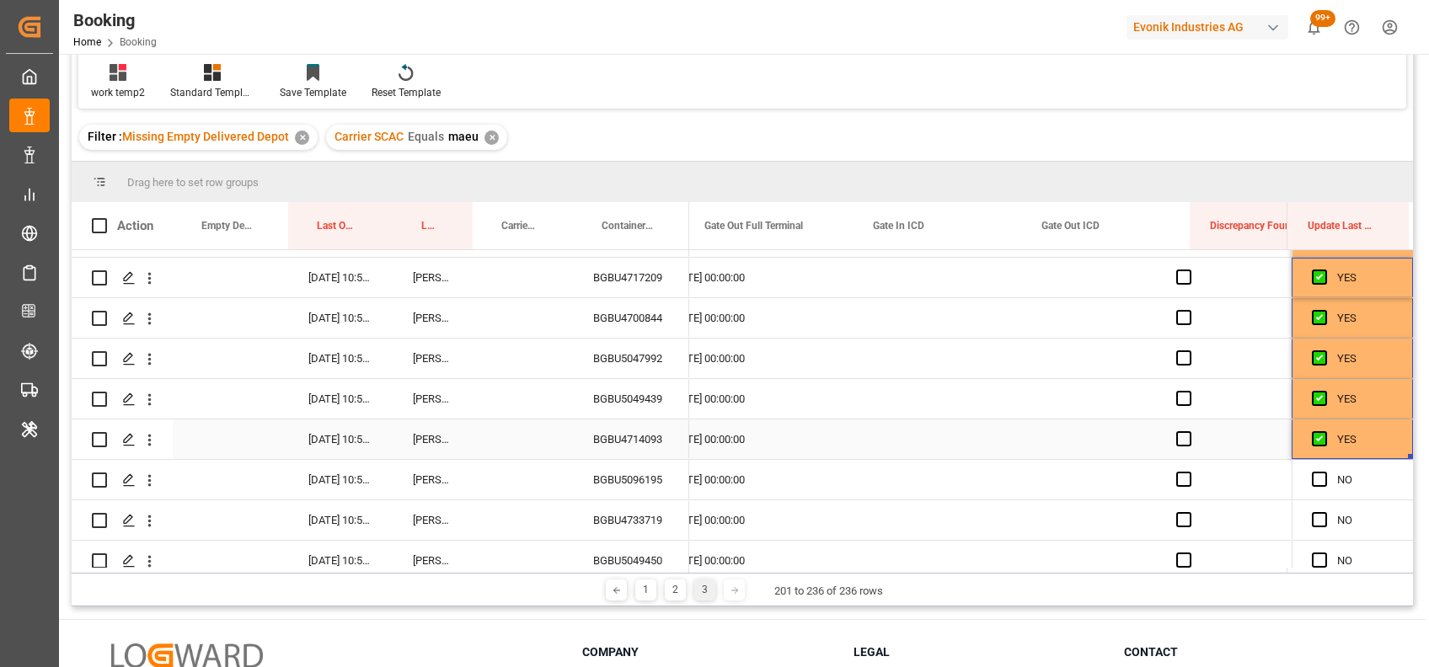
drag, startPoint x: 1405, startPoint y: 457, endPoint x: 1420, endPoint y: 630, distance: 174.2
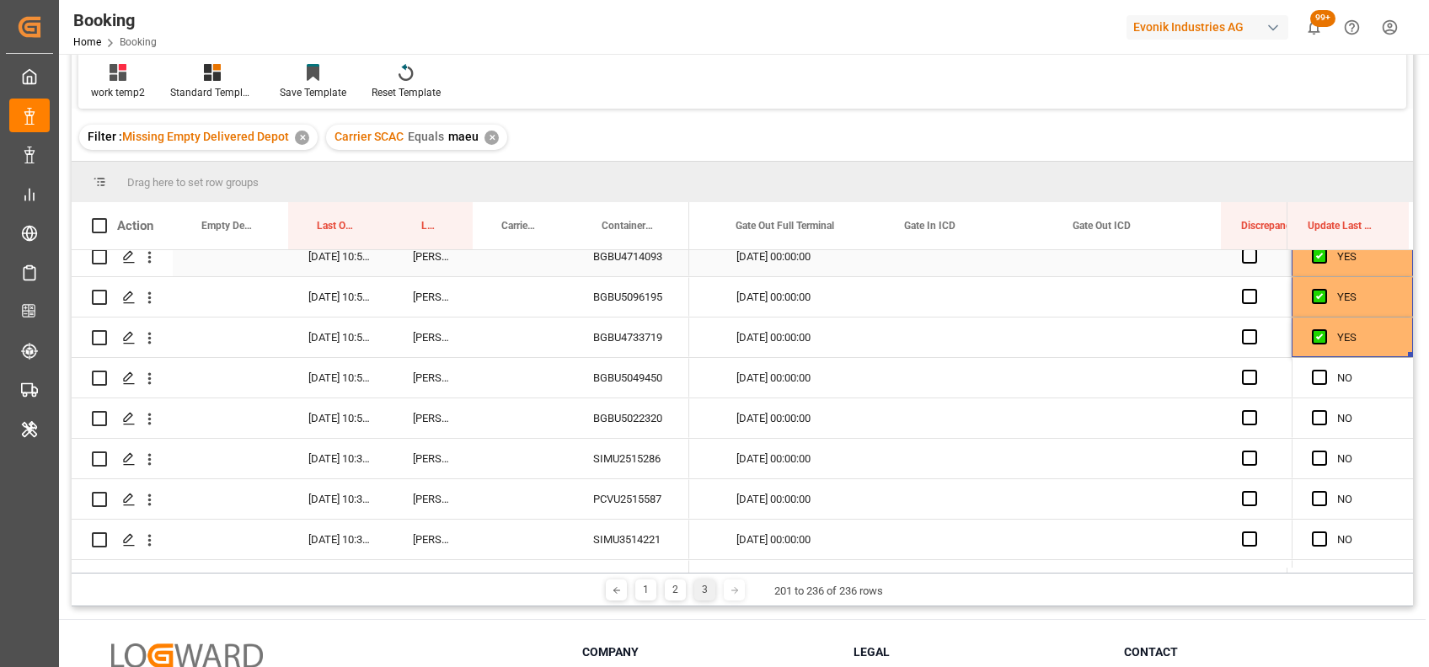
scroll to position [894, 0]
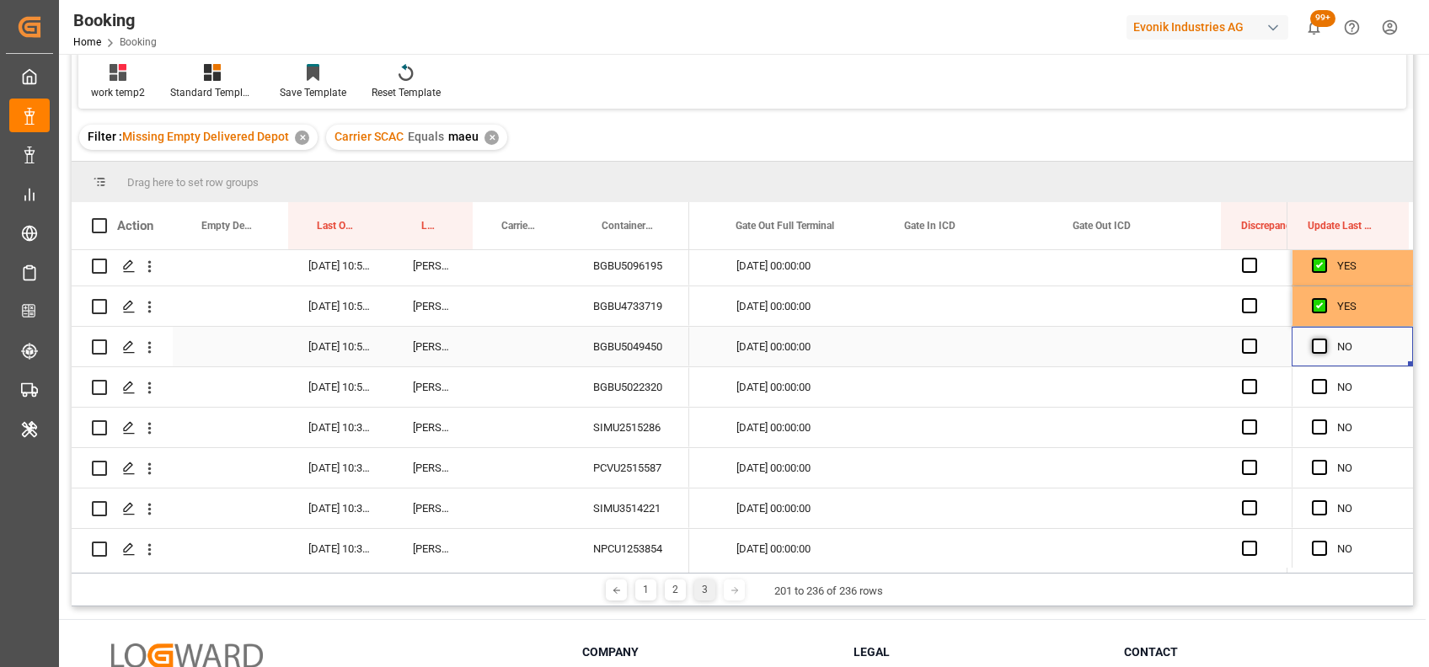
click at [1313, 345] on span "Press SPACE to select this row." at bounding box center [1319, 346] width 15 height 15
click at [1324, 339] on input "Press SPACE to select this row." at bounding box center [1324, 339] width 0 height 0
click at [1313, 387] on span "Press SPACE to select this row." at bounding box center [1319, 386] width 15 height 15
click at [1324, 379] on input "Press SPACE to select this row." at bounding box center [1324, 379] width 0 height 0
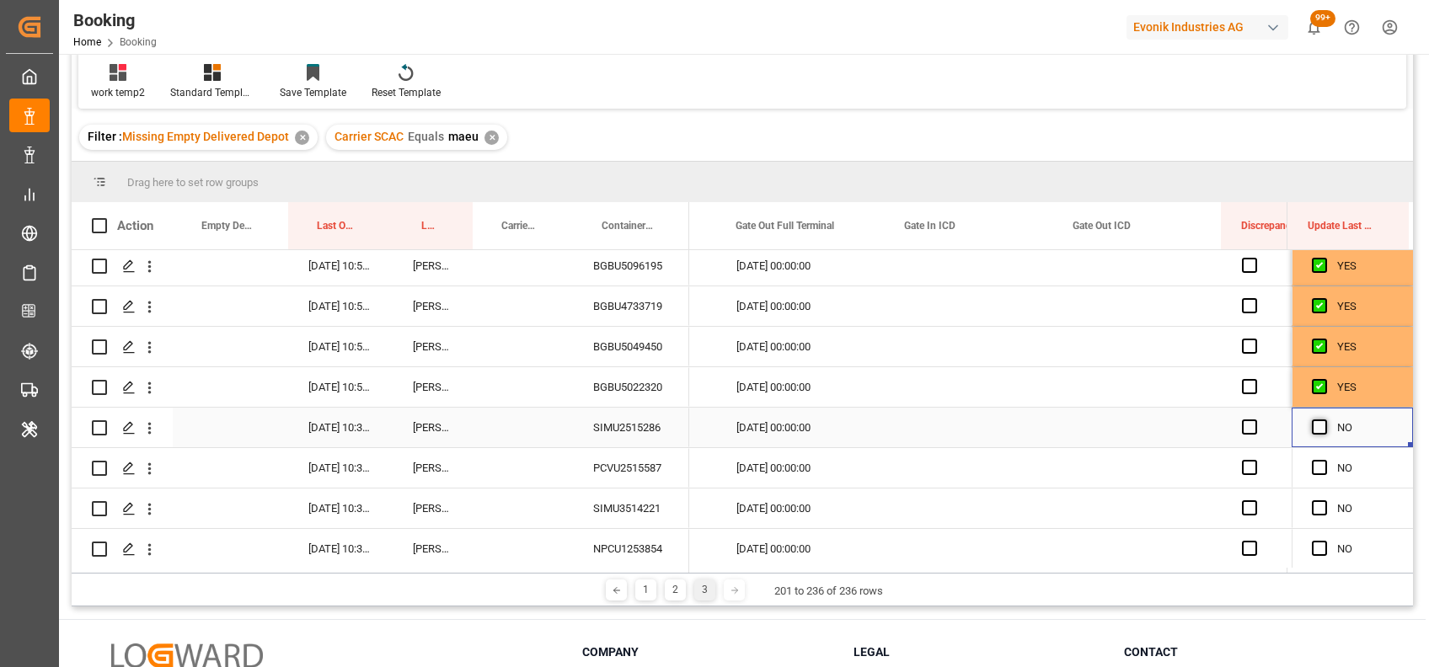
click at [1312, 425] on span "Press SPACE to select this row." at bounding box center [1319, 427] width 15 height 15
click at [1324, 420] on input "Press SPACE to select this row." at bounding box center [1324, 420] width 0 height 0
click at [1312, 465] on span "Press SPACE to select this row." at bounding box center [1319, 467] width 15 height 15
click at [1324, 460] on input "Press SPACE to select this row." at bounding box center [1324, 460] width 0 height 0
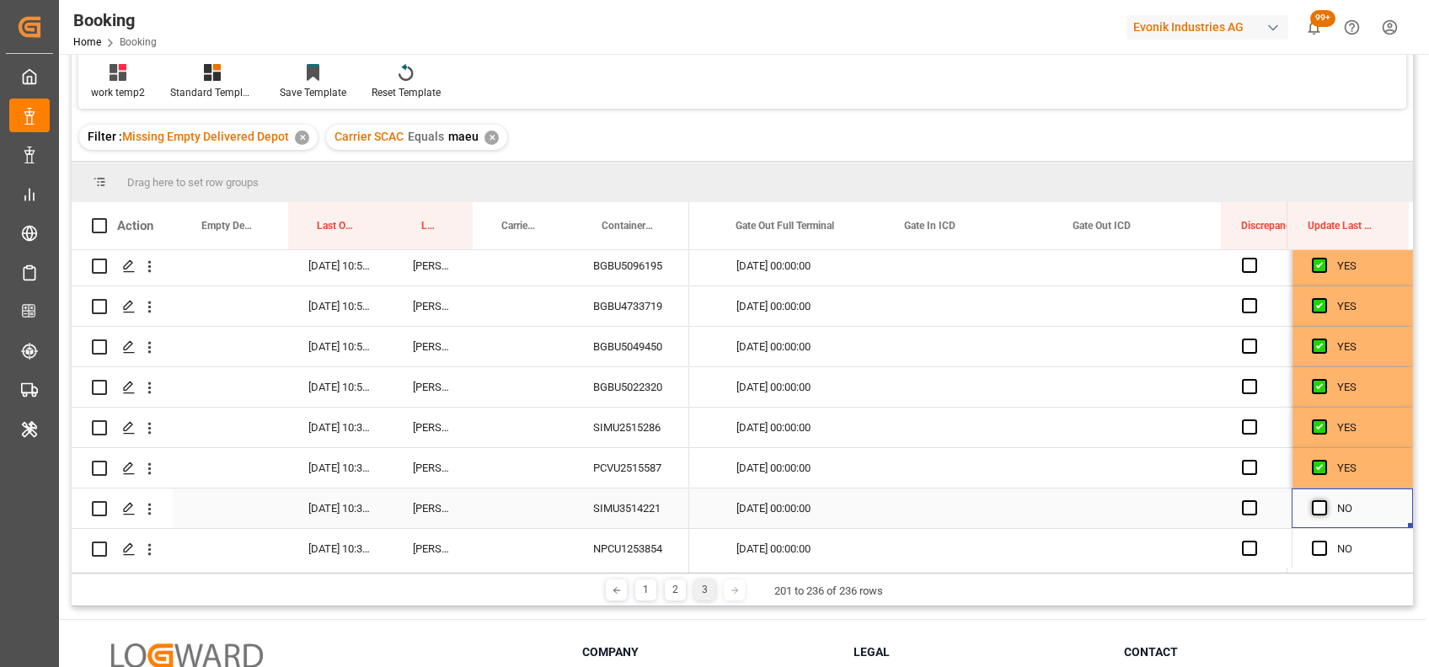
click at [1312, 505] on span "Press SPACE to select this row." at bounding box center [1319, 507] width 15 height 15
click at [1324, 500] on input "Press SPACE to select this row." at bounding box center [1324, 500] width 0 height 0
click at [625, 452] on div "PCVU2515587" at bounding box center [631, 468] width 116 height 40
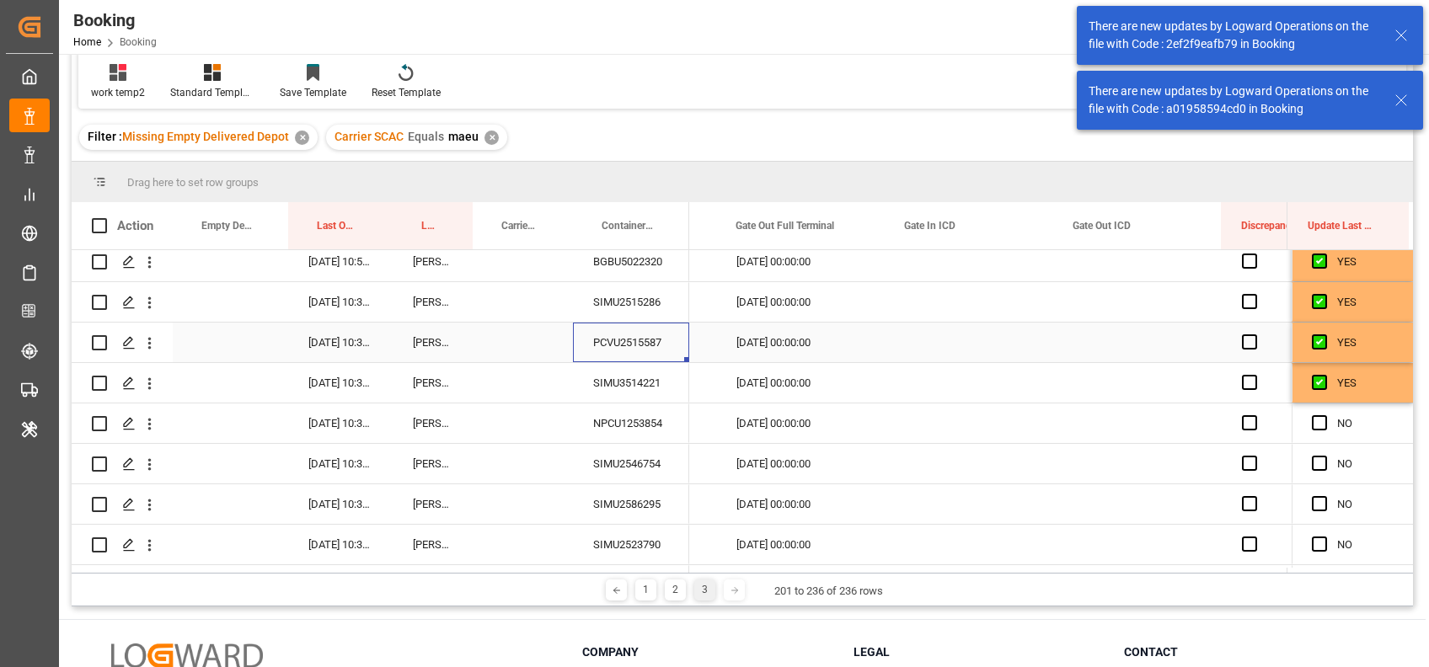
scroll to position [1053, 0]
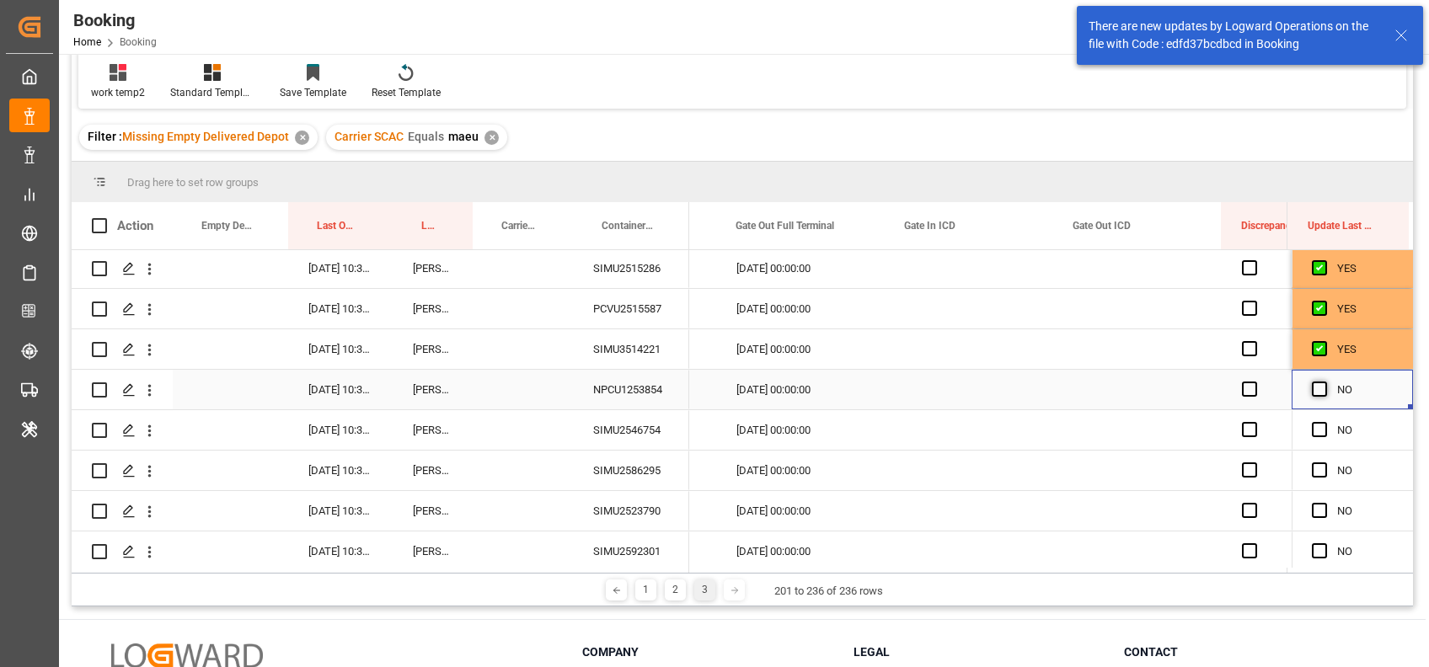
click at [1312, 388] on span "Press SPACE to select this row." at bounding box center [1319, 389] width 15 height 15
click at [1324, 382] on input "Press SPACE to select this row." at bounding box center [1324, 382] width 0 height 0
click at [1317, 429] on span "Press SPACE to select this row." at bounding box center [1319, 429] width 15 height 15
click at [1324, 422] on input "Press SPACE to select this row." at bounding box center [1324, 422] width 0 height 0
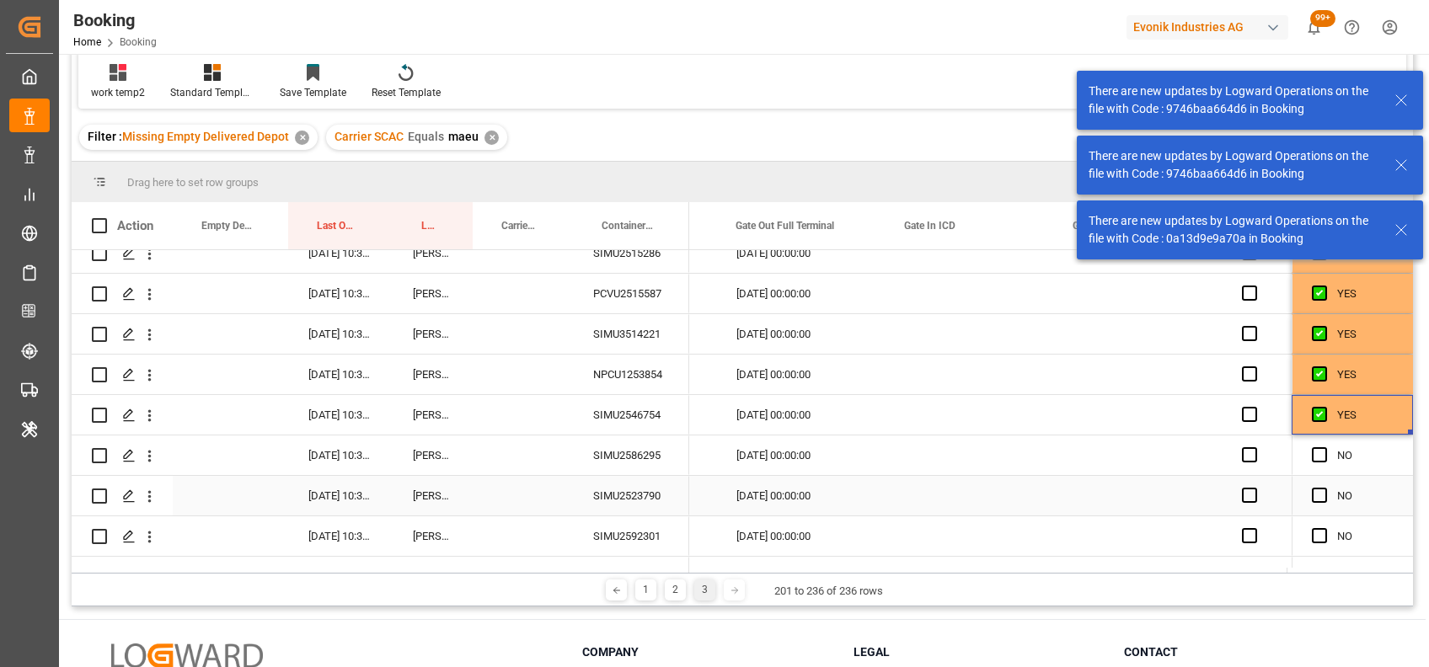
scroll to position [1080, 0]
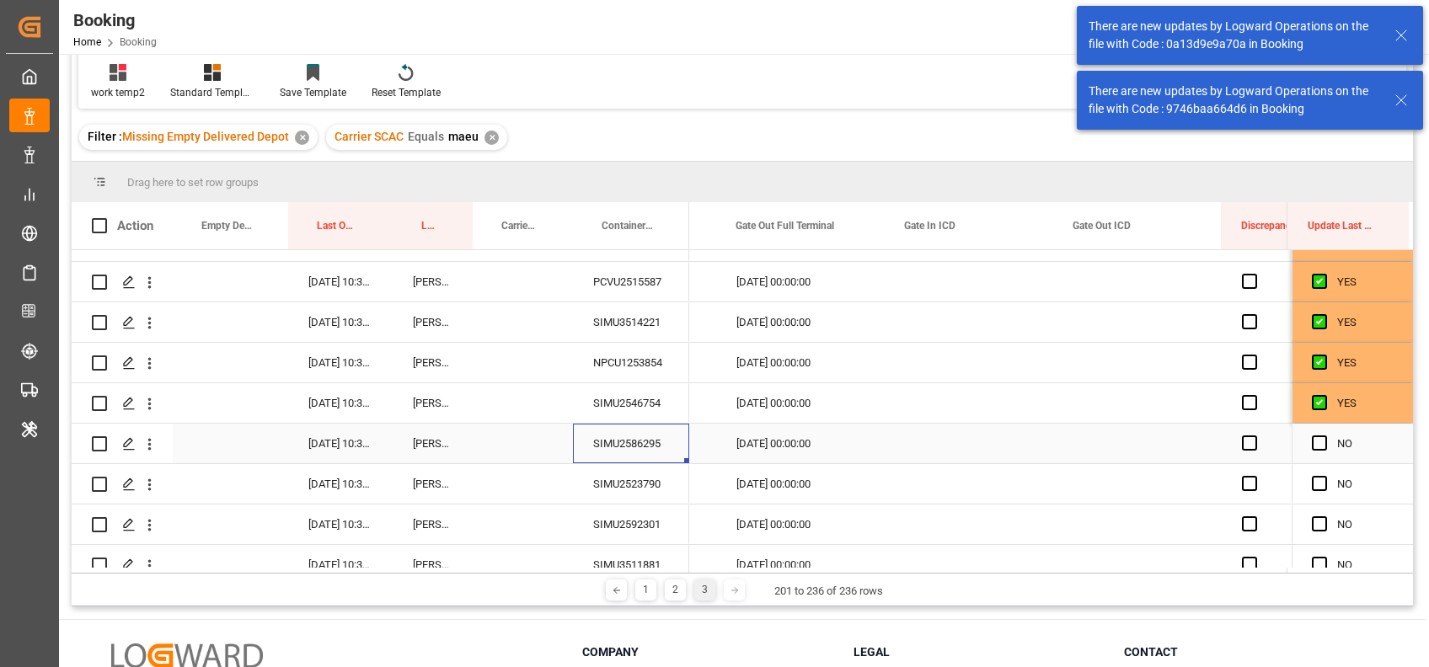
click at [653, 443] on div "SIMU2586295" at bounding box center [631, 444] width 116 height 40
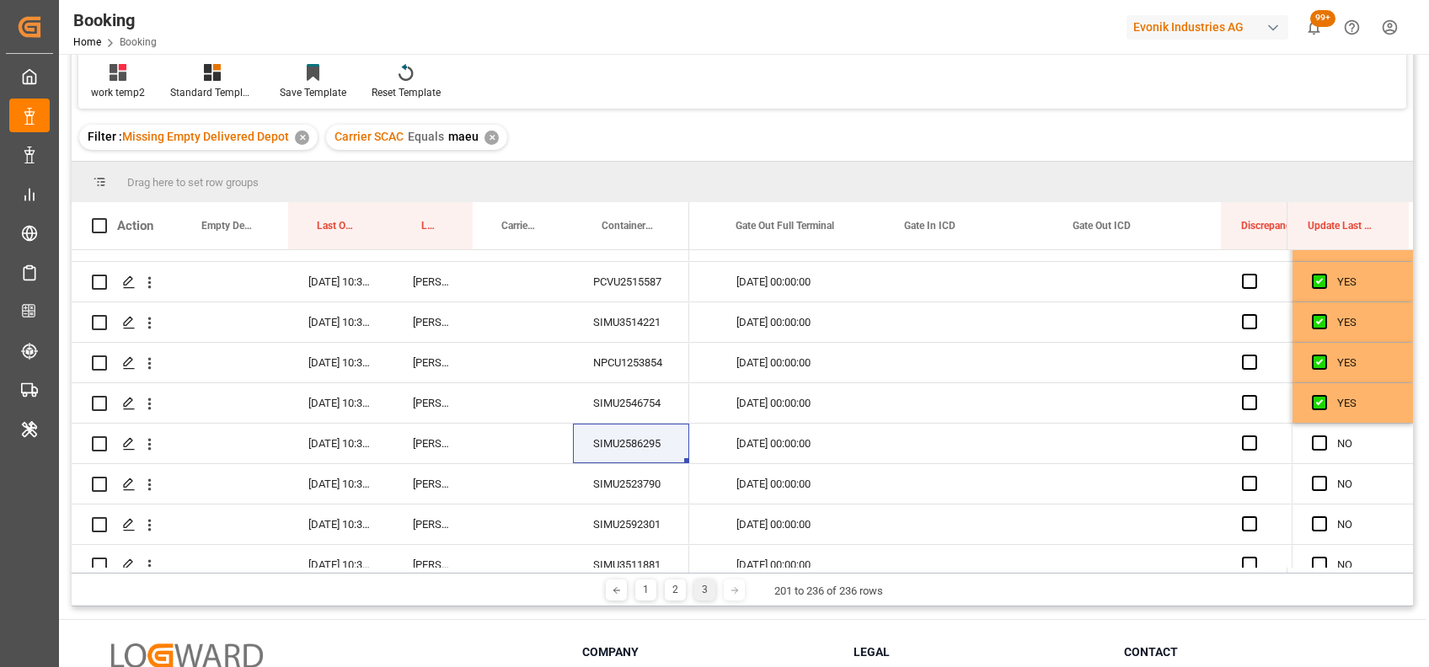
click at [458, 72] on div "work temp2 Standard Templates Save Template Reset Template" at bounding box center [742, 80] width 1328 height 58
click at [1312, 443] on span "Press SPACE to select this row." at bounding box center [1319, 443] width 15 height 15
click at [1324, 436] on input "Press SPACE to select this row." at bounding box center [1324, 436] width 0 height 0
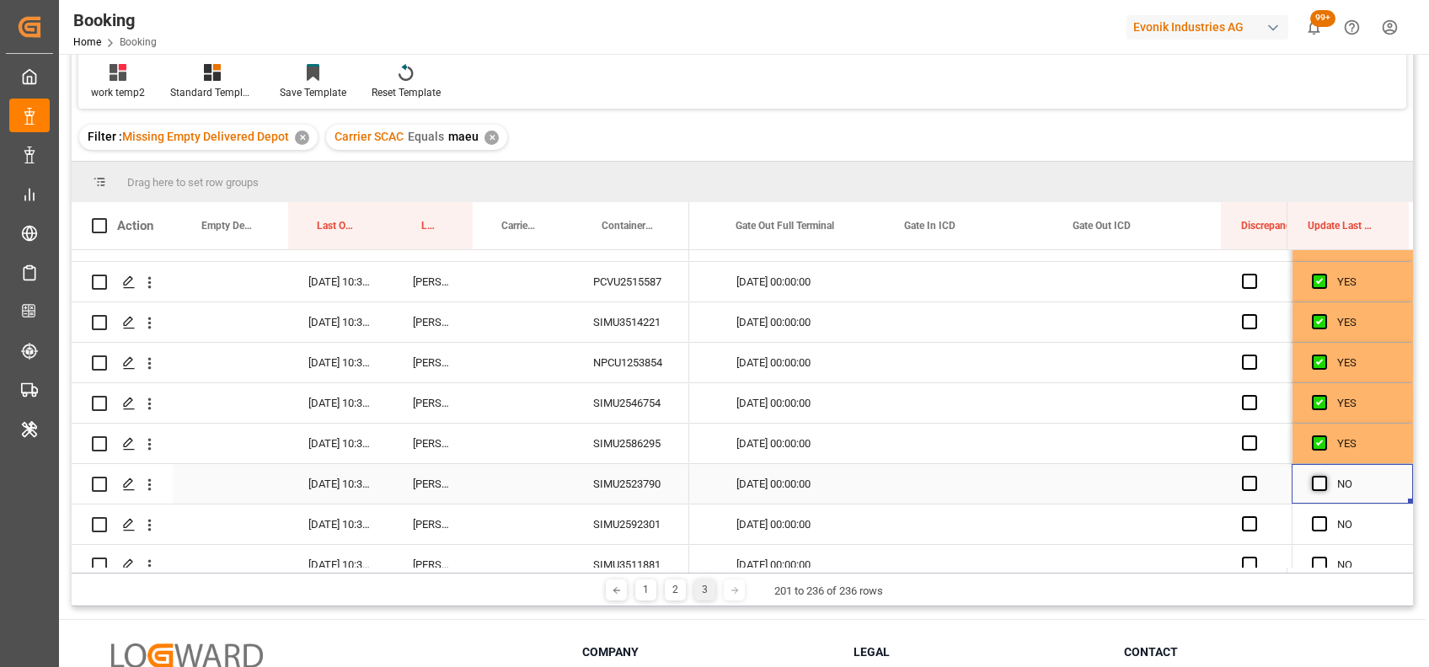
click at [1314, 479] on span "Press SPACE to select this row." at bounding box center [1319, 483] width 15 height 15
click at [1324, 476] on input "Press SPACE to select this row." at bounding box center [1324, 476] width 0 height 0
click at [1316, 525] on span "Press SPACE to select this row." at bounding box center [1319, 523] width 15 height 15
click at [1324, 516] on input "Press SPACE to select this row." at bounding box center [1324, 516] width 0 height 0
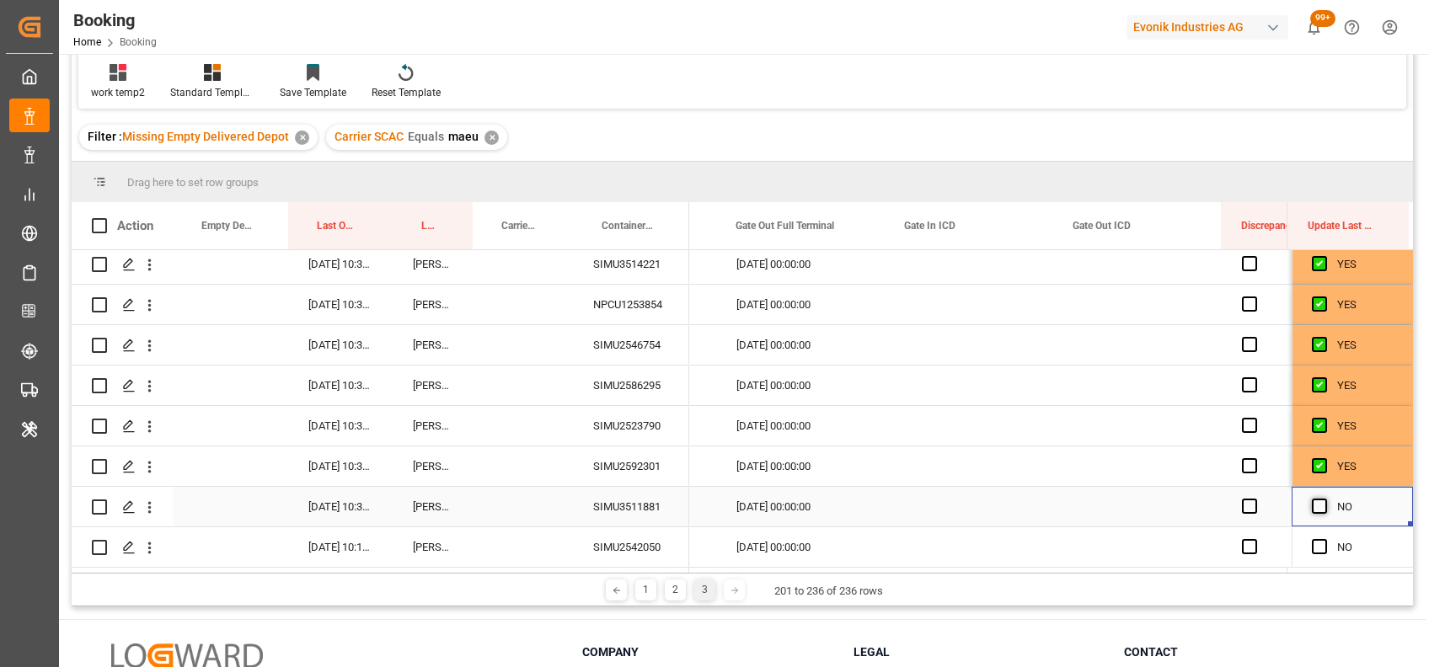
click at [1313, 505] on span "Press SPACE to select this row." at bounding box center [1319, 506] width 15 height 15
click at [1324, 499] on input "Press SPACE to select this row." at bounding box center [1324, 499] width 0 height 0
click at [1312, 540] on span "Press SPACE to select this row." at bounding box center [1319, 546] width 15 height 15
click at [1324, 539] on input "Press SPACE to select this row." at bounding box center [1324, 539] width 0 height 0
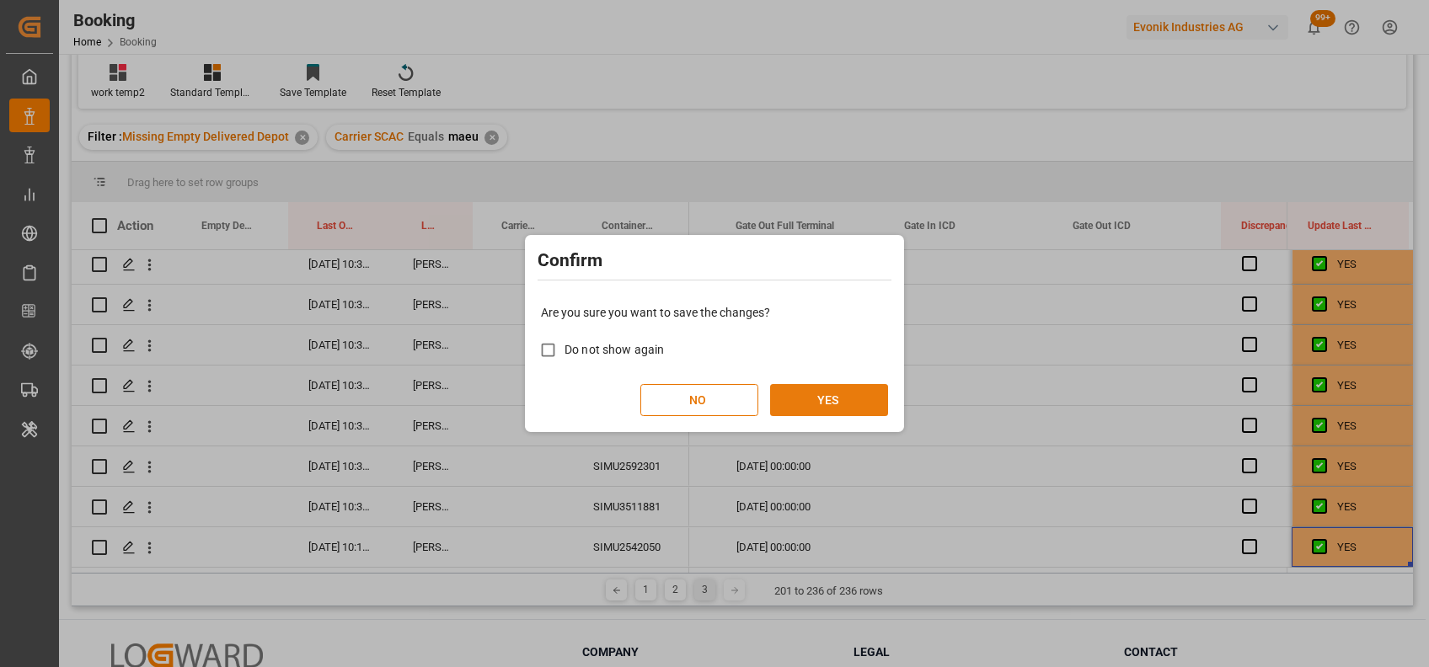
click at [866, 393] on button "YES" at bounding box center [829, 400] width 118 height 32
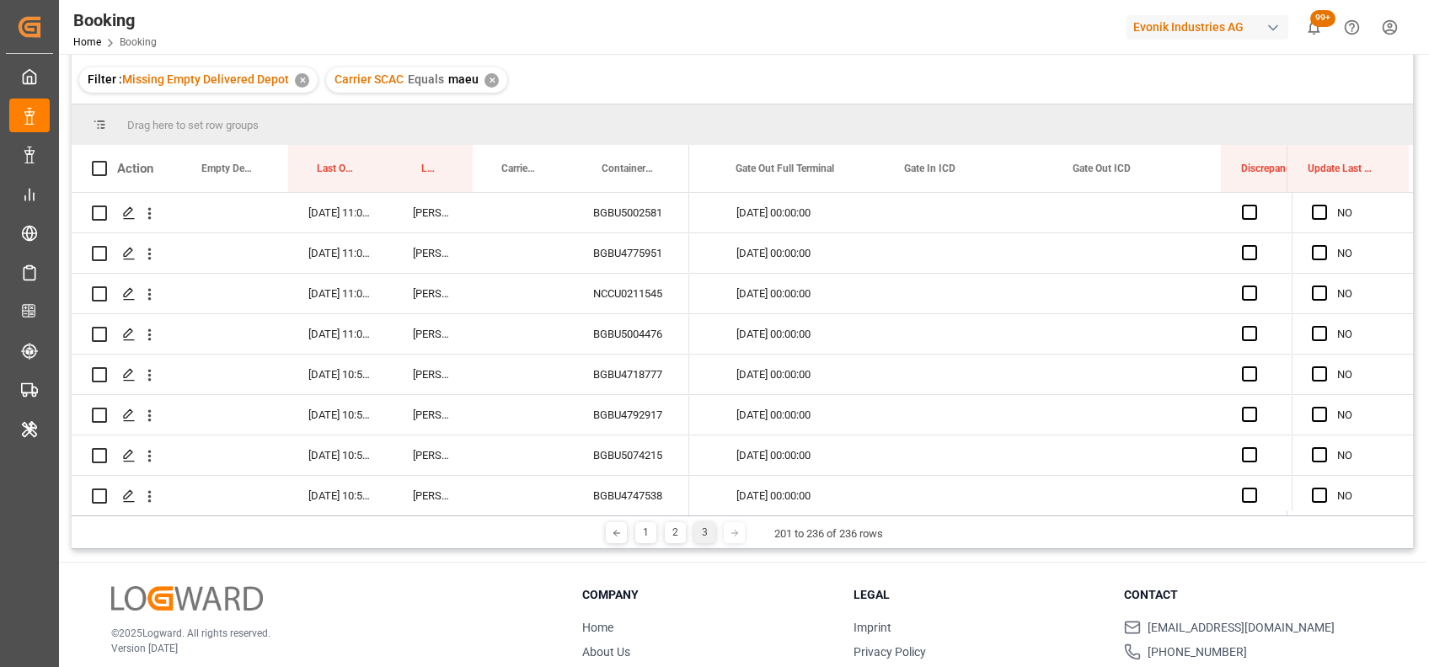
scroll to position [163, 0]
click at [594, 226] on div "BGBU5002581" at bounding box center [631, 212] width 116 height 40
click at [1312, 204] on span "Press SPACE to select this row." at bounding box center [1319, 211] width 15 height 15
click at [1324, 204] on input "Press SPACE to select this row." at bounding box center [1324, 204] width 0 height 0
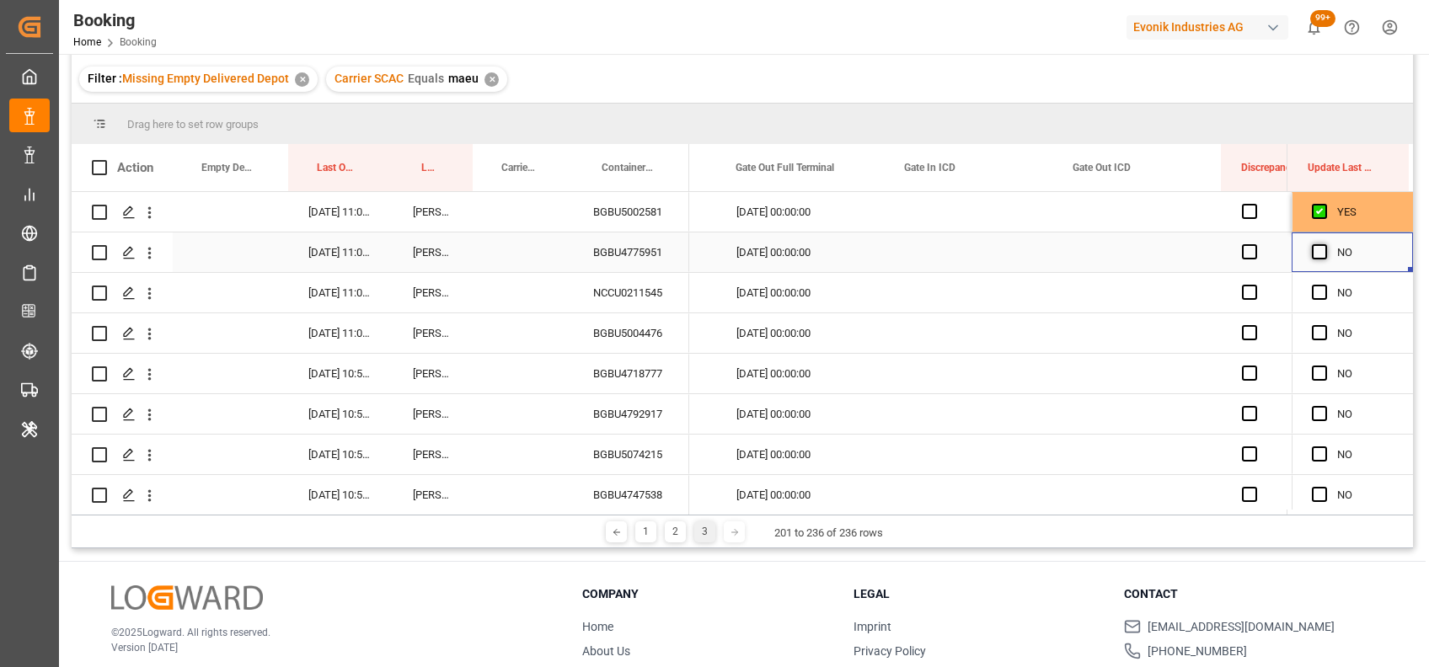
click at [1313, 244] on span "Press SPACE to select this row." at bounding box center [1319, 251] width 15 height 15
click at [1324, 244] on input "Press SPACE to select this row." at bounding box center [1324, 244] width 0 height 0
click at [655, 259] on div "BGBU4775951" at bounding box center [631, 253] width 116 height 40
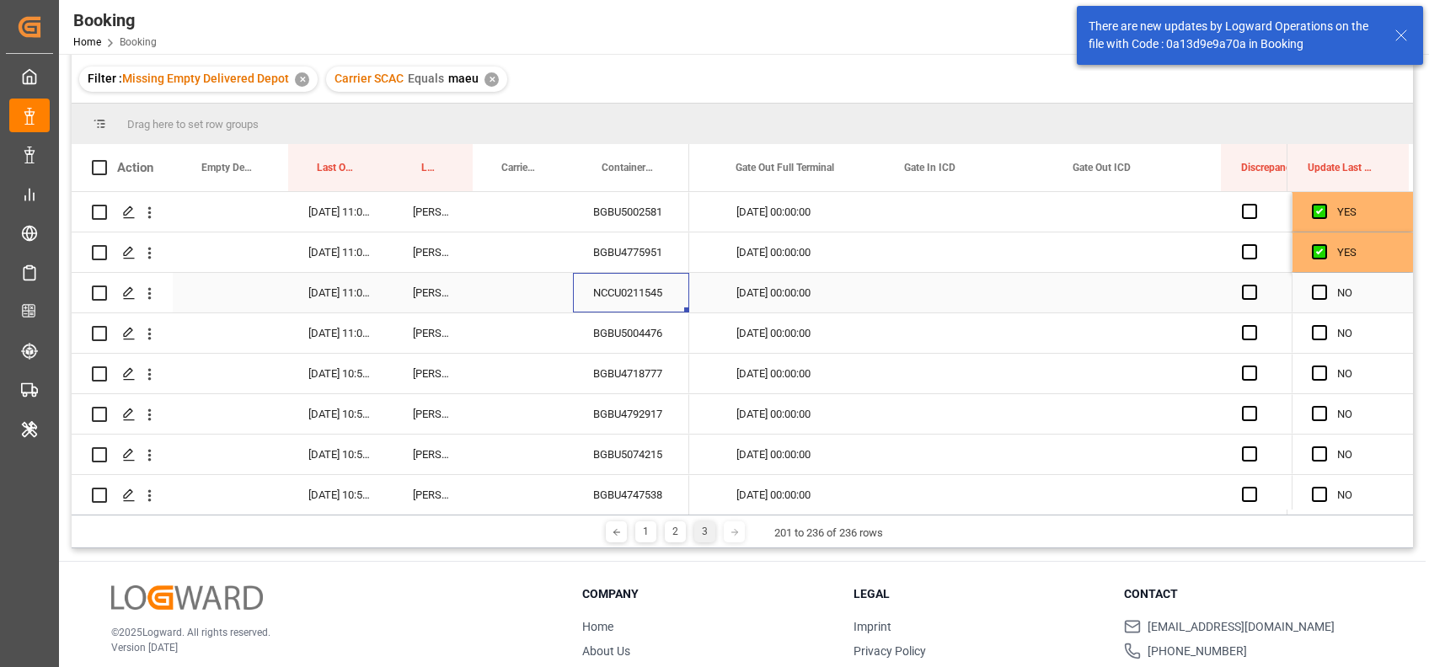
click at [634, 302] on div "NCCU0211545" at bounding box center [631, 293] width 116 height 40
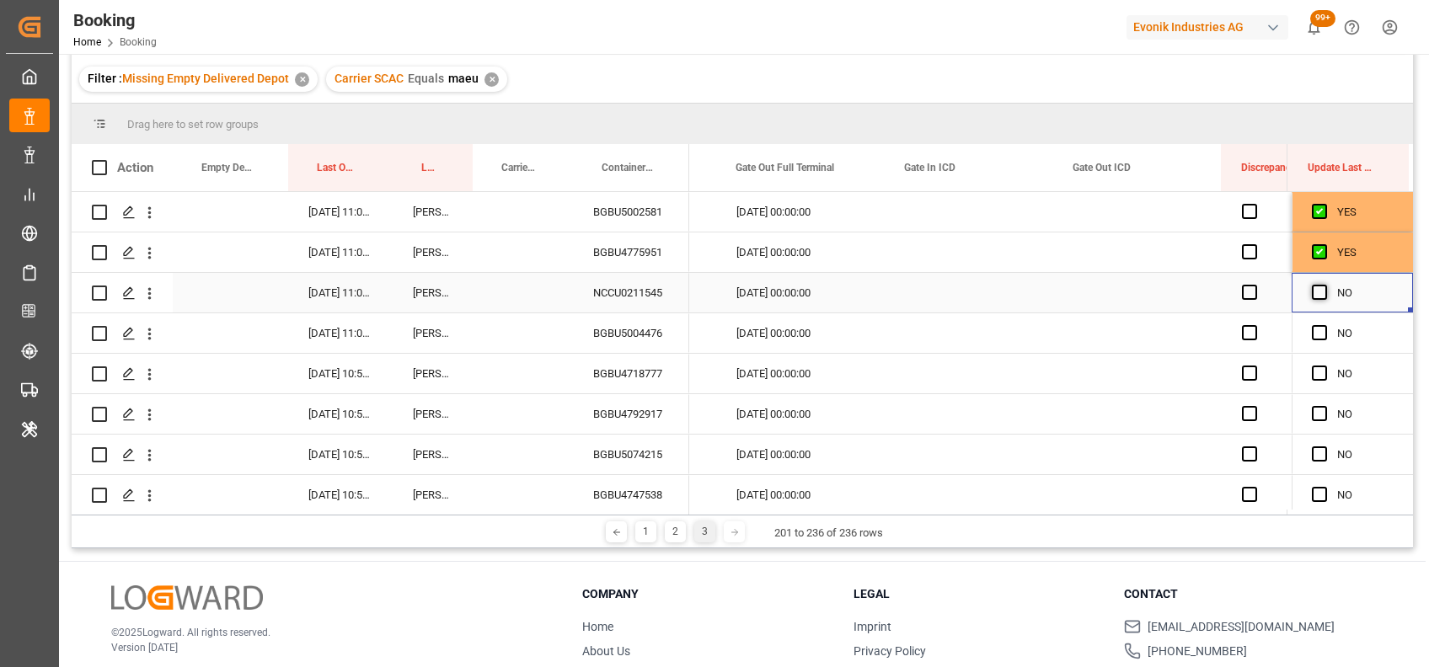
click at [1312, 290] on span "Press SPACE to select this row." at bounding box center [1319, 292] width 15 height 15
click at [1324, 285] on input "Press SPACE to select this row." at bounding box center [1324, 285] width 0 height 0
click at [1322, 329] on div "Press SPACE to select this row." at bounding box center [1324, 333] width 25 height 39
drag, startPoint x: 1302, startPoint y: 330, endPoint x: 1316, endPoint y: 330, distance: 13.5
click at [1316, 330] on div "NO" at bounding box center [1351, 333] width 121 height 40
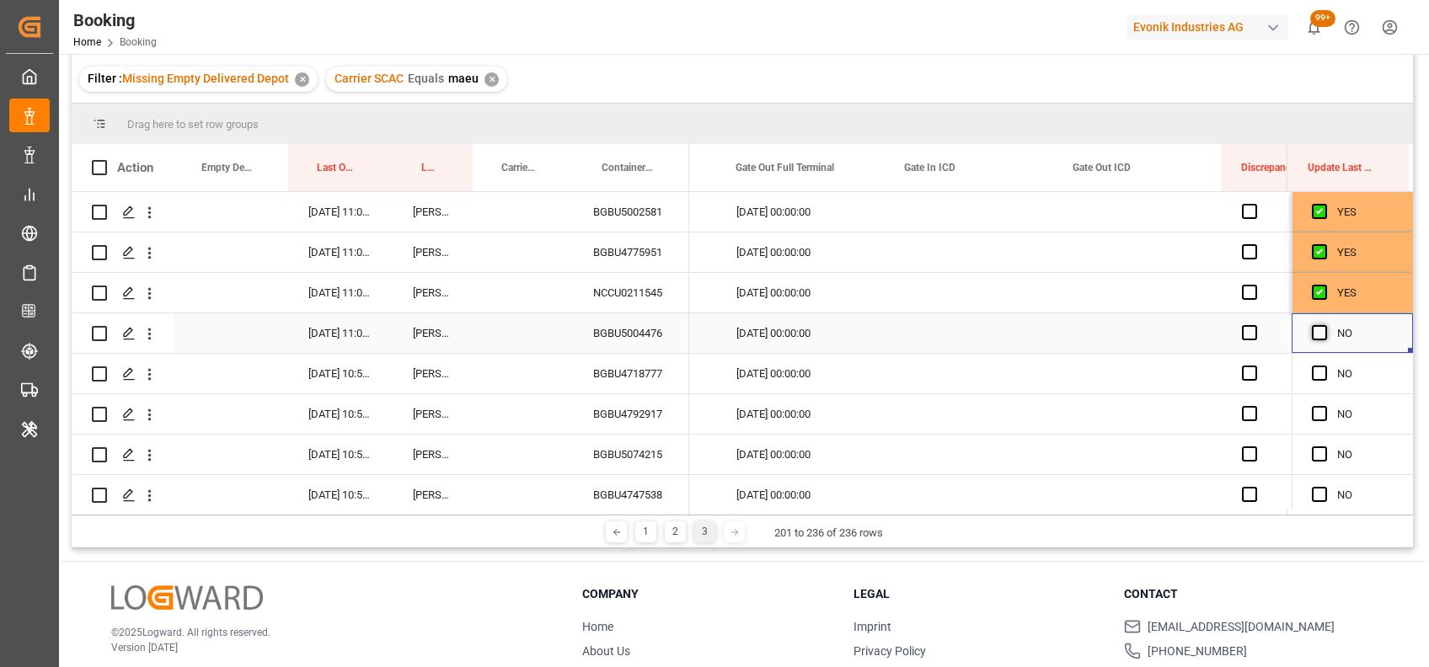
click at [1316, 330] on span "Press SPACE to select this row." at bounding box center [1319, 332] width 15 height 15
click at [1324, 325] on input "Press SPACE to select this row." at bounding box center [1324, 325] width 0 height 0
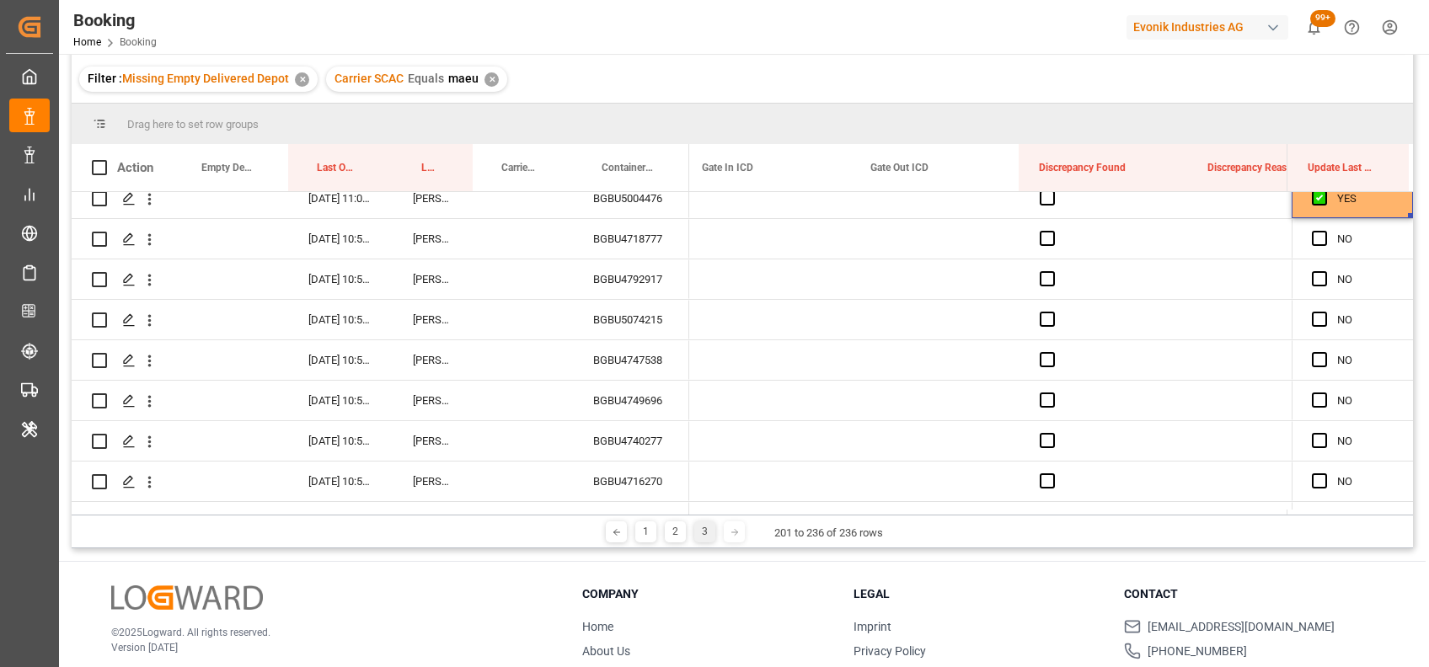
scroll to position [0, 21514]
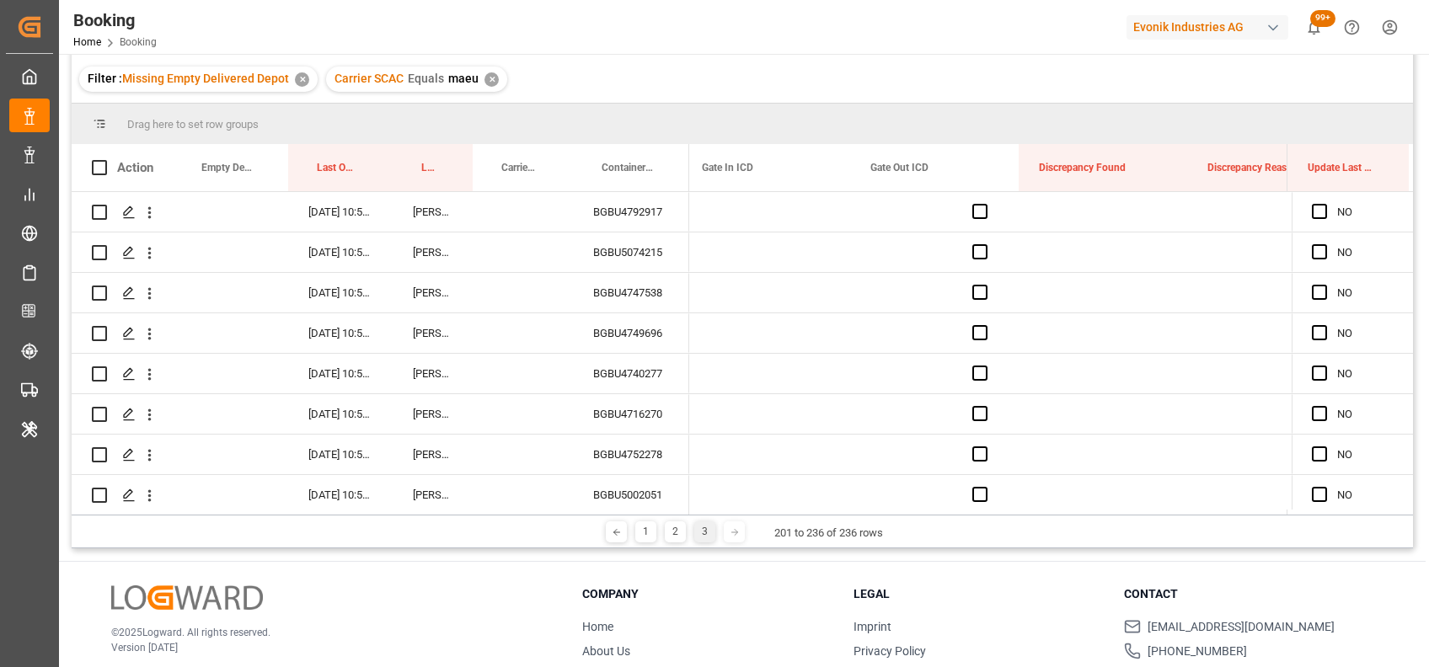
drag, startPoint x: 1406, startPoint y: 350, endPoint x: 1427, endPoint y: 531, distance: 181.5
click at [1425, 531] on div "Booking Home Booking Evonik Industries AG 99+ Notifications Only show unread Al…" at bounding box center [742, 333] width 1366 height 667
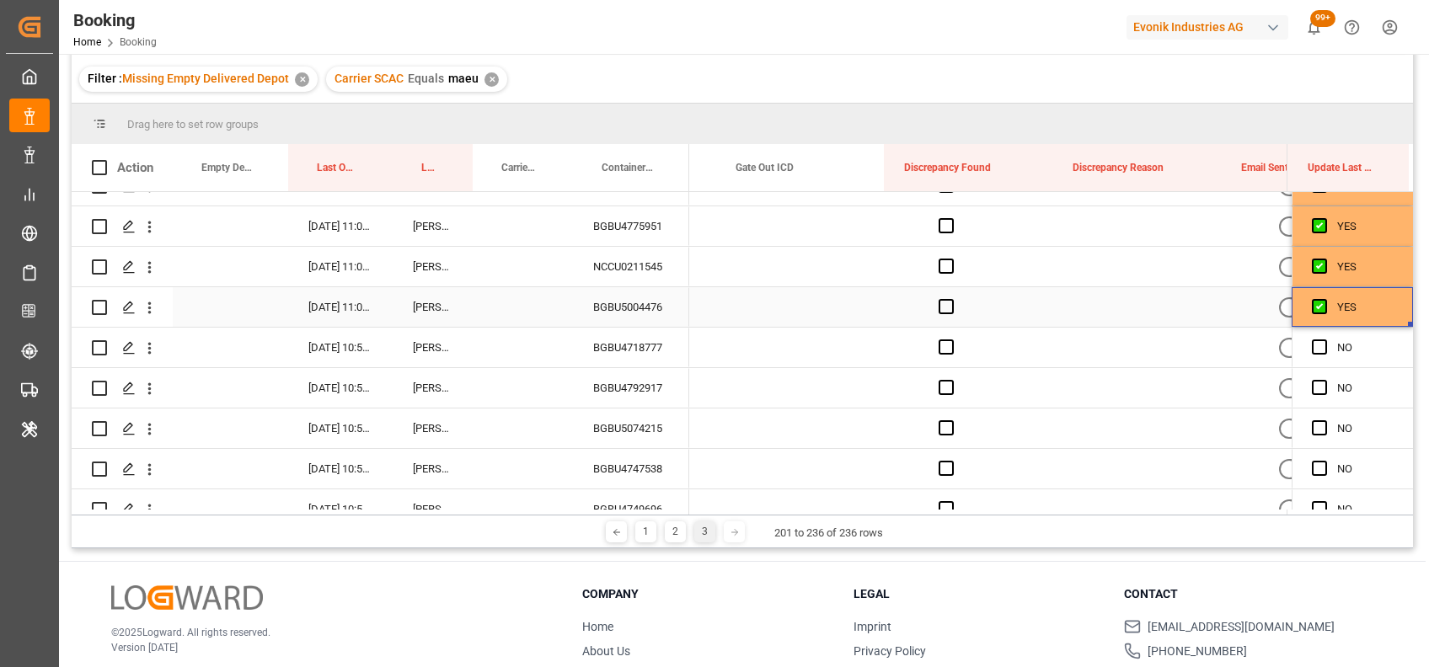
scroll to position [0, 21615]
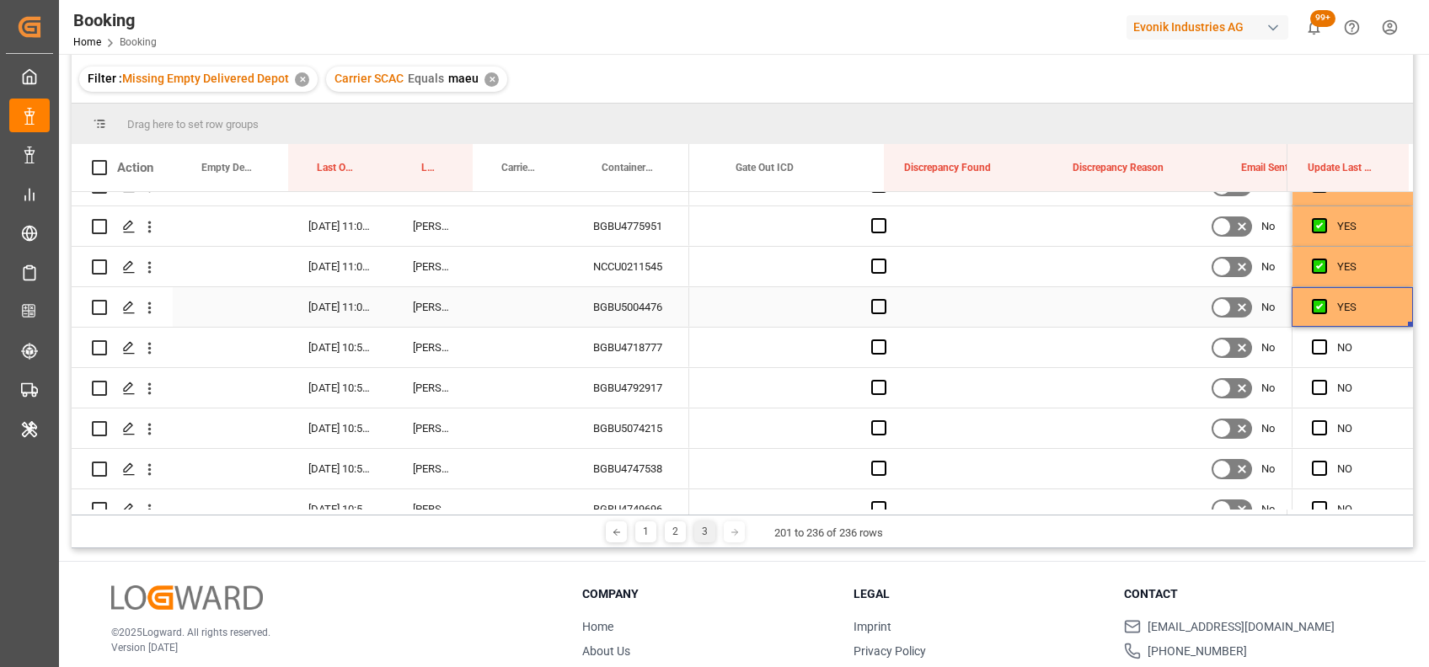
drag, startPoint x: 1404, startPoint y: 322, endPoint x: 1427, endPoint y: 522, distance: 201.9
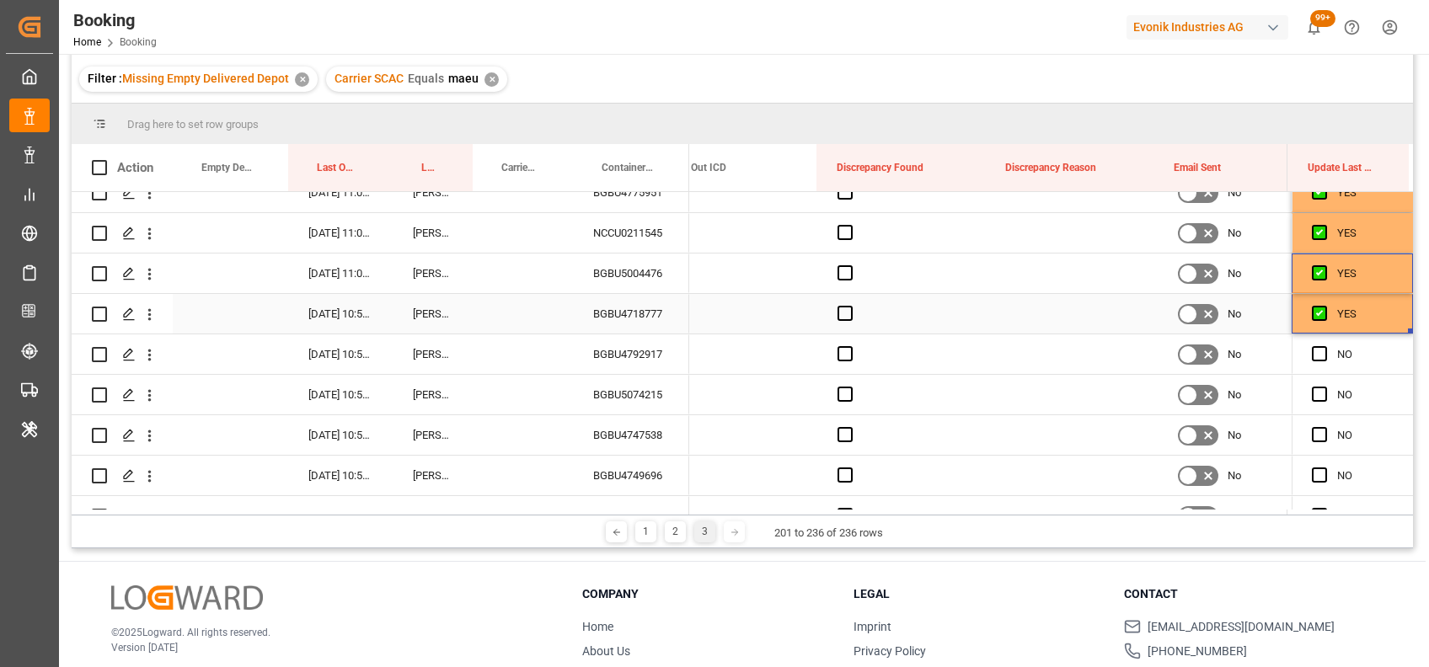
scroll to position [0, 21717]
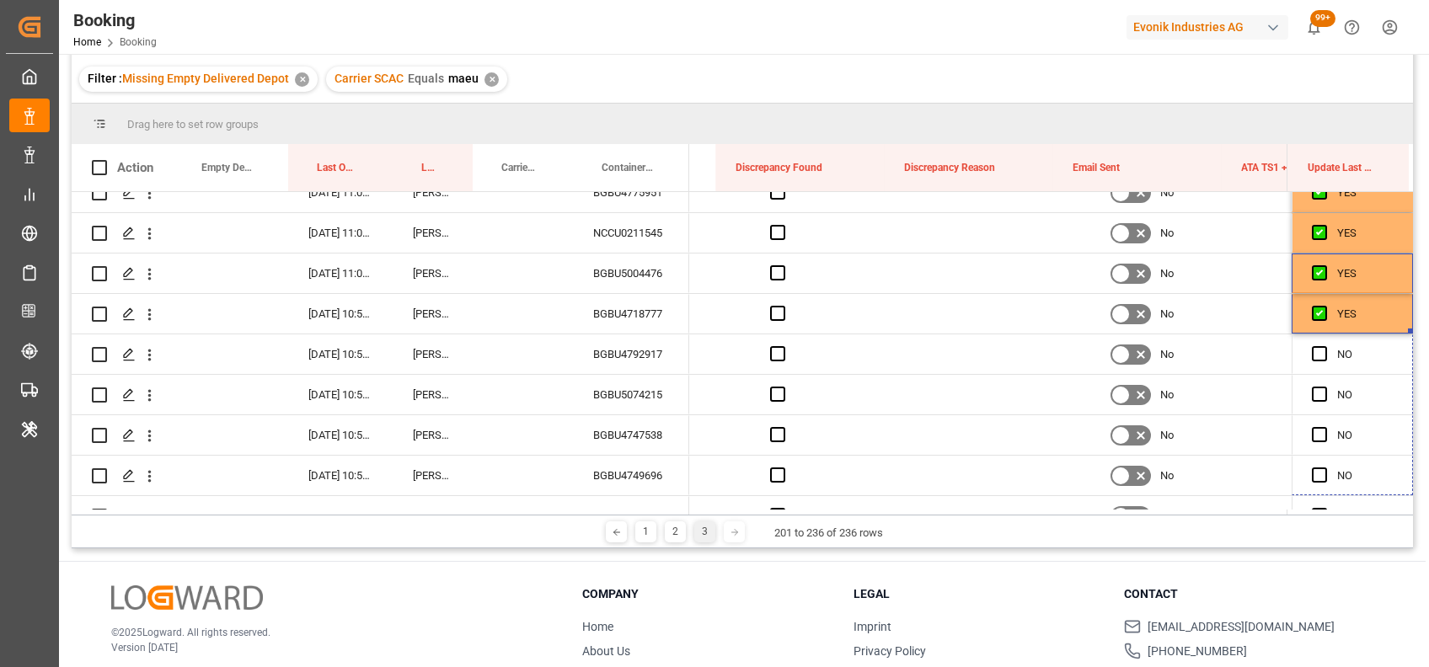
drag, startPoint x: 1404, startPoint y: 332, endPoint x: 1422, endPoint y: 519, distance: 187.9
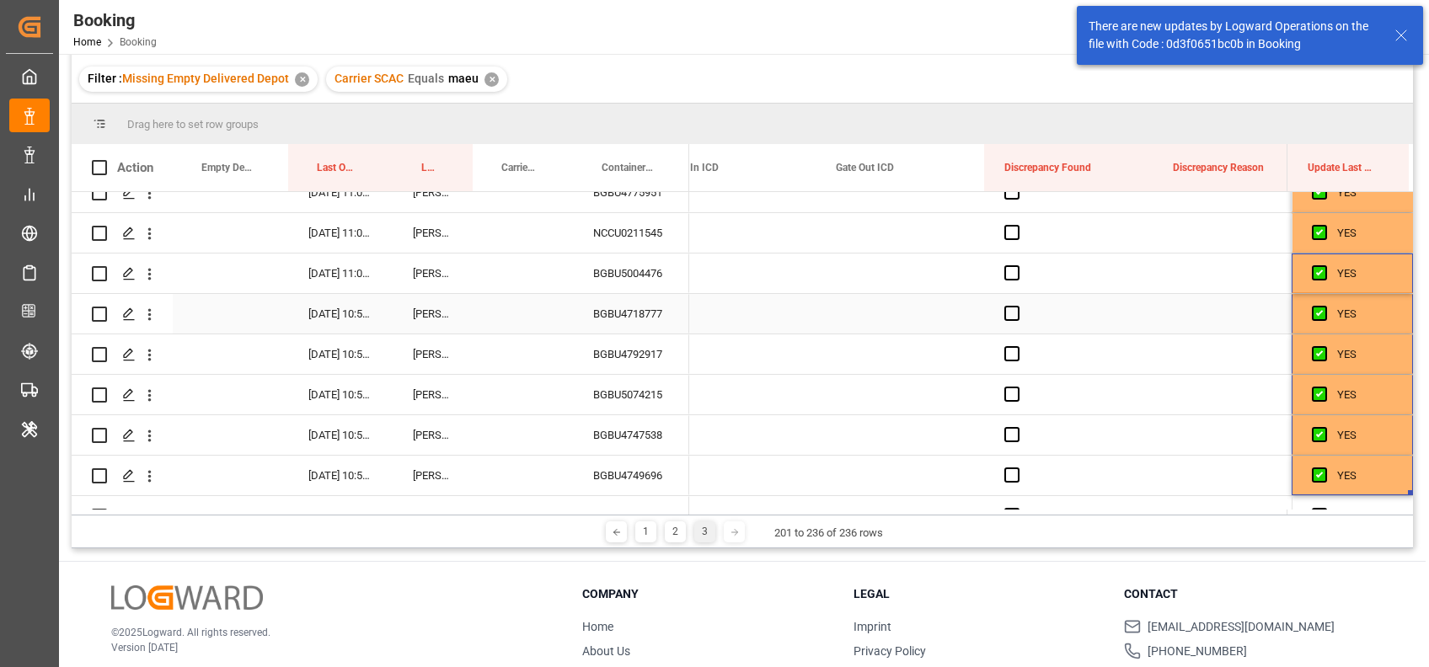
scroll to position [0, 21481]
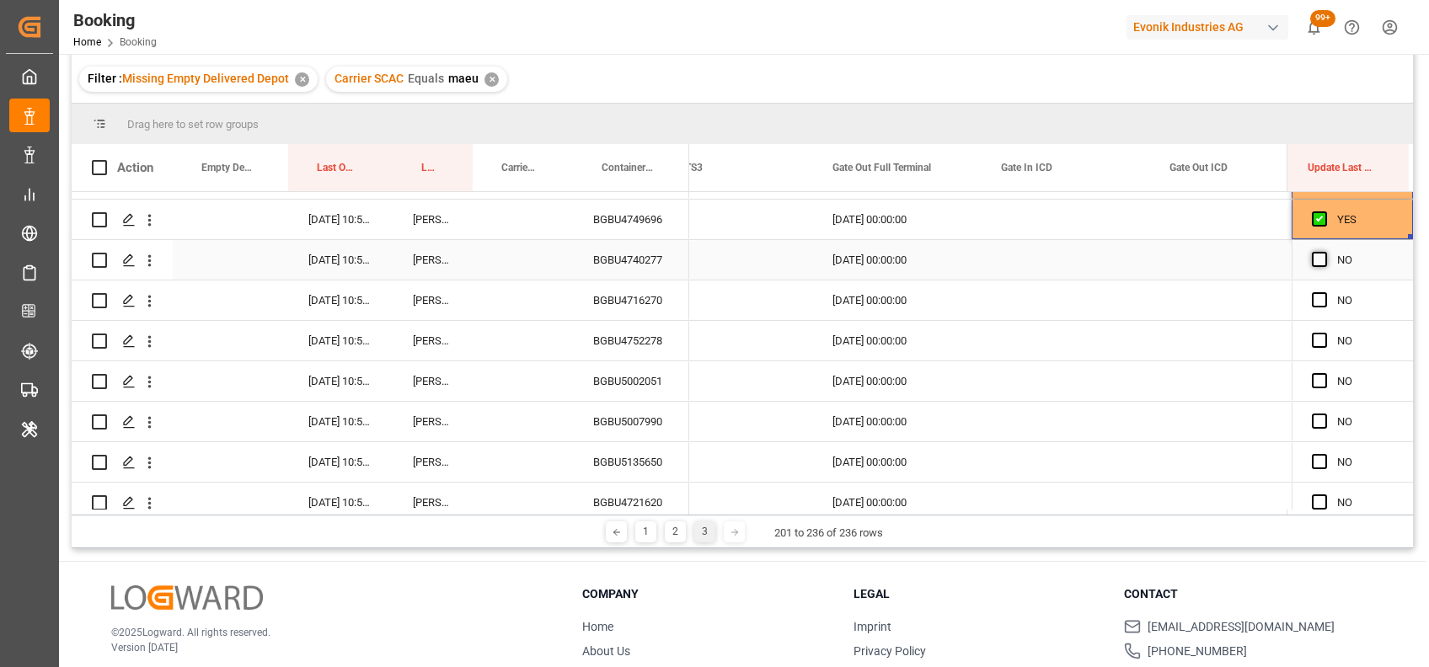
click at [1314, 265] on span "Press SPACE to select this row." at bounding box center [1319, 259] width 15 height 15
click at [1324, 252] on input "Press SPACE to select this row." at bounding box center [1324, 252] width 0 height 0
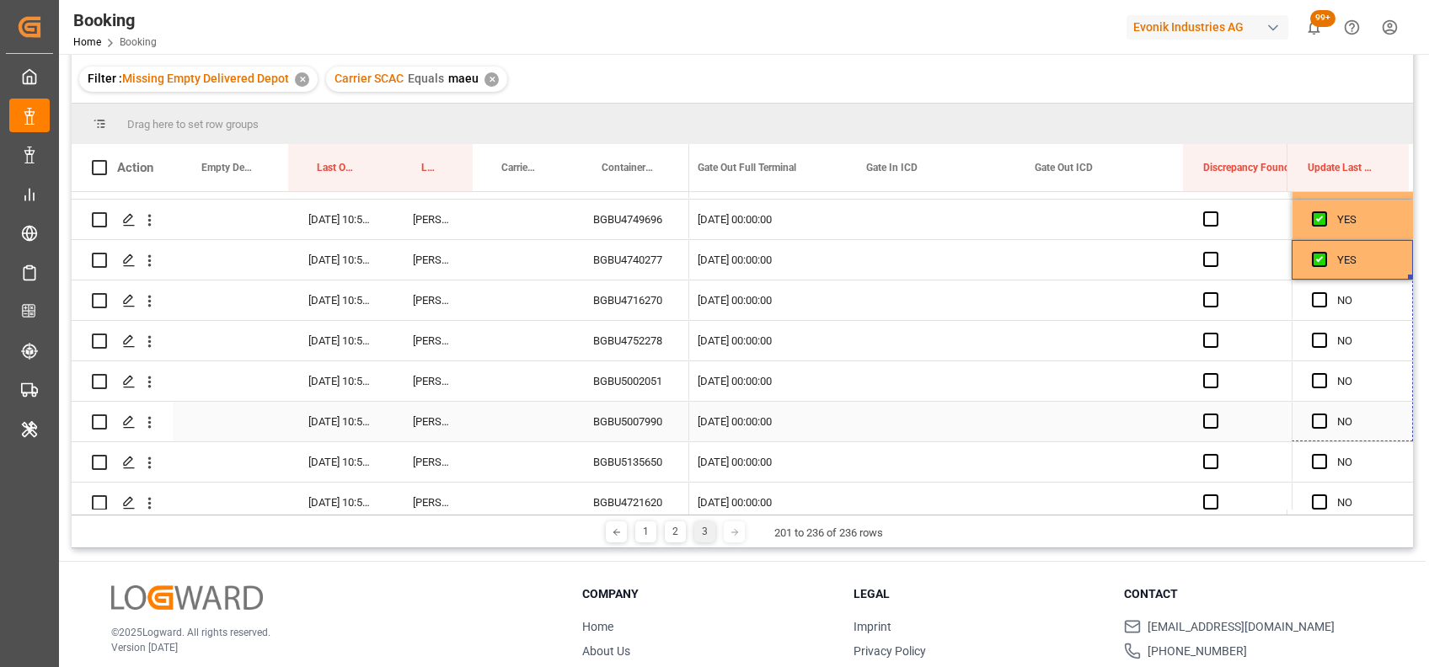
drag, startPoint x: 1403, startPoint y: 276, endPoint x: 1411, endPoint y: 518, distance: 241.9
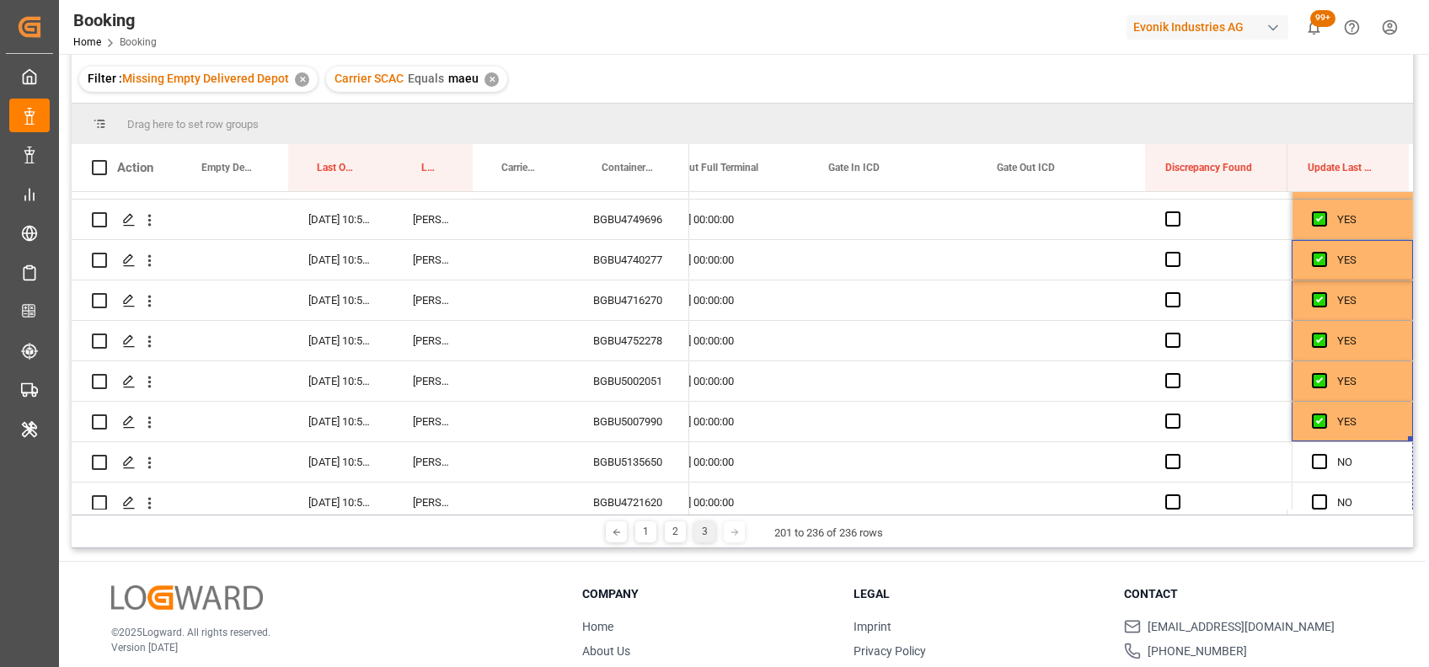
drag, startPoint x: 1403, startPoint y: 436, endPoint x: 1416, endPoint y: 538, distance: 102.8
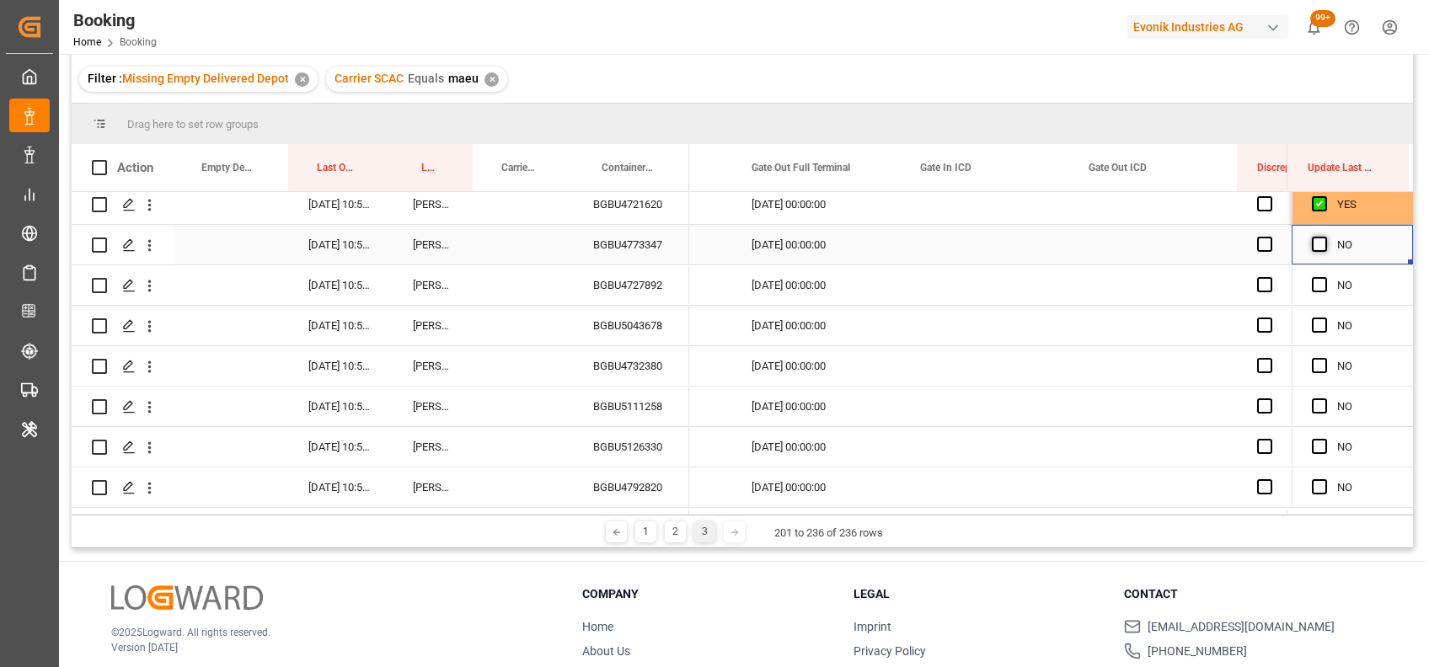
click at [1316, 240] on span "Press SPACE to select this row." at bounding box center [1319, 244] width 15 height 15
click at [1324, 237] on input "Press SPACE to select this row." at bounding box center [1324, 237] width 0 height 0
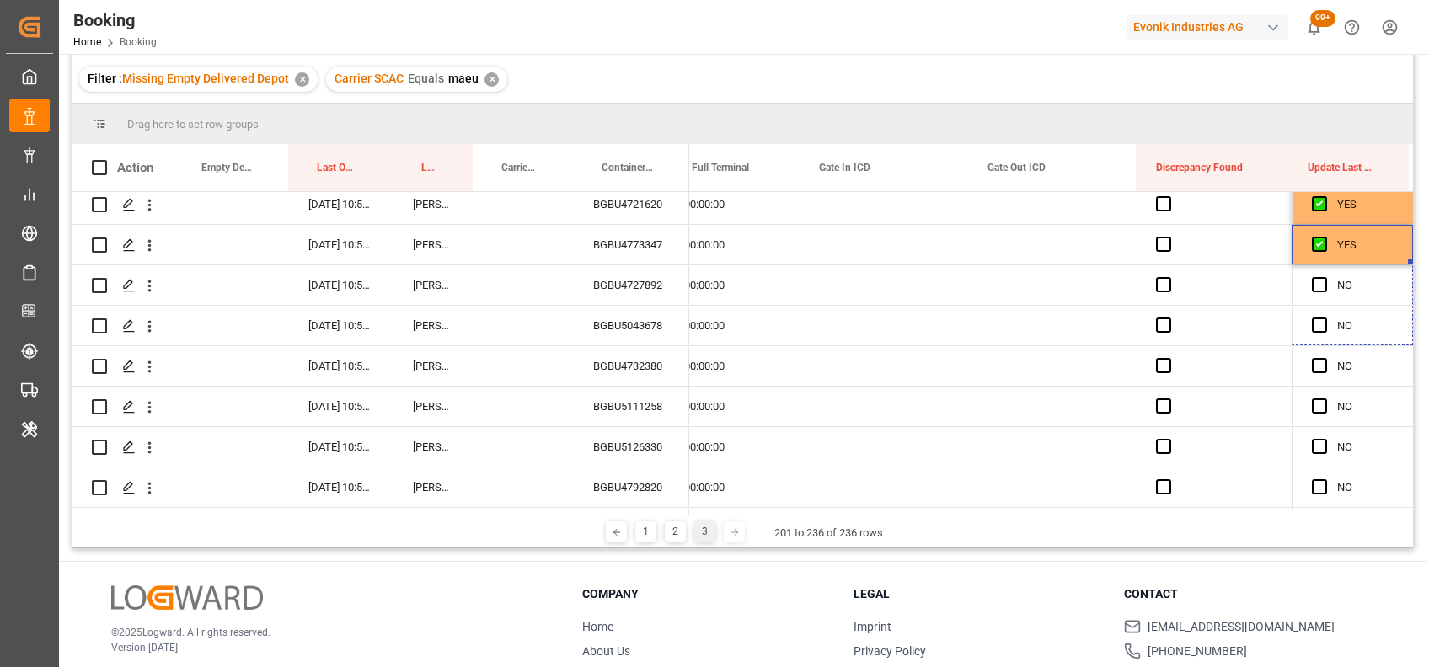
drag, startPoint x: 1404, startPoint y: 258, endPoint x: 1415, endPoint y: 479, distance: 221.0
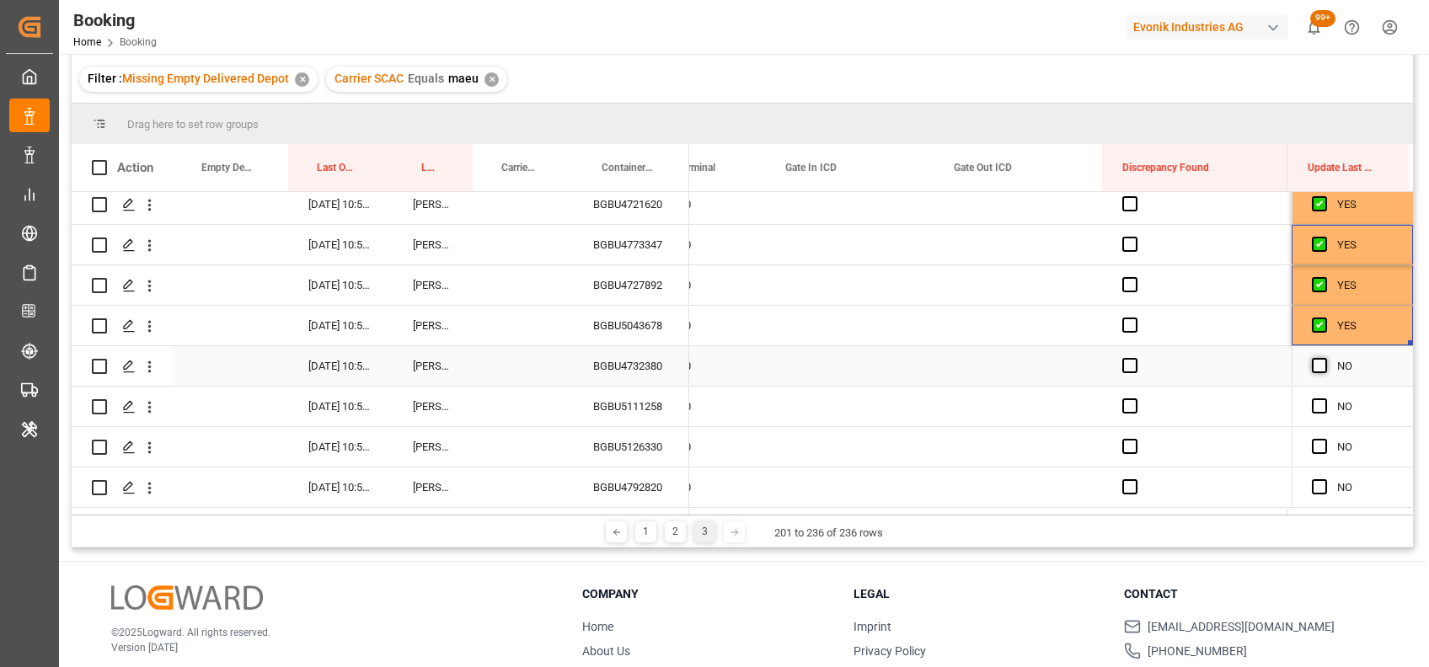
click at [1314, 364] on span "Press SPACE to select this row." at bounding box center [1319, 365] width 15 height 15
click at [1324, 358] on input "Press SPACE to select this row." at bounding box center [1324, 358] width 0 height 0
click at [1317, 407] on span "Press SPACE to select this row." at bounding box center [1319, 405] width 15 height 15
click at [1324, 398] on input "Press SPACE to select this row." at bounding box center [1324, 398] width 0 height 0
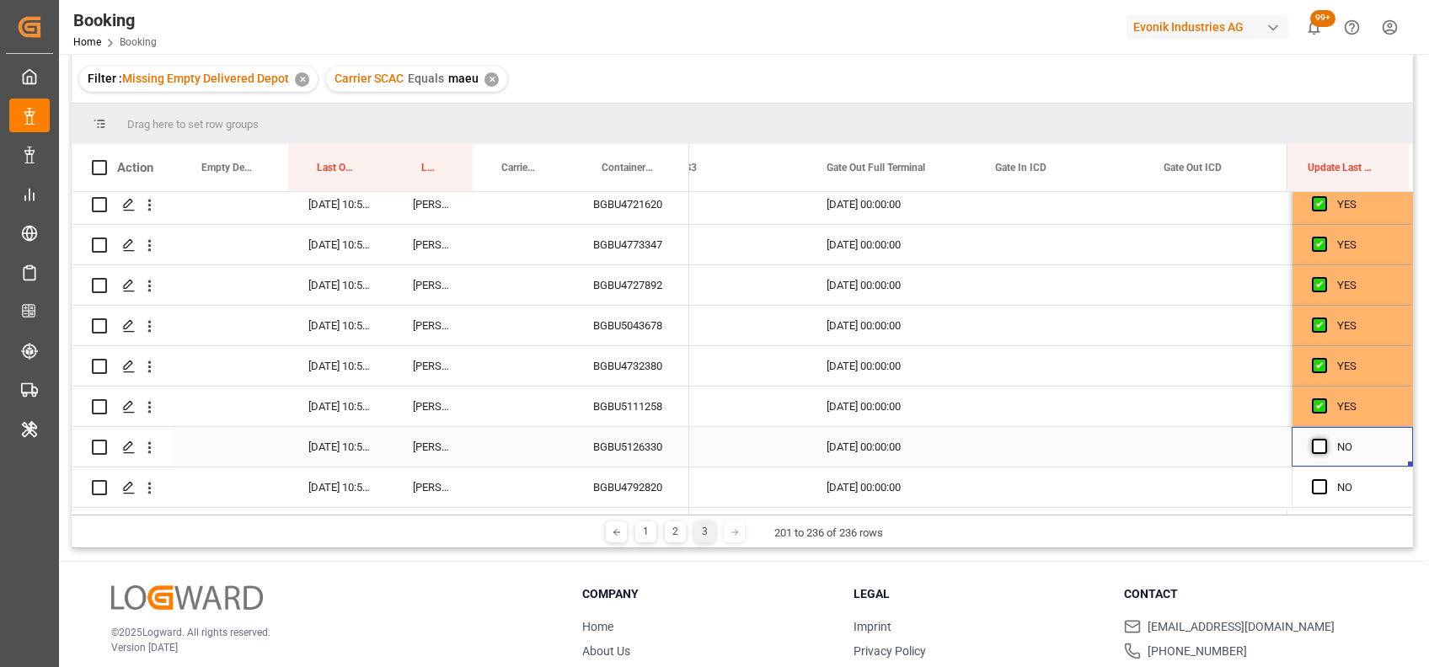
click at [1315, 445] on span "Press SPACE to select this row." at bounding box center [1319, 446] width 15 height 15
click at [1324, 439] on input "Press SPACE to select this row." at bounding box center [1324, 439] width 0 height 0
click at [603, 370] on div "BGBU4732380" at bounding box center [631, 366] width 116 height 40
click at [1312, 489] on span "Press SPACE to select this row." at bounding box center [1319, 486] width 15 height 15
click at [1324, 479] on input "Press SPACE to select this row." at bounding box center [1324, 479] width 0 height 0
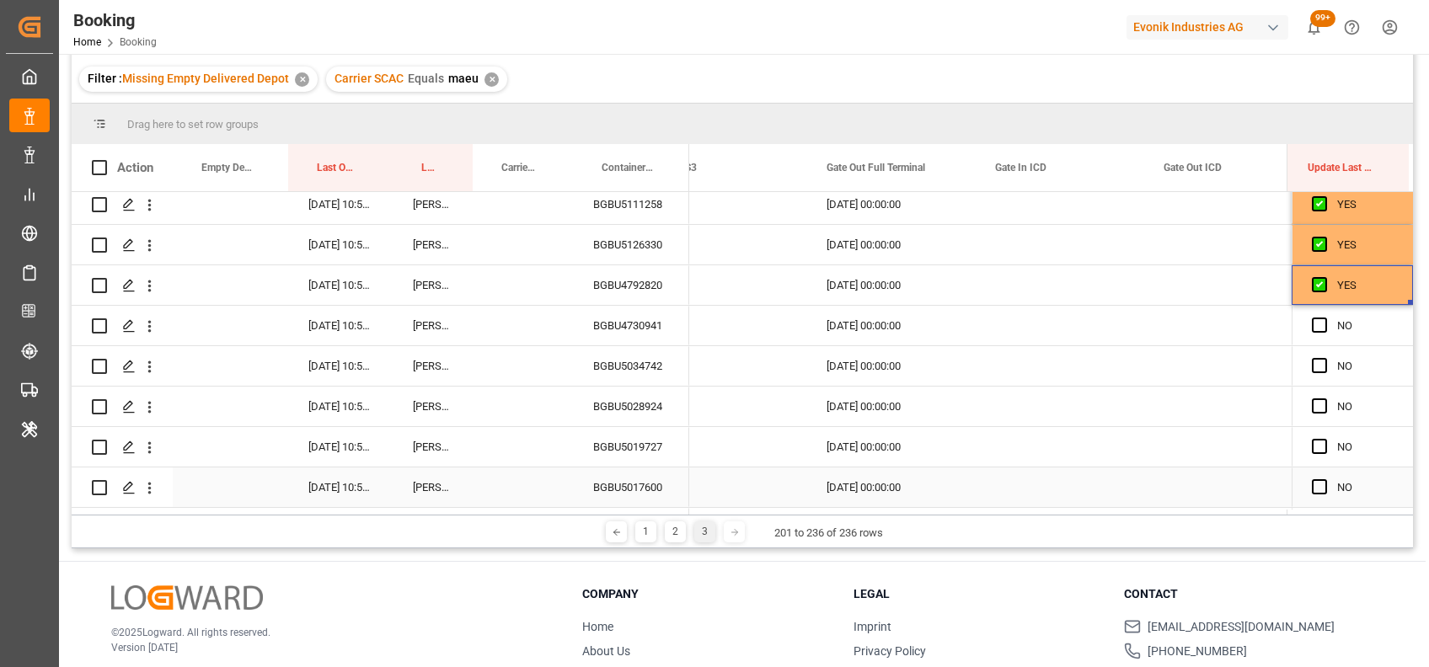
scroll to position [817, 0]
click at [1314, 323] on span "Press SPACE to select this row." at bounding box center [1319, 324] width 15 height 15
click at [1324, 317] on input "Press SPACE to select this row." at bounding box center [1324, 317] width 0 height 0
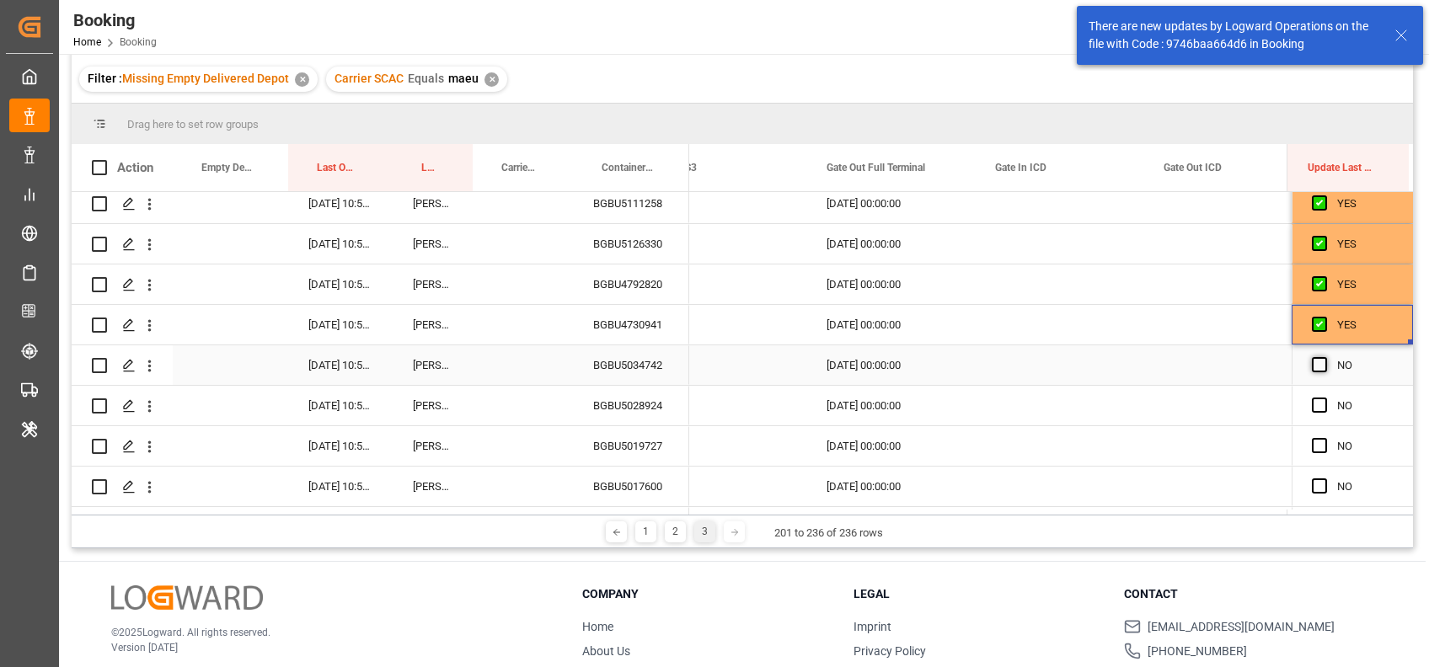
click at [1314, 357] on span "Press SPACE to select this row." at bounding box center [1319, 364] width 15 height 15
click at [1324, 357] on input "Press SPACE to select this row." at bounding box center [1324, 357] width 0 height 0
click at [1317, 404] on span "Press SPACE to select this row." at bounding box center [1319, 405] width 15 height 15
click at [1324, 398] on input "Press SPACE to select this row." at bounding box center [1324, 398] width 0 height 0
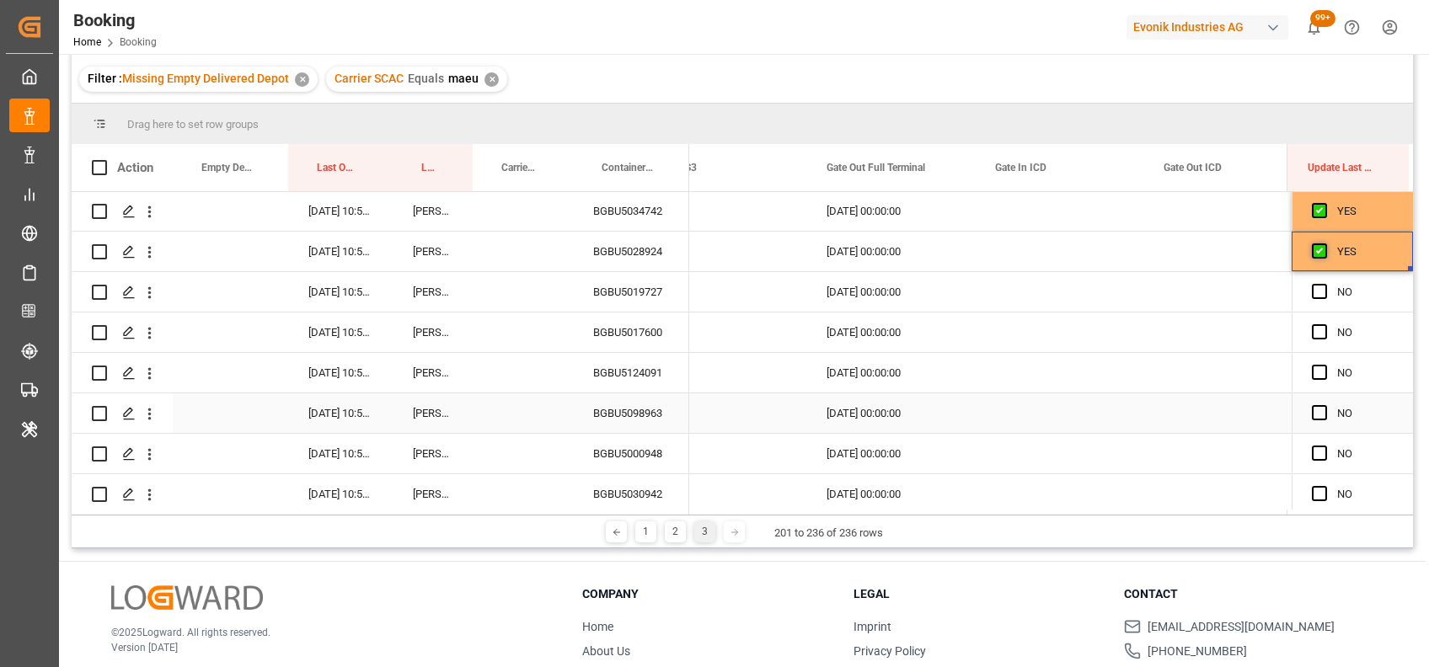
scroll to position [975, 0]
click at [1312, 288] on span "Press SPACE to select this row." at bounding box center [1319, 288] width 15 height 15
click at [1324, 281] on input "Press SPACE to select this row." at bounding box center [1324, 281] width 0 height 0
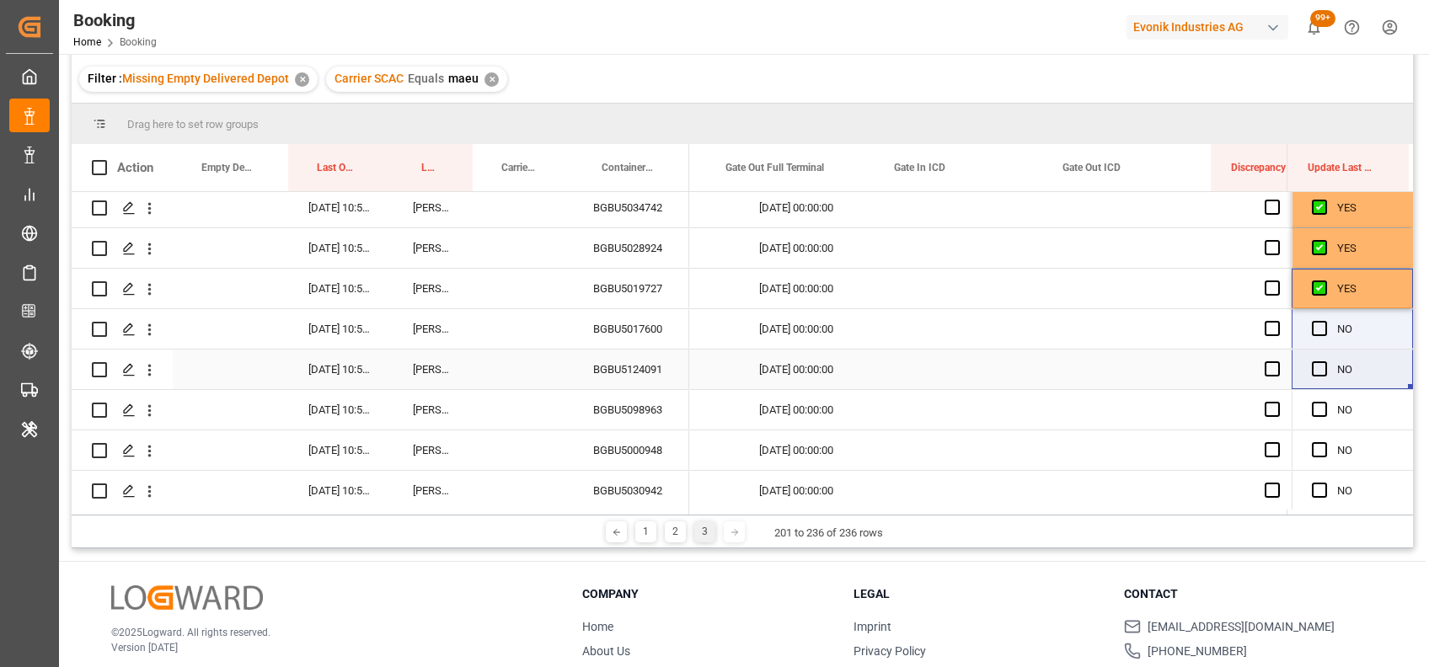
scroll to position [0, 21289]
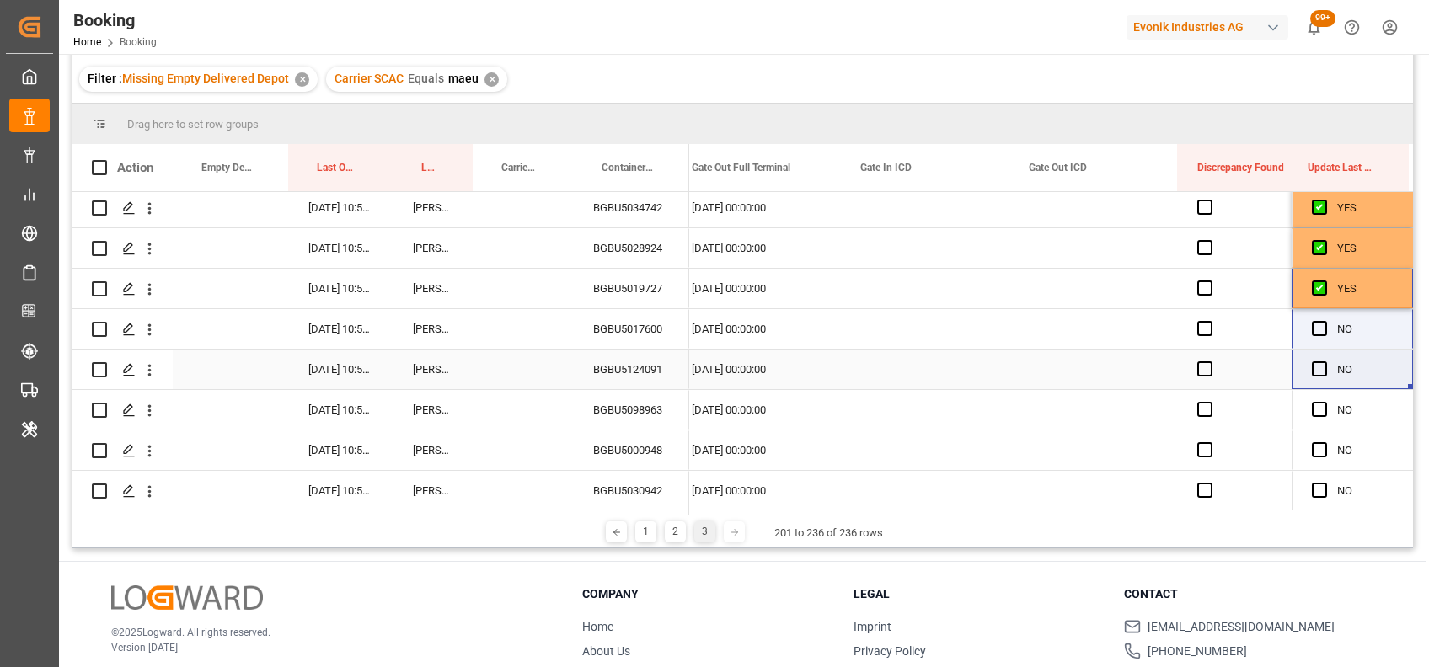
drag, startPoint x: 1405, startPoint y: 302, endPoint x: 1393, endPoint y: 291, distance: 16.7
click at [1393, 291] on div "YES" at bounding box center [1351, 289] width 121 height 40
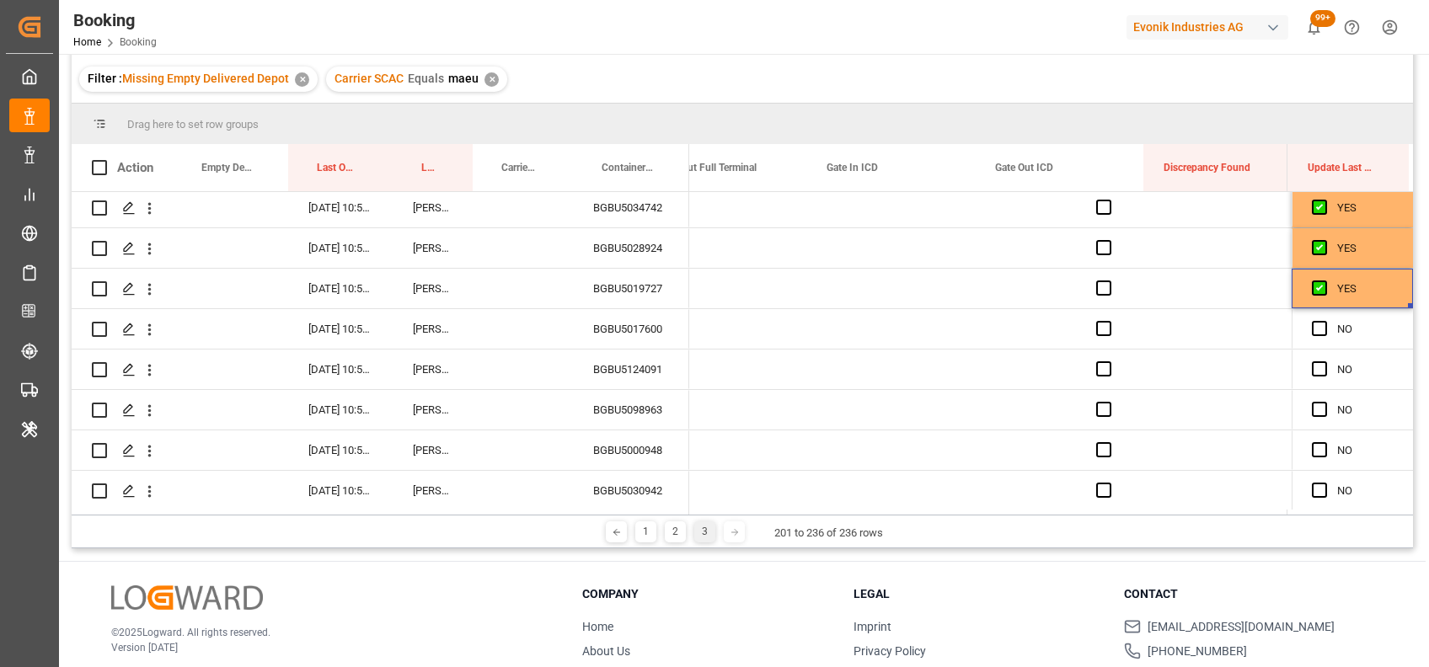
scroll to position [0, 21391]
drag, startPoint x: 1405, startPoint y: 306, endPoint x: 1427, endPoint y: 564, distance: 259.6
click at [1428, 565] on html "Created by potrace 1.15, written by [PERSON_NAME] [DATE]-[DATE] Created by potr…" at bounding box center [714, 333] width 1429 height 667
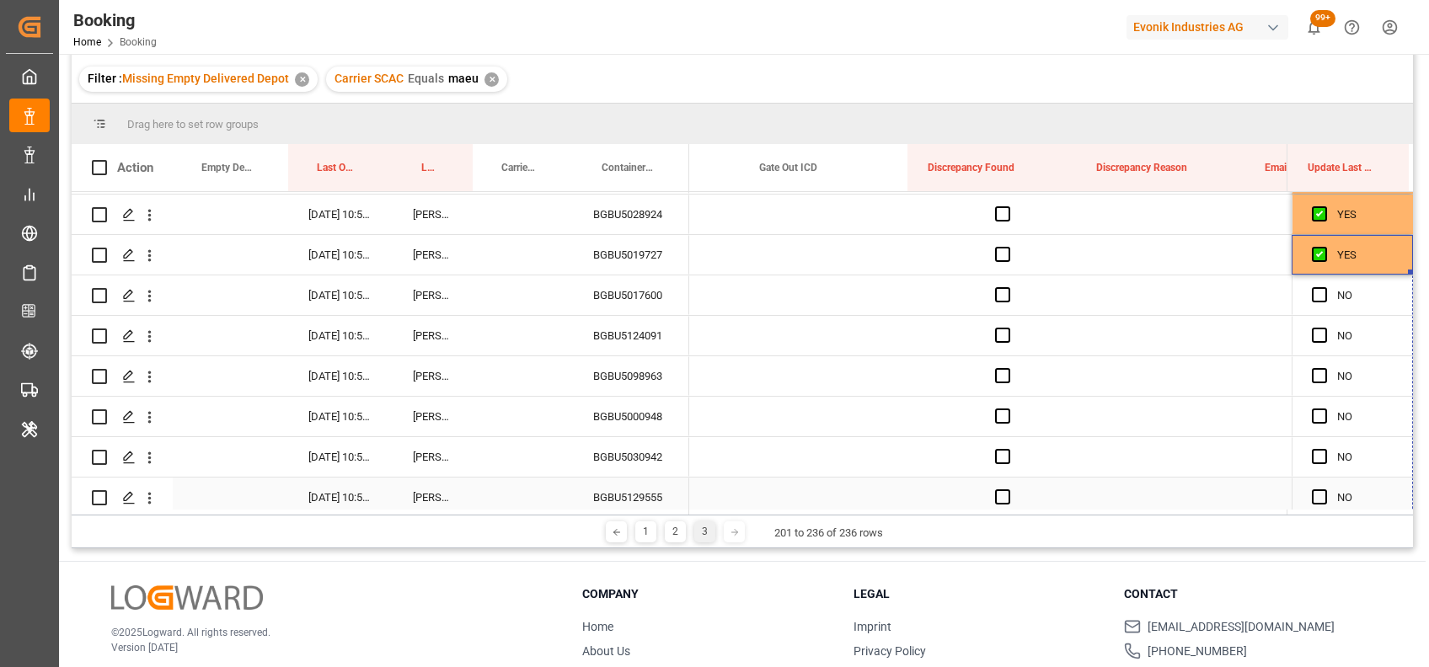
scroll to position [0, 21559]
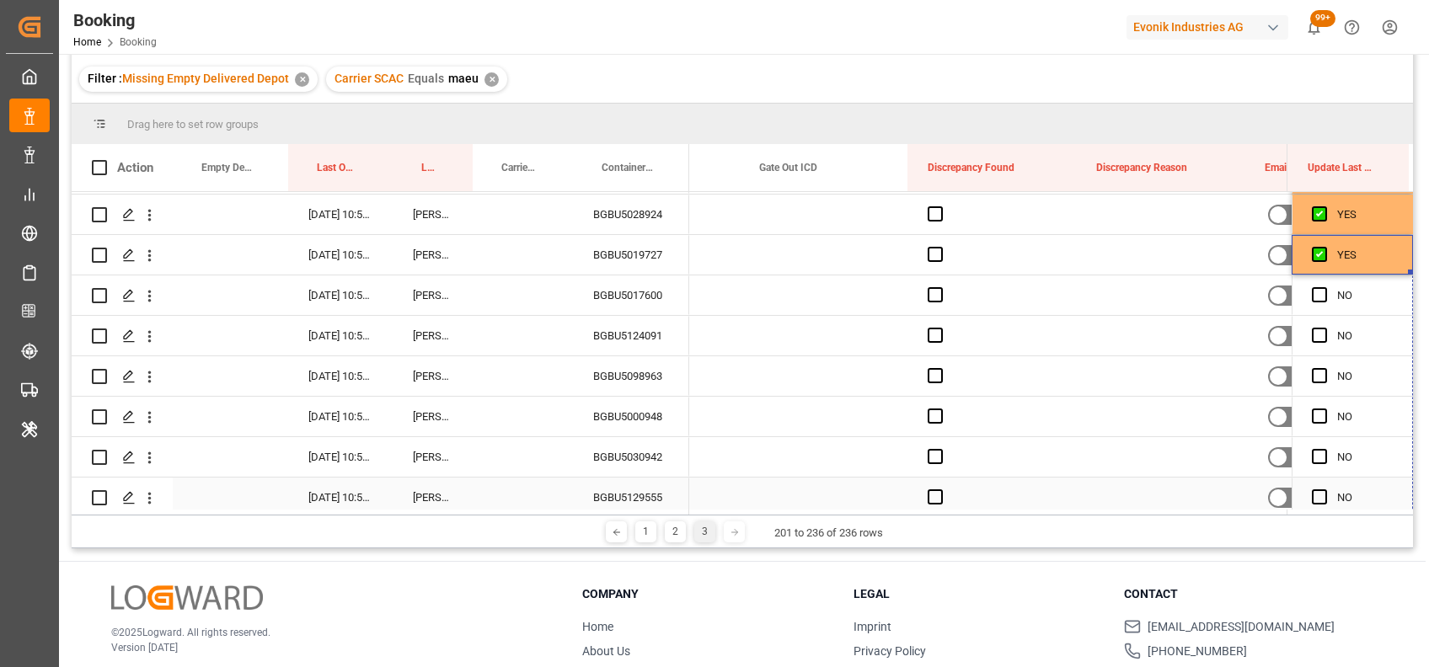
drag, startPoint x: 1404, startPoint y: 270, endPoint x: 1402, endPoint y: 500, distance: 230.0
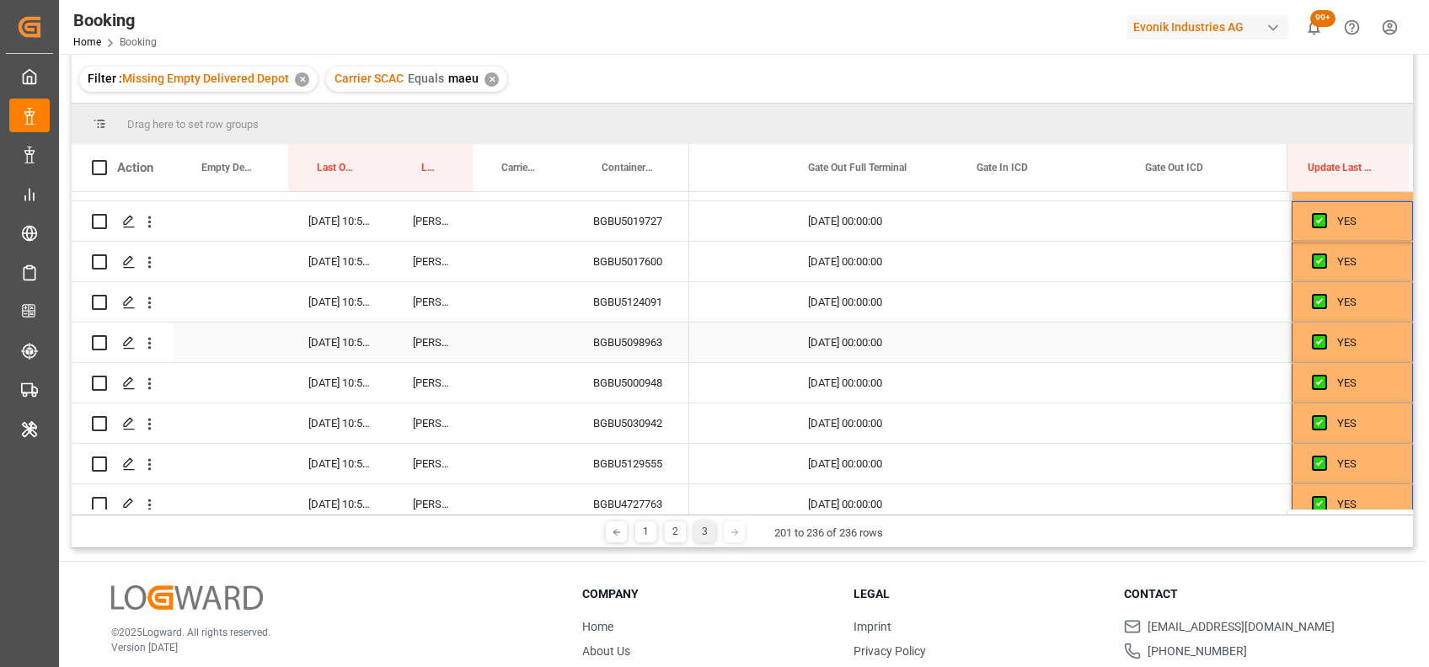
scroll to position [0, 21155]
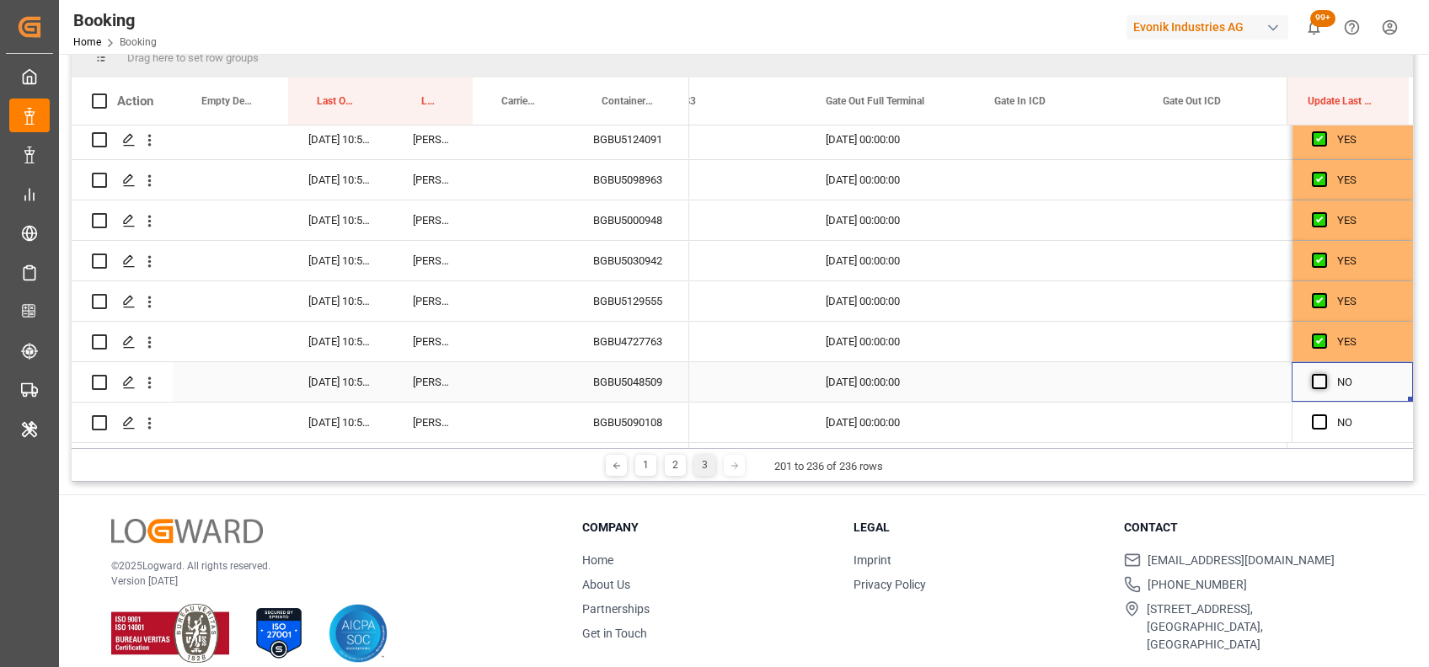
click at [1314, 374] on span "Press SPACE to select this row." at bounding box center [1319, 381] width 15 height 15
click at [1324, 374] on input "Press SPACE to select this row." at bounding box center [1324, 374] width 0 height 0
click at [1315, 414] on span "Press SPACE to select this row." at bounding box center [1319, 421] width 15 height 15
click at [1324, 414] on input "Press SPACE to select this row." at bounding box center [1324, 414] width 0 height 0
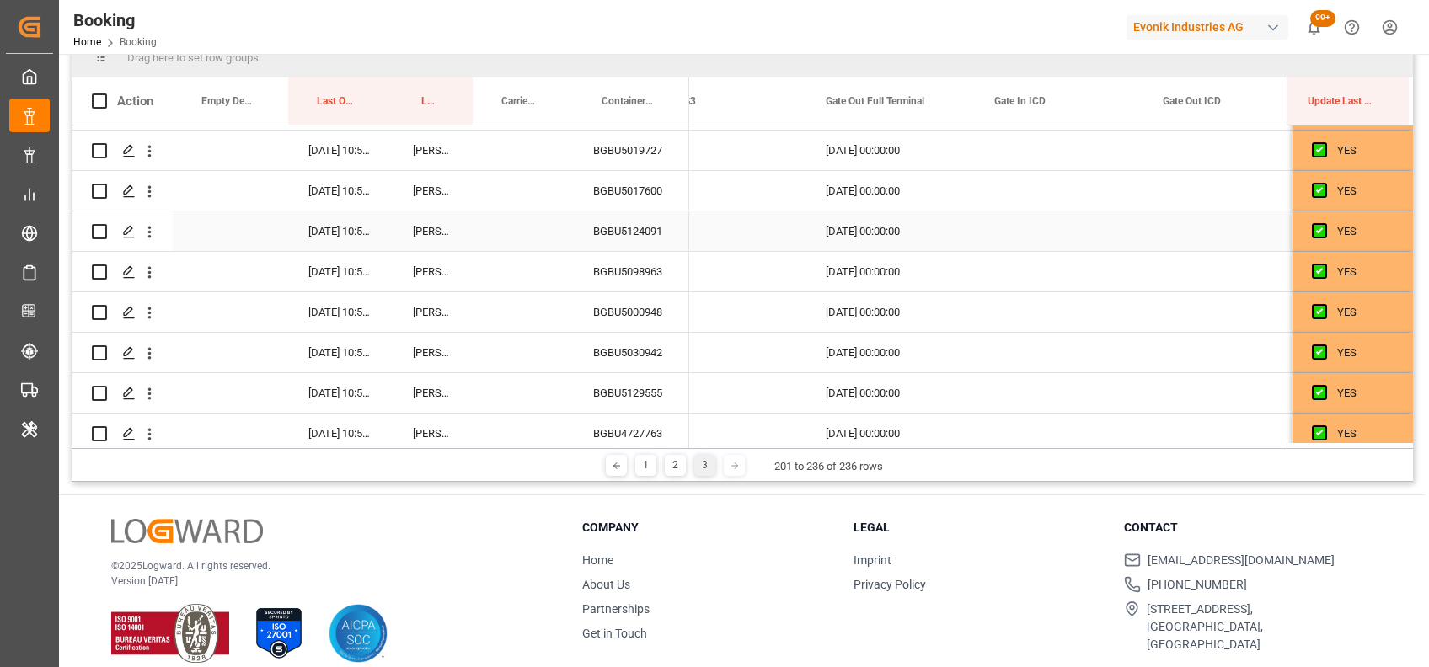
click at [607, 235] on div "BGBU5124091" at bounding box center [631, 231] width 116 height 40
click at [627, 259] on div "BGBU5098963" at bounding box center [631, 272] width 116 height 40
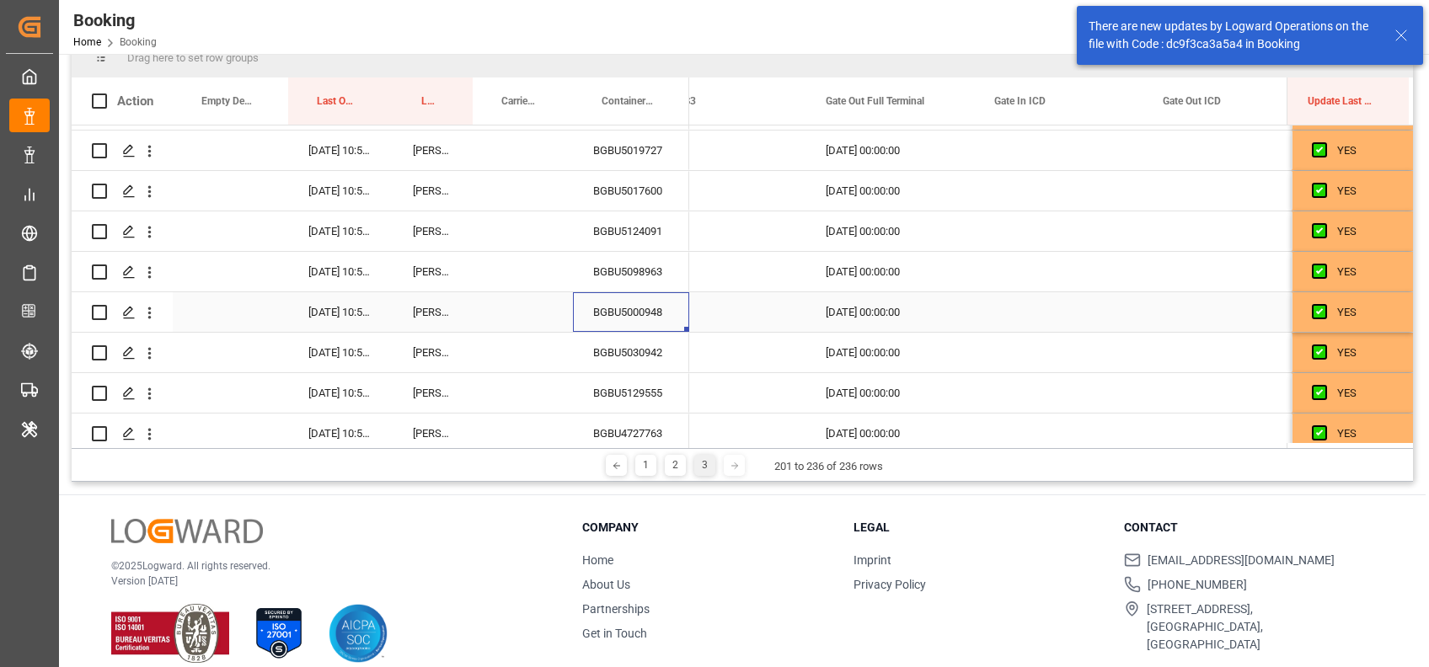
click at [636, 299] on div "BGBU5000948" at bounding box center [631, 312] width 116 height 40
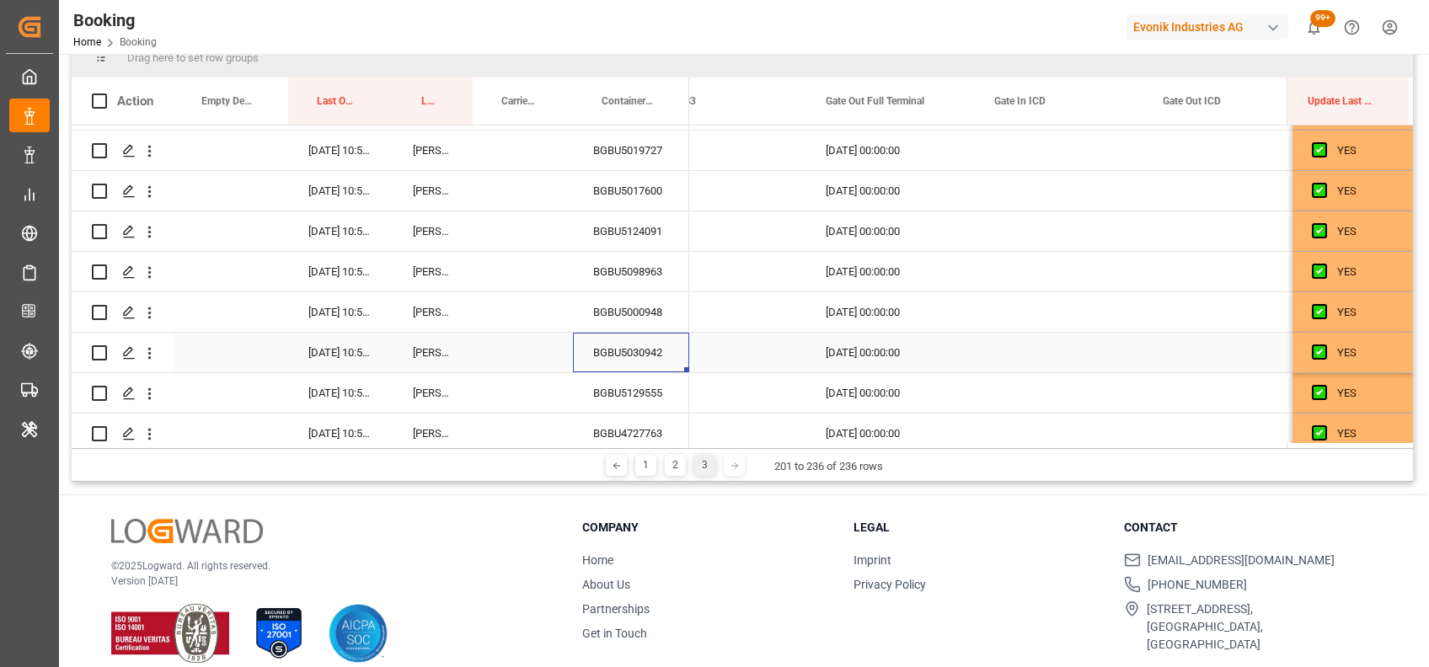
click at [657, 350] on div "BGBU5030942" at bounding box center [631, 353] width 116 height 40
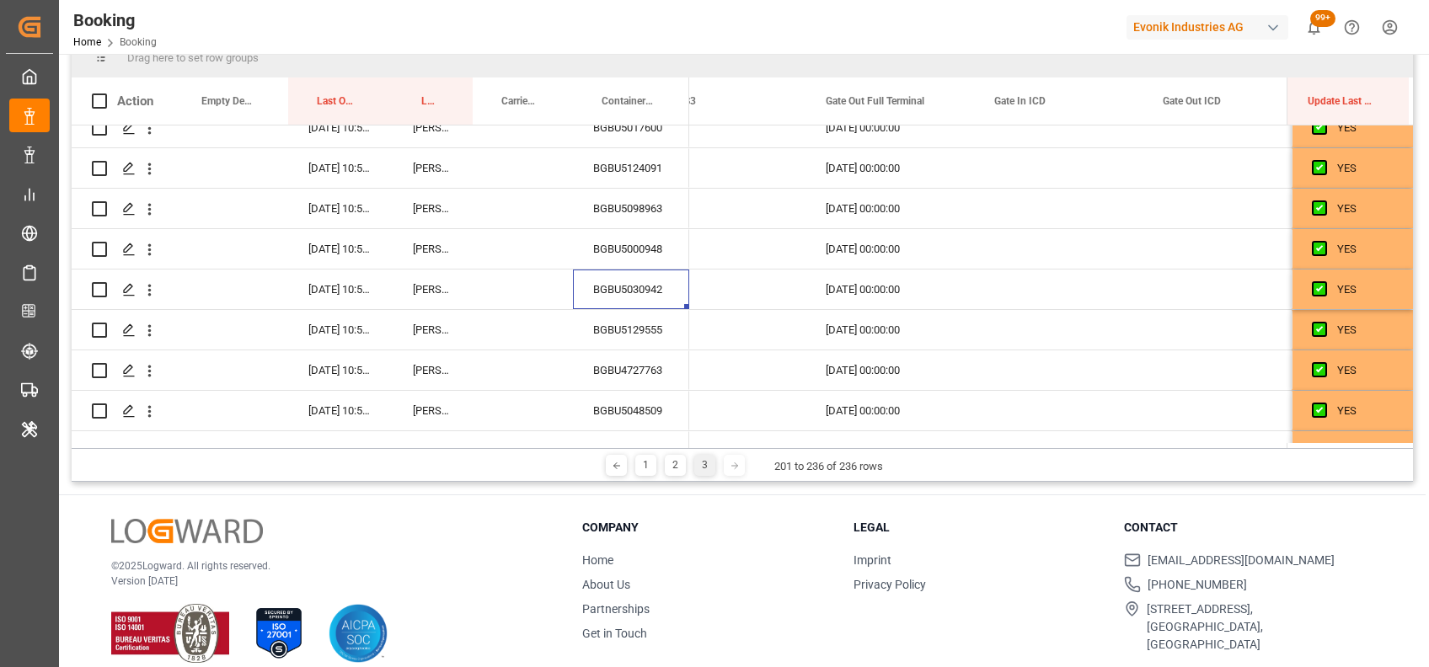
scroll to position [1143, 0]
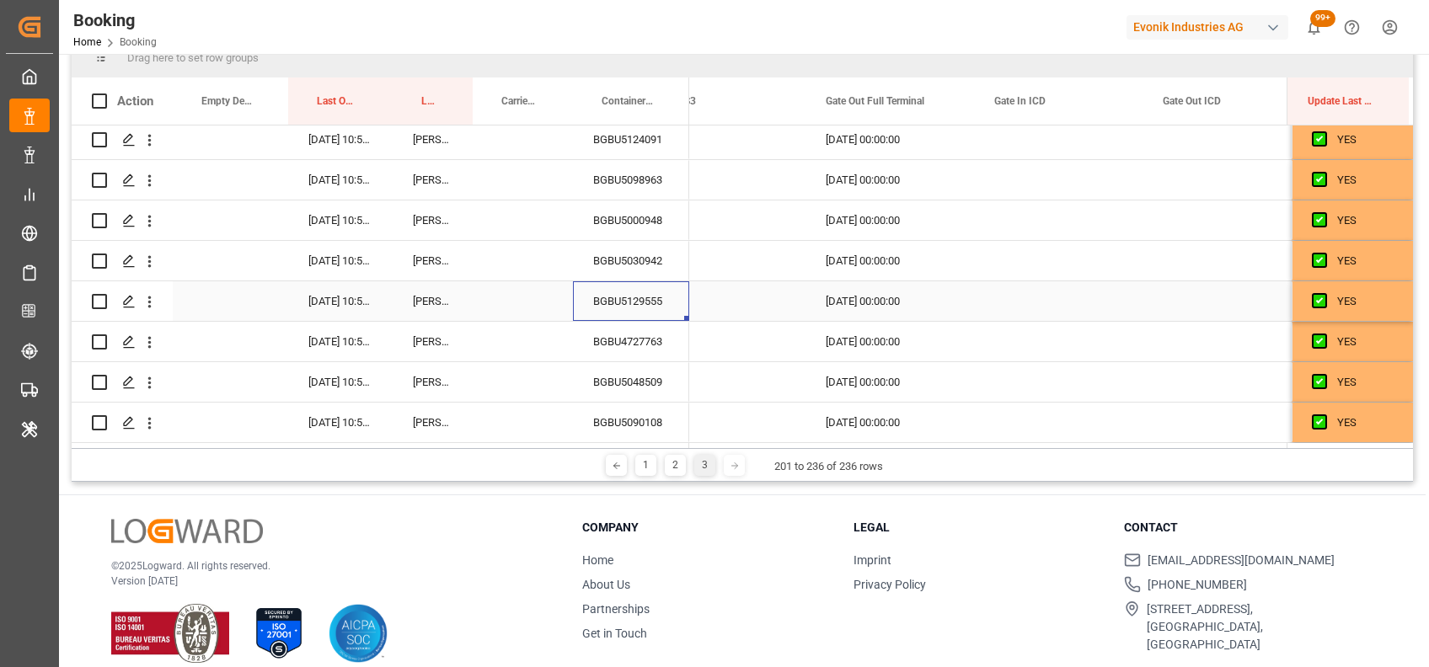
click at [626, 293] on div "BGBU5129555" at bounding box center [631, 301] width 116 height 40
click at [605, 324] on div "BGBU4727763" at bounding box center [631, 342] width 116 height 40
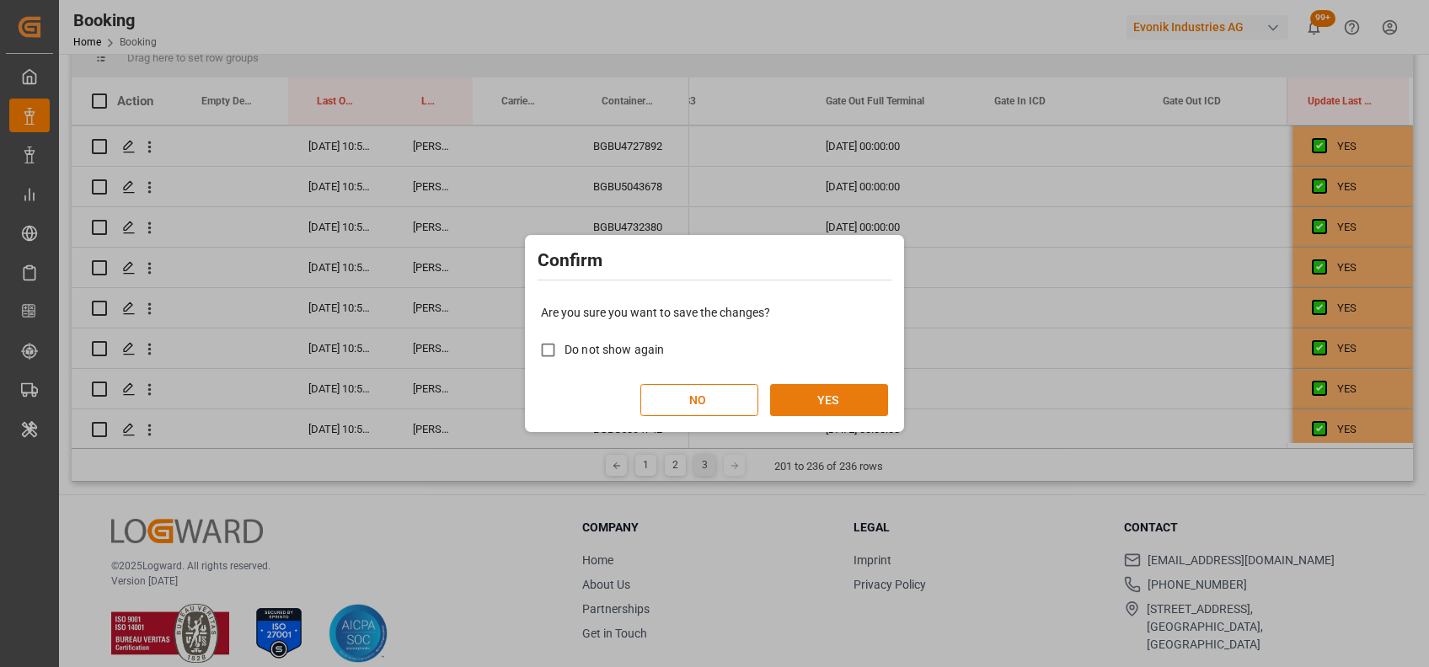
click at [802, 397] on button "YES" at bounding box center [829, 400] width 118 height 32
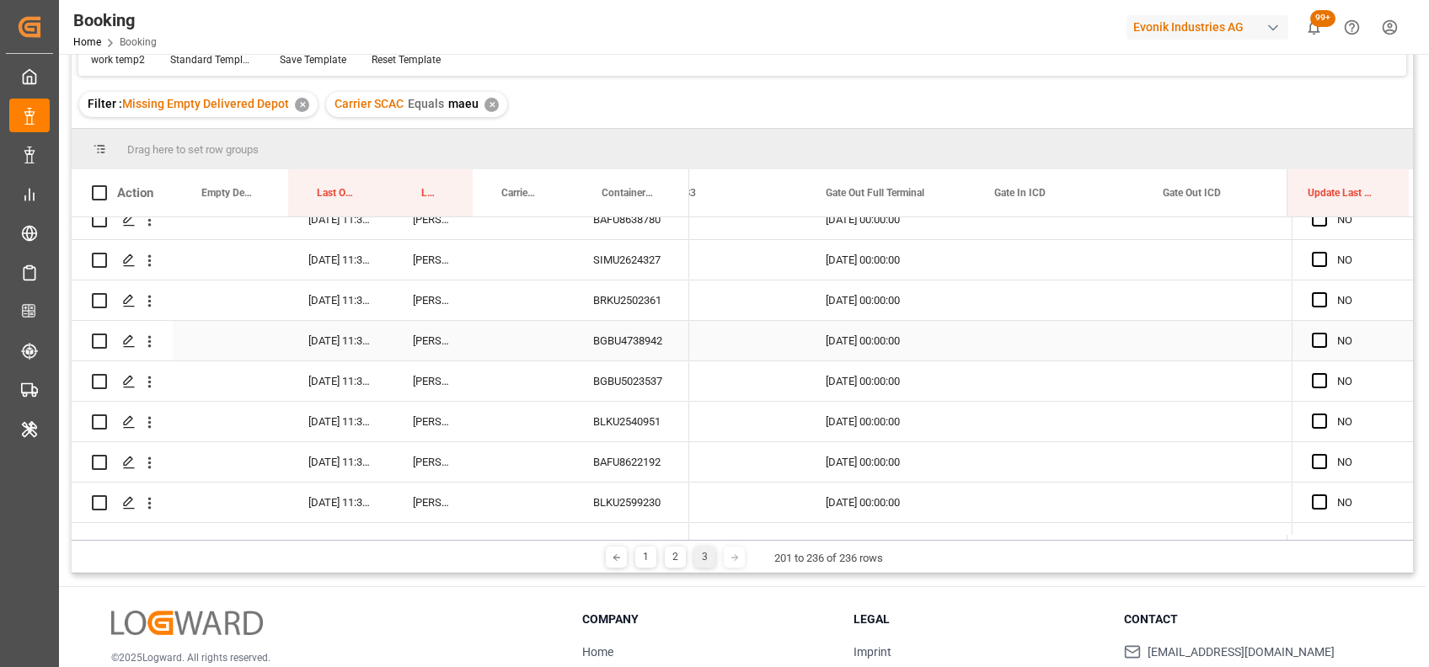
scroll to position [0, 0]
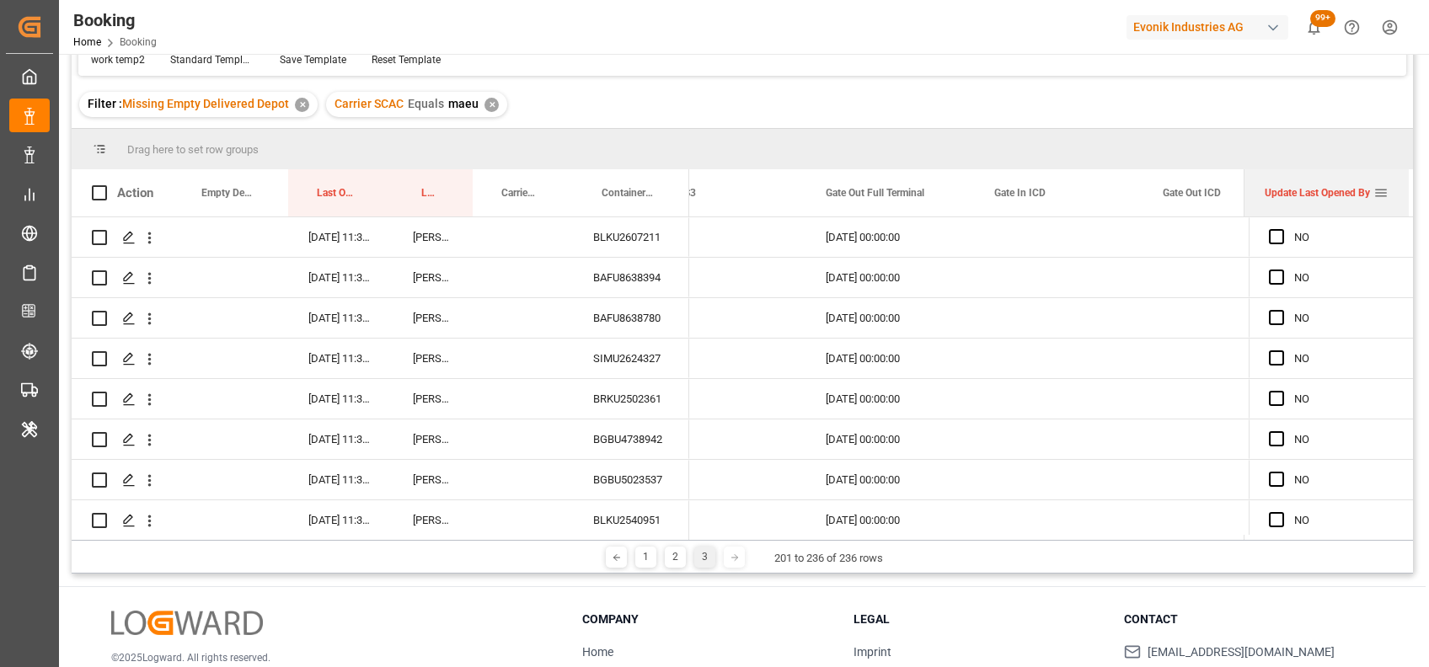
drag, startPoint x: 1286, startPoint y: 184, endPoint x: 1233, endPoint y: 184, distance: 53.1
click at [1241, 184] on div at bounding box center [1244, 192] width 7 height 47
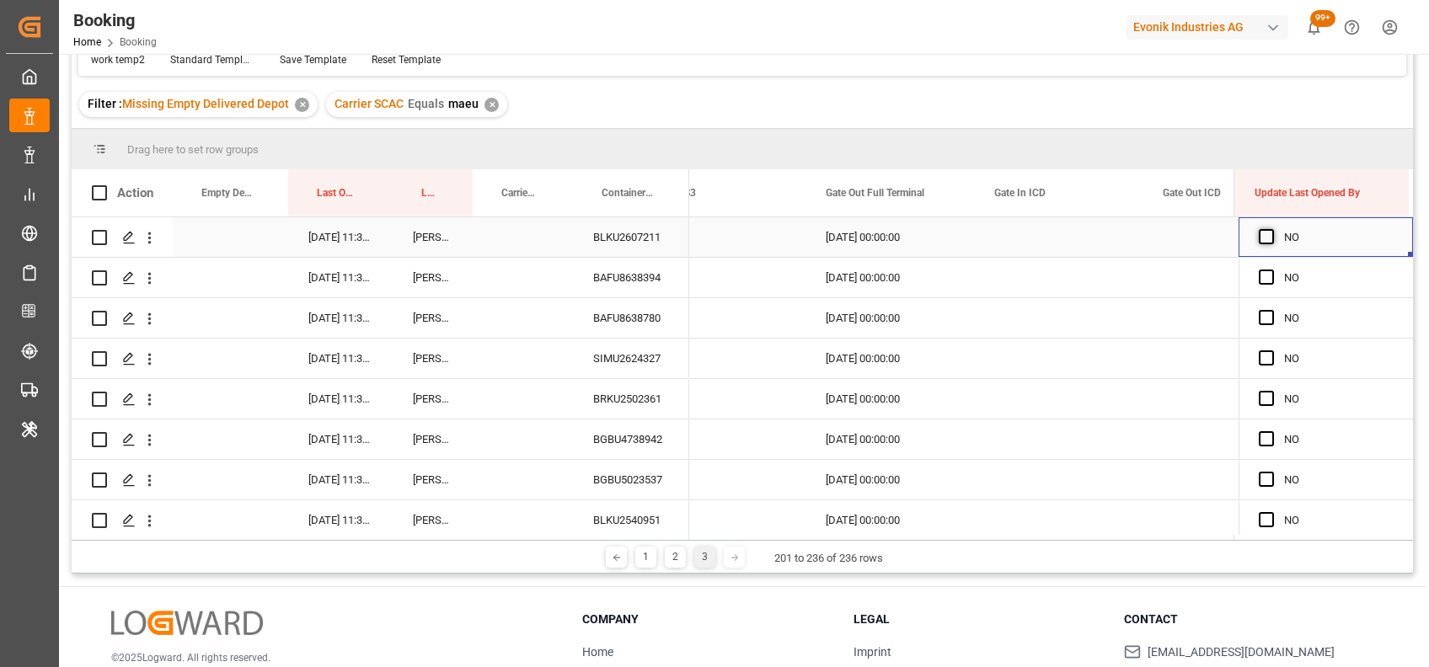
click at [1261, 230] on span "Press SPACE to select this row." at bounding box center [1266, 236] width 15 height 15
click at [1271, 229] on input "Press SPACE to select this row." at bounding box center [1271, 229] width 0 height 0
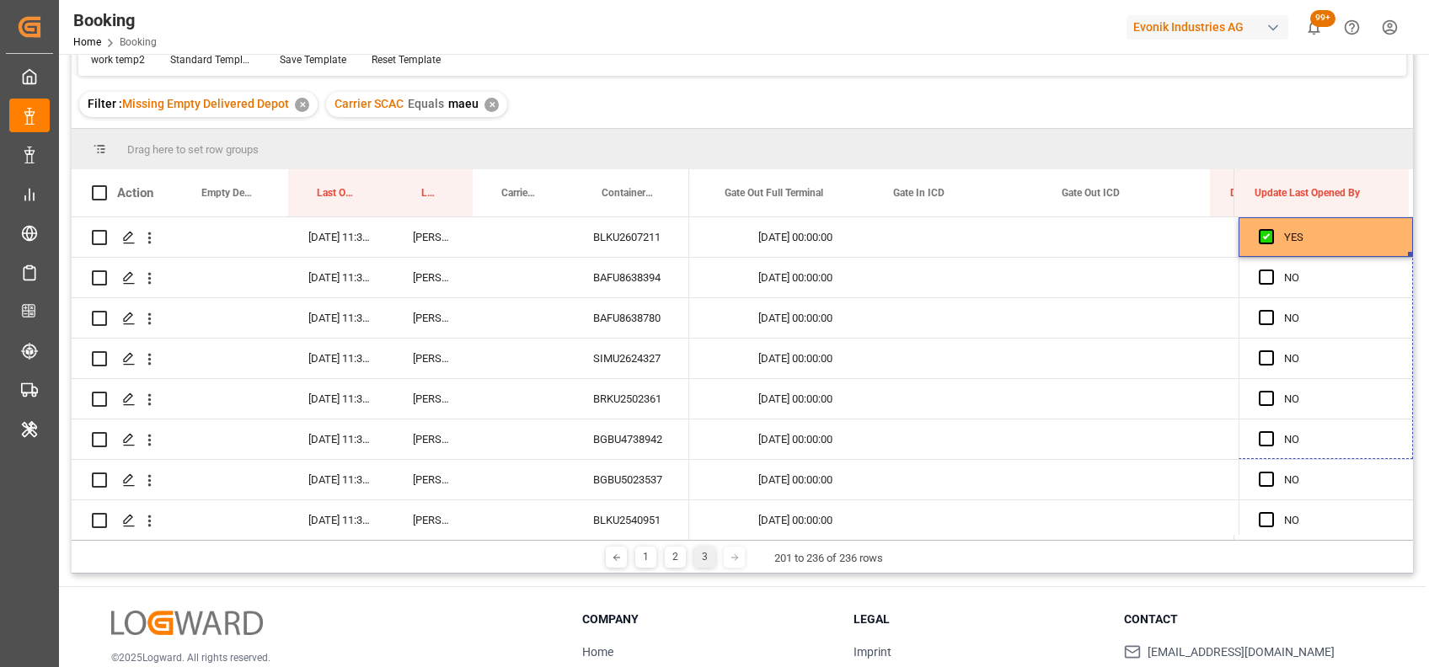
scroll to position [0, 21290]
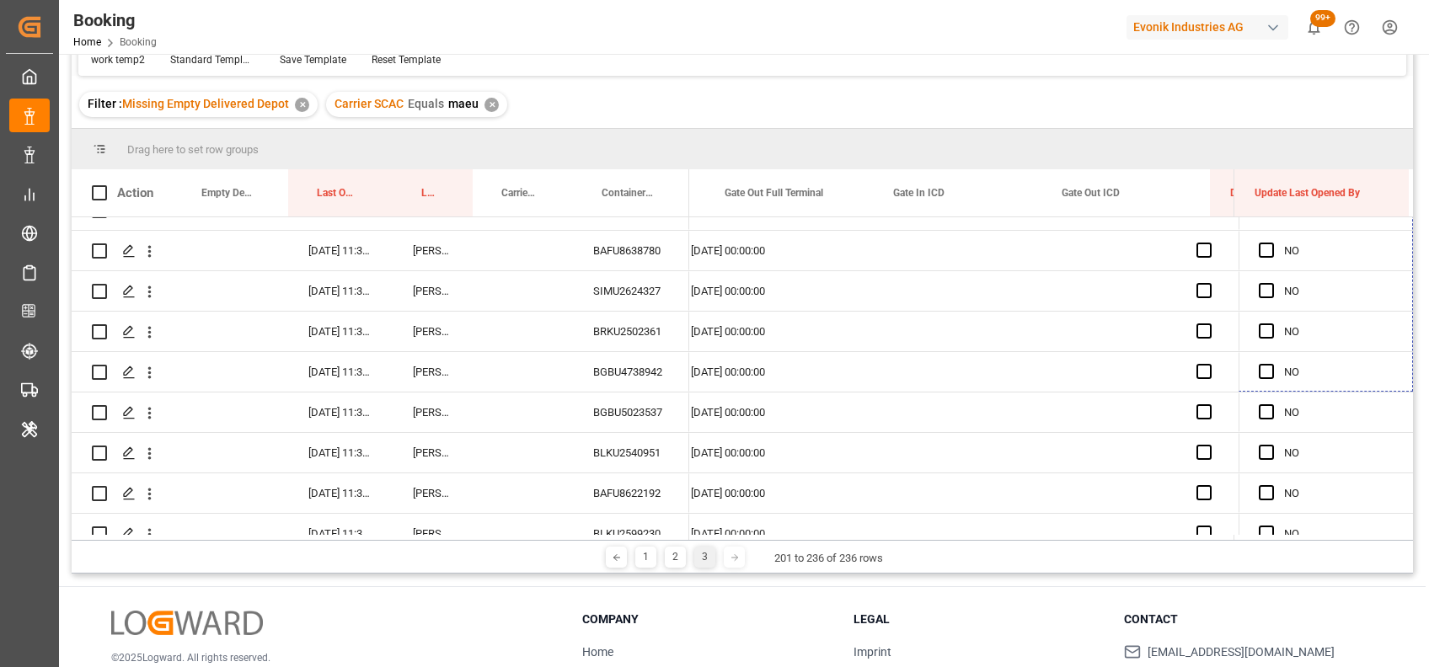
drag, startPoint x: 1404, startPoint y: 253, endPoint x: 1420, endPoint y: 648, distance: 395.4
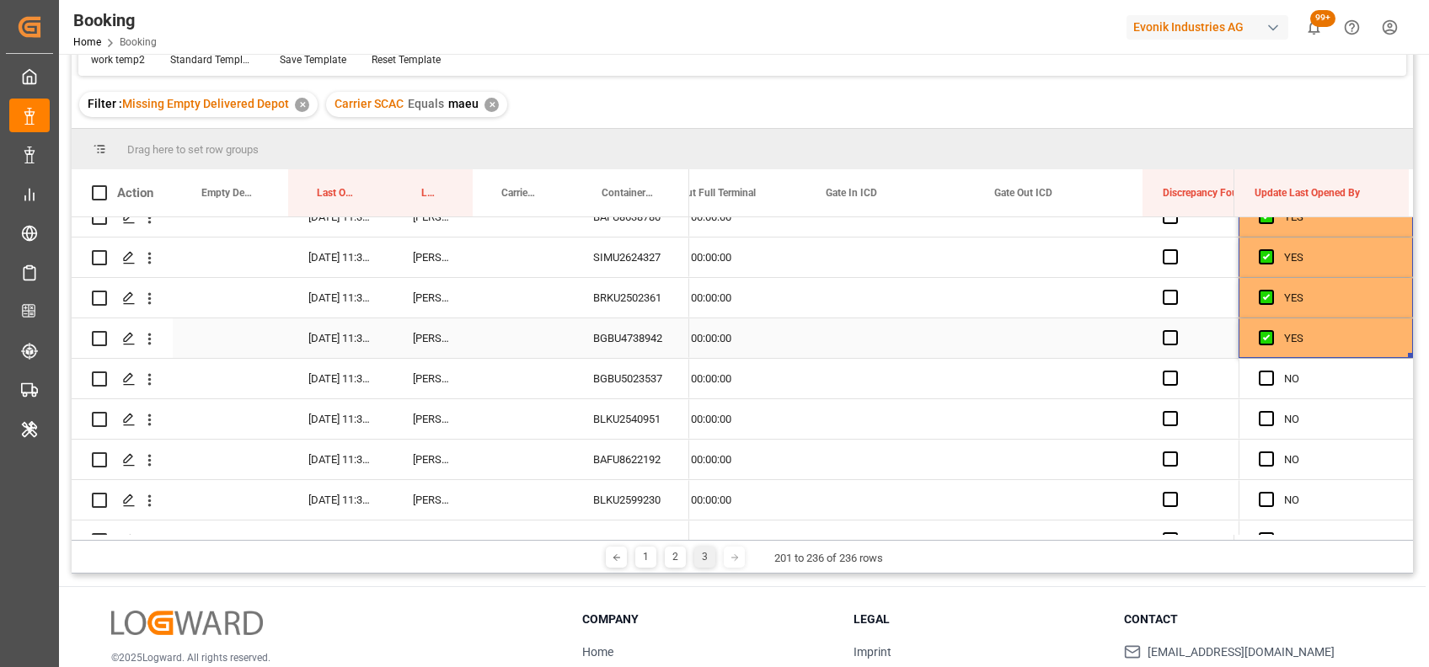
scroll to position [0, 21391]
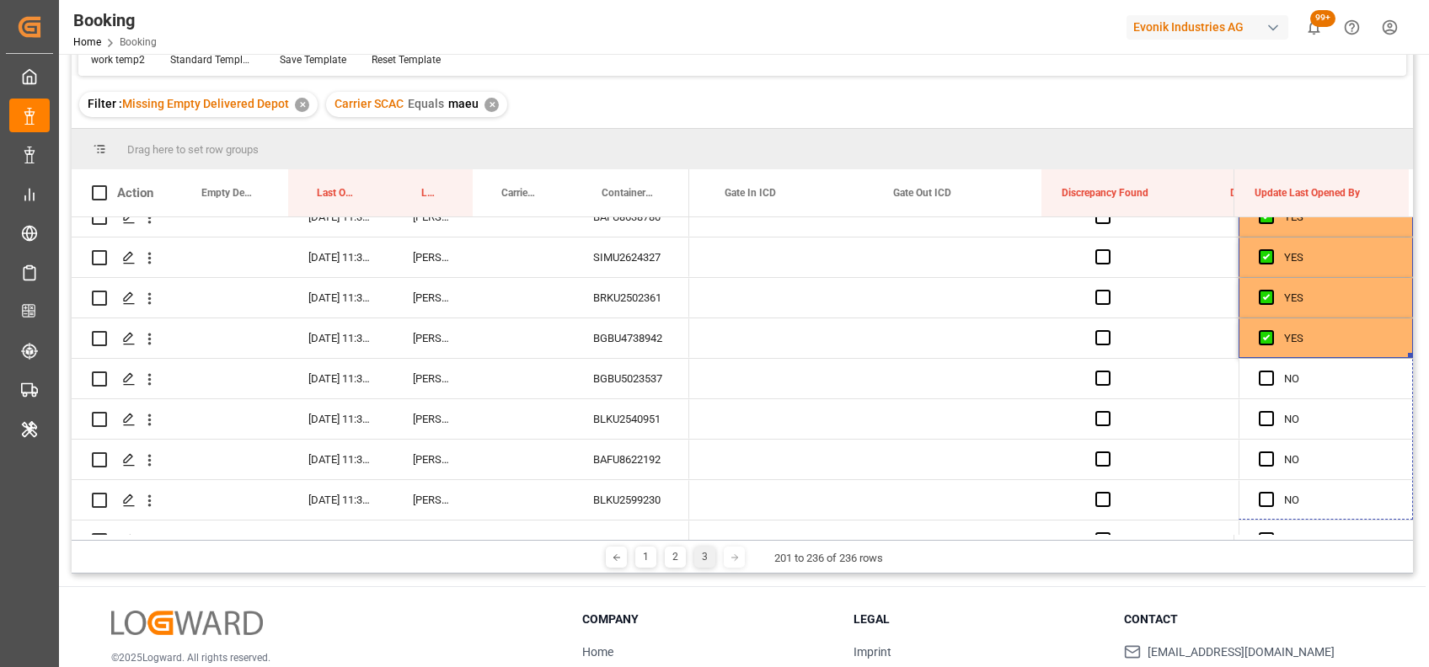
drag, startPoint x: 1404, startPoint y: 353, endPoint x: 1412, endPoint y: 606, distance: 252.9
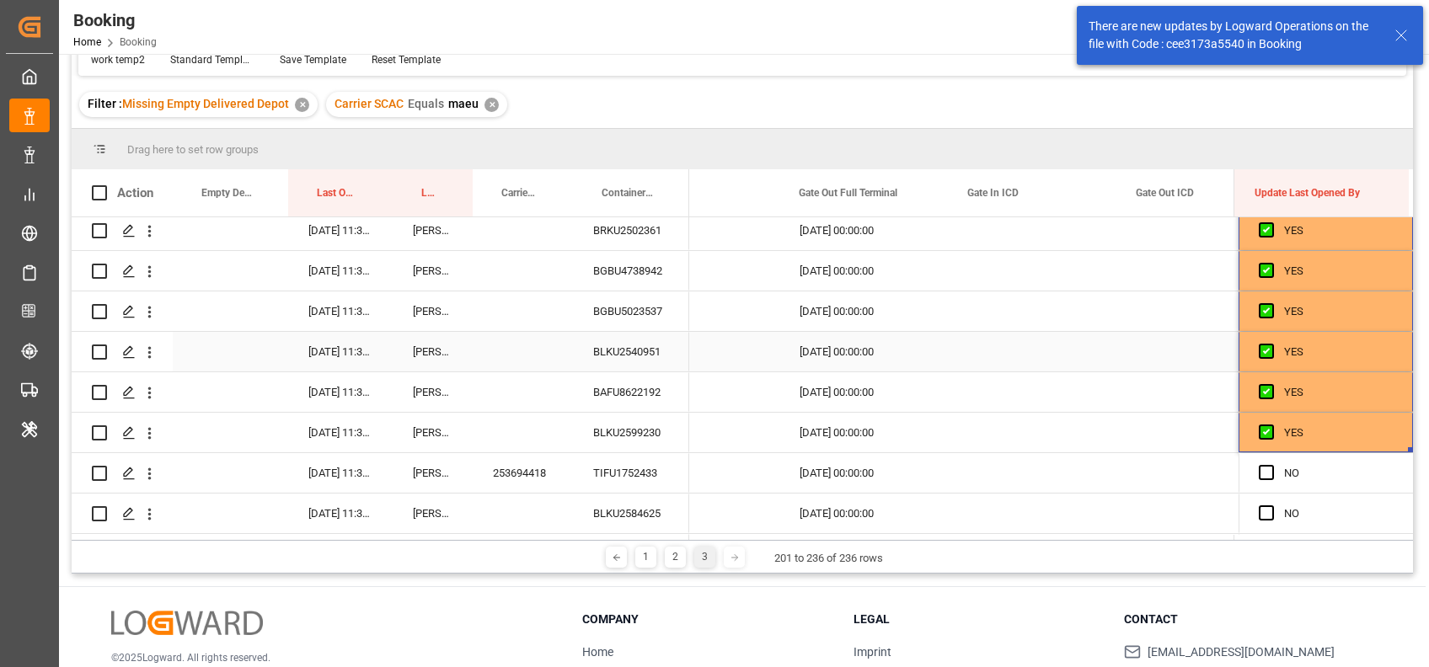
scroll to position [0, 21182]
click at [624, 263] on div "BGBU4738942" at bounding box center [631, 271] width 116 height 40
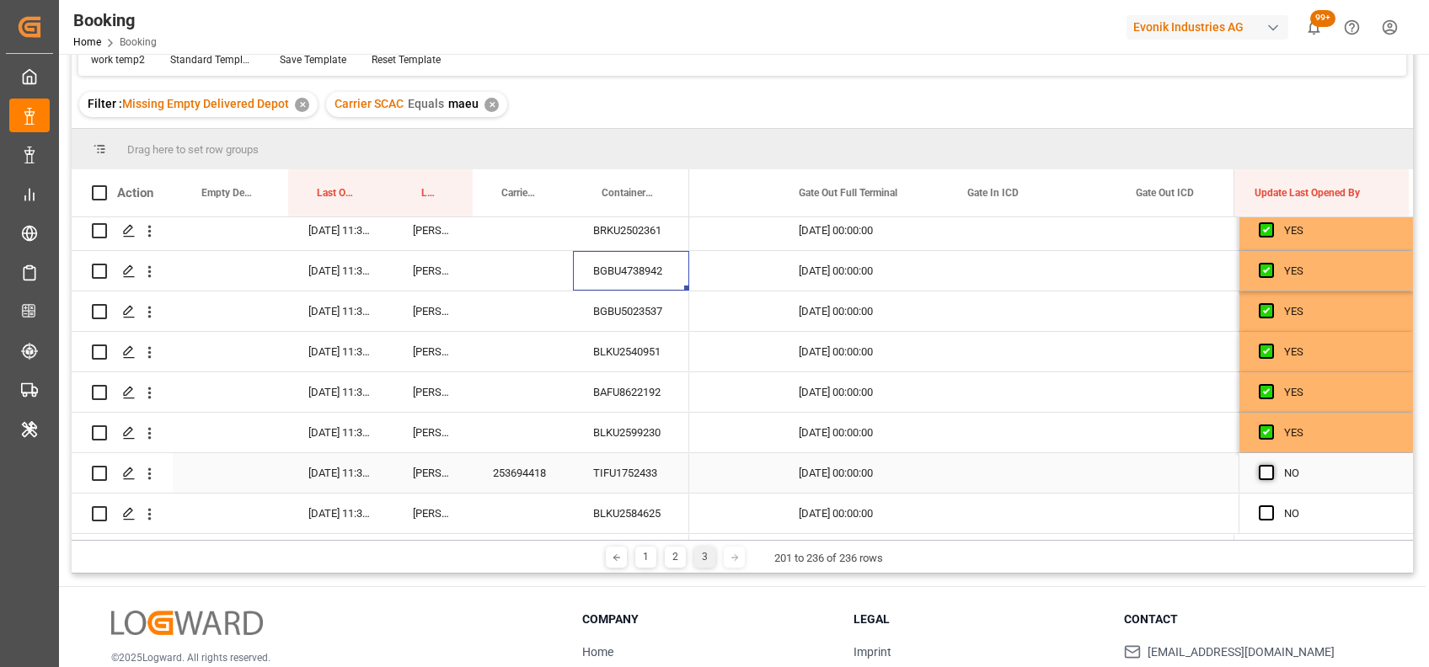
click at [1260, 473] on span "Press SPACE to select this row." at bounding box center [1266, 472] width 15 height 15
click at [1271, 465] on input "Press SPACE to select this row." at bounding box center [1271, 465] width 0 height 0
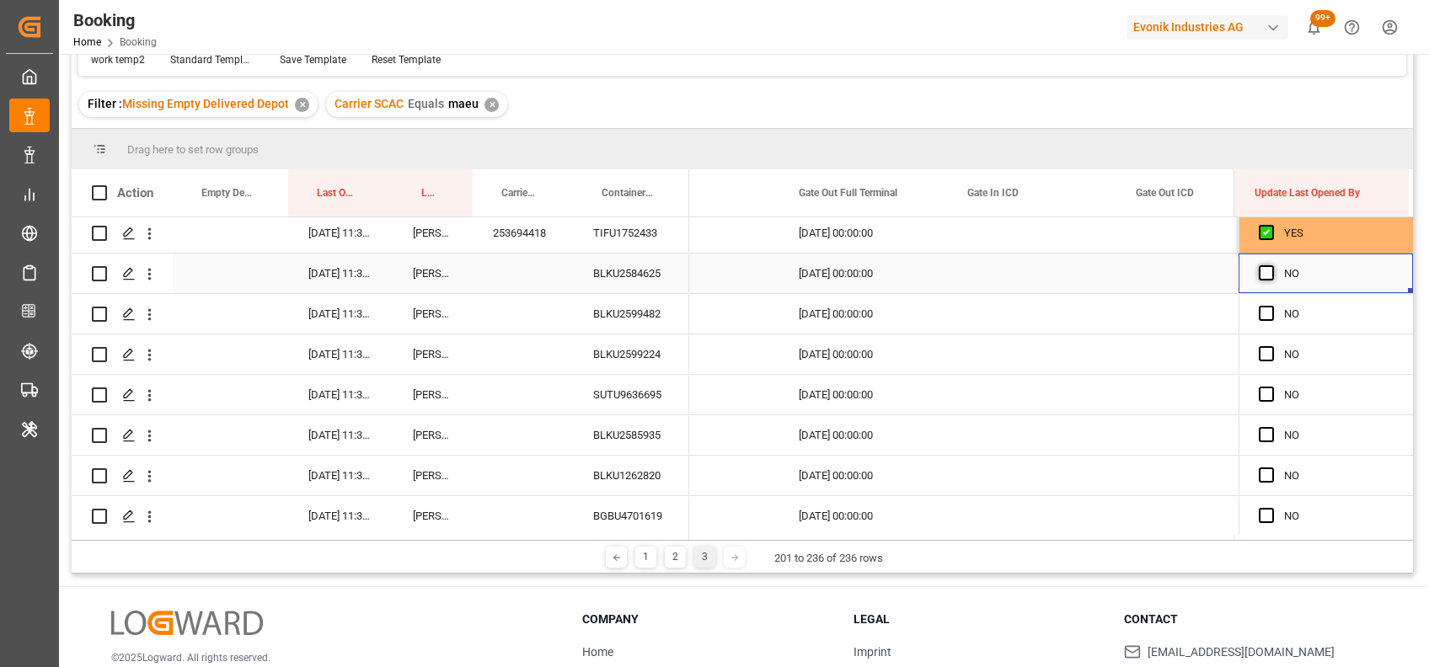
click at [1260, 276] on span "Press SPACE to select this row." at bounding box center [1266, 272] width 15 height 15
click at [1271, 265] on input "Press SPACE to select this row." at bounding box center [1271, 265] width 0 height 0
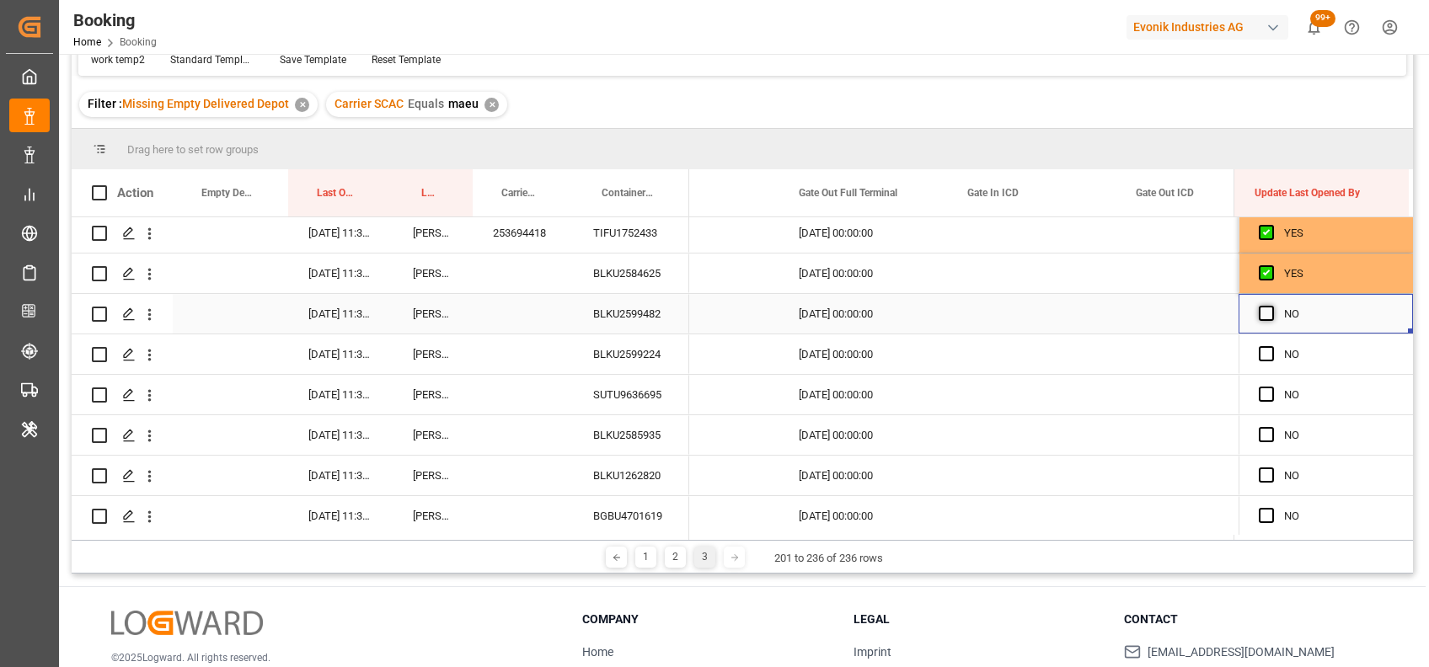
click at [1260, 311] on span "Press SPACE to select this row." at bounding box center [1266, 313] width 15 height 15
click at [1271, 306] on input "Press SPACE to select this row." at bounding box center [1271, 306] width 0 height 0
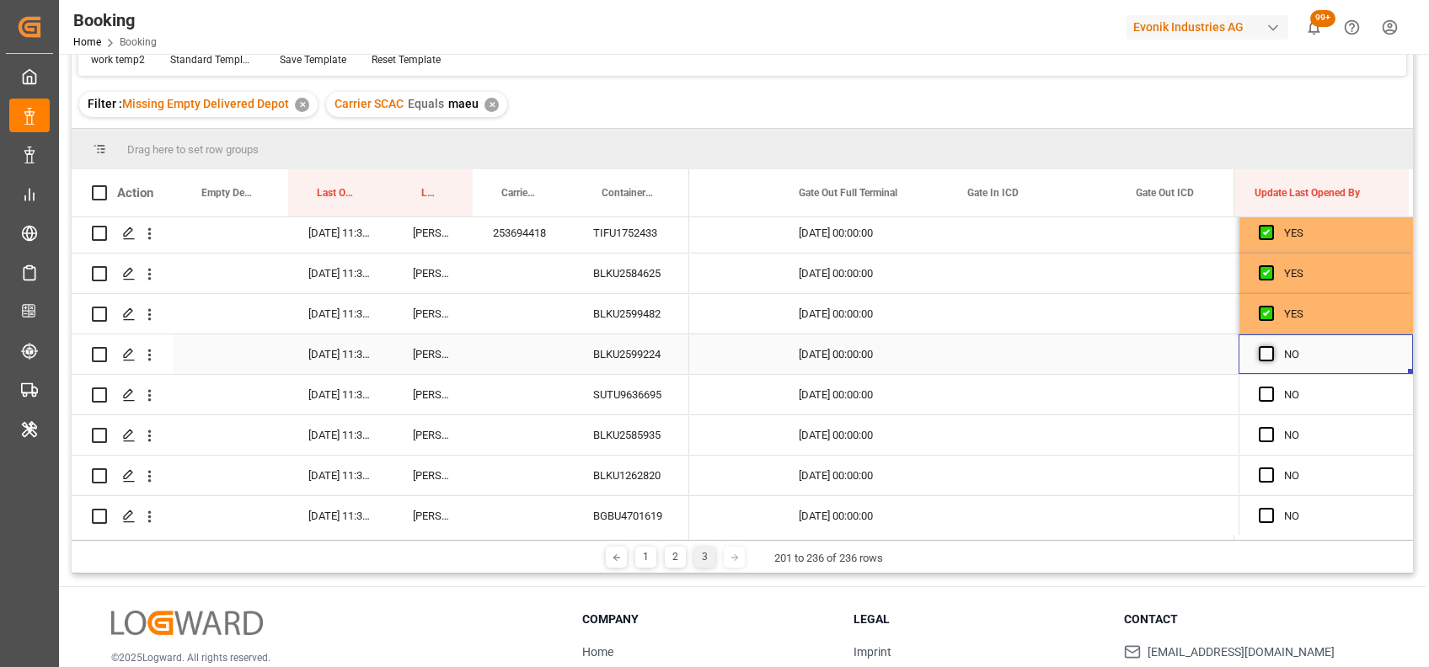
click at [1261, 350] on span "Press SPACE to select this row." at bounding box center [1266, 353] width 15 height 15
click at [1271, 346] on input "Press SPACE to select this row." at bounding box center [1271, 346] width 0 height 0
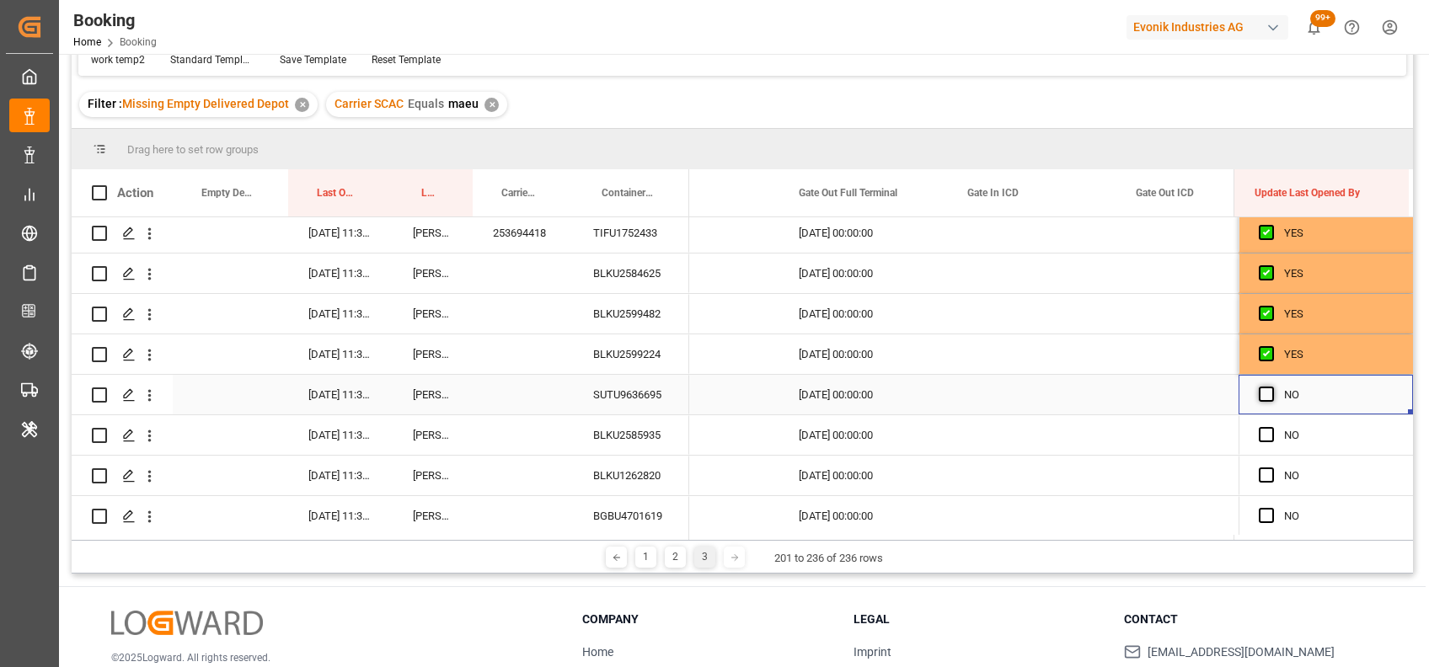
click at [1260, 388] on span "Press SPACE to select this row." at bounding box center [1266, 394] width 15 height 15
click at [1271, 387] on input "Press SPACE to select this row." at bounding box center [1271, 387] width 0 height 0
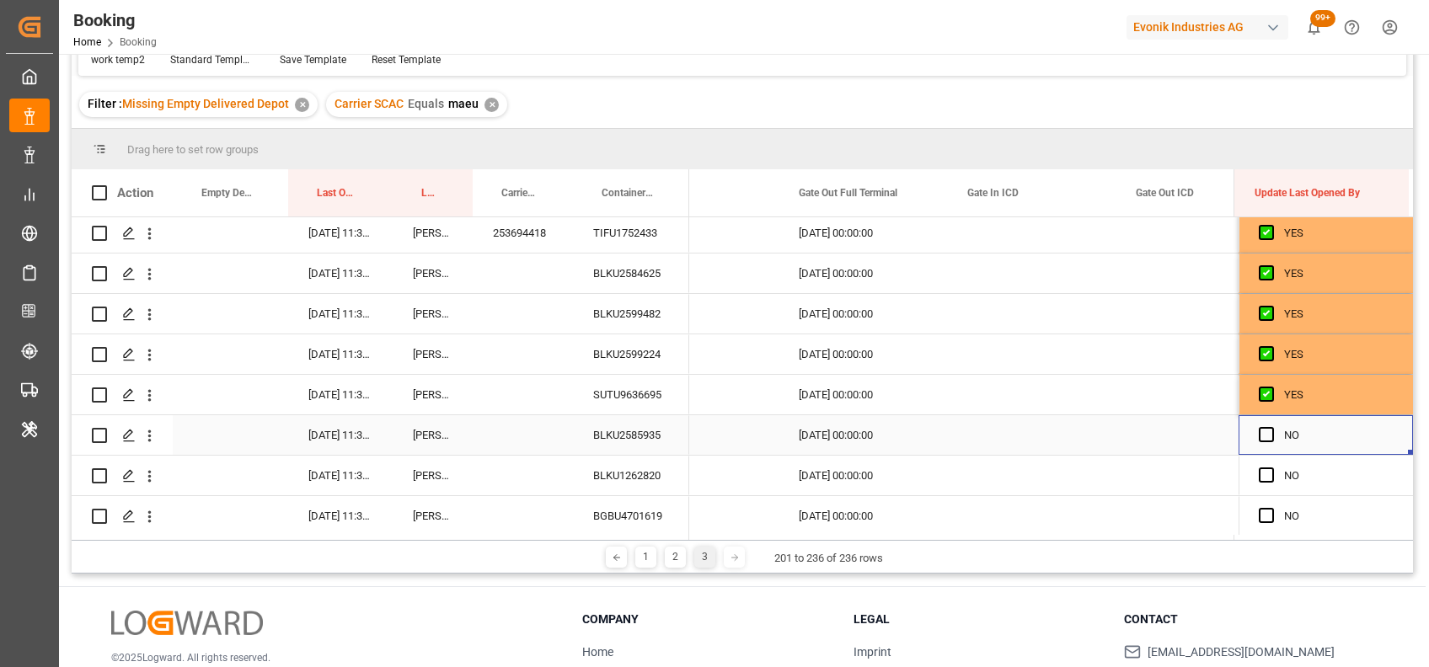
click at [1261, 443] on div "Press SPACE to select this row." at bounding box center [1271, 435] width 25 height 39
click at [1259, 434] on span "Press SPACE to select this row." at bounding box center [1266, 434] width 15 height 15
click at [1271, 427] on input "Press SPACE to select this row." at bounding box center [1271, 427] width 0 height 0
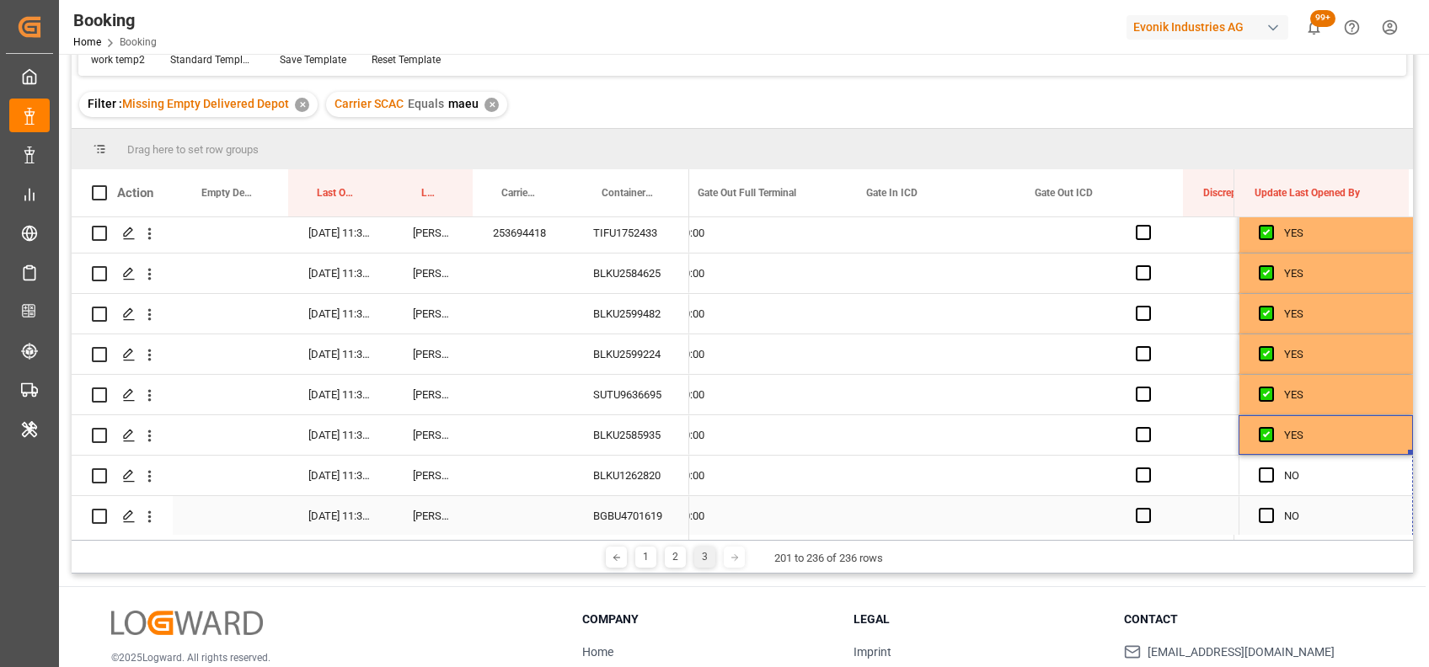
scroll to position [476, 0]
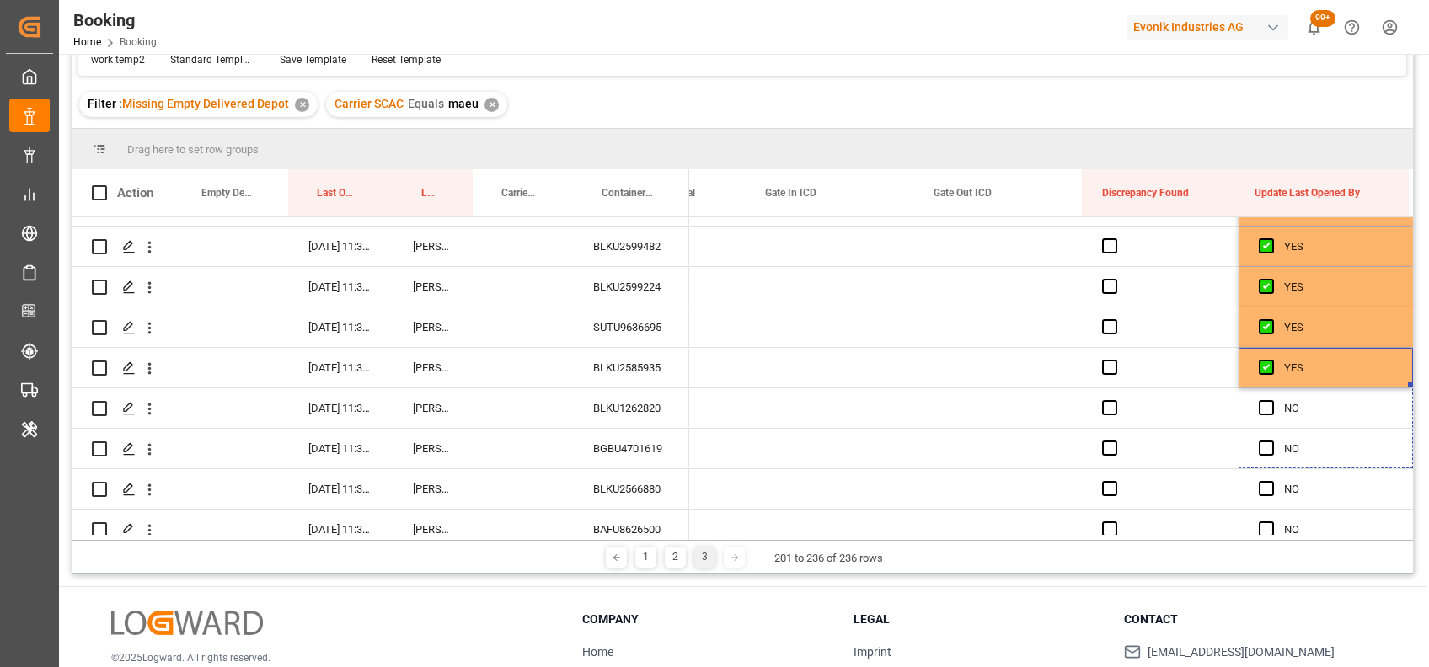
drag, startPoint x: 1405, startPoint y: 449, endPoint x: 1399, endPoint y: 561, distance: 112.2
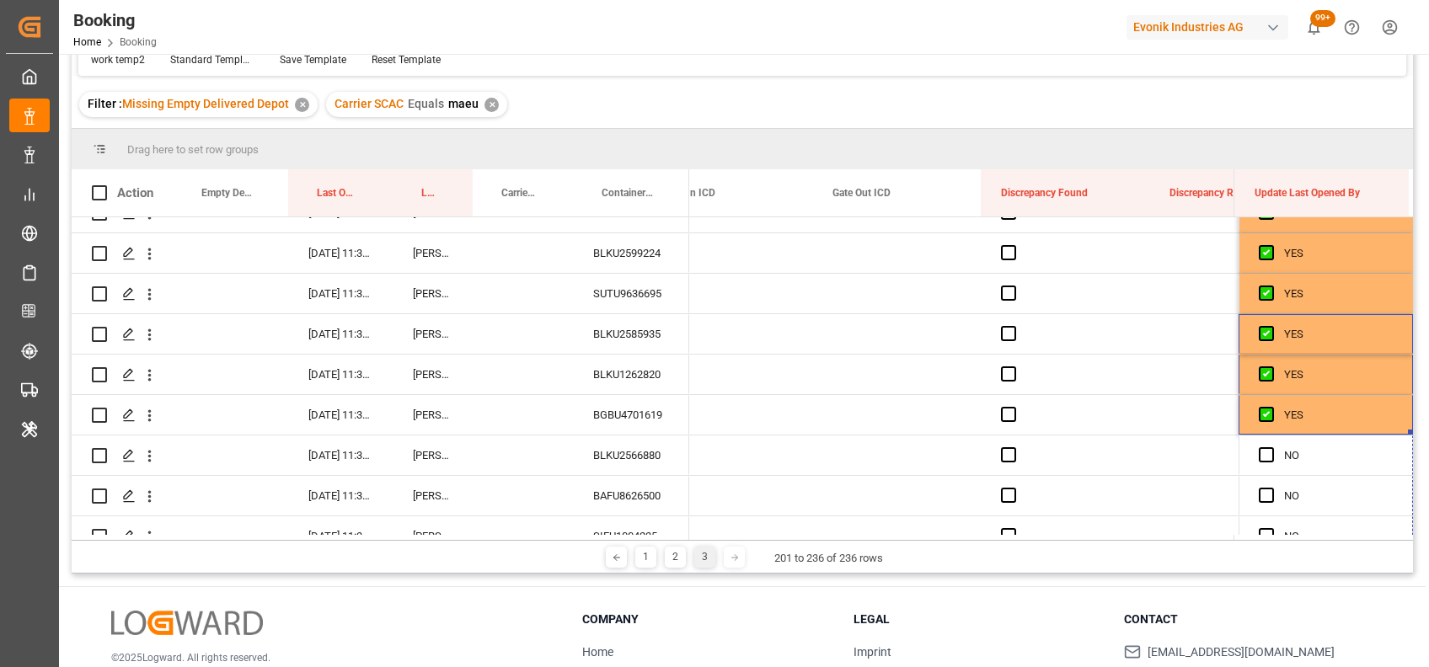
drag, startPoint x: 1405, startPoint y: 431, endPoint x: 1396, endPoint y: 566, distance: 135.1
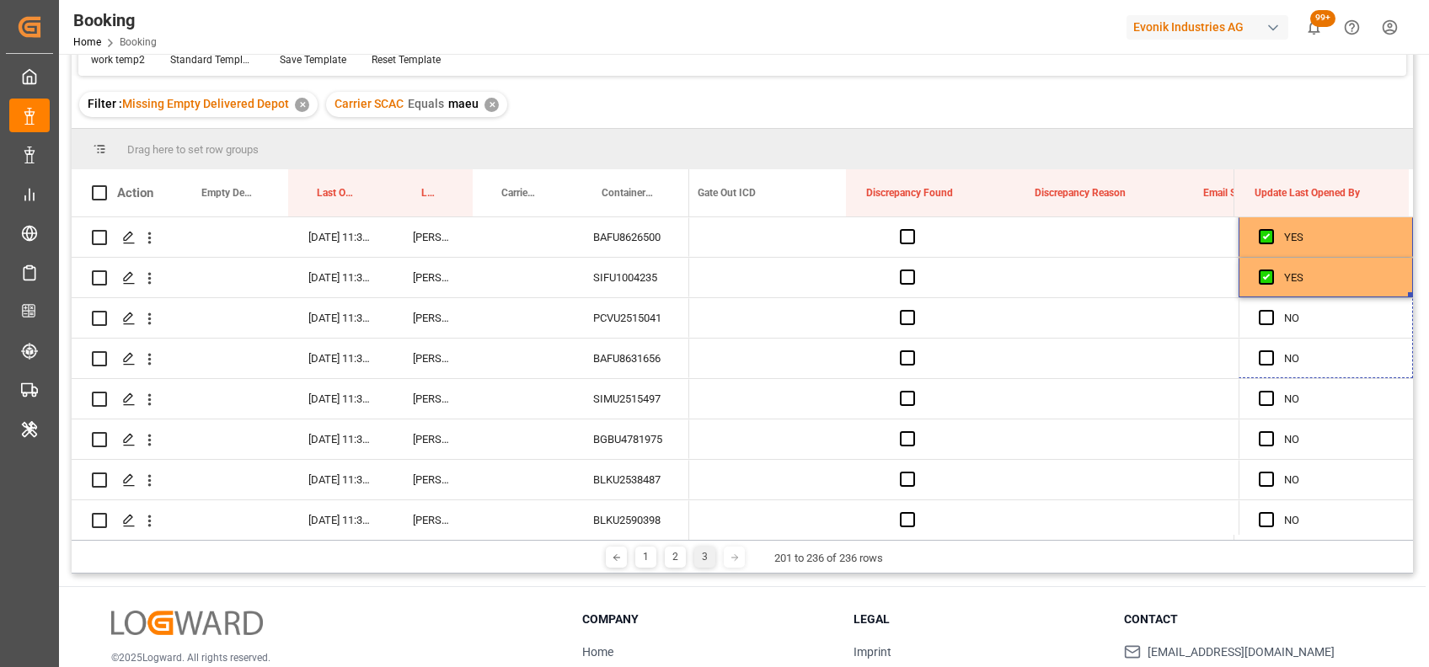
drag, startPoint x: 1404, startPoint y: 225, endPoint x: 1410, endPoint y: 553, distance: 328.6
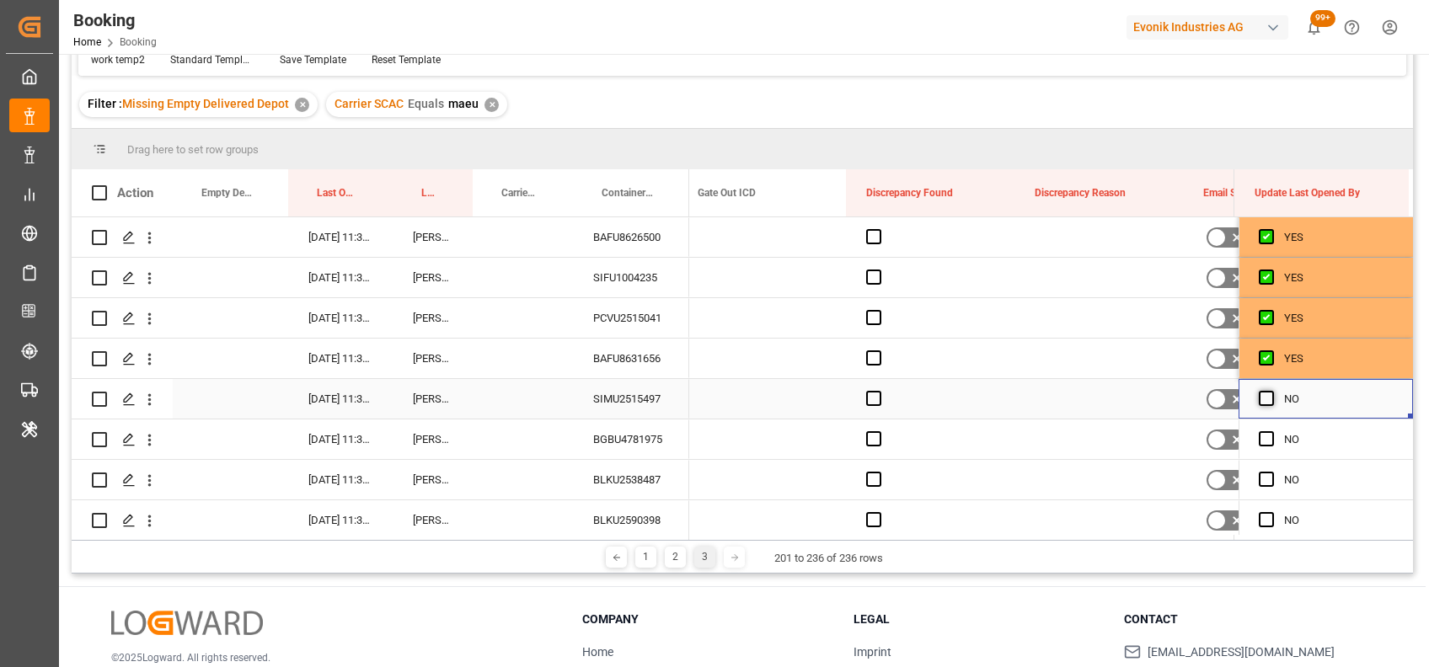
click at [1261, 395] on span "Press SPACE to select this row." at bounding box center [1266, 398] width 15 height 15
click at [1271, 391] on input "Press SPACE to select this row." at bounding box center [1271, 391] width 0 height 0
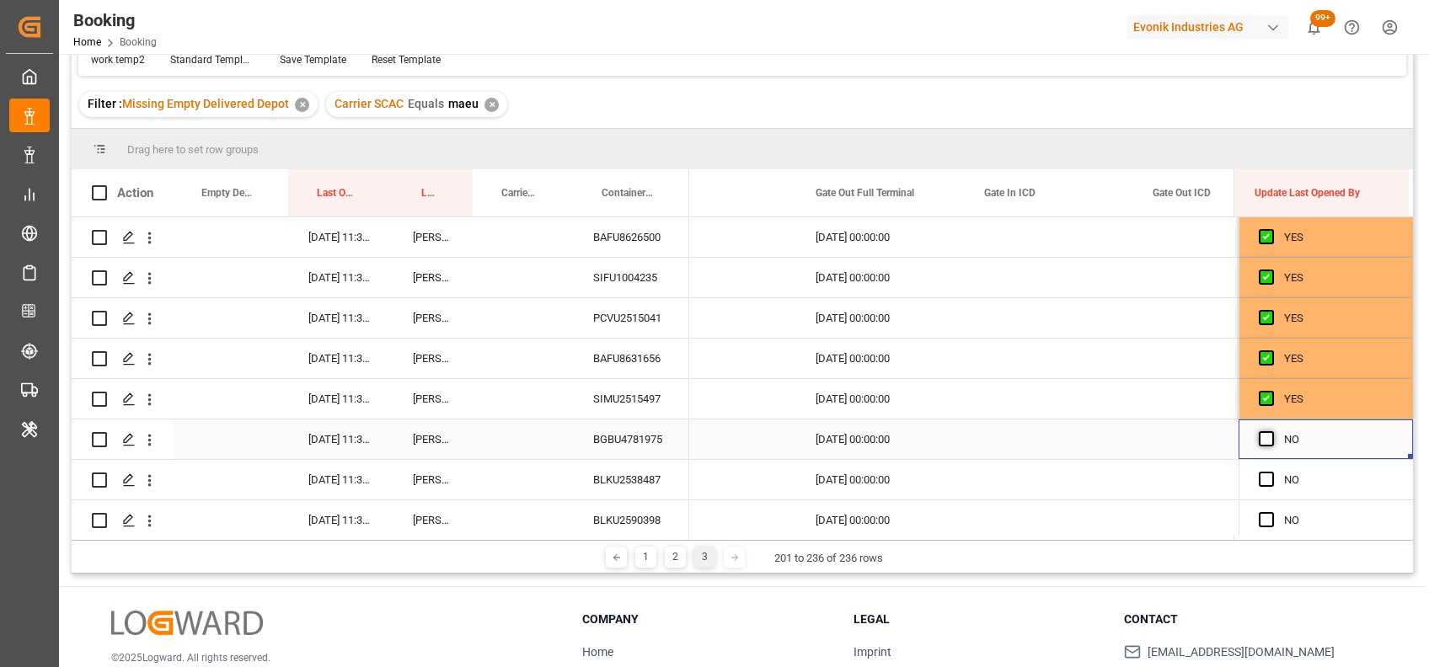
click at [1263, 438] on span "Press SPACE to select this row." at bounding box center [1266, 438] width 15 height 15
click at [1271, 431] on input "Press SPACE to select this row." at bounding box center [1271, 431] width 0 height 0
click at [1265, 476] on span "Press SPACE to select this row." at bounding box center [1266, 479] width 15 height 15
click at [1271, 472] on input "Press SPACE to select this row." at bounding box center [1271, 472] width 0 height 0
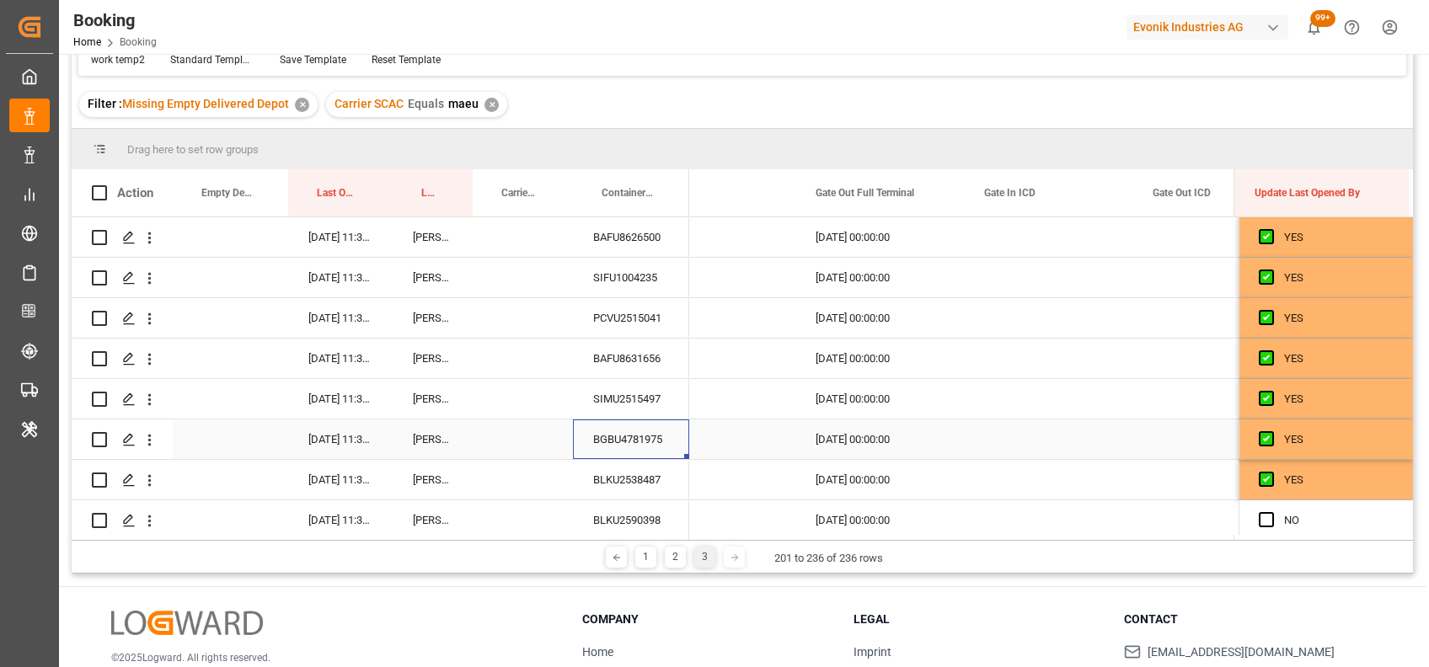
click at [656, 436] on div "BGBU4781975" at bounding box center [631, 440] width 116 height 40
click at [1260, 526] on span "Press SPACE to select this row." at bounding box center [1266, 519] width 15 height 15
click at [1271, 512] on input "Press SPACE to select this row." at bounding box center [1271, 512] width 0 height 0
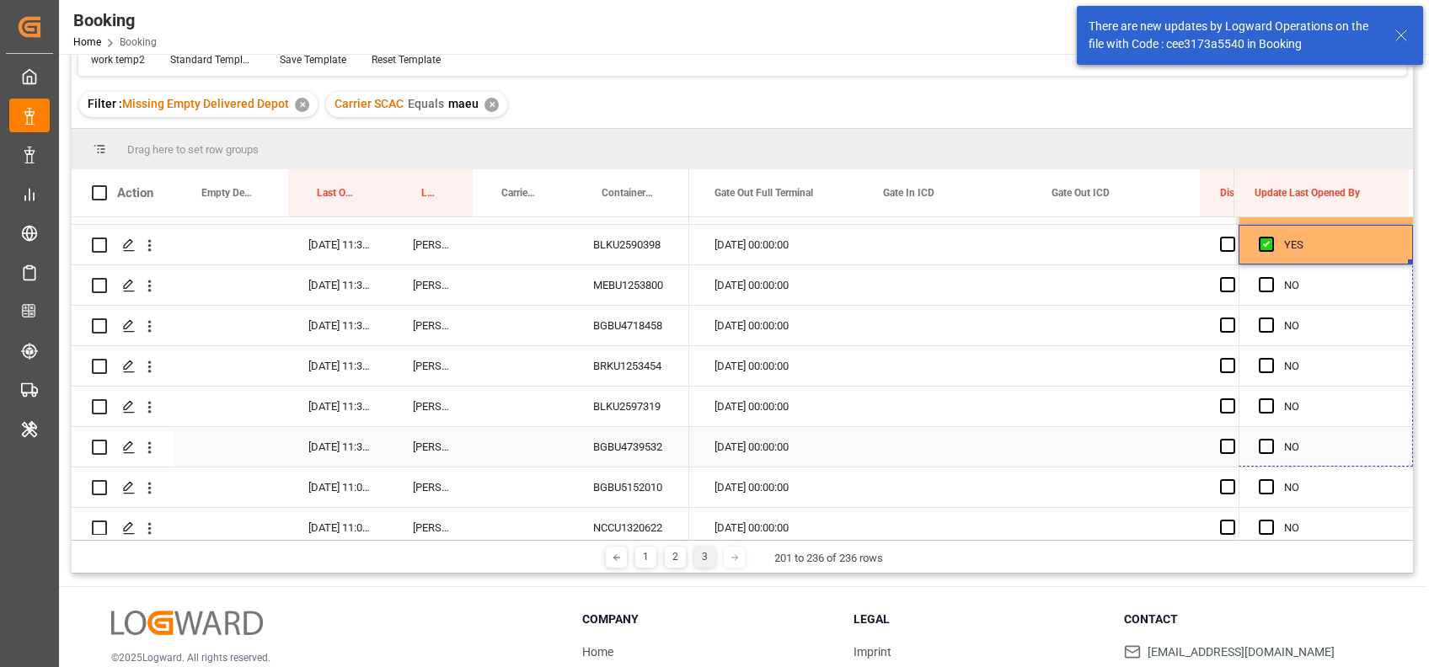
drag, startPoint x: 1404, startPoint y: 259, endPoint x: 1404, endPoint y: 532, distance: 272.1
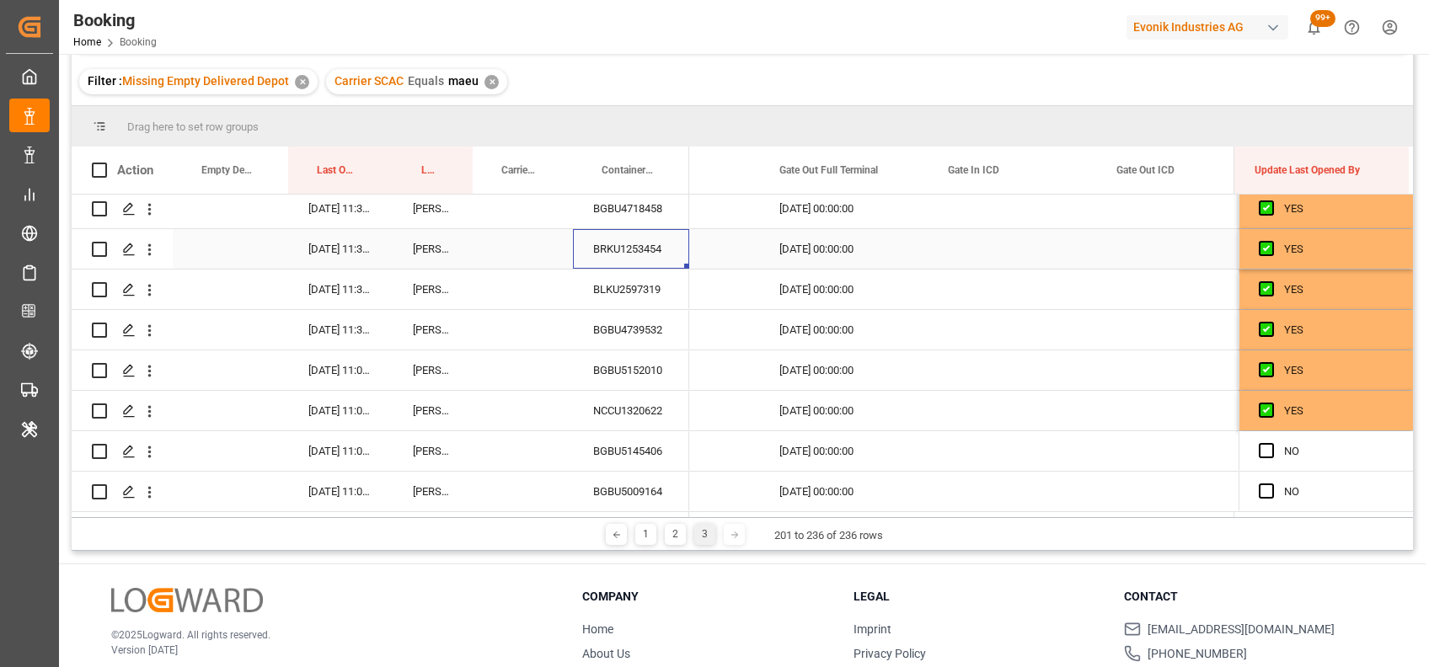
click at [623, 258] on div "BRKU1253454" at bounding box center [631, 249] width 116 height 40
click at [613, 294] on div "BLKU2597319" at bounding box center [631, 290] width 116 height 40
click at [624, 335] on div "BGBU4739532" at bounding box center [631, 330] width 116 height 40
click at [623, 362] on div "BGBU5152010" at bounding box center [631, 370] width 116 height 40
click at [618, 453] on div "BGBU5145406" at bounding box center [631, 451] width 116 height 40
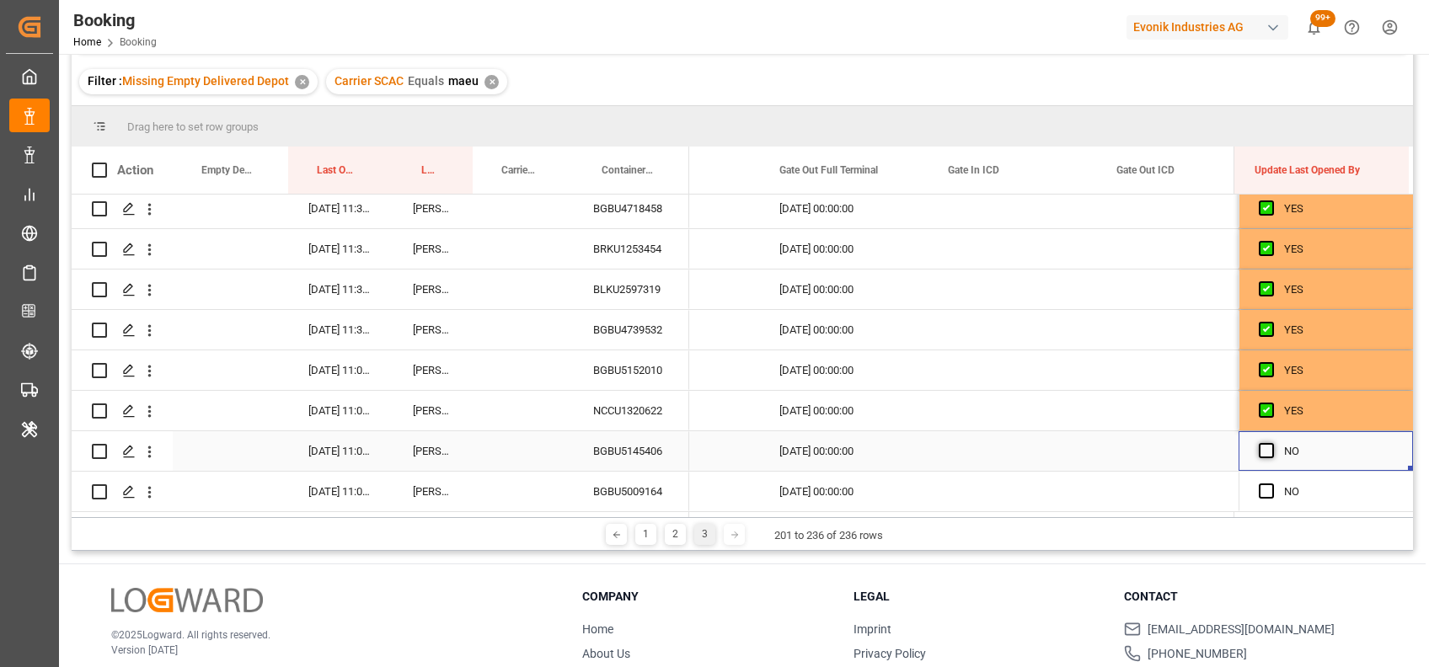
click at [1260, 443] on span "Press SPACE to select this row." at bounding box center [1266, 450] width 15 height 15
click at [1271, 443] on input "Press SPACE to select this row." at bounding box center [1271, 443] width 0 height 0
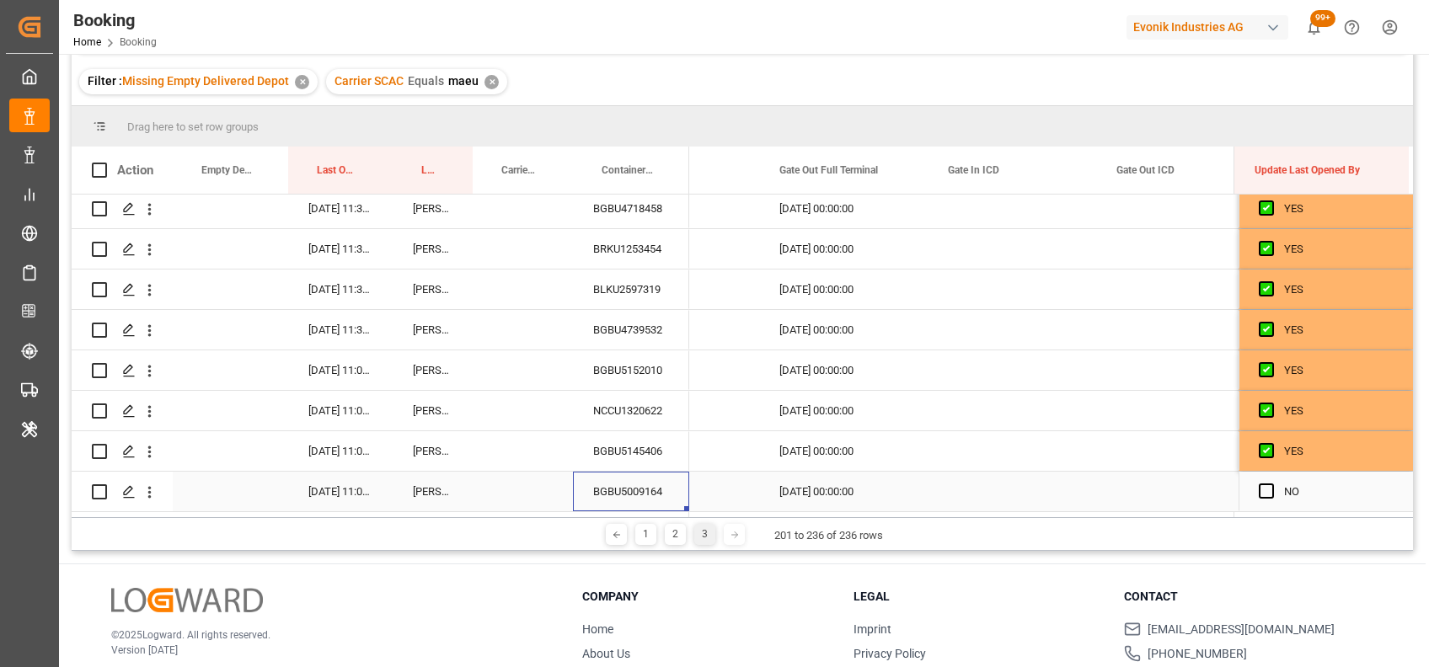
click at [634, 488] on div "BGBU5009164" at bounding box center [631, 492] width 116 height 40
click at [1265, 487] on span "Press SPACE to select this row." at bounding box center [1266, 491] width 15 height 15
click at [1271, 484] on input "Press SPACE to select this row." at bounding box center [1271, 484] width 0 height 0
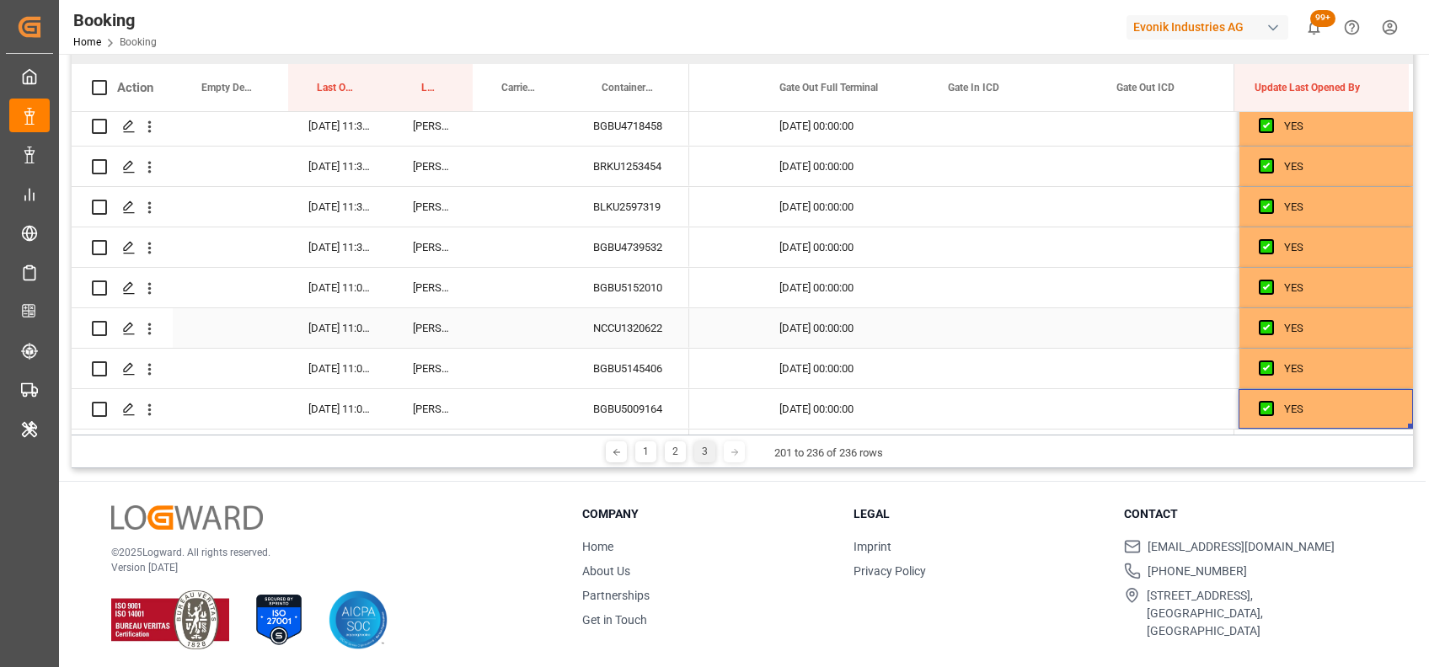
scroll to position [244, 0]
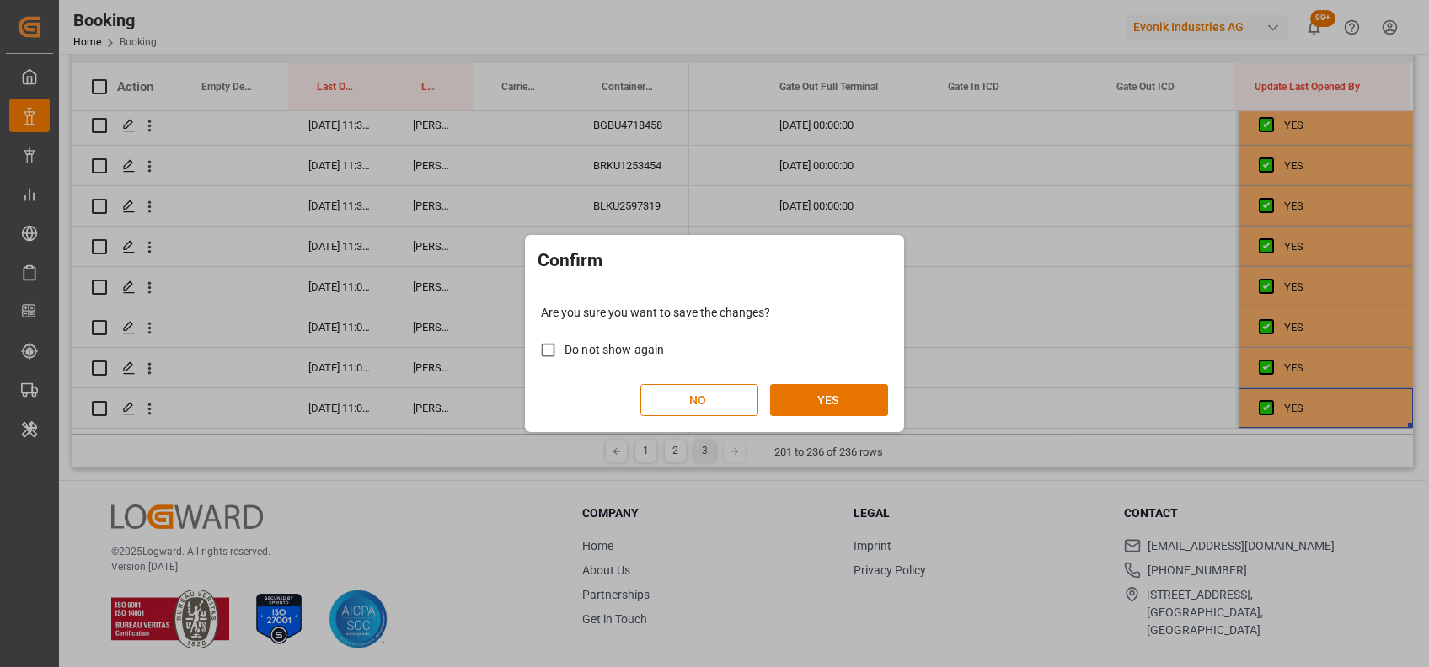
click at [802, 381] on div "Are you sure you want to save the changes? Do not show again NO YES" at bounding box center [714, 360] width 371 height 136
click at [829, 409] on button "YES" at bounding box center [829, 400] width 118 height 32
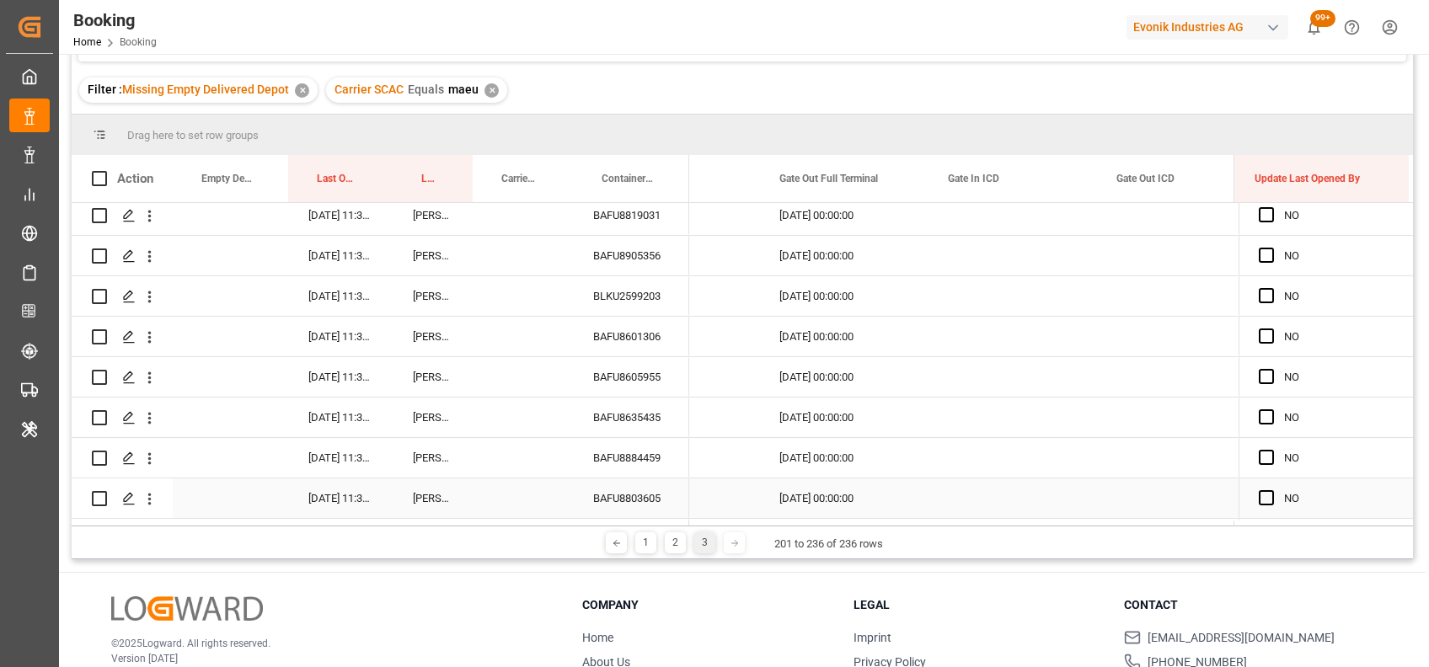
scroll to position [1058, 0]
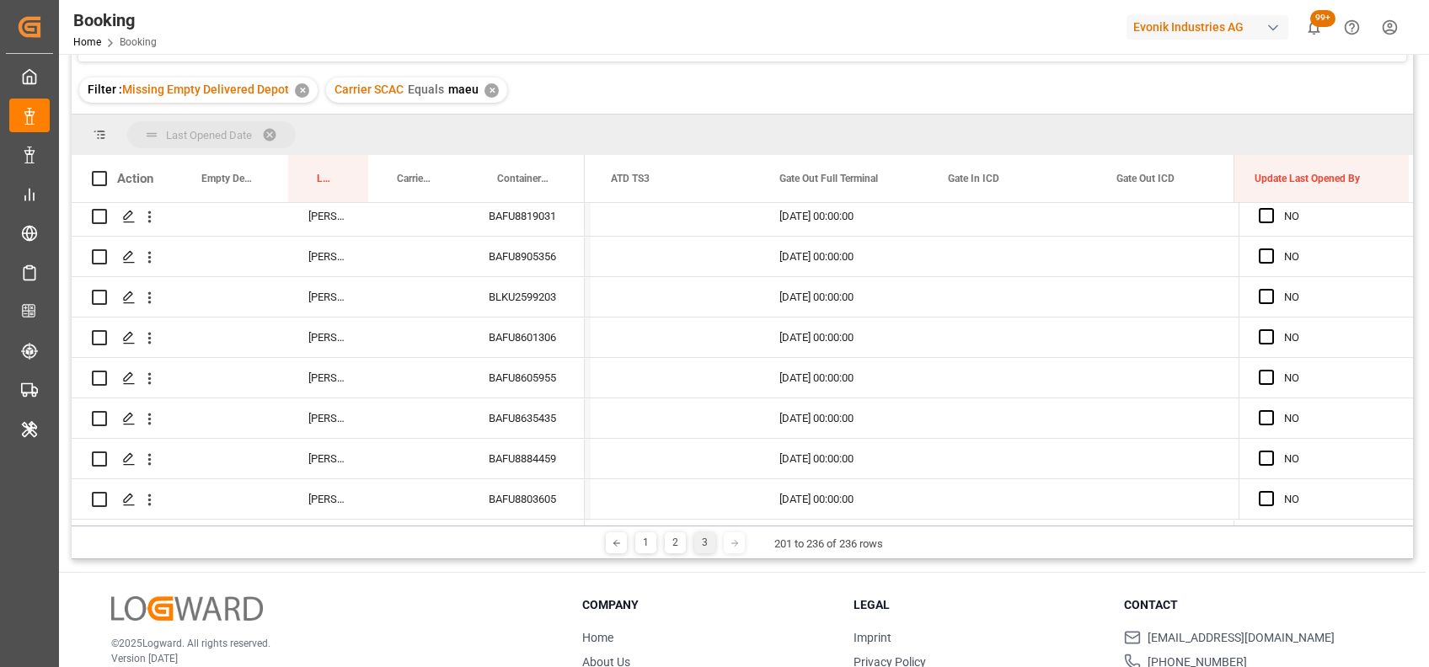
drag, startPoint x: 350, startPoint y: 184, endPoint x: 319, endPoint y: 147, distance: 49.1
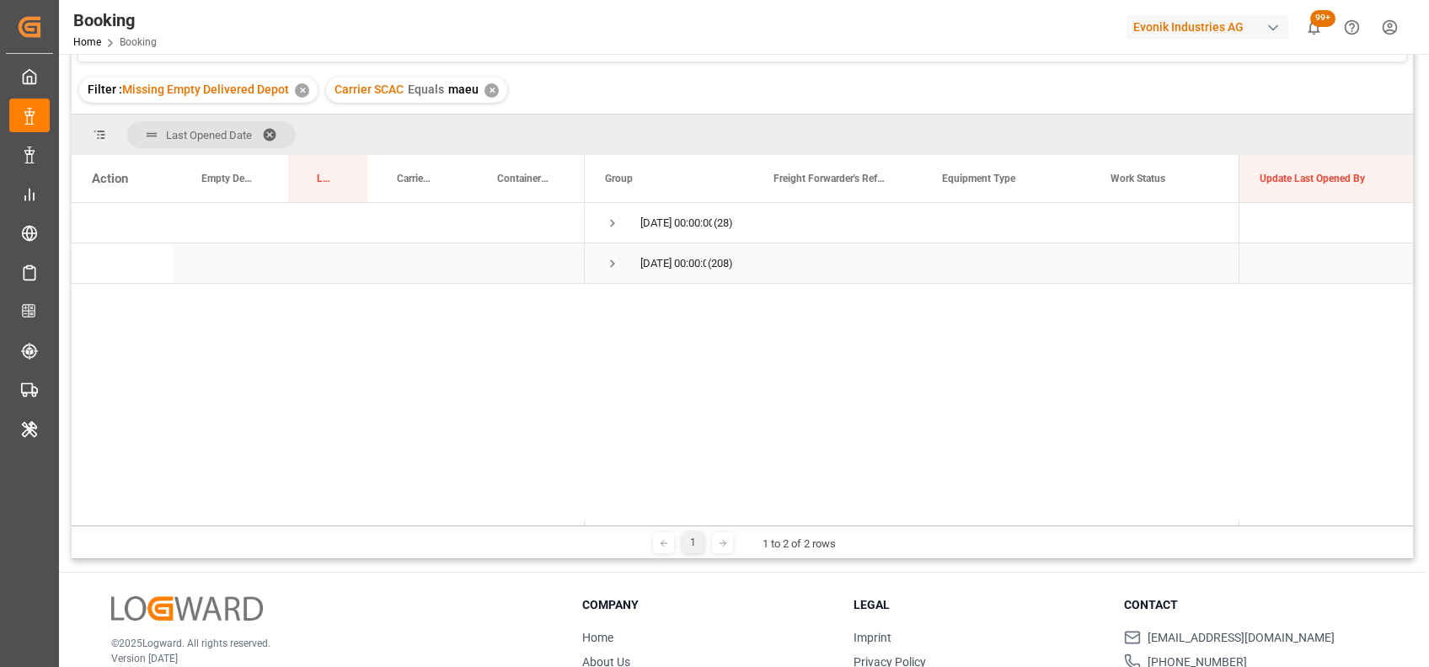
scroll to position [0, 0]
click at [607, 220] on span "Press SPACE to select this row." at bounding box center [612, 223] width 15 height 15
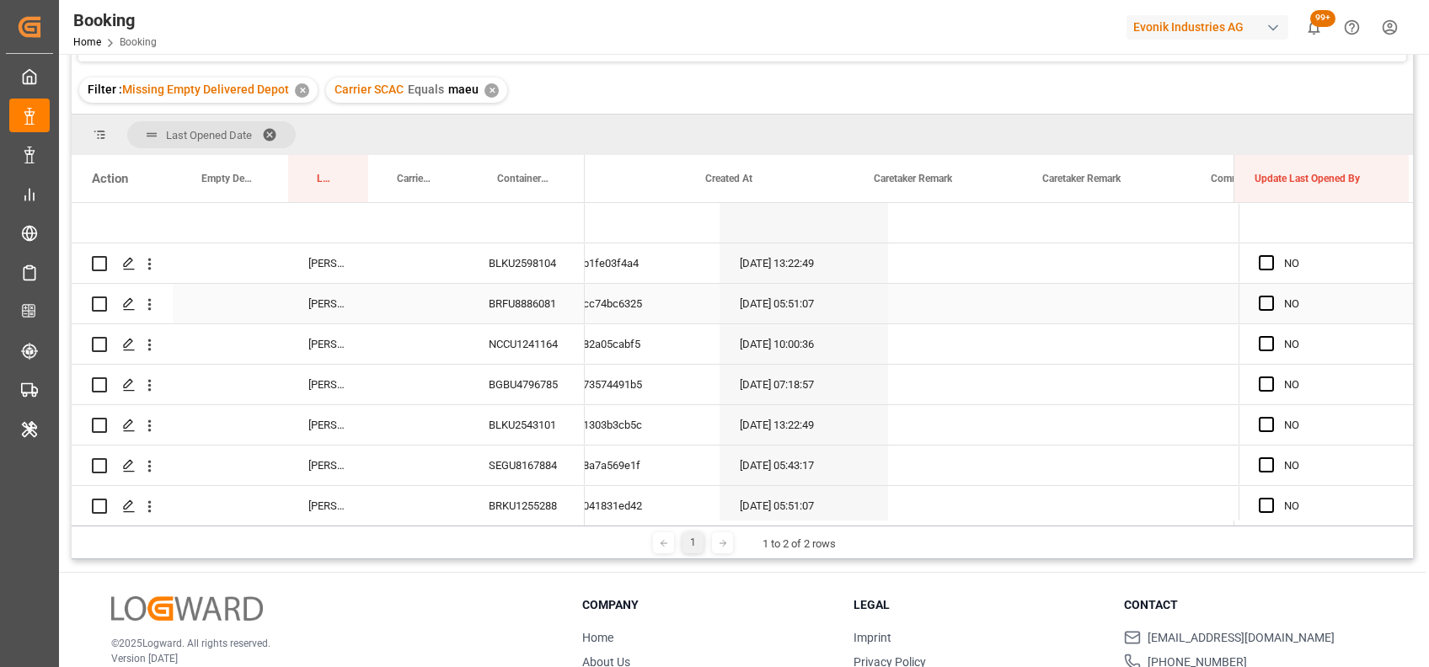
scroll to position [0, 922]
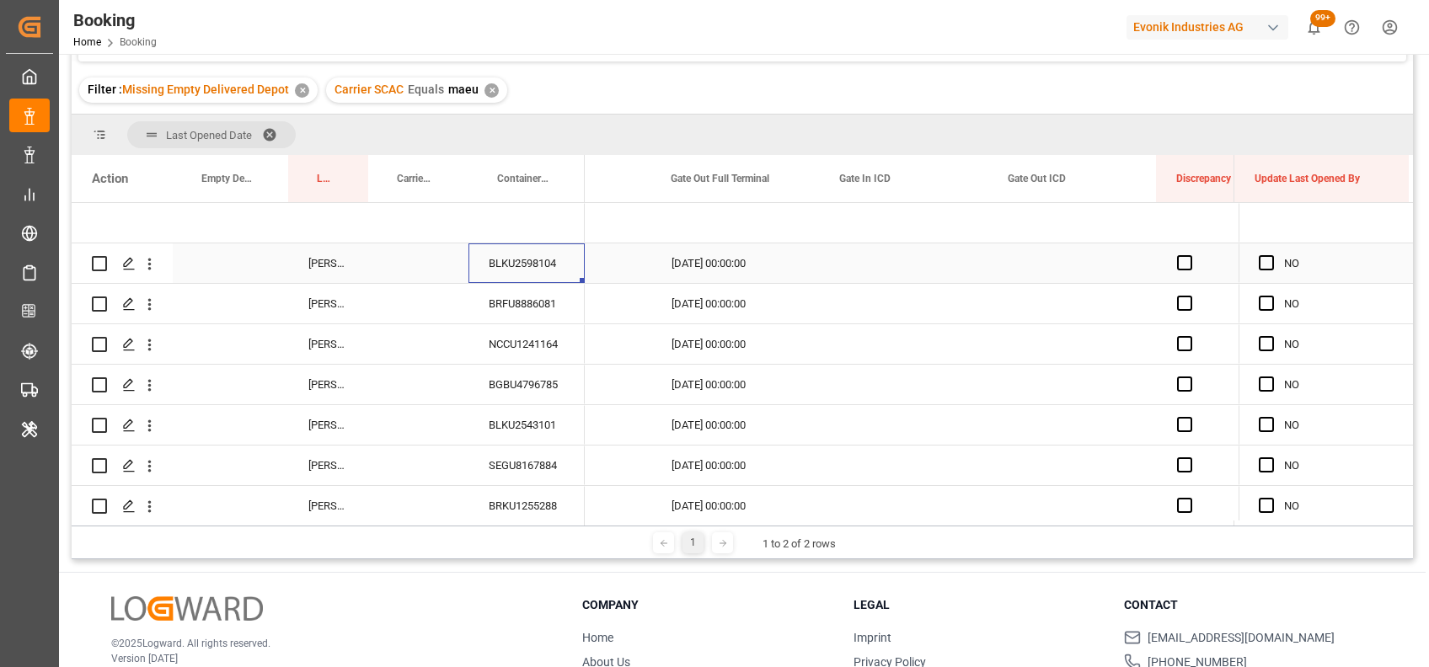
click at [546, 275] on div "BLKU2598104" at bounding box center [526, 263] width 116 height 40
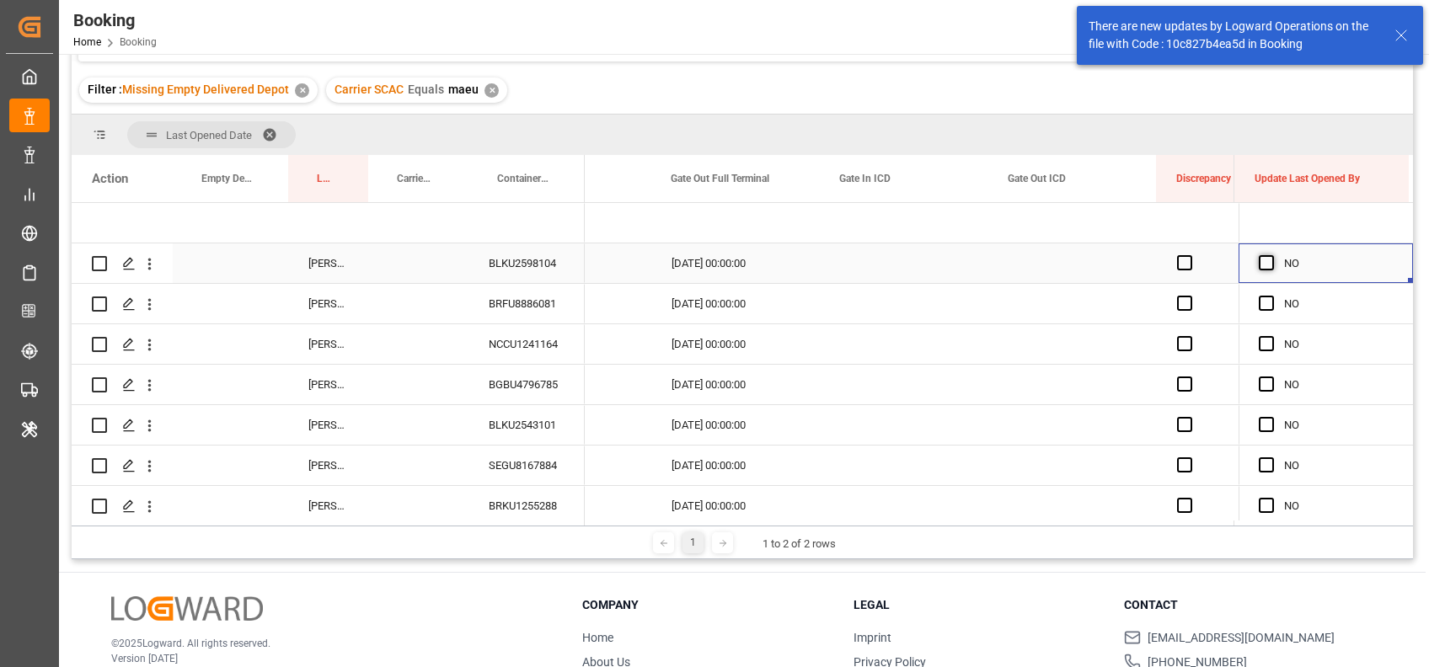
click at [1259, 265] on span "Press SPACE to select this row." at bounding box center [1266, 262] width 15 height 15
click at [1271, 255] on input "Press SPACE to select this row." at bounding box center [1271, 255] width 0 height 0
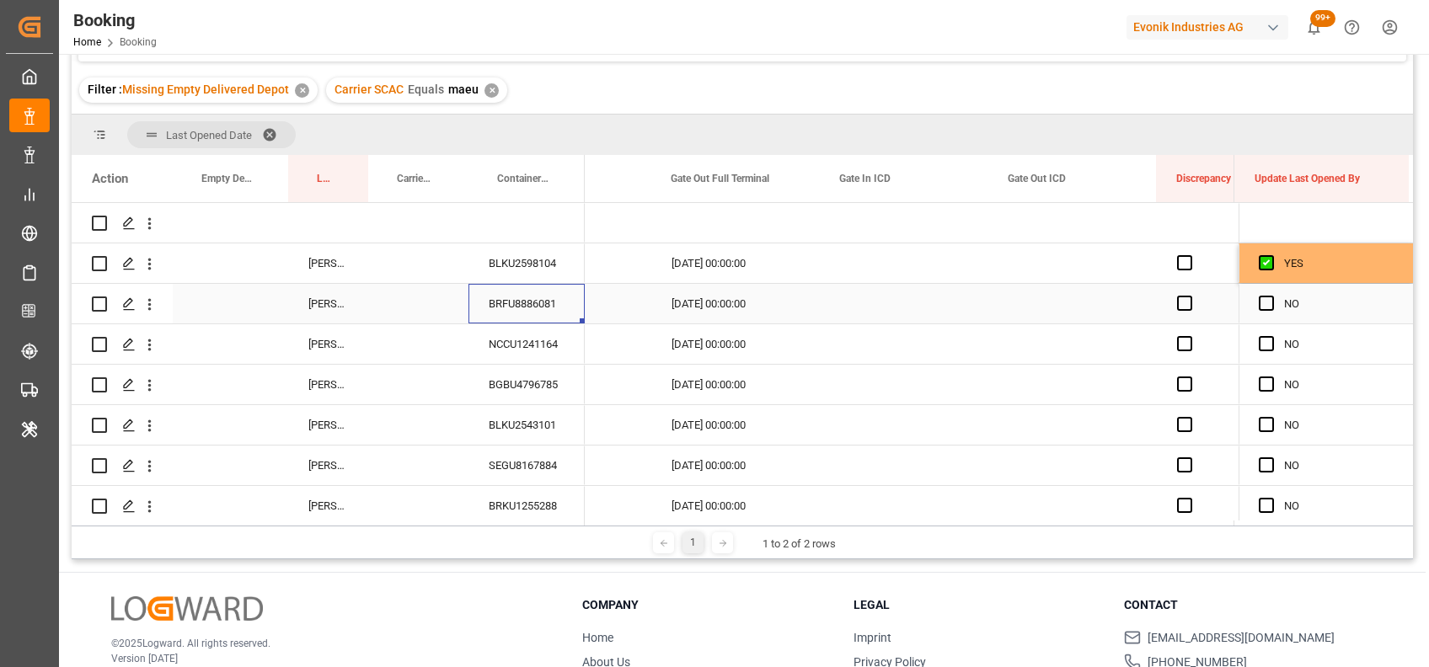
click at [551, 303] on div "BRFU8886081" at bounding box center [526, 304] width 116 height 40
click at [1260, 303] on span "Press SPACE to select this row." at bounding box center [1266, 303] width 15 height 15
click at [1271, 296] on input "Press SPACE to select this row." at bounding box center [1271, 296] width 0 height 0
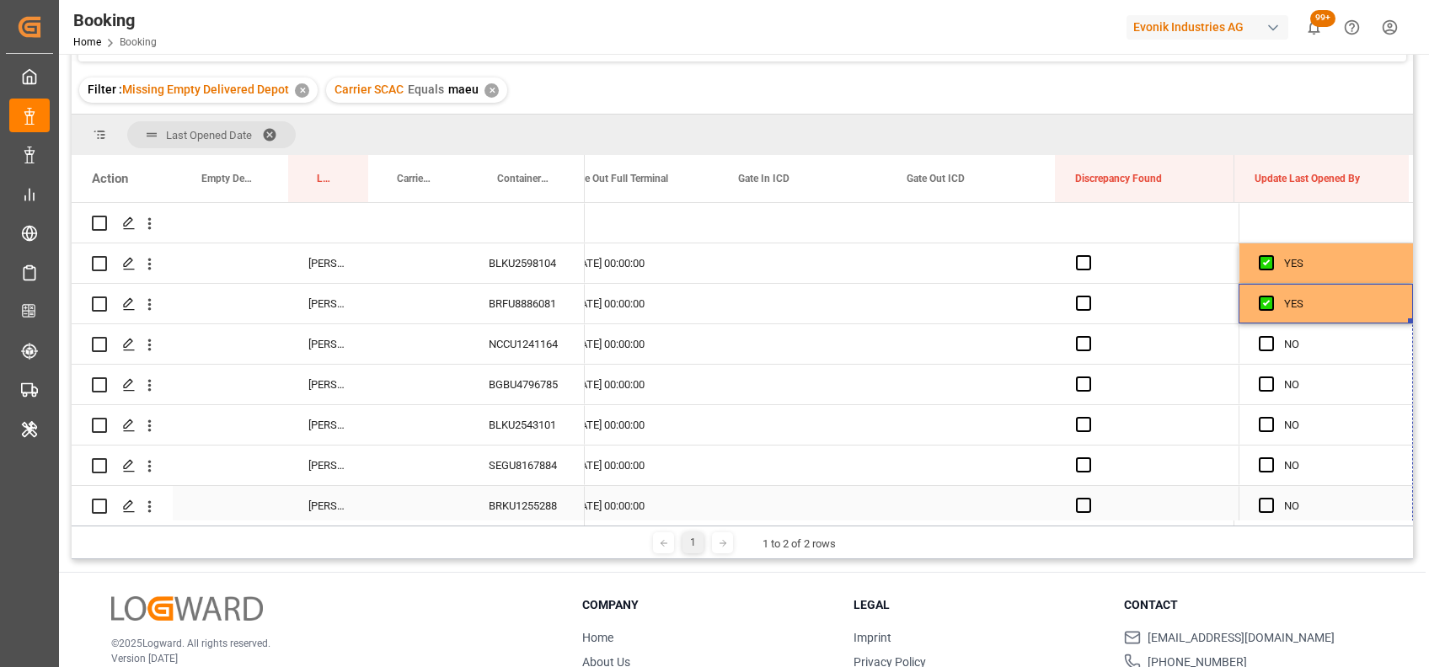
drag, startPoint x: 1403, startPoint y: 321, endPoint x: 1407, endPoint y: 521, distance: 199.7
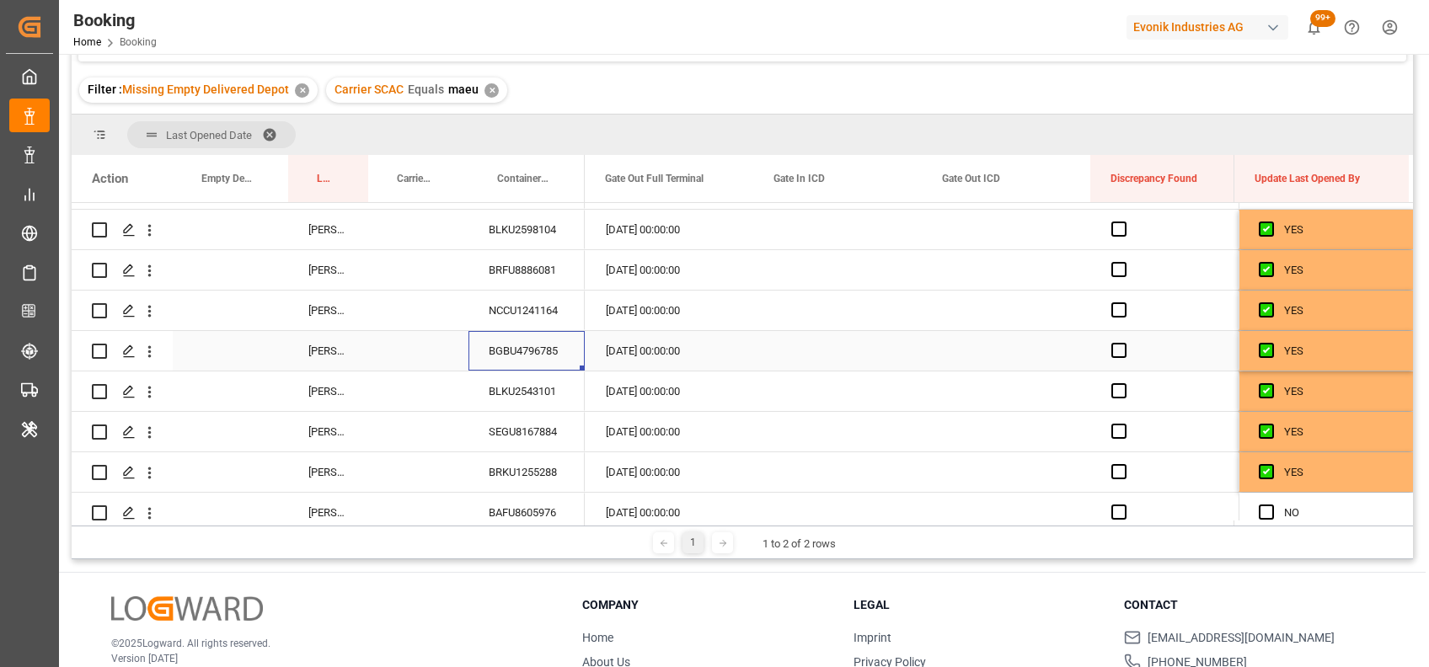
click at [545, 356] on div "BGBU4796785" at bounding box center [526, 351] width 116 height 40
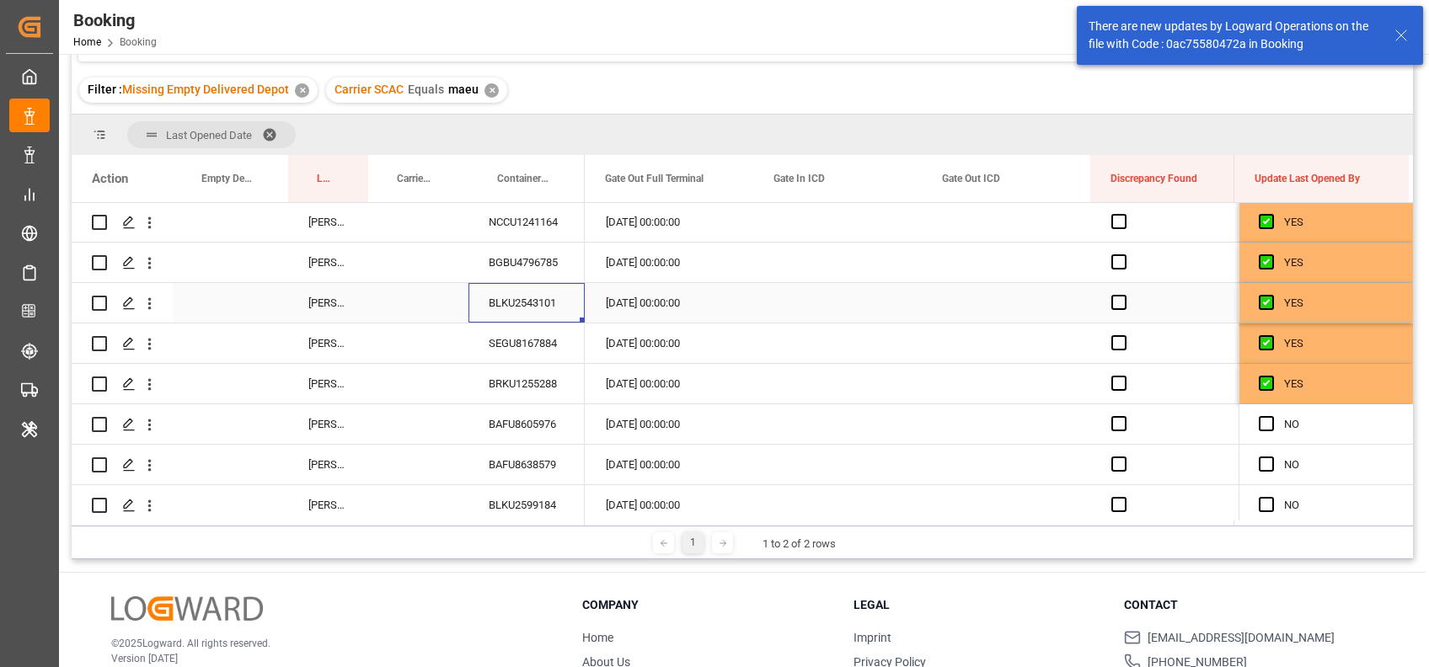
click at [511, 307] on div "BLKU2543101" at bounding box center [526, 303] width 116 height 40
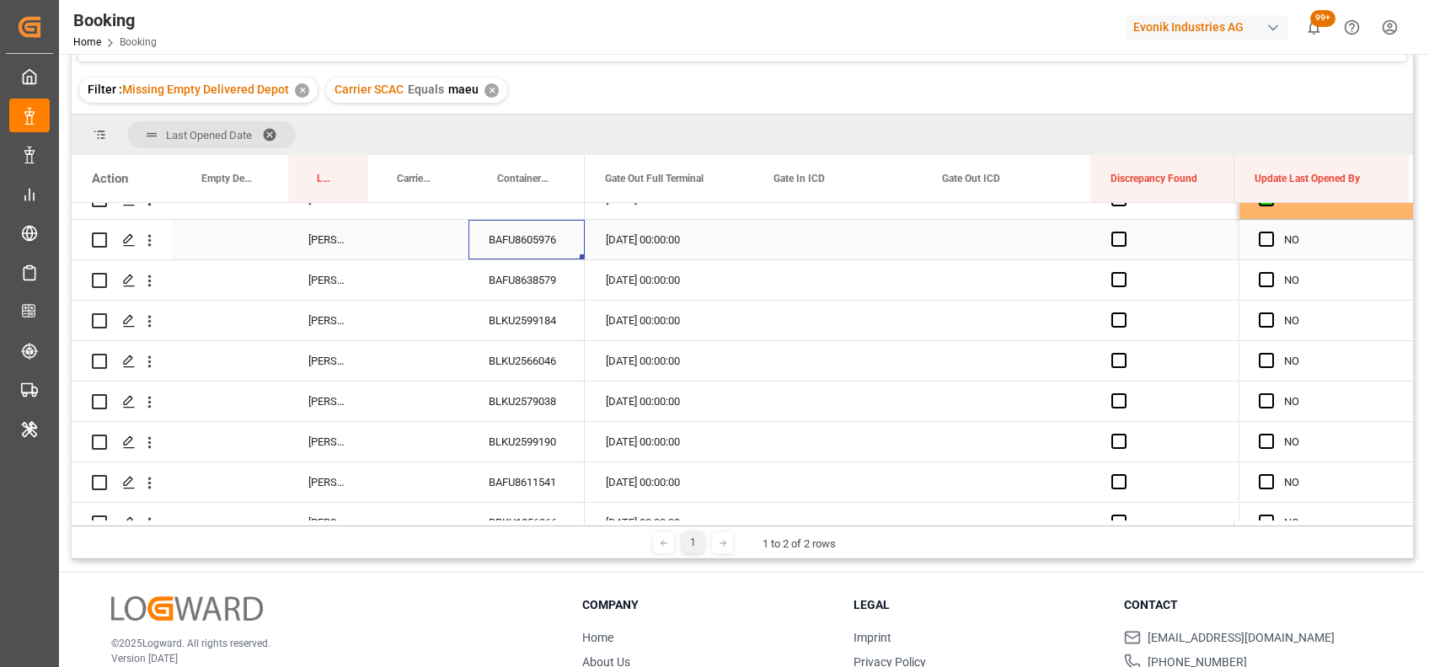
click at [526, 240] on div "BAFU8605976" at bounding box center [526, 240] width 116 height 40
click at [1259, 238] on span "Press SPACE to select this row." at bounding box center [1266, 239] width 15 height 15
click at [1271, 232] on input "Press SPACE to select this row." at bounding box center [1271, 232] width 0 height 0
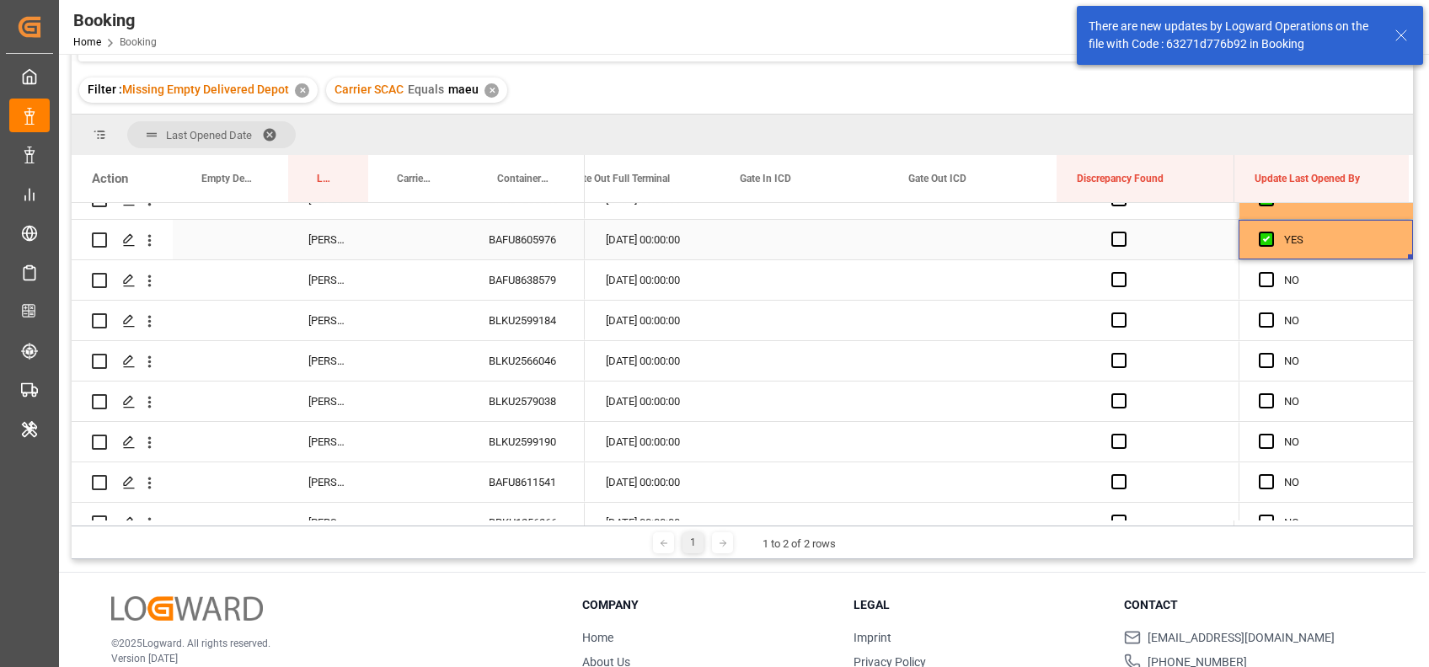
scroll to position [0, 21507]
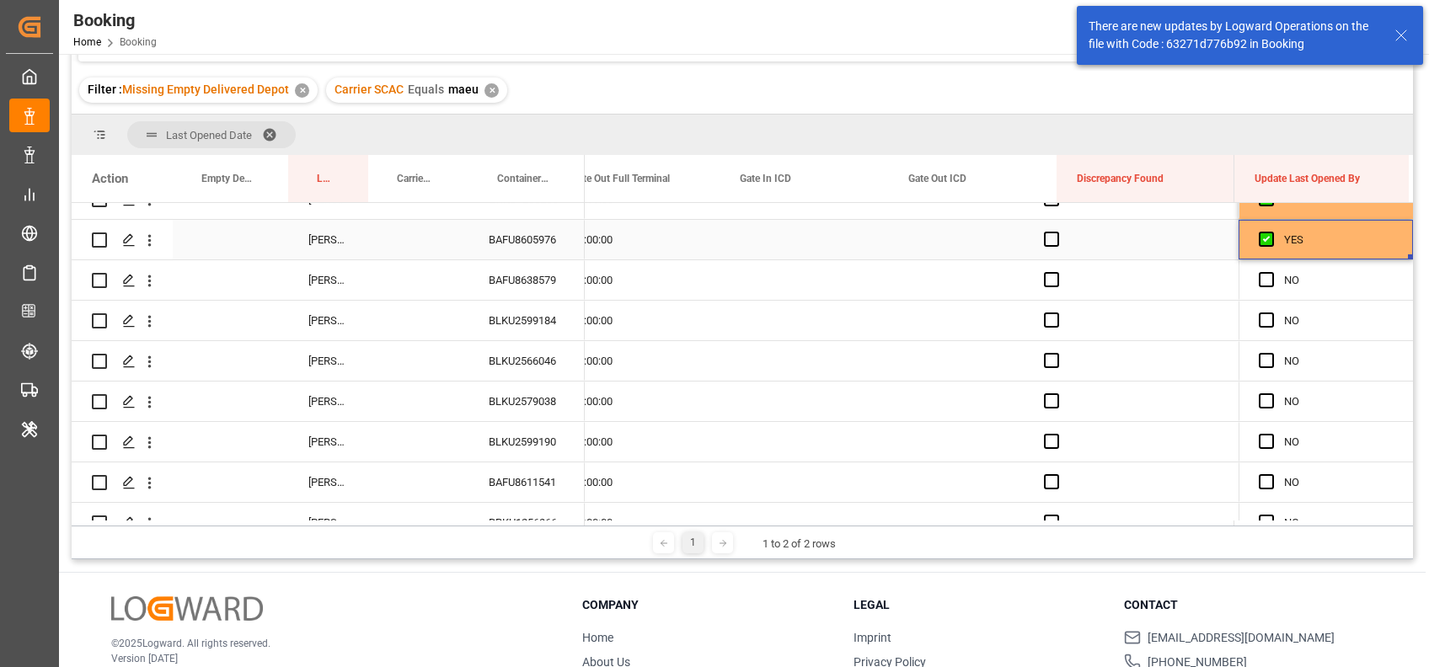
drag, startPoint x: 1405, startPoint y: 256, endPoint x: 1429, endPoint y: 523, distance: 268.1
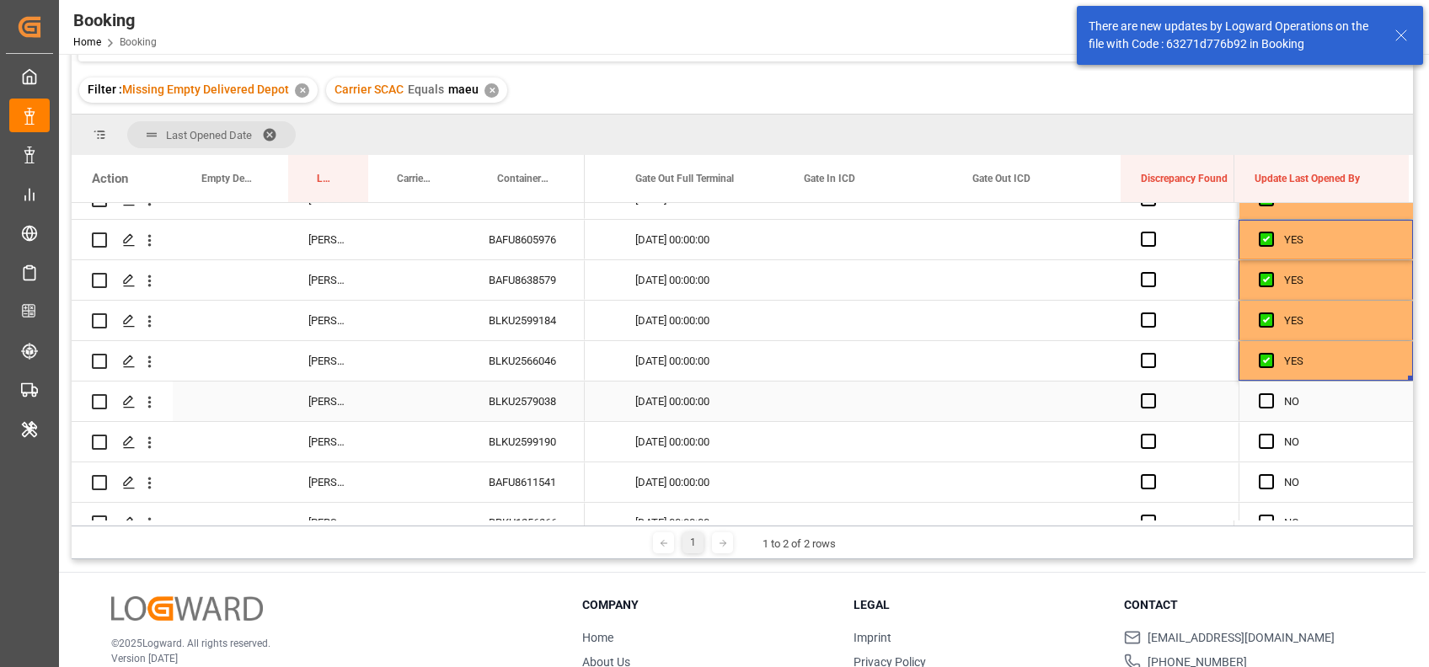
scroll to position [0, 21371]
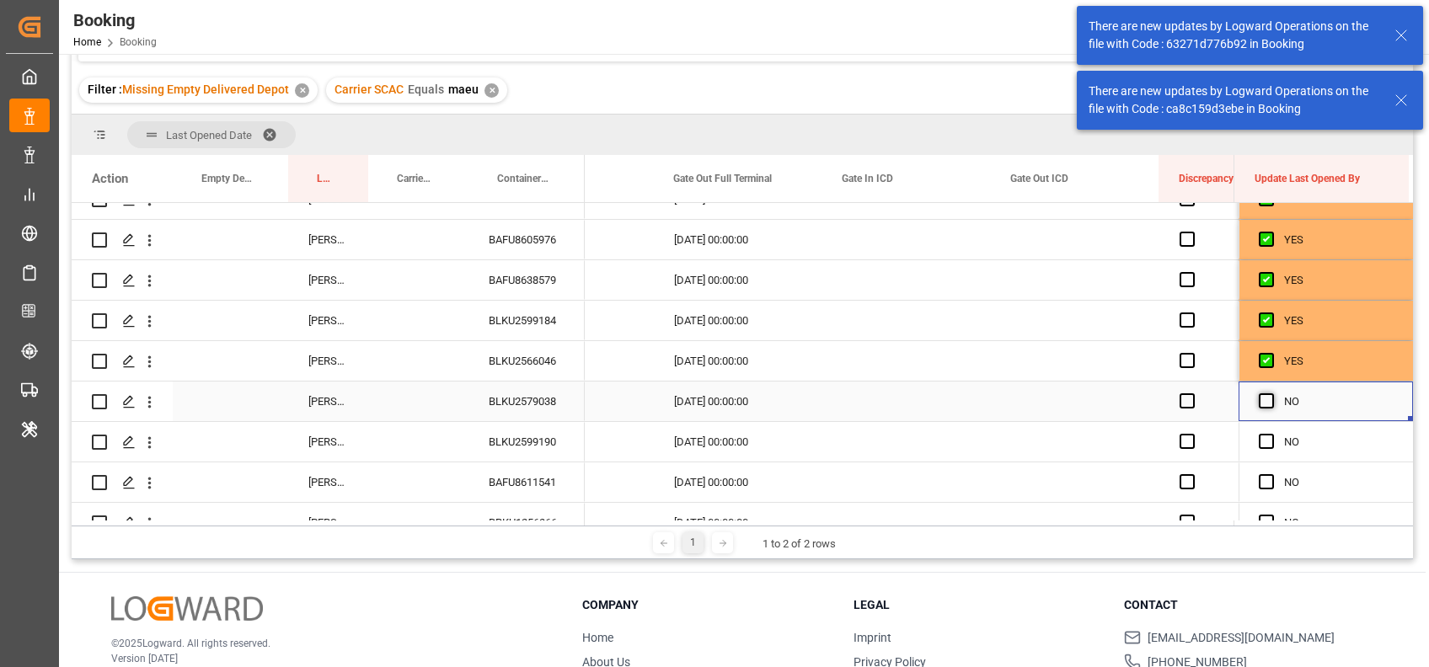
click at [1260, 397] on span "Press SPACE to select this row." at bounding box center [1266, 400] width 15 height 15
click at [1271, 393] on input "Press SPACE to select this row." at bounding box center [1271, 393] width 0 height 0
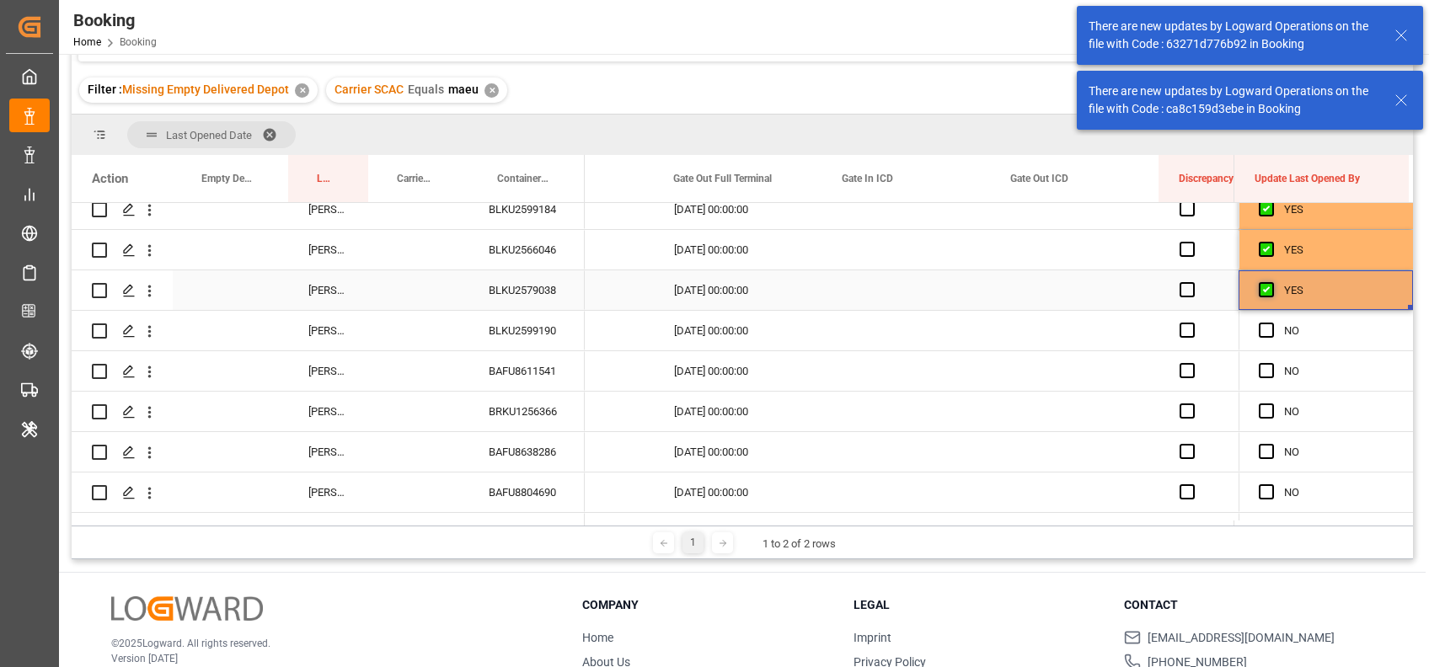
scroll to position [428, 0]
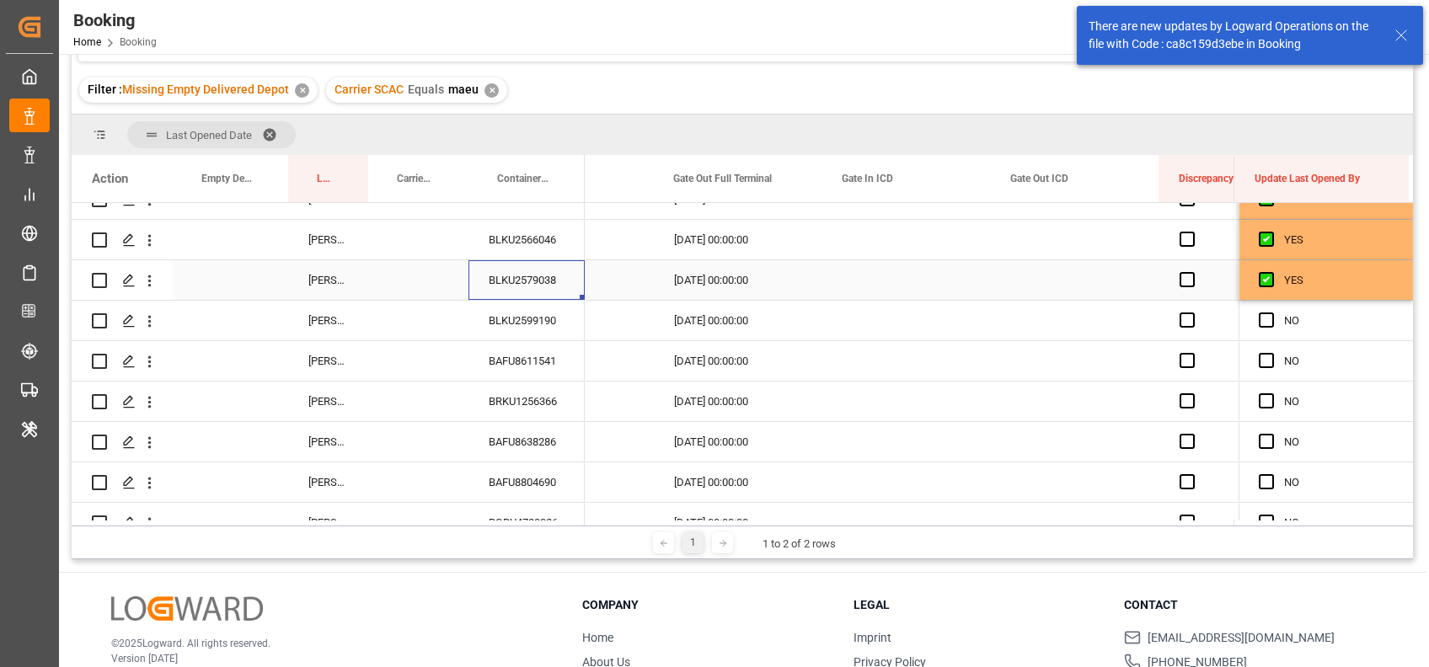
click at [532, 276] on div "BLKU2579038" at bounding box center [526, 280] width 116 height 40
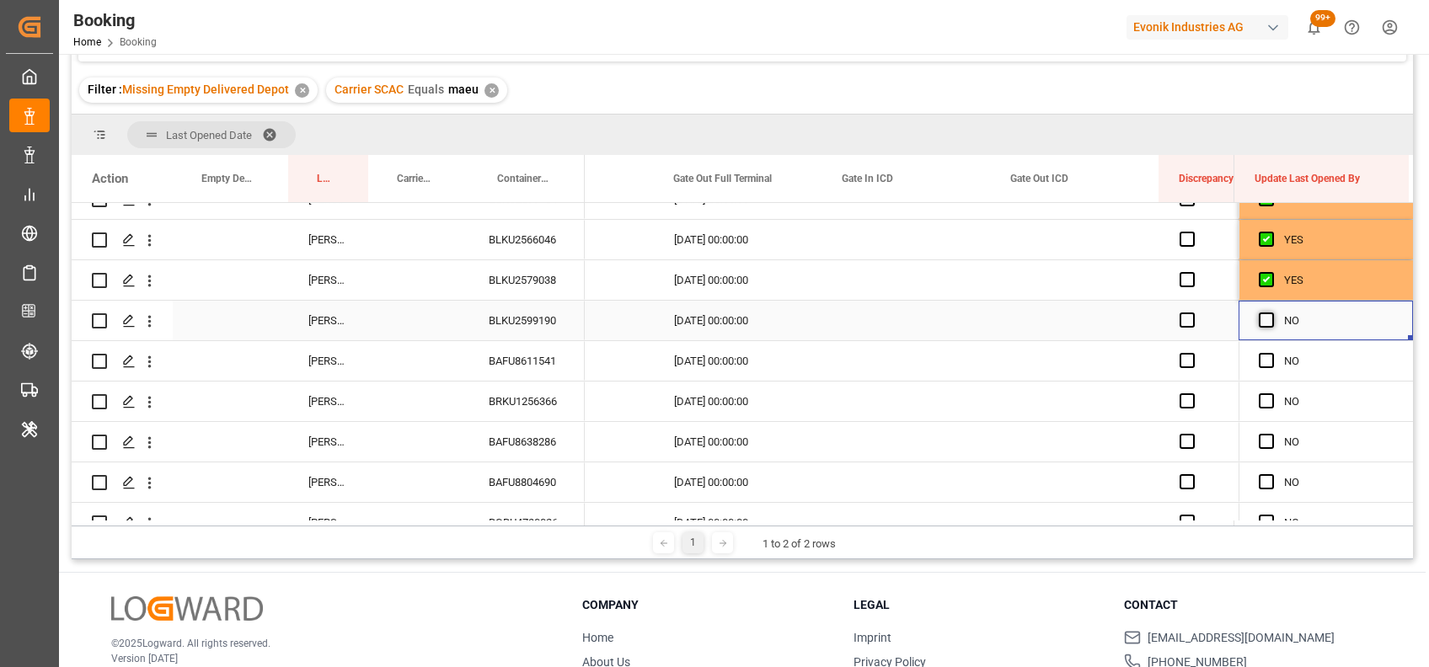
click at [1259, 316] on span "Press SPACE to select this row." at bounding box center [1266, 320] width 15 height 15
click at [1271, 313] on input "Press SPACE to select this row." at bounding box center [1271, 313] width 0 height 0
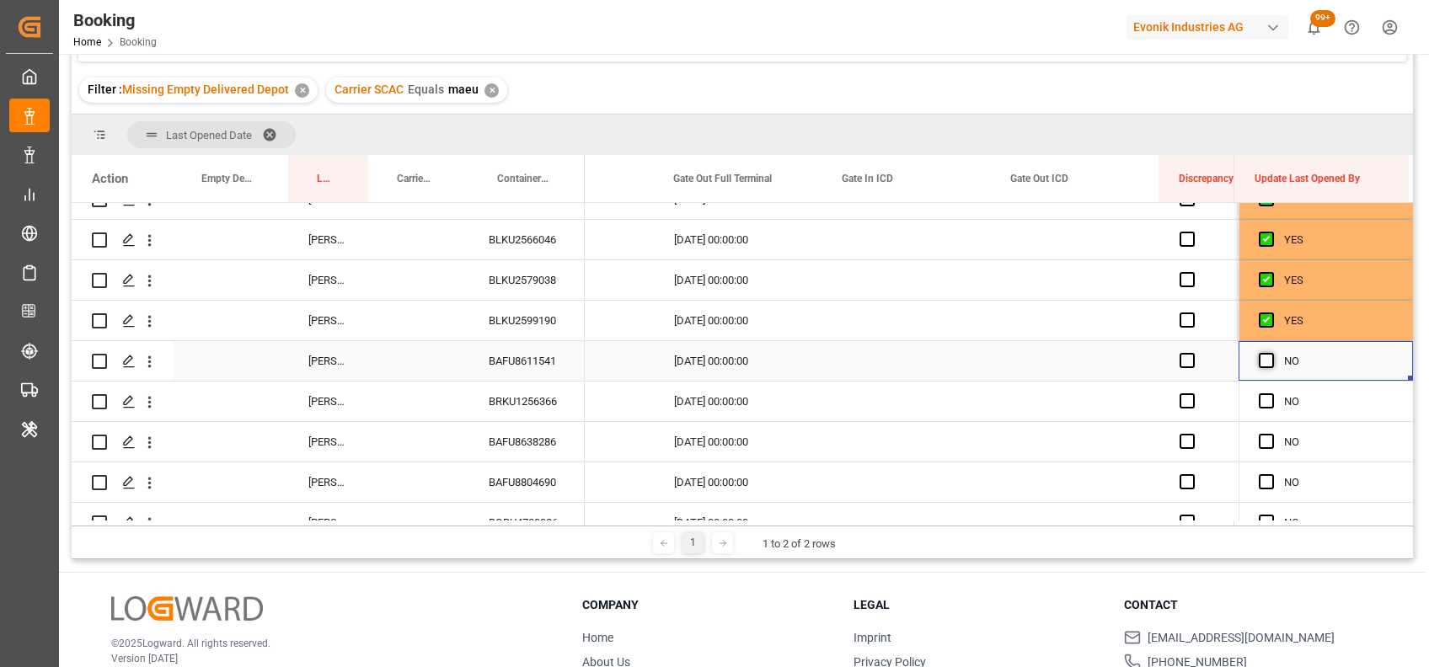
click at [1267, 358] on span "Press SPACE to select this row." at bounding box center [1266, 360] width 15 height 15
click at [1271, 353] on input "Press SPACE to select this row." at bounding box center [1271, 353] width 0 height 0
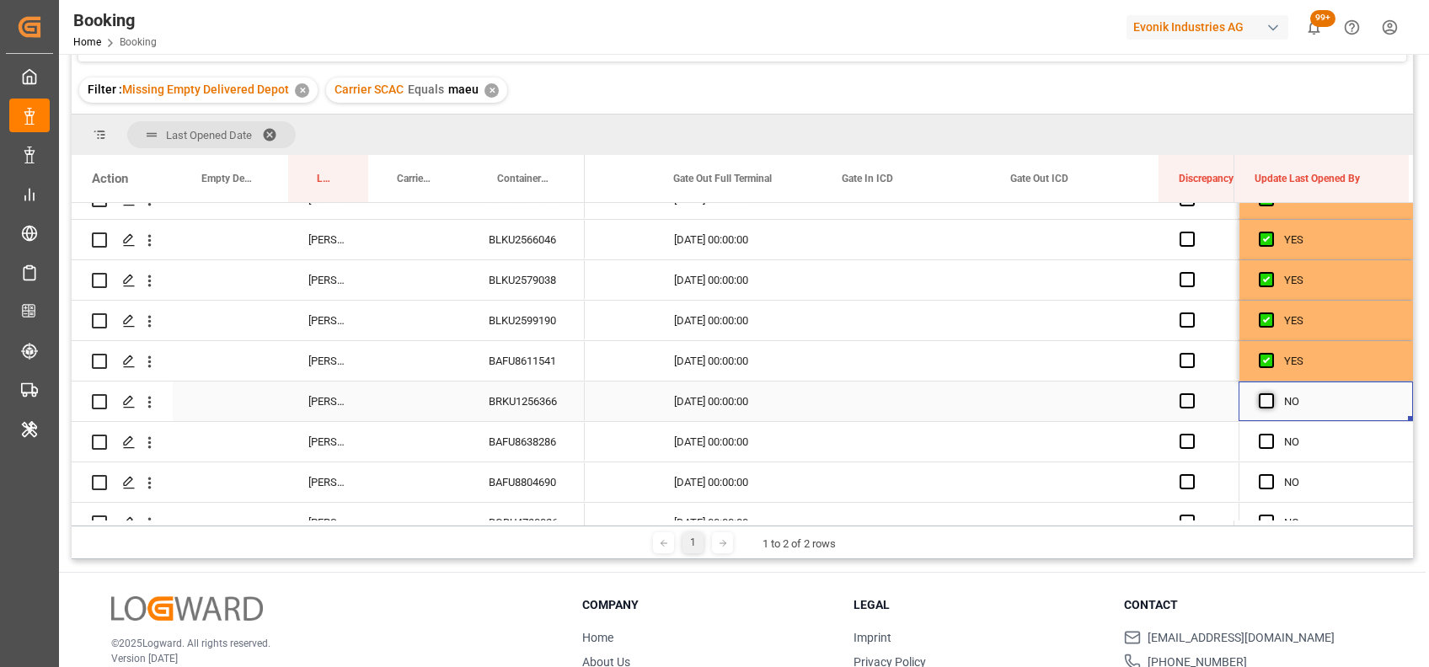
click at [1265, 397] on span "Press SPACE to select this row." at bounding box center [1266, 400] width 15 height 15
click at [1271, 393] on input "Press SPACE to select this row." at bounding box center [1271, 393] width 0 height 0
click at [1265, 447] on span "Press SPACE to select this row." at bounding box center [1266, 441] width 15 height 15
click at [1271, 434] on input "Press SPACE to select this row." at bounding box center [1271, 434] width 0 height 0
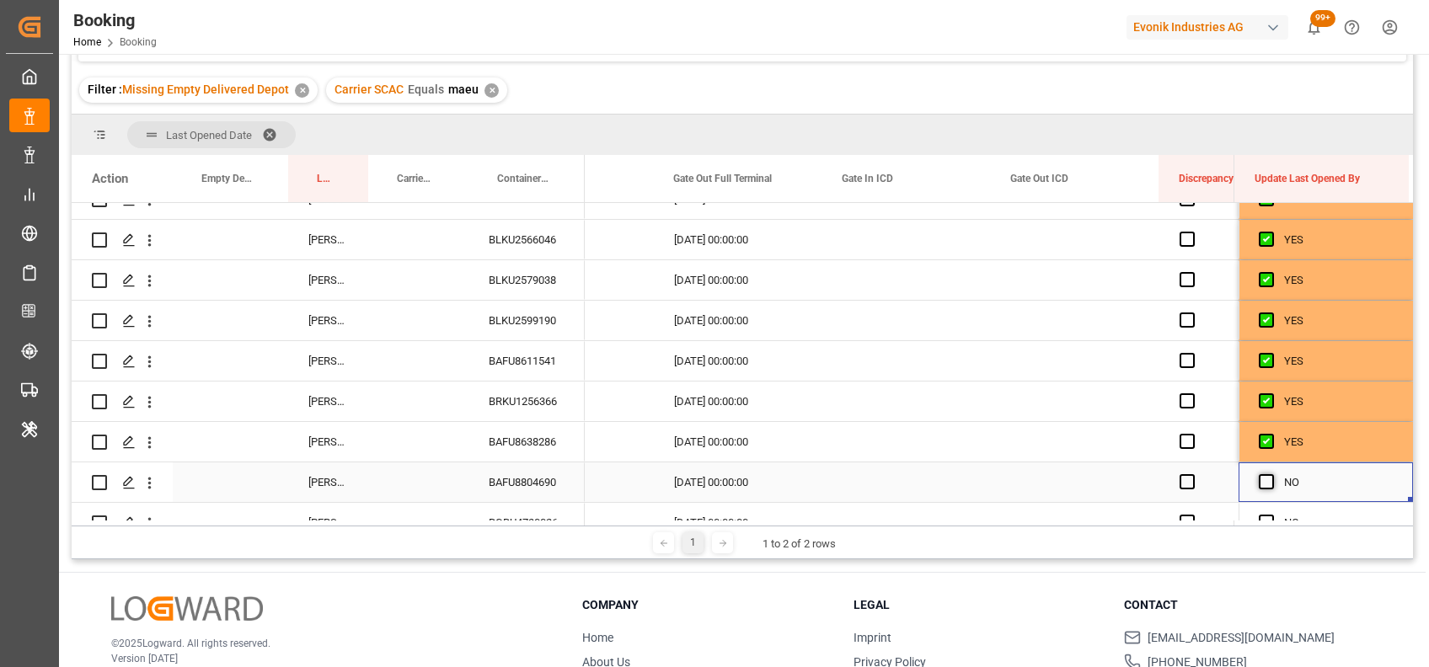
click at [1262, 486] on span "Press SPACE to select this row." at bounding box center [1266, 481] width 15 height 15
click at [1271, 474] on input "Press SPACE to select this row." at bounding box center [1271, 474] width 0 height 0
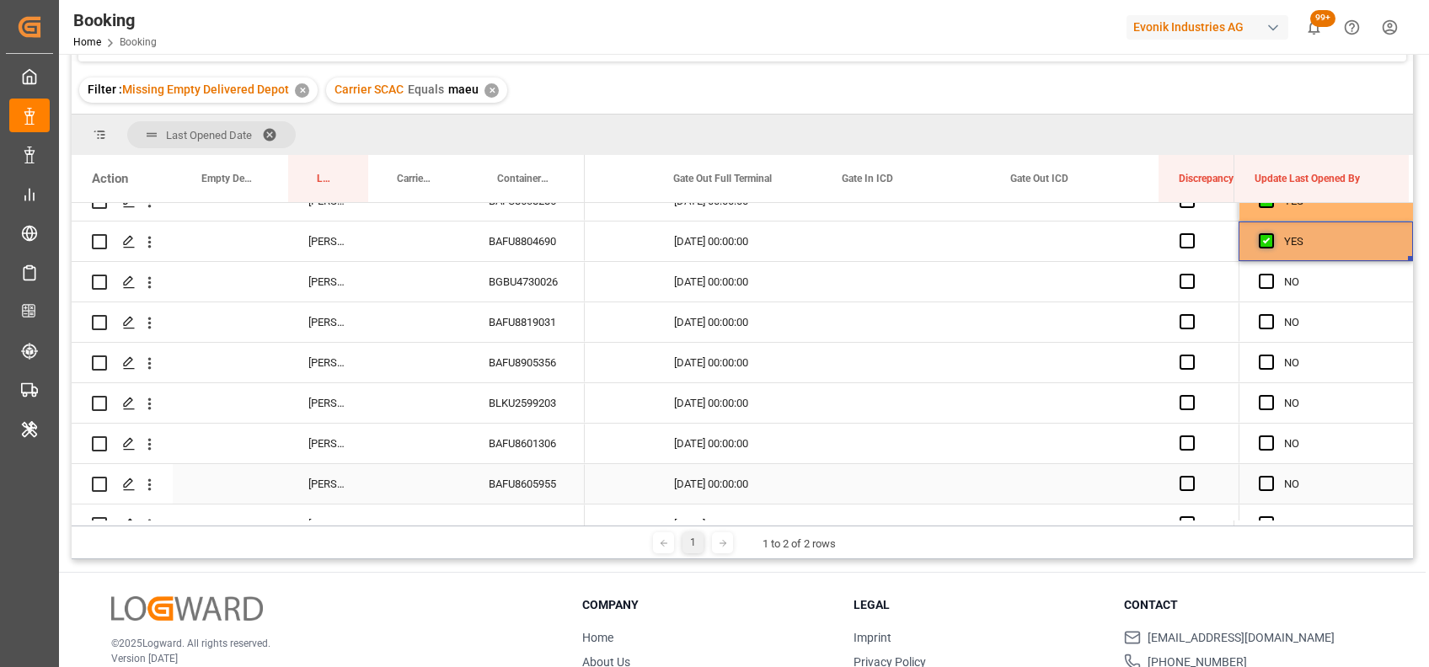
scroll to position [675, 0]
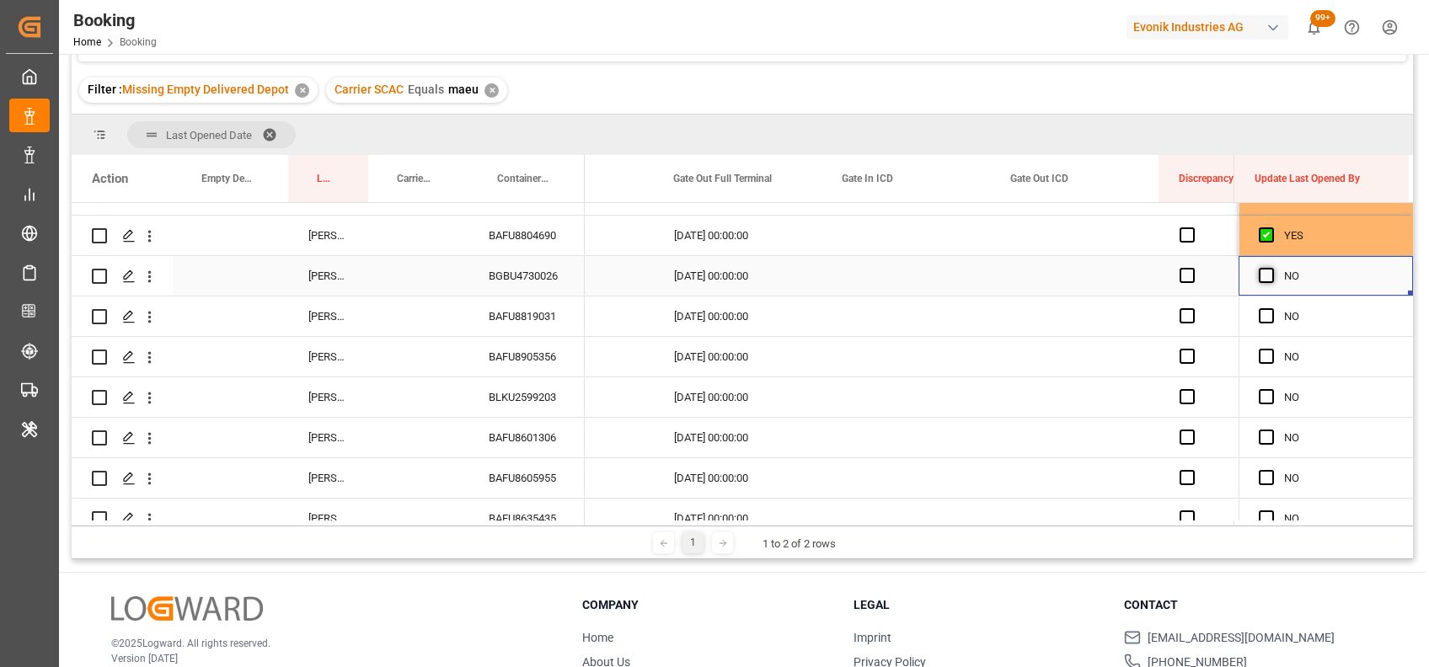
click at [1259, 272] on span "Press SPACE to select this row." at bounding box center [1266, 275] width 15 height 15
click at [1271, 268] on input "Press SPACE to select this row." at bounding box center [1271, 268] width 0 height 0
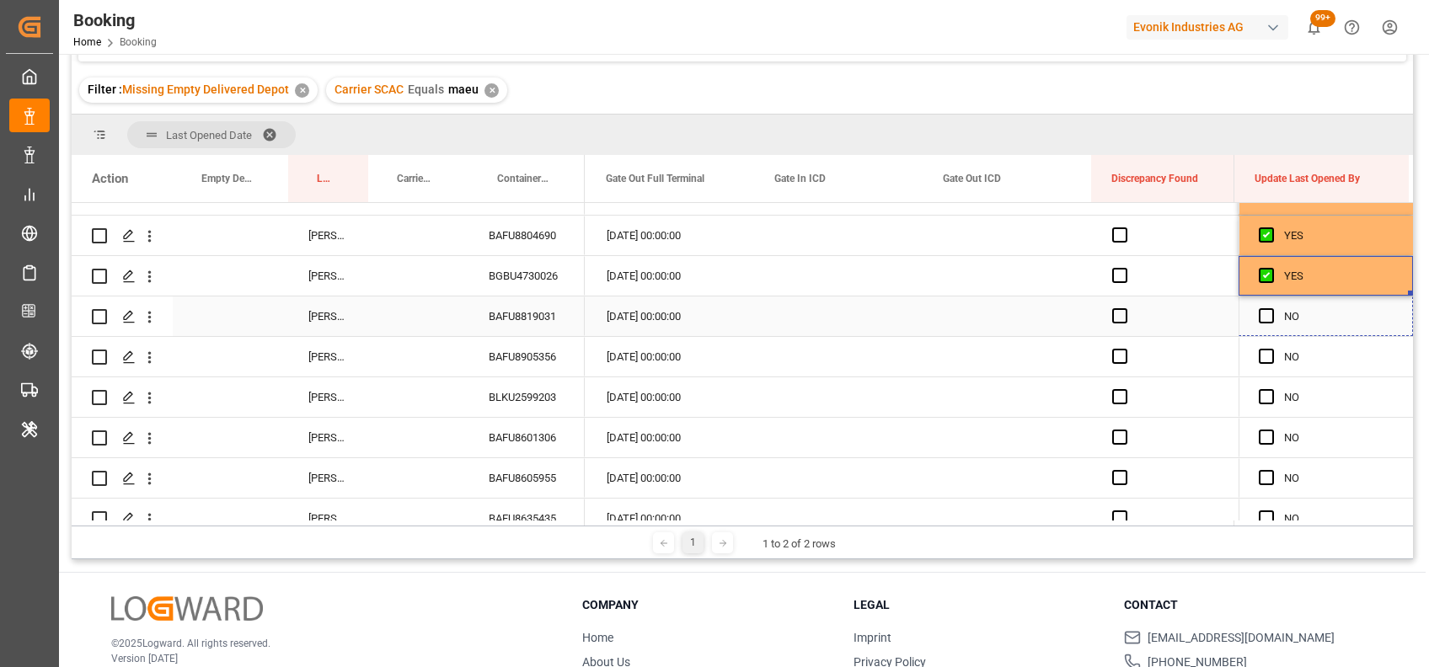
drag, startPoint x: 1403, startPoint y: 291, endPoint x: 1417, endPoint y: 575, distance: 284.3
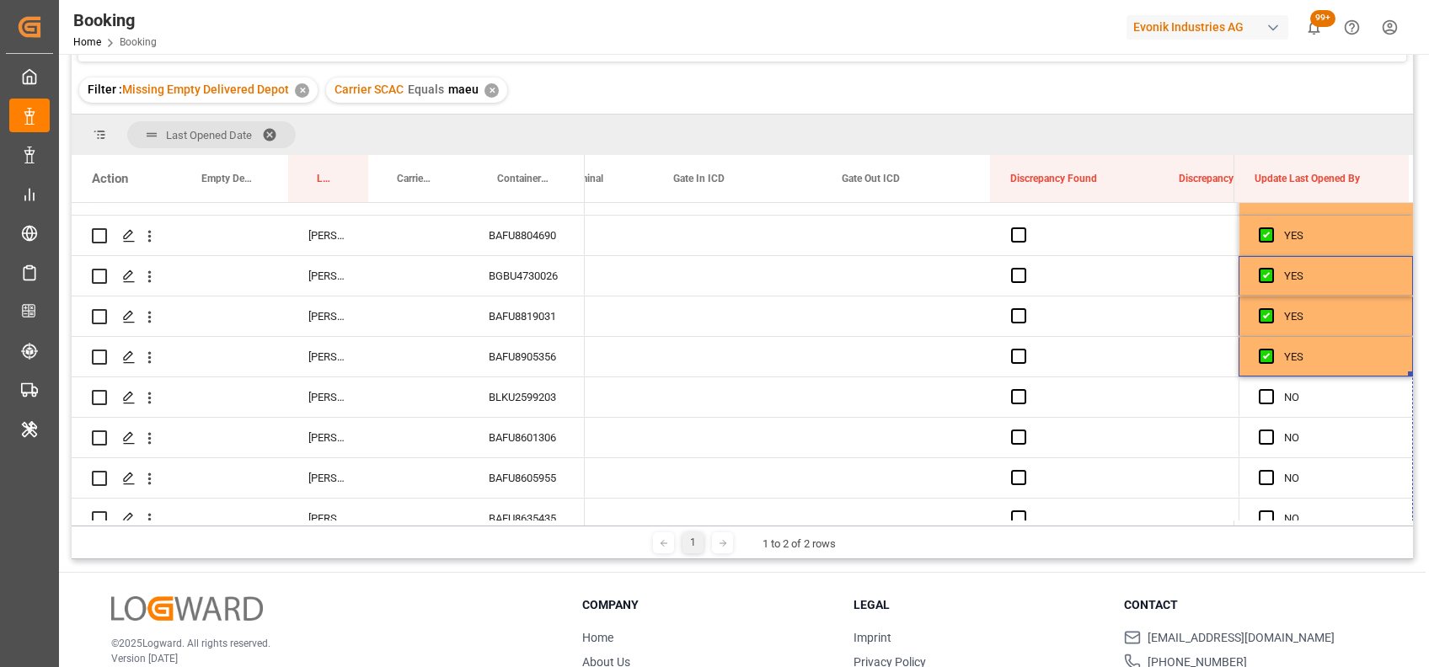
scroll to position [742, 0]
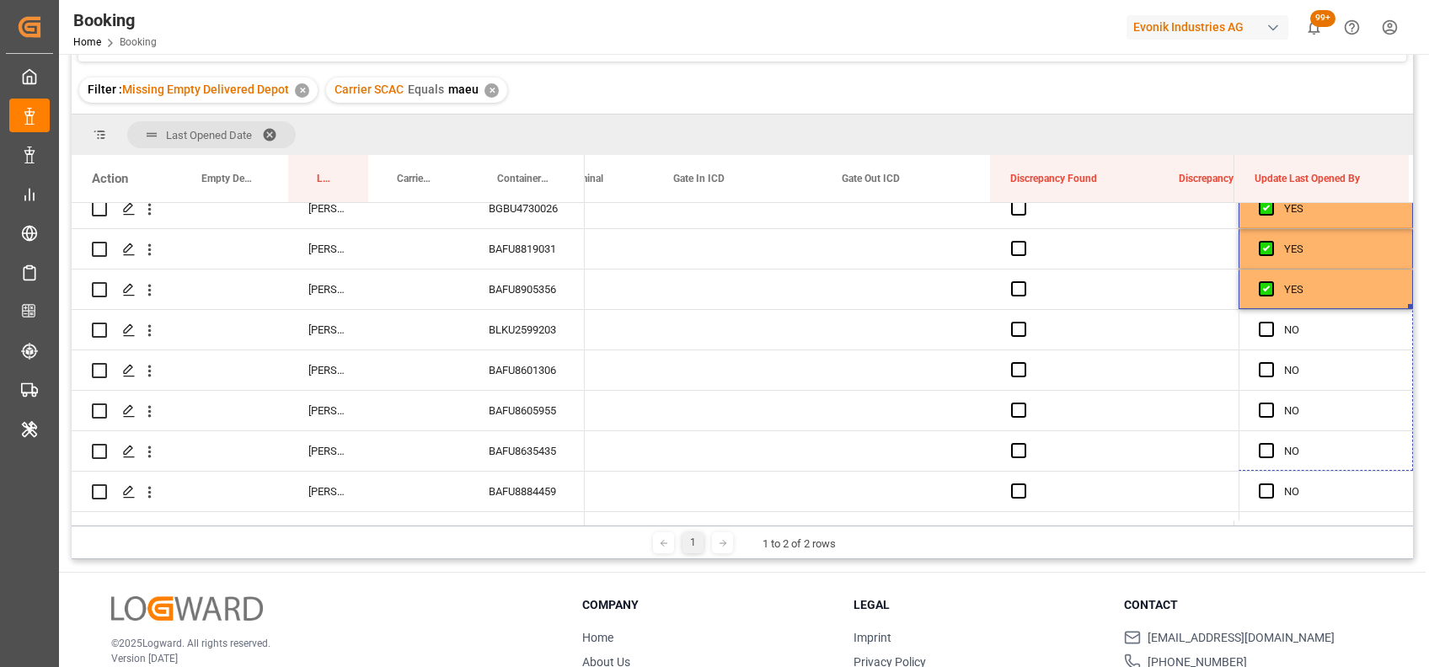
drag, startPoint x: 1403, startPoint y: 372, endPoint x: 1392, endPoint y: 564, distance: 193.2
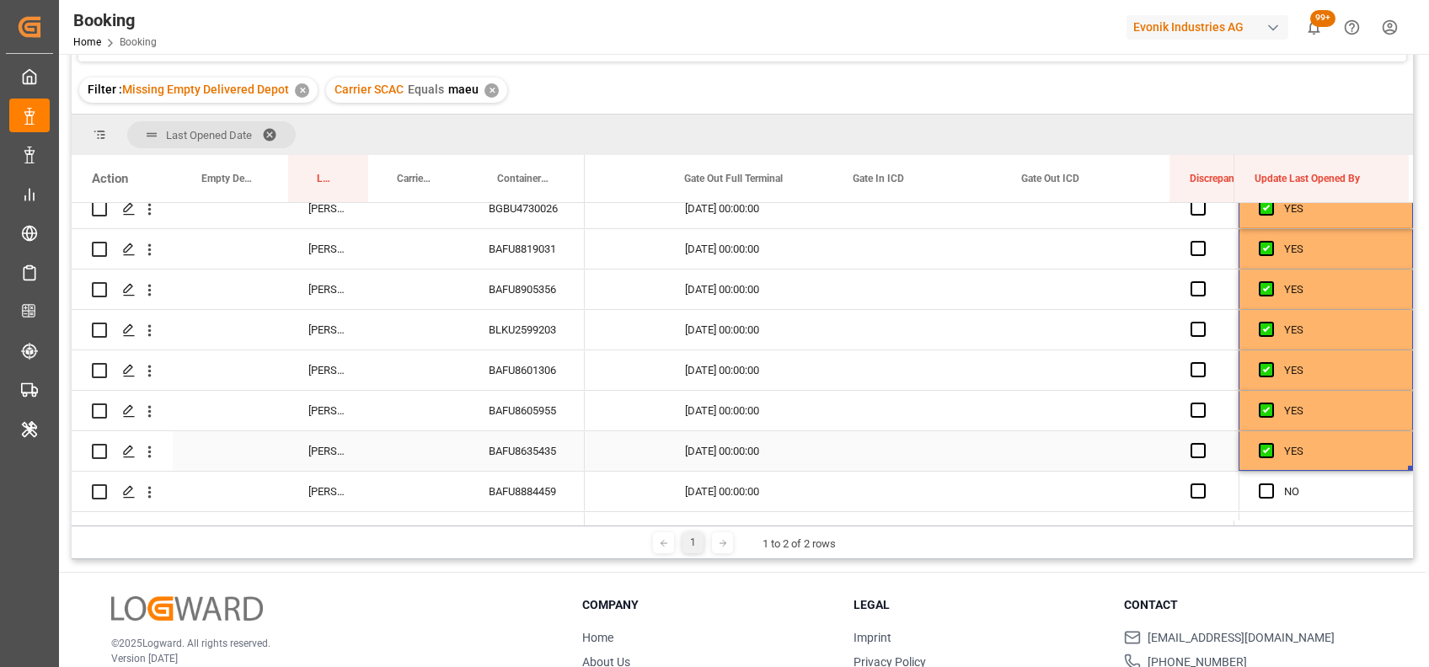
scroll to position [901, 0]
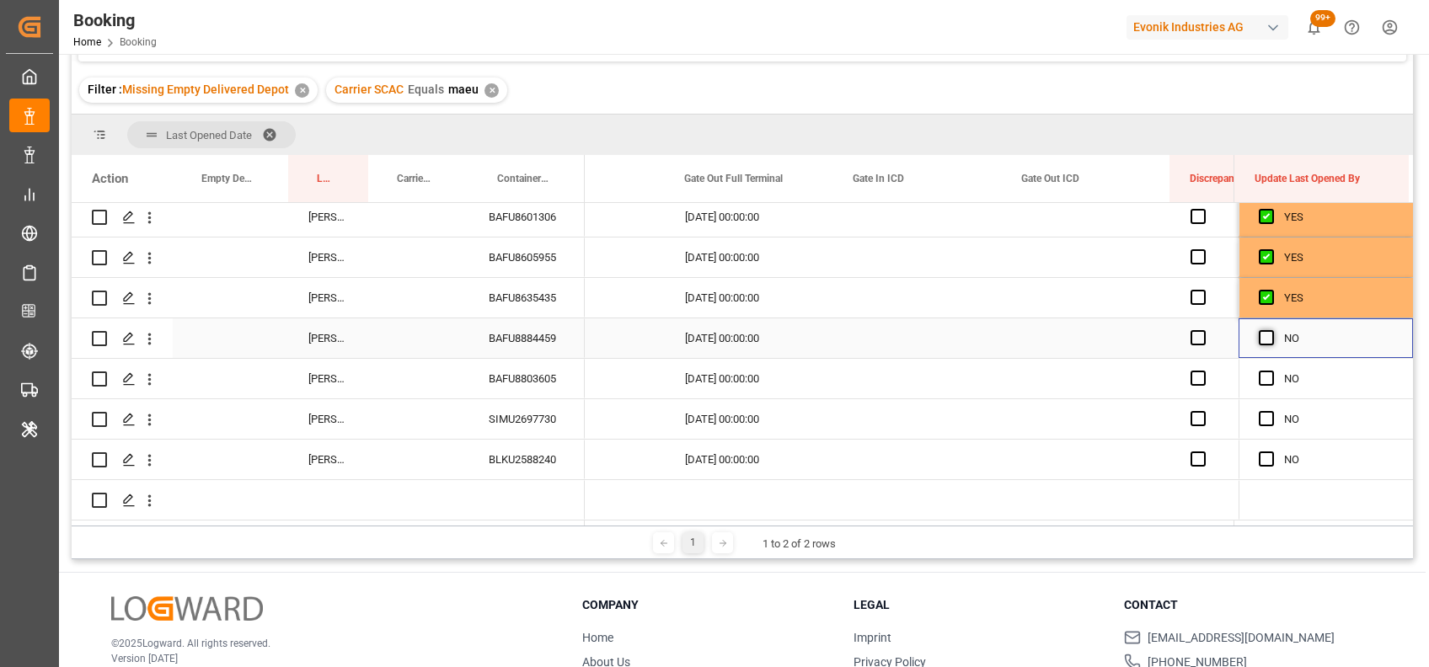
click at [1263, 332] on span "Press SPACE to select this row." at bounding box center [1266, 337] width 15 height 15
click at [1271, 330] on input "Press SPACE to select this row." at bounding box center [1271, 330] width 0 height 0
click at [1262, 371] on span "Press SPACE to select this row." at bounding box center [1266, 378] width 15 height 15
click at [1271, 371] on input "Press SPACE to select this row." at bounding box center [1271, 371] width 0 height 0
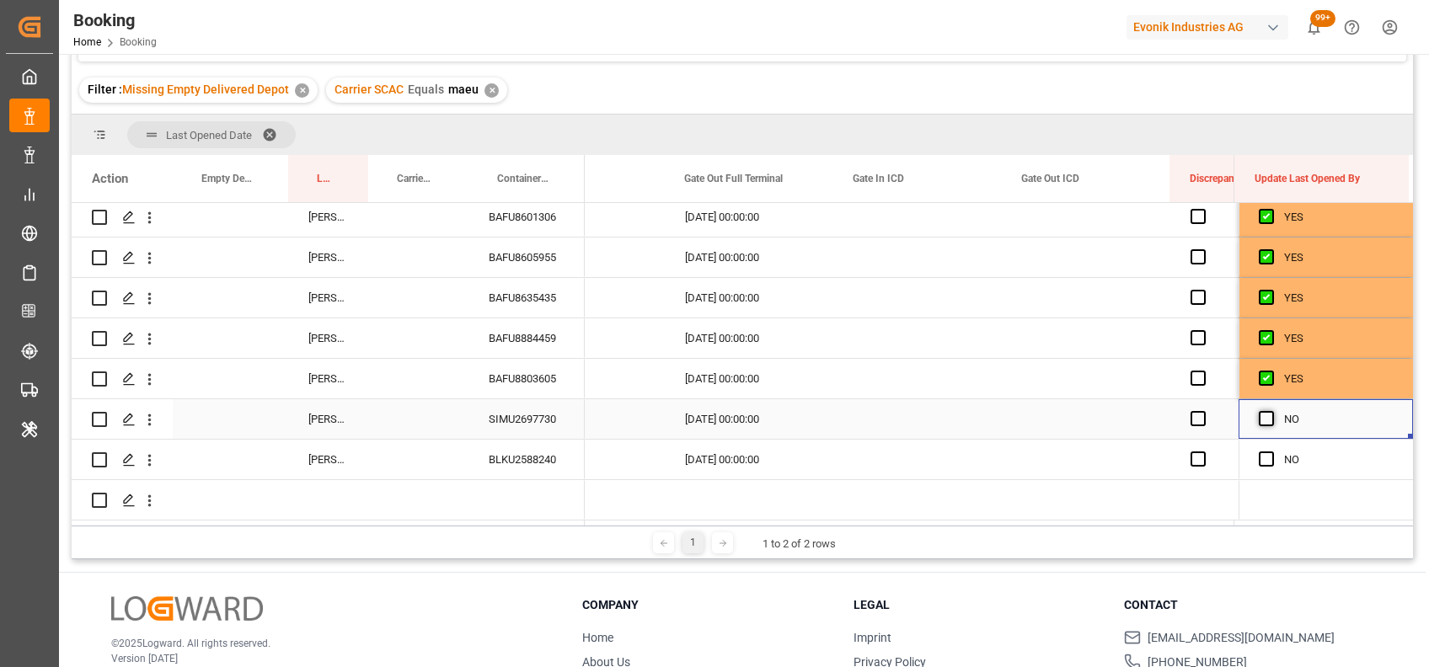
click at [1260, 411] on span "Press SPACE to select this row." at bounding box center [1266, 418] width 15 height 15
click at [1271, 411] on input "Press SPACE to select this row." at bounding box center [1271, 411] width 0 height 0
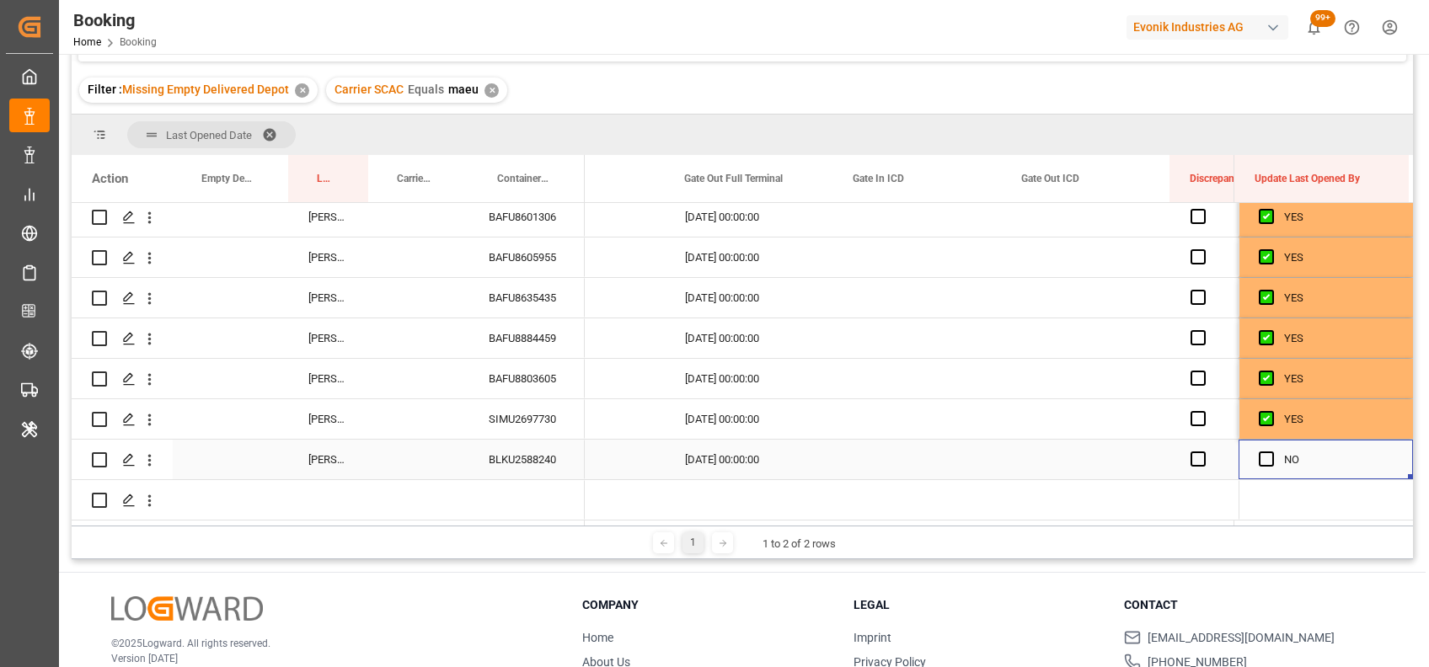
click at [1260, 463] on div "Press SPACE to select this row." at bounding box center [1271, 460] width 25 height 39
click at [500, 408] on div "SIMU2697730" at bounding box center [526, 419] width 116 height 40
click at [521, 462] on div "BLKU2588240" at bounding box center [526, 460] width 116 height 40
click at [1251, 450] on div "NO" at bounding box center [1325, 460] width 174 height 40
click at [1259, 452] on span "Press SPACE to select this row." at bounding box center [1266, 459] width 15 height 15
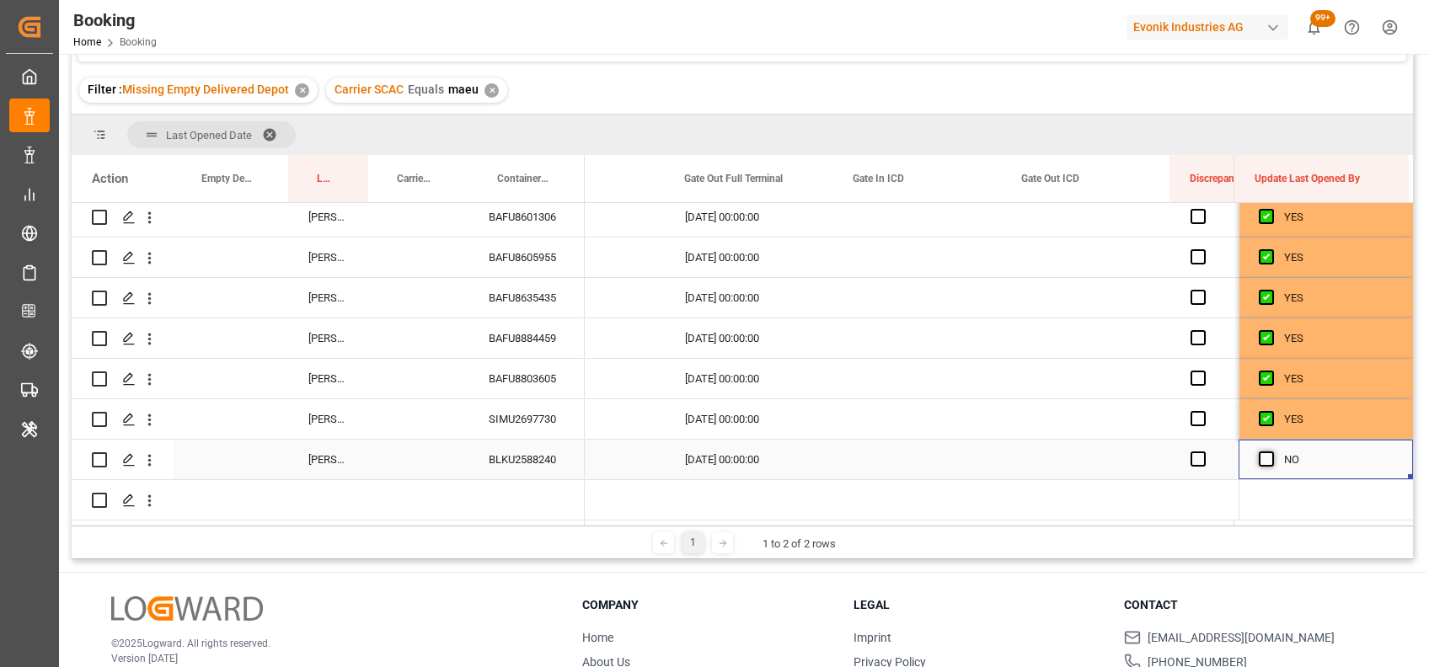
click at [1271, 452] on input "Press SPACE to select this row." at bounding box center [1271, 452] width 0 height 0
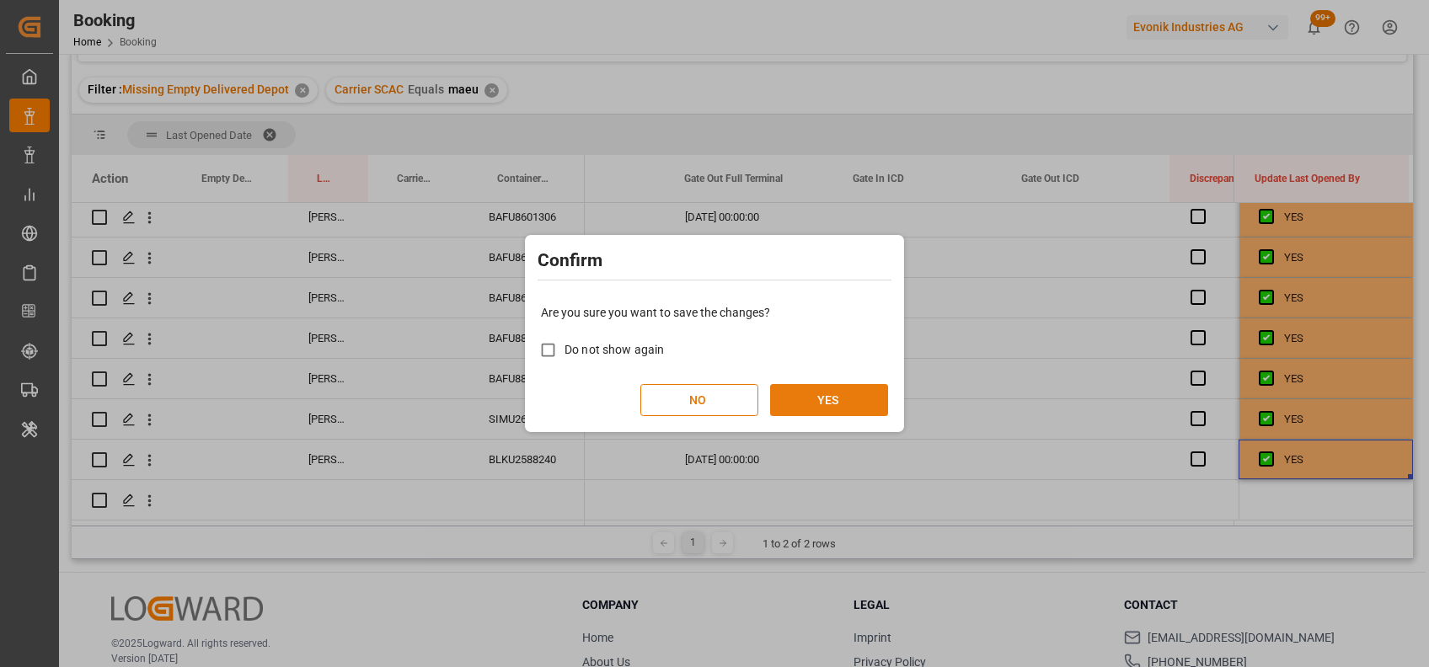
click at [849, 398] on button "YES" at bounding box center [829, 400] width 118 height 32
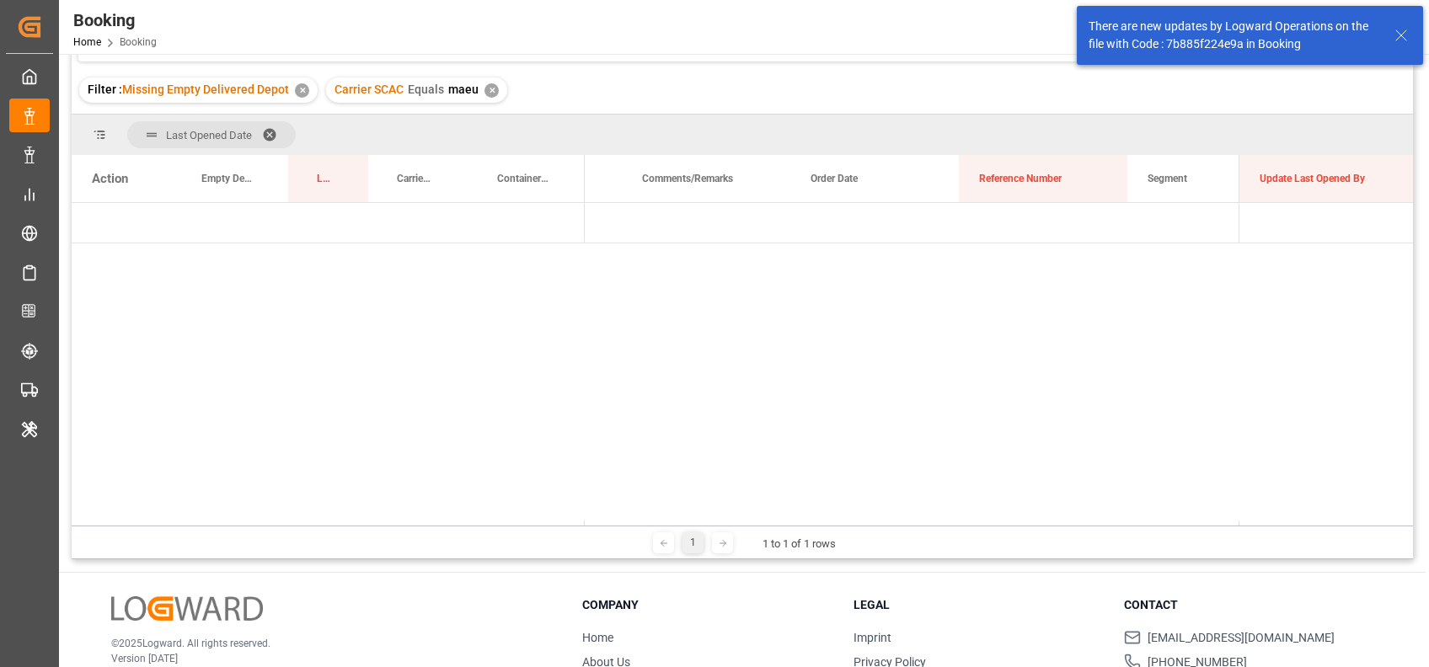
scroll to position [0, 0]
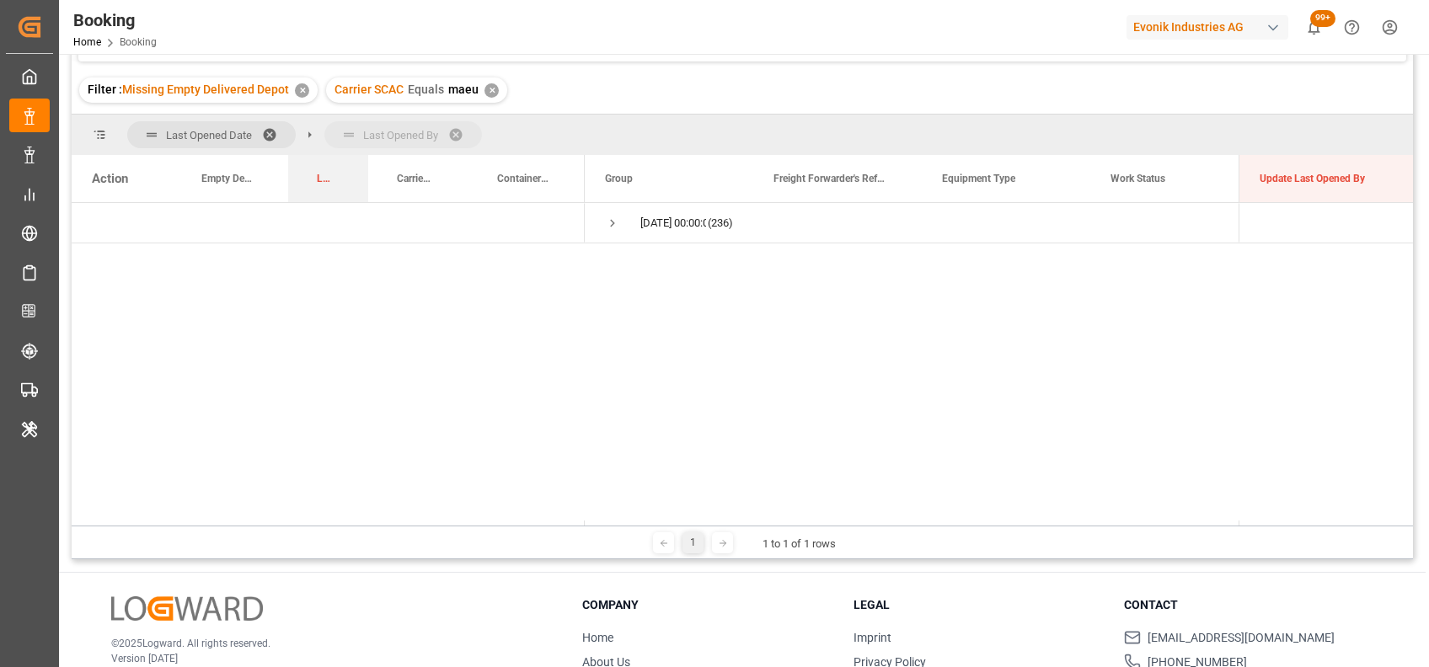
drag, startPoint x: 317, startPoint y: 190, endPoint x: 318, endPoint y: 137, distance: 52.3
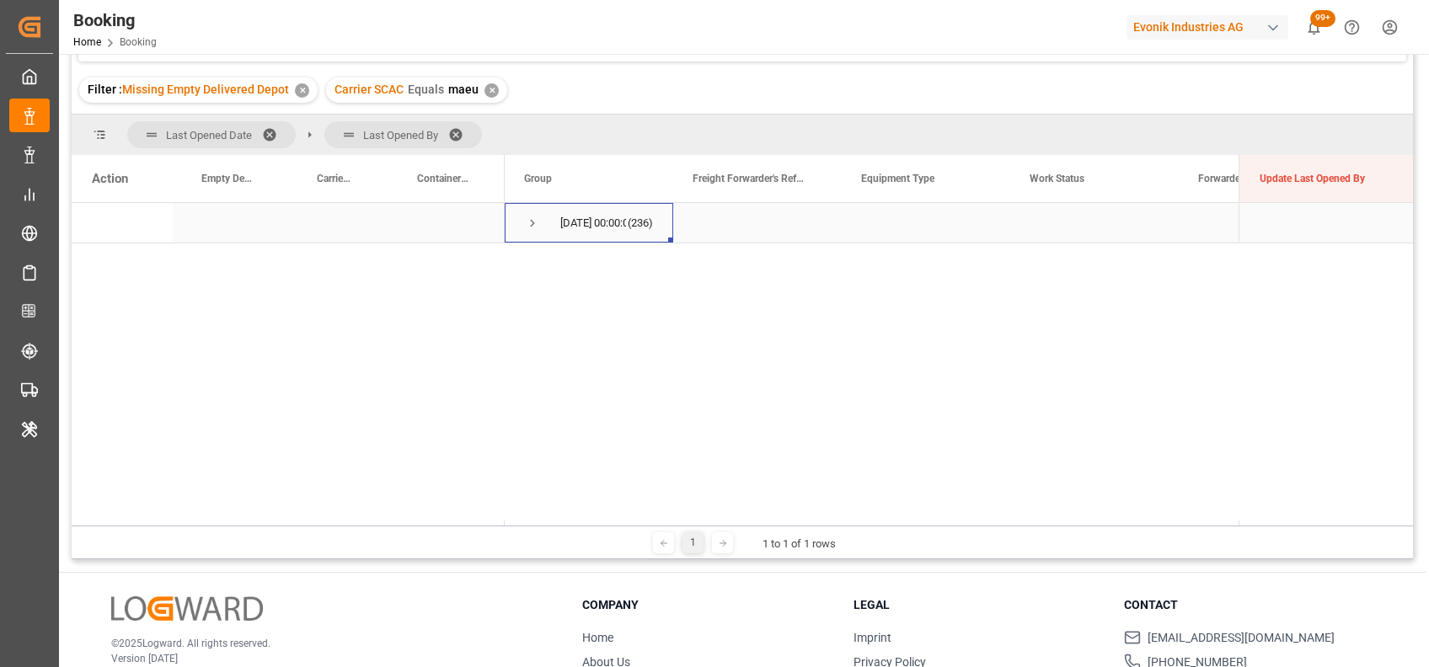
click at [530, 222] on span "Press SPACE to select this row." at bounding box center [532, 223] width 15 height 15
click at [564, 258] on span "Press SPACE to select this row." at bounding box center [567, 263] width 15 height 15
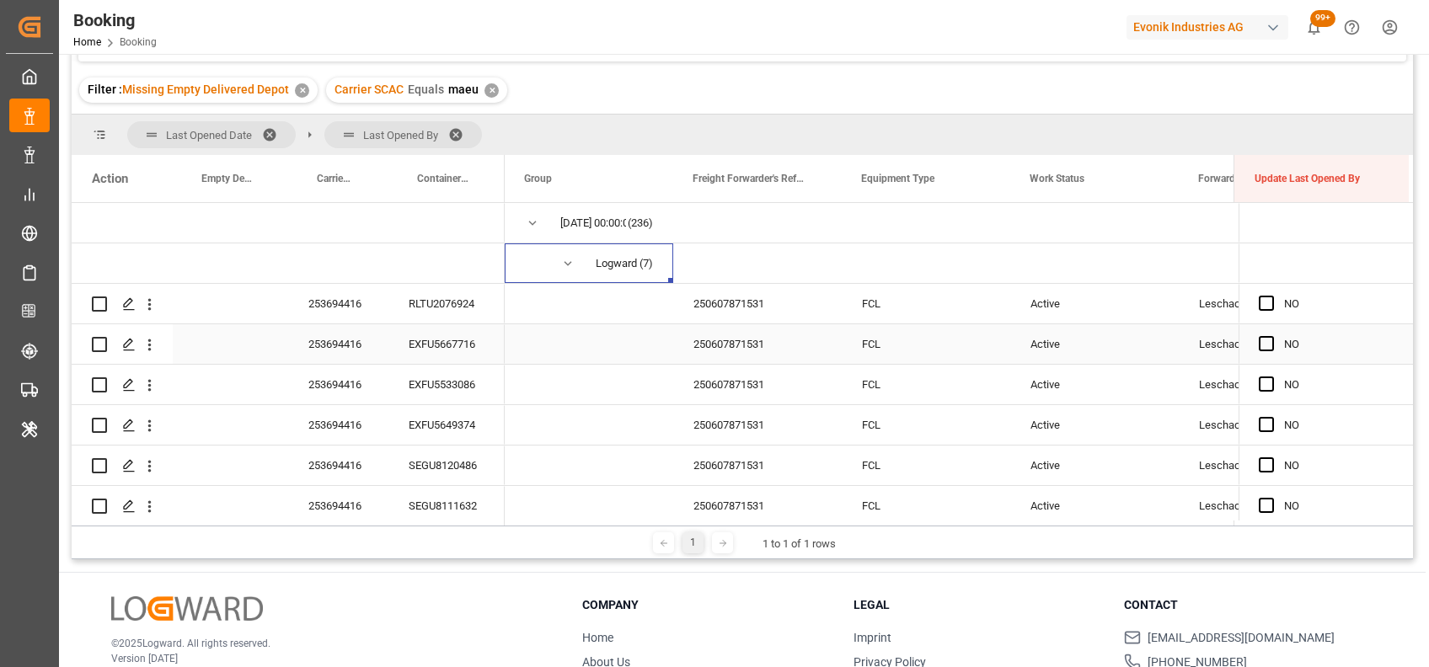
scroll to position [18, 0]
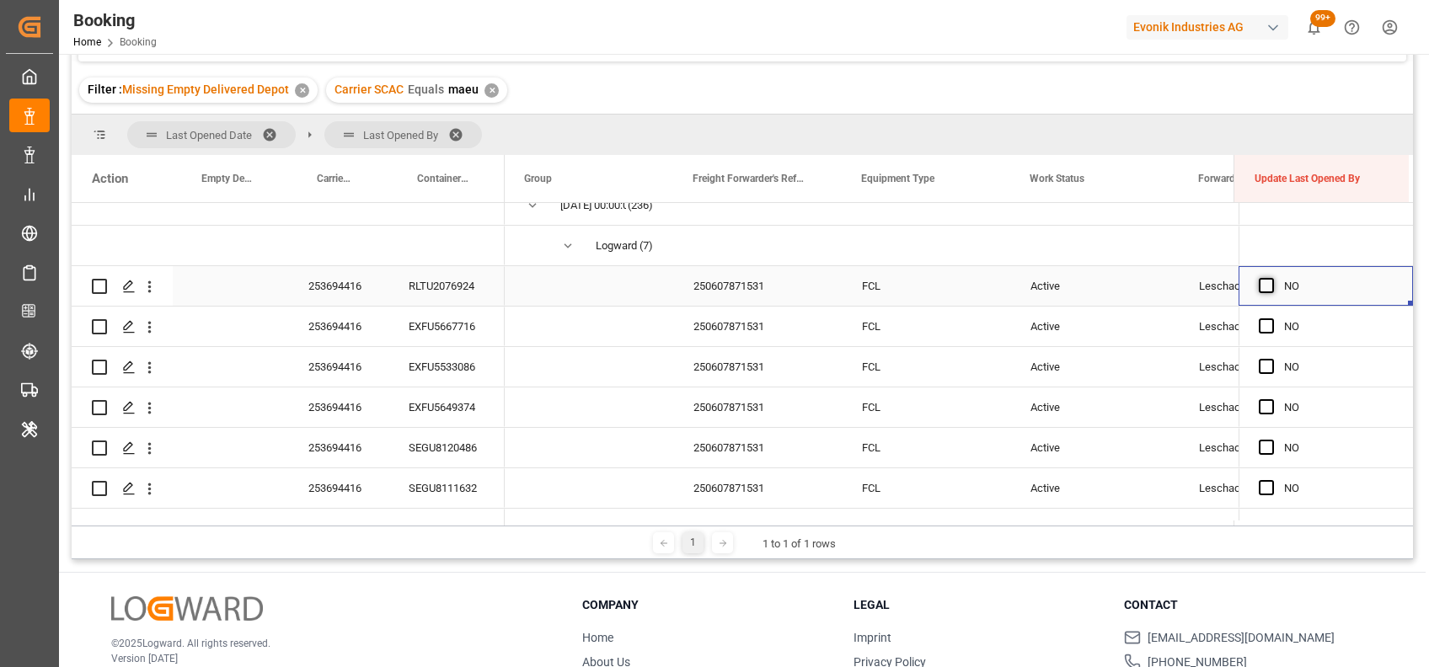
click at [1261, 286] on span "Press SPACE to select this row." at bounding box center [1266, 285] width 15 height 15
click at [1271, 278] on input "Press SPACE to select this row." at bounding box center [1271, 278] width 0 height 0
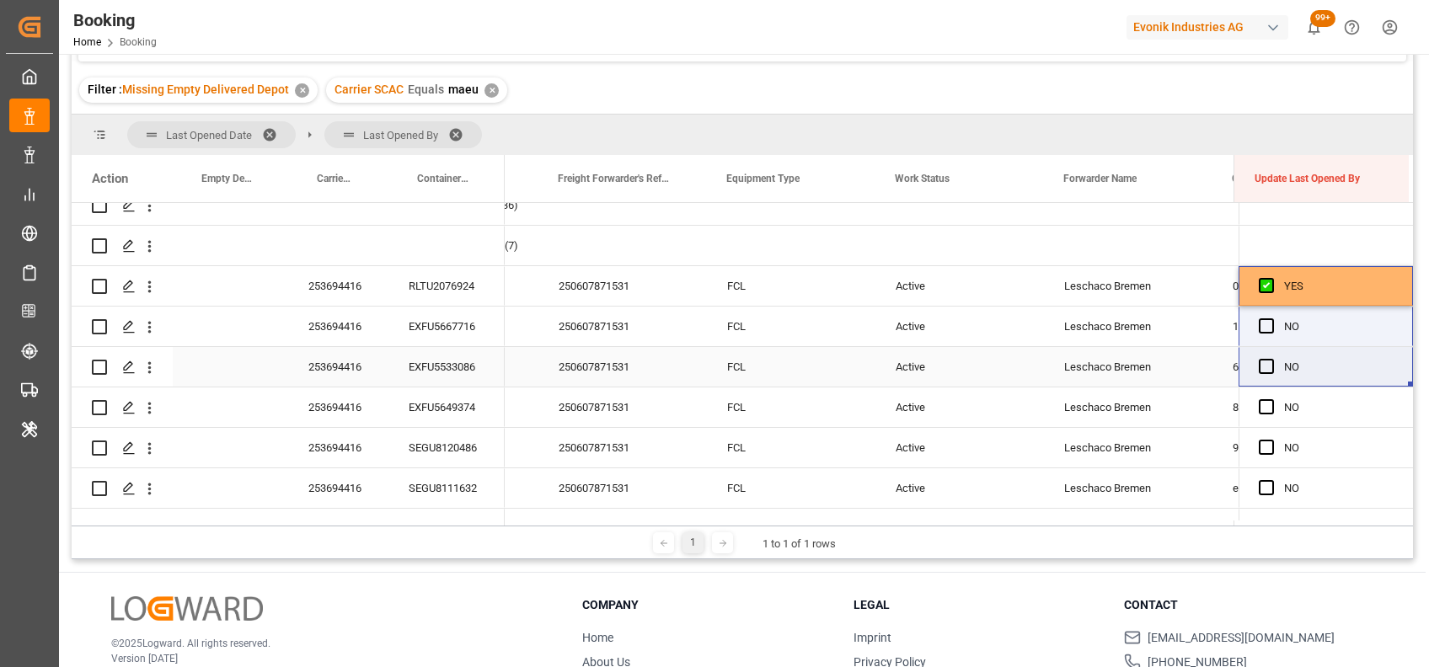
scroll to position [0, 202]
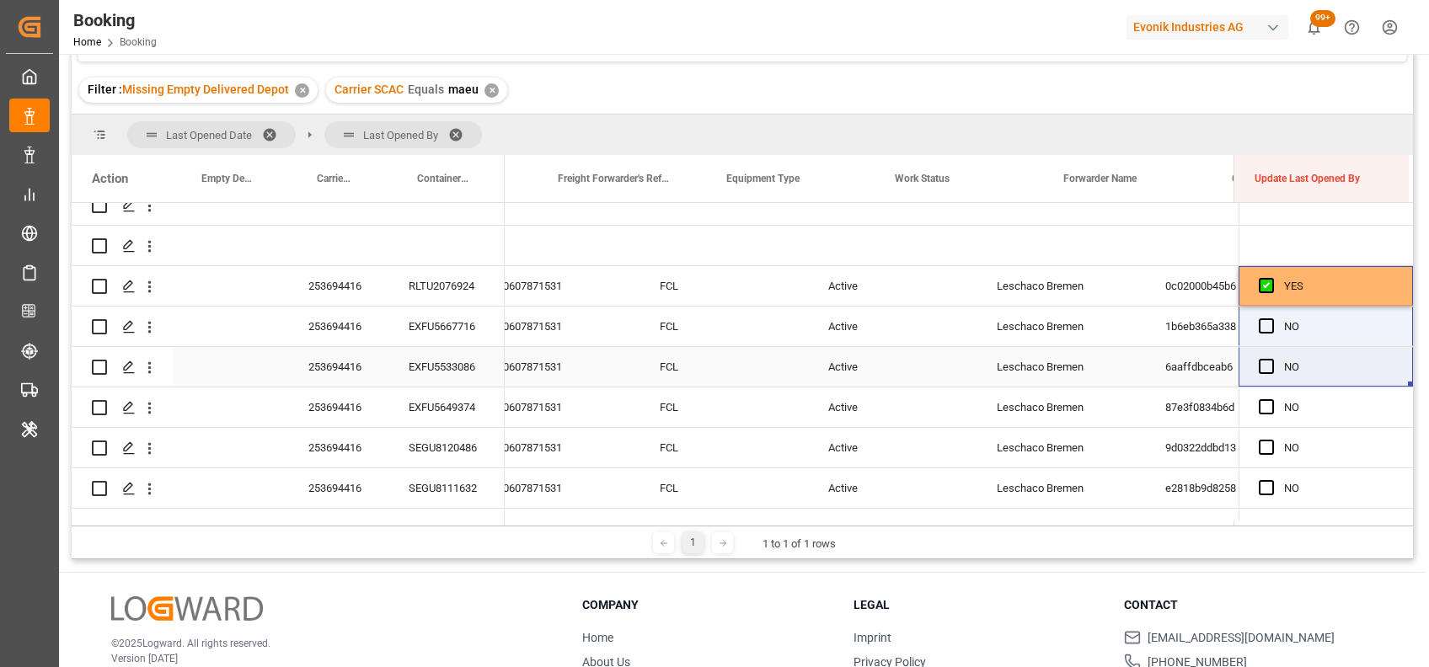
drag, startPoint x: 1404, startPoint y: 297, endPoint x: 1402, endPoint y: 388, distance: 90.2
click at [1402, 388] on div "YES NO NO NO NO NO NO" at bounding box center [1325, 387] width 174 height 404
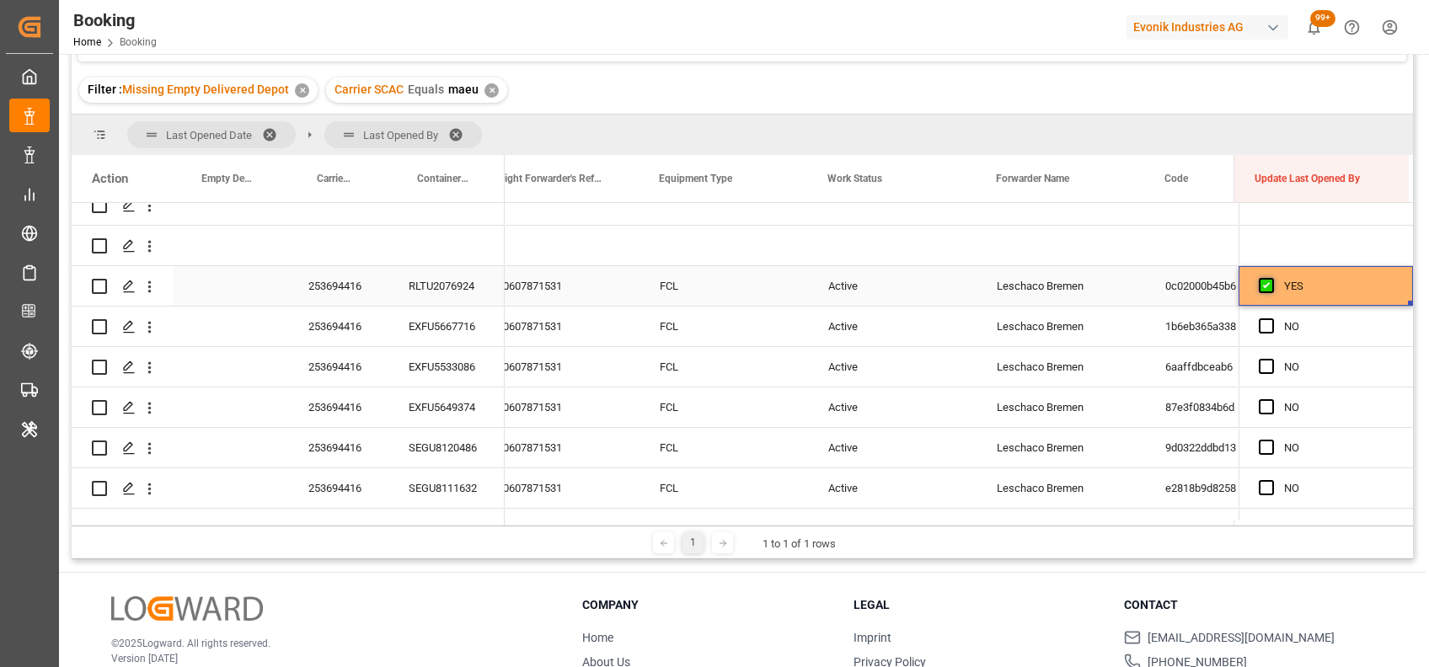
click at [1259, 290] on span "Press SPACE to select this row." at bounding box center [1266, 285] width 15 height 15
click at [1271, 278] on input "Press SPACE to select this row." at bounding box center [1271, 278] width 0 height 0
click at [1260, 280] on span "Press SPACE to select this row." at bounding box center [1266, 285] width 15 height 15
click at [1271, 278] on input "Press SPACE to select this row." at bounding box center [1271, 278] width 0 height 0
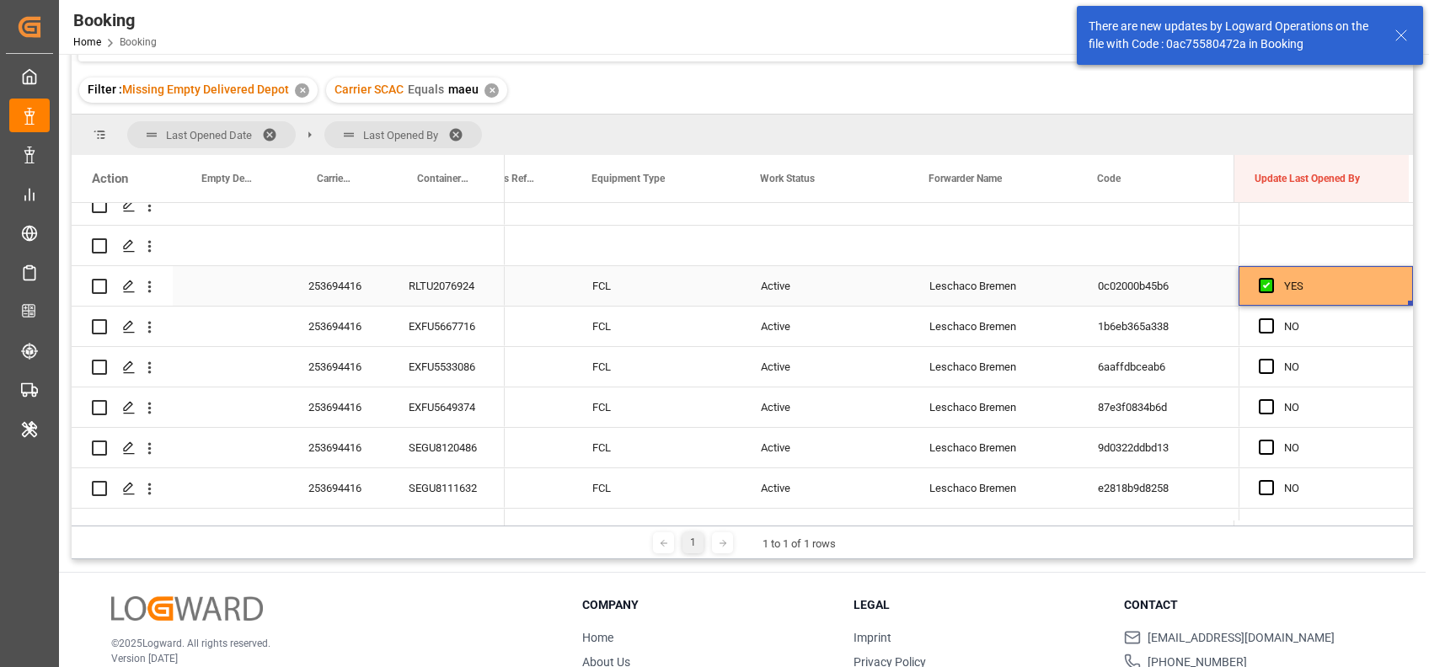
scroll to position [0, 337]
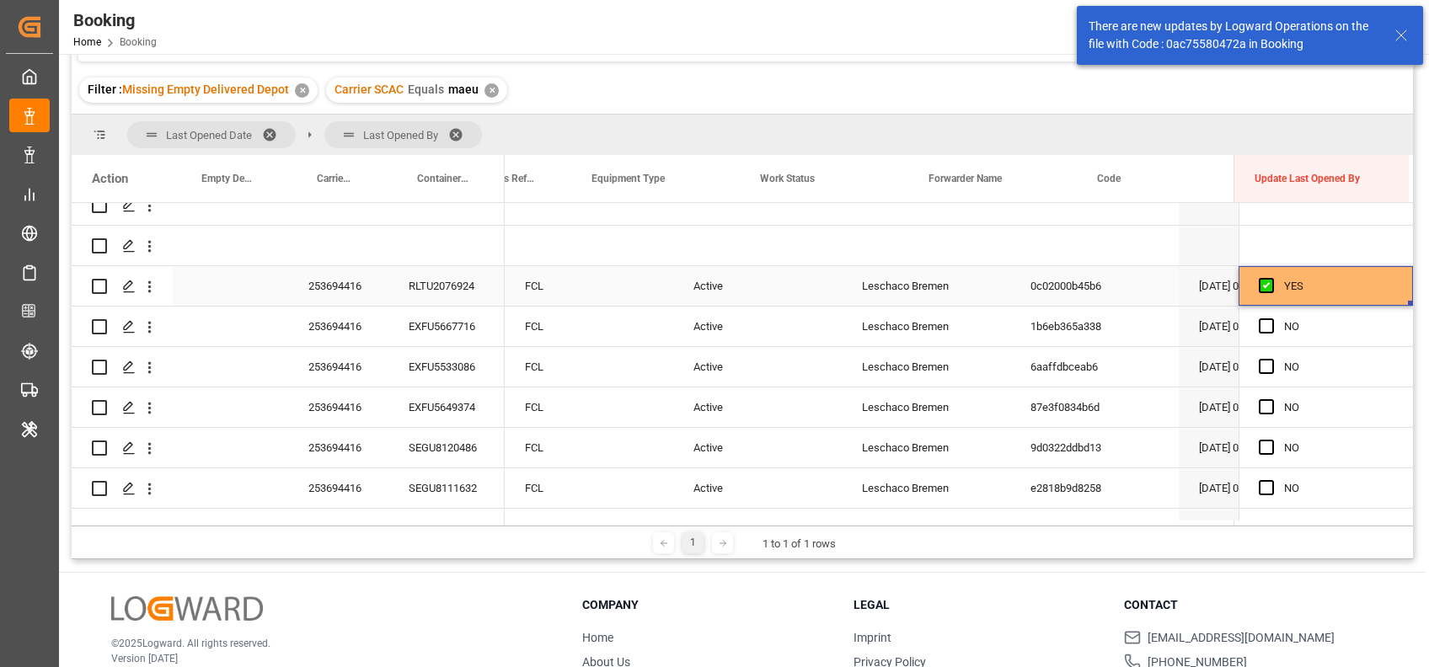
drag, startPoint x: 1404, startPoint y: 303, endPoint x: 1416, endPoint y: 592, distance: 289.2
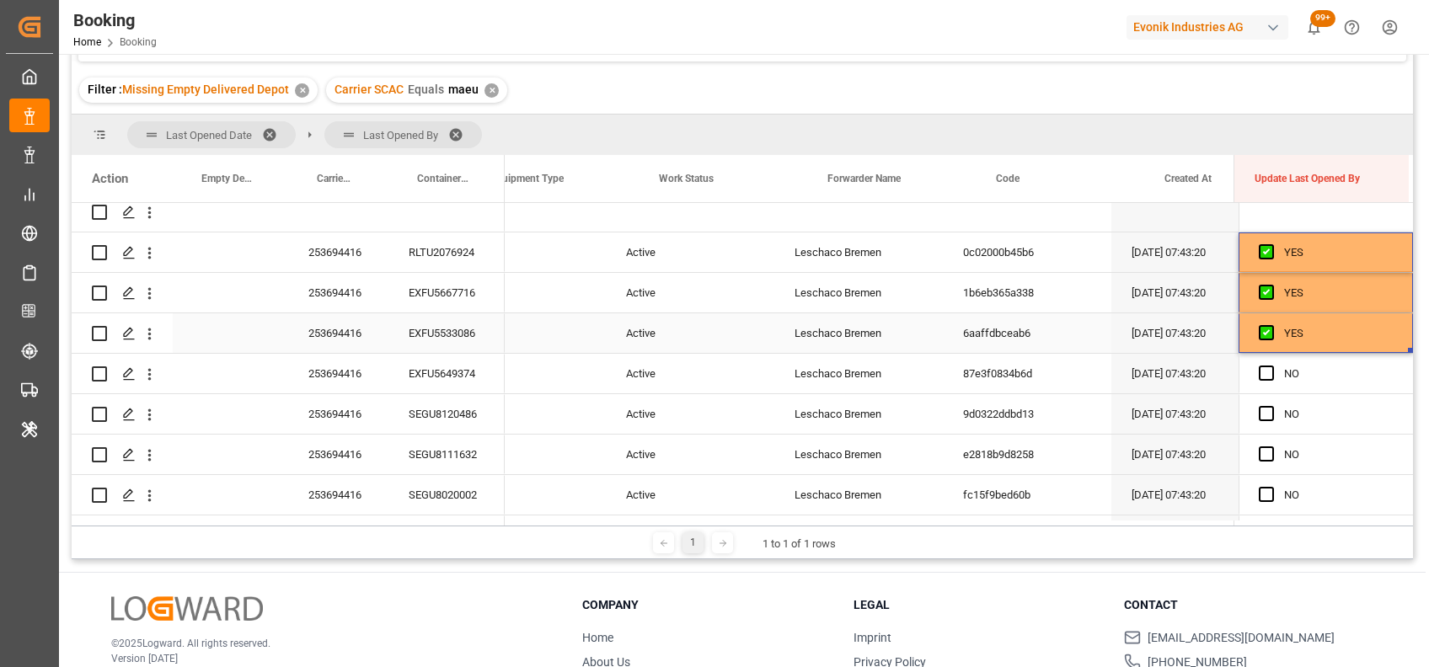
scroll to position [0, 472]
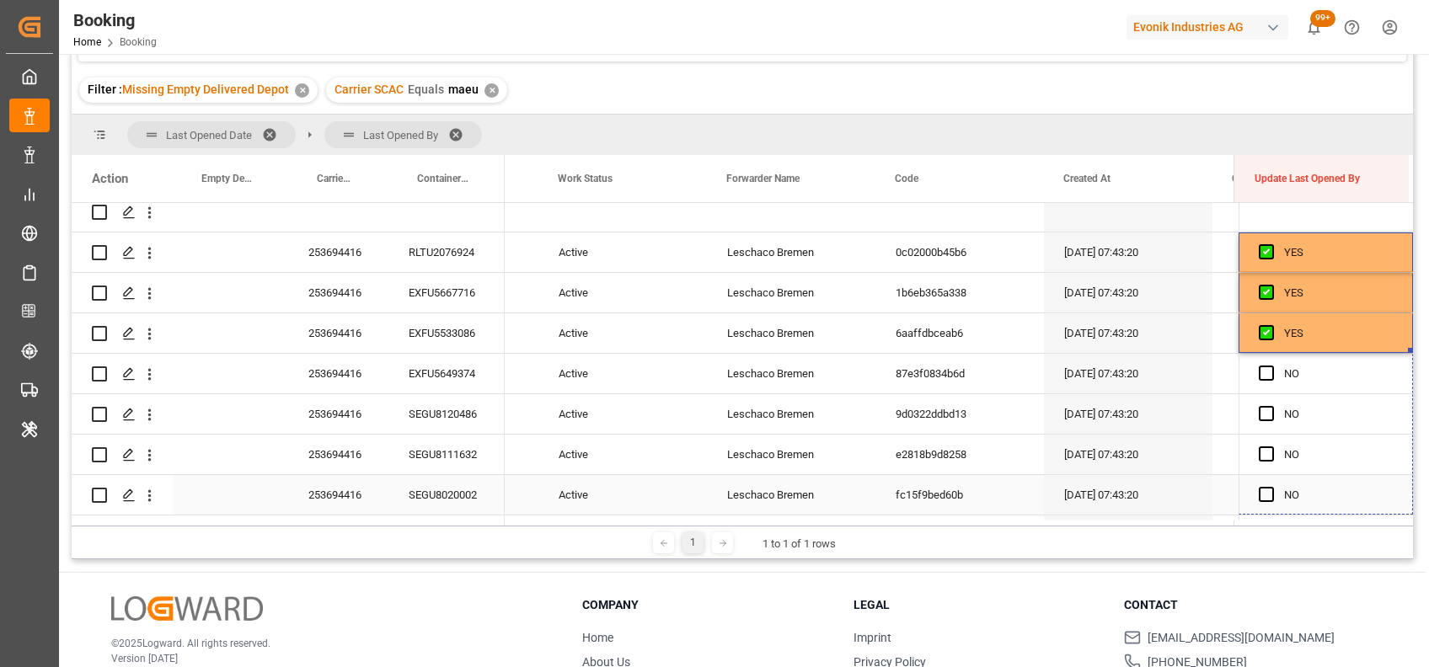
drag, startPoint x: 1404, startPoint y: 350, endPoint x: 1406, endPoint y: 526, distance: 176.1
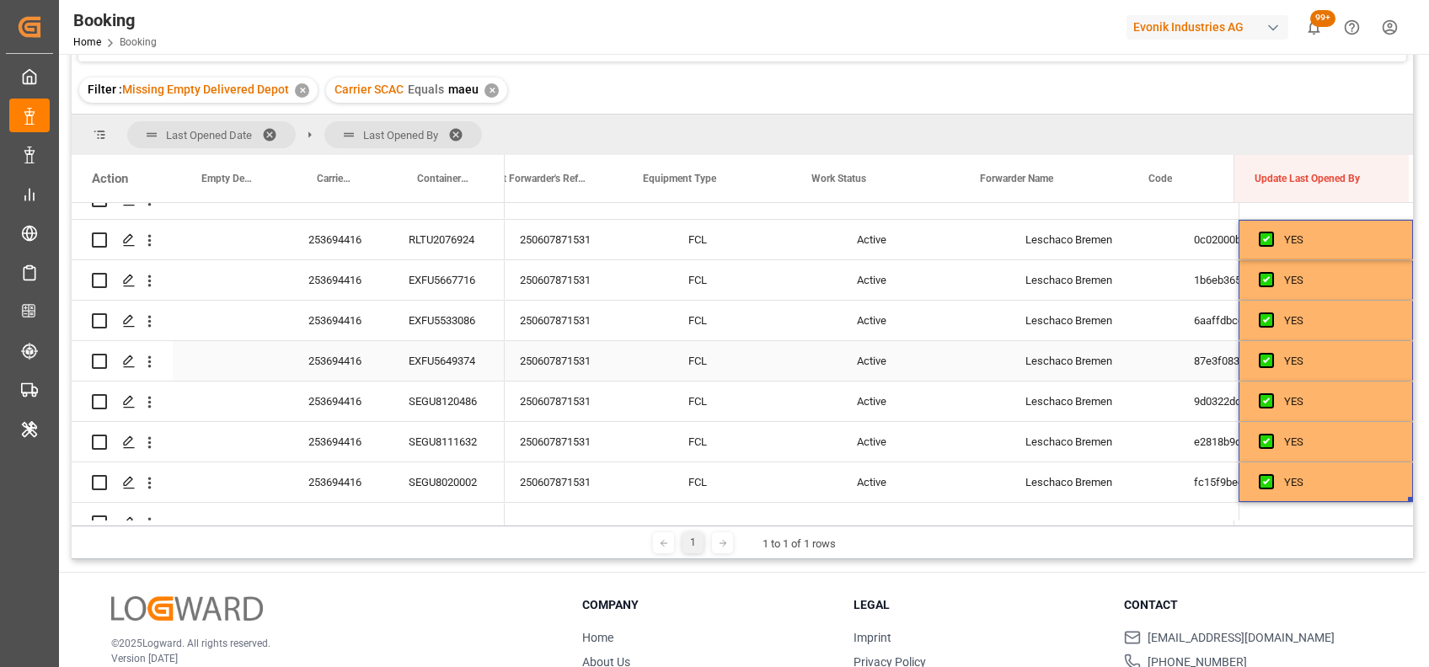
scroll to position [0, 172]
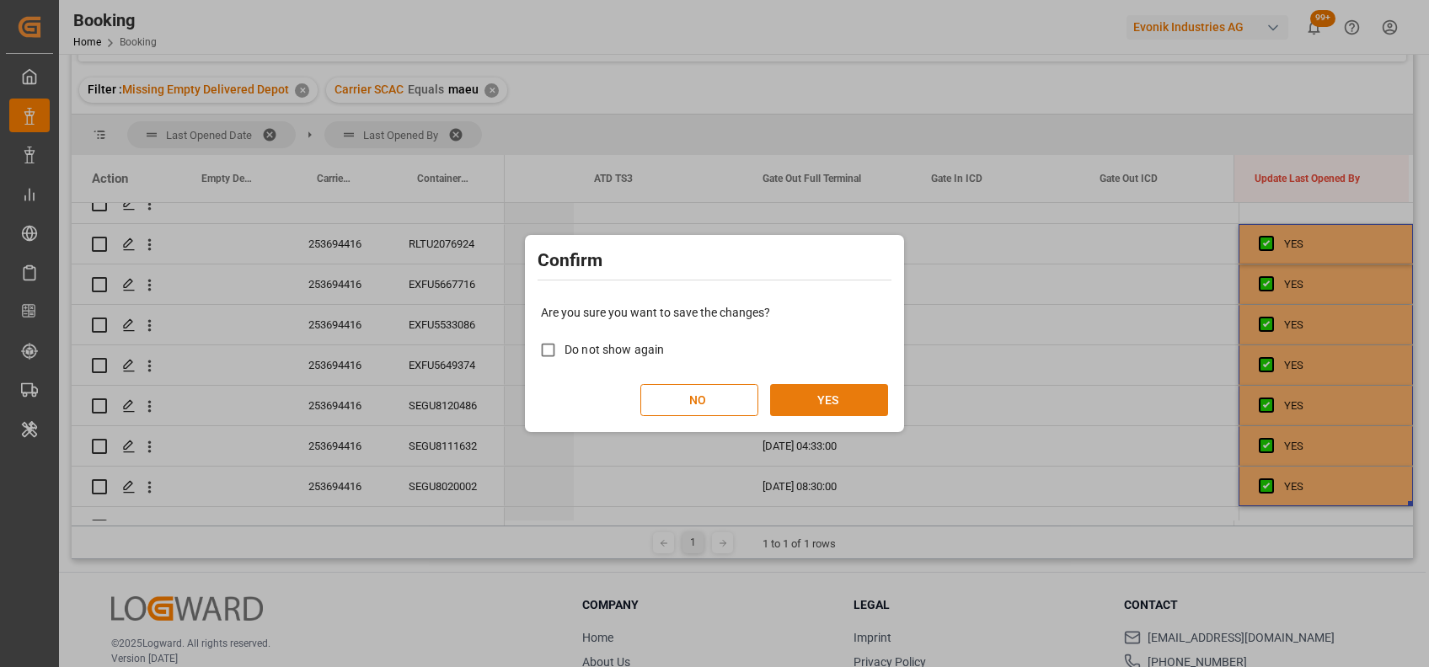
click at [846, 390] on button "YES" at bounding box center [829, 400] width 118 height 32
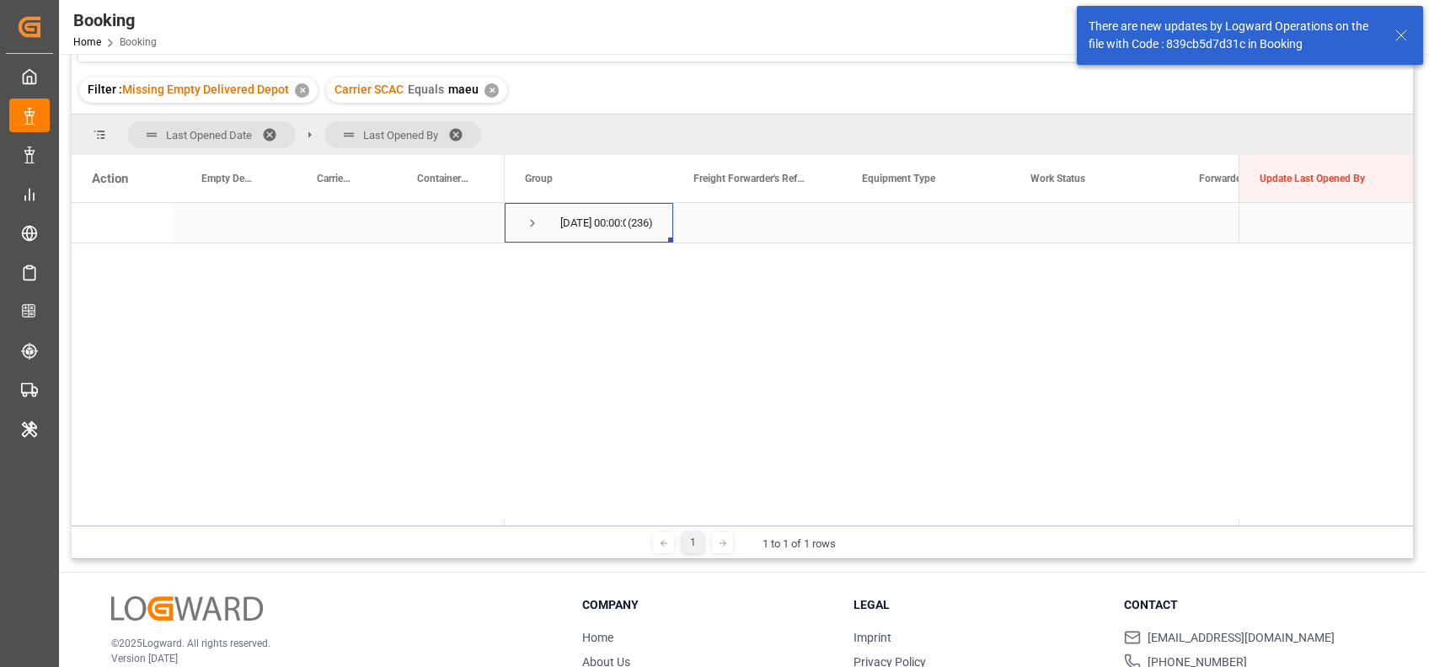
click at [528, 217] on span "Press SPACE to select this row." at bounding box center [532, 223] width 15 height 15
